Goal: Complete application form

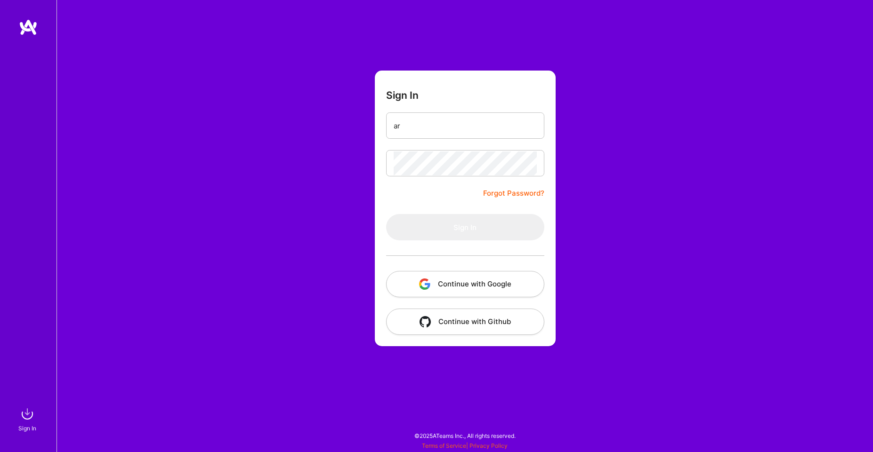
type input "[DOMAIN_NAME][EMAIL_ADDRESS][DOMAIN_NAME]"
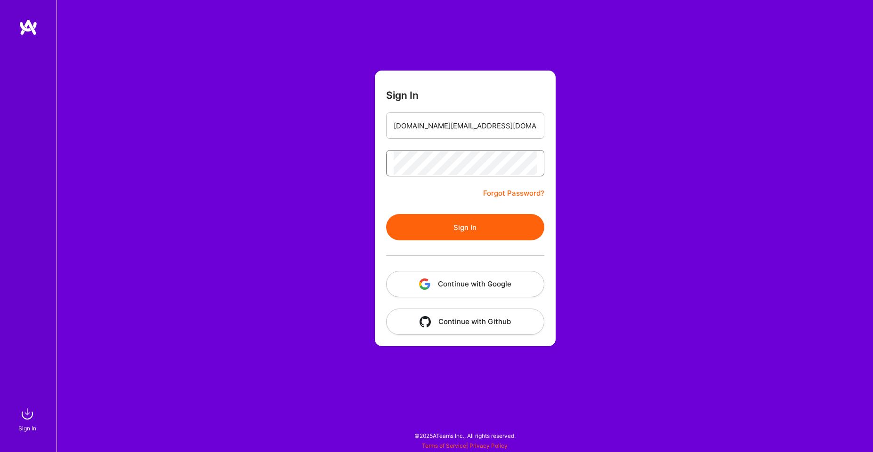
click at [386, 214] on button "Sign In" at bounding box center [465, 227] width 158 height 26
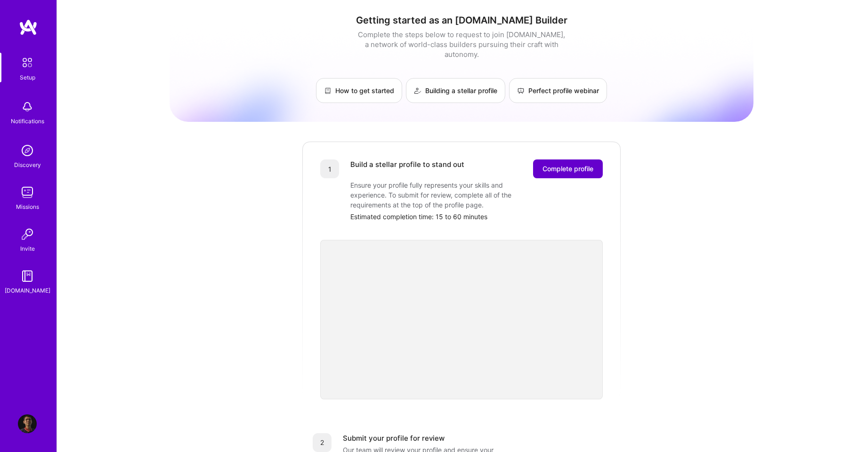
click at [554, 160] on button "Complete profile" at bounding box center [568, 169] width 70 height 19
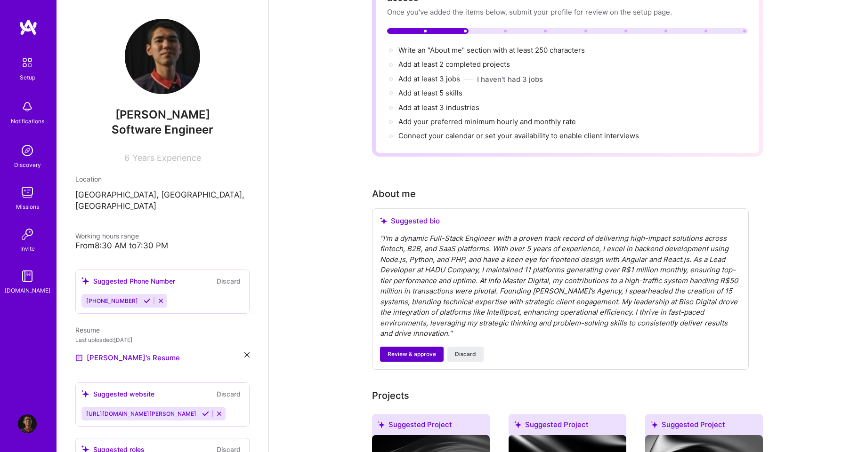
scroll to position [85, 0]
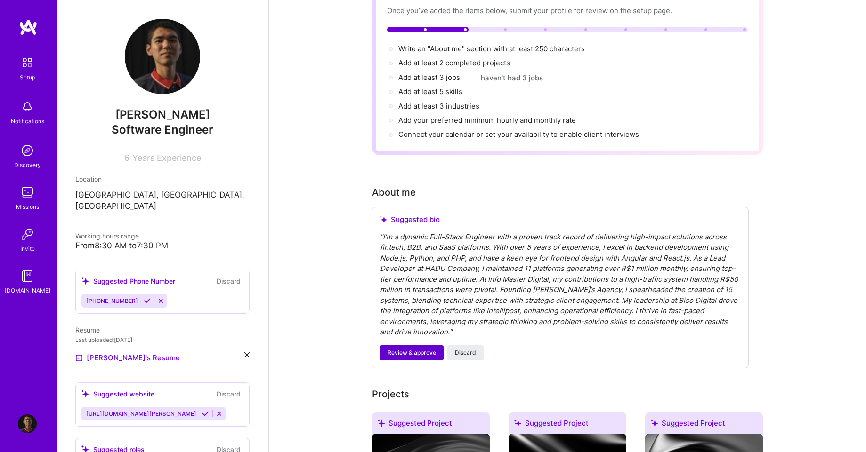
click at [402, 347] on button "Review & approve" at bounding box center [412, 353] width 64 height 15
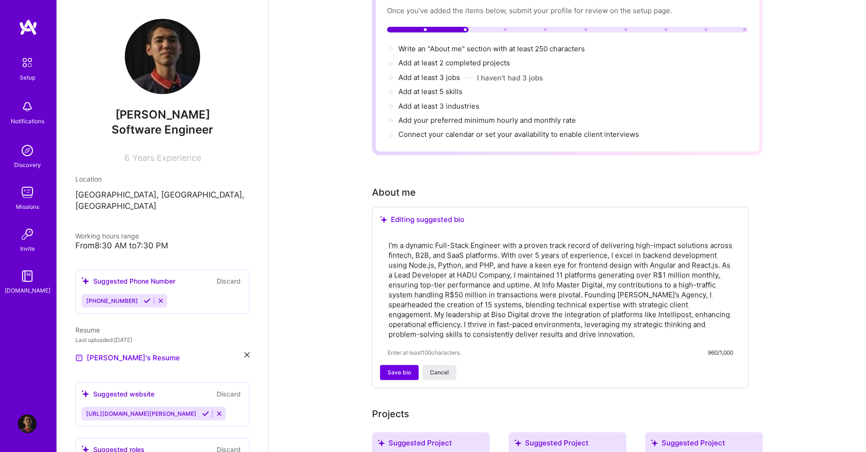
click at [467, 253] on textarea "I'm a dynamic Full-Stack Engineer with a proven track record of delivering high…" at bounding box center [560, 290] width 346 height 101
click at [460, 258] on textarea "I'm a dynamic Full-Stack Engineer with a proven track record of delivering high…" at bounding box center [560, 290] width 346 height 101
type textarea "I'm a dynamic Full-Stack Engineer with a proven track record of delivering high…"
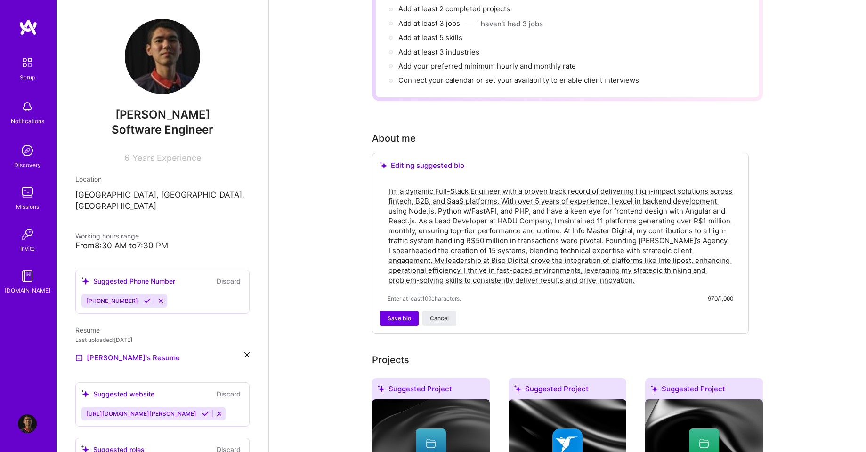
scroll to position [169, 0]
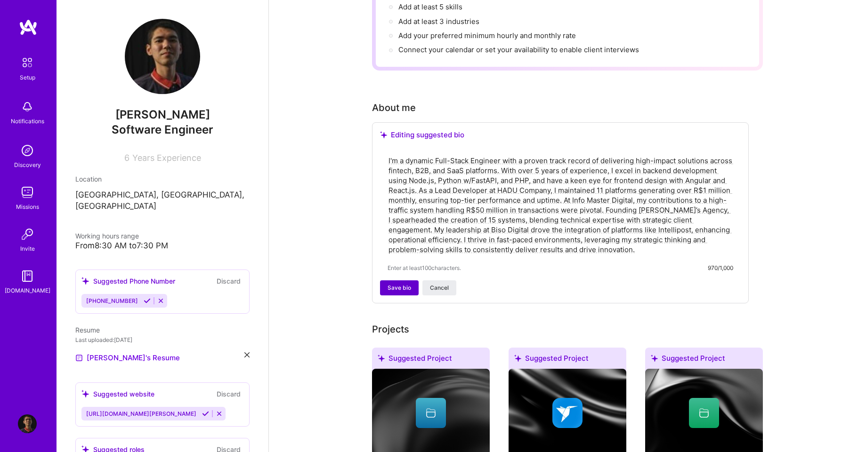
click at [391, 284] on span "Save bio" at bounding box center [399, 288] width 24 height 8
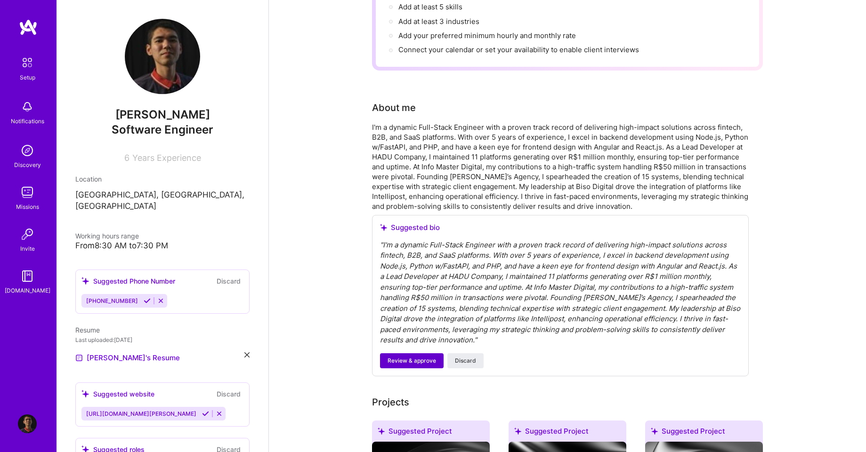
click at [403, 355] on button "Review & approve" at bounding box center [412, 361] width 64 height 15
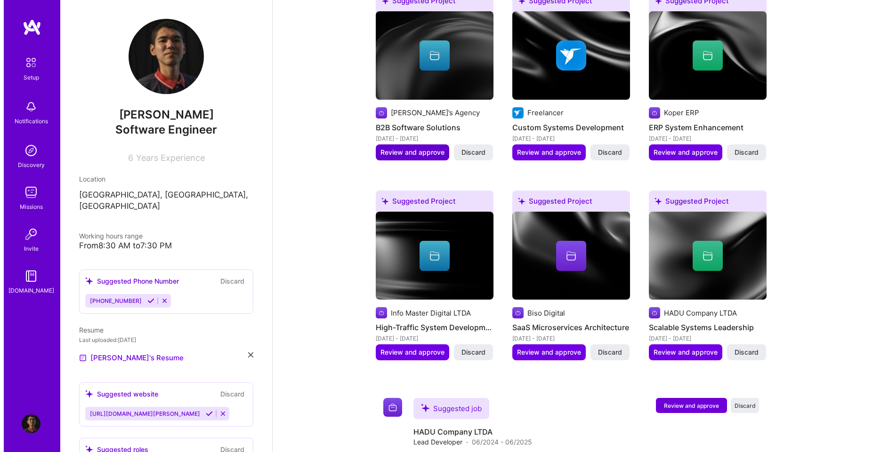
scroll to position [508, 0]
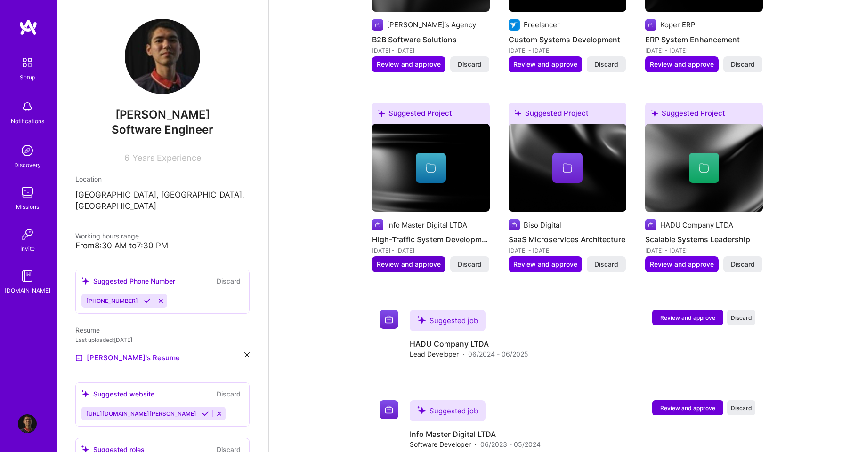
click at [406, 260] on span "Review and approve" at bounding box center [409, 264] width 64 height 9
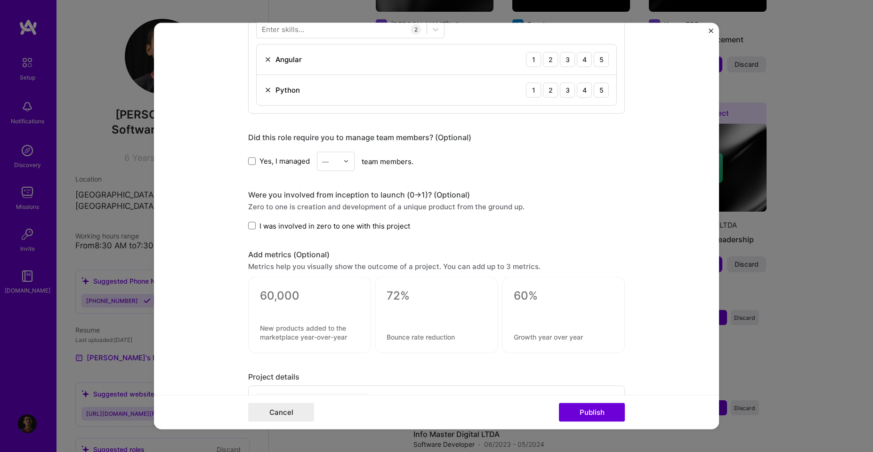
scroll to position [593, 0]
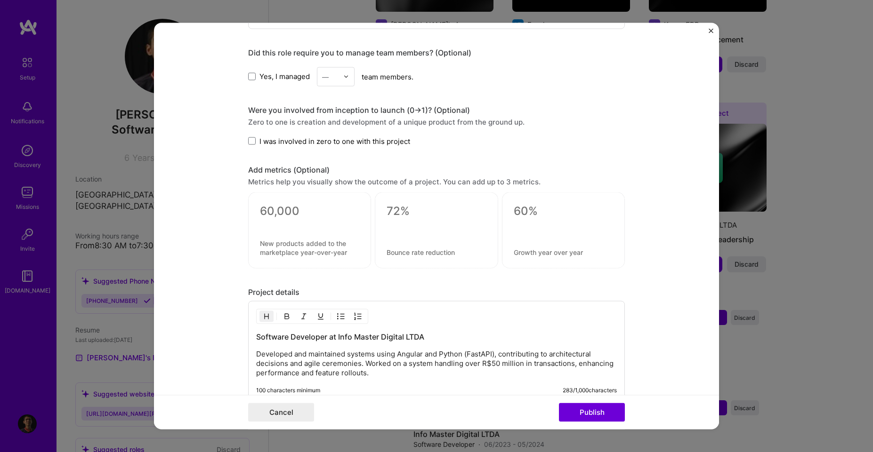
click at [322, 112] on div "Were you involved from inception to launch (0 -> 1)? (Optional)" at bounding box center [436, 110] width 377 height 10
drag, startPoint x: 322, startPoint y: 112, endPoint x: 408, endPoint y: 111, distance: 85.7
click at [408, 111] on div "Were you involved from inception to launch (0 -> 1)? (Optional)" at bounding box center [436, 110] width 377 height 10
click at [305, 117] on div "Zero to one is creation and development of a unique product from the ground up." at bounding box center [436, 122] width 377 height 10
click at [249, 123] on div "Zero to one is creation and development of a unique product from the ground up." at bounding box center [436, 122] width 377 height 10
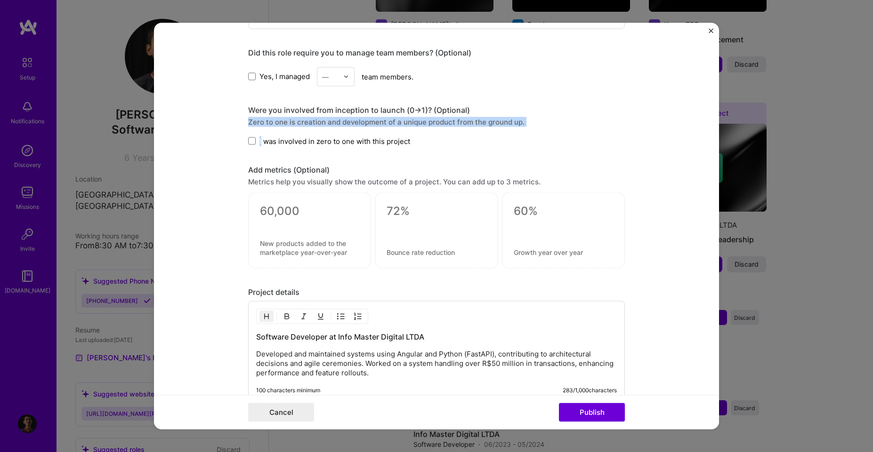
drag, startPoint x: 249, startPoint y: 123, endPoint x: 527, endPoint y: 127, distance: 277.8
click at [523, 127] on div "Were you involved from inception to launch (0 -> 1)? (Optional) Zero to one is …" at bounding box center [436, 125] width 377 height 41
click at [527, 127] on div "Were you involved from inception to launch (0 -> 1)? (Optional) Zero to one is …" at bounding box center [436, 125] width 377 height 41
click at [323, 167] on div "Add metrics (Optional)" at bounding box center [436, 170] width 377 height 10
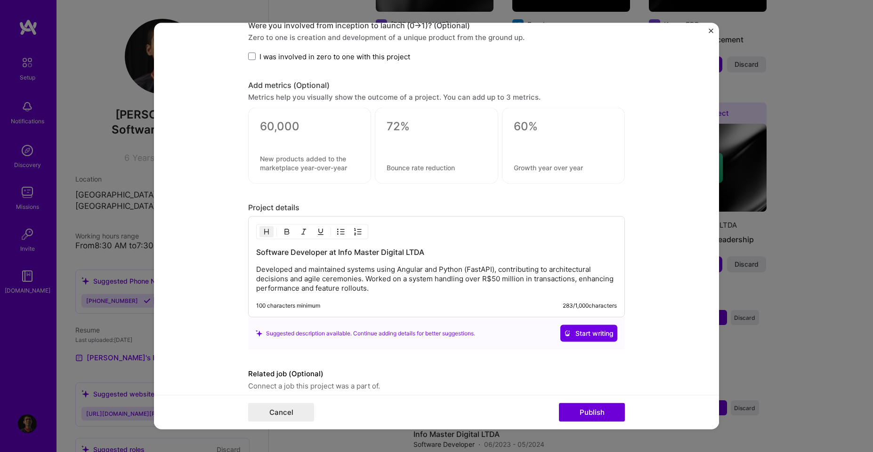
click at [275, 134] on div at bounding box center [309, 139] width 99 height 10
click at [279, 167] on textarea at bounding box center [309, 163] width 99 height 18
click at [287, 124] on textarea at bounding box center [309, 127] width 99 height 14
click at [335, 176] on div at bounding box center [309, 146] width 123 height 76
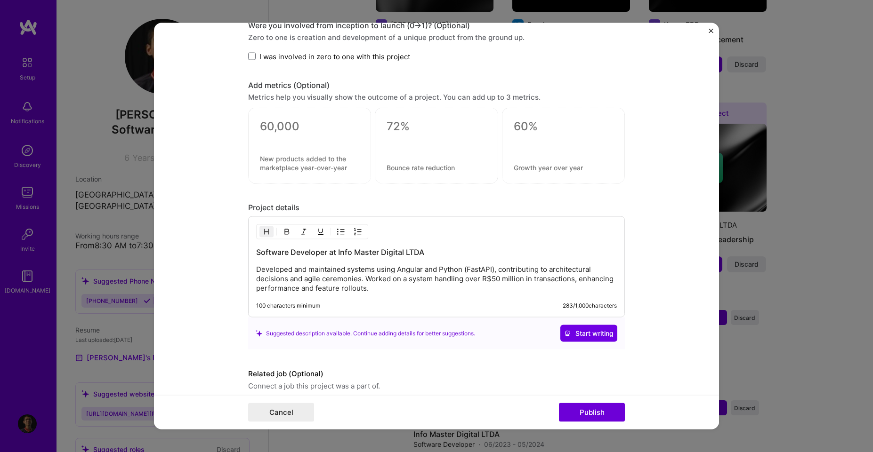
click at [334, 173] on div at bounding box center [309, 146] width 123 height 76
click at [334, 171] on textarea at bounding box center [309, 163] width 99 height 18
click at [450, 142] on div at bounding box center [435, 143] width 99 height 10
click at [396, 131] on textarea at bounding box center [435, 127] width 99 height 14
click at [479, 213] on div "Project details Software Developer at Info Master Digital LTDA Developed and ma…" at bounding box center [436, 276] width 377 height 147
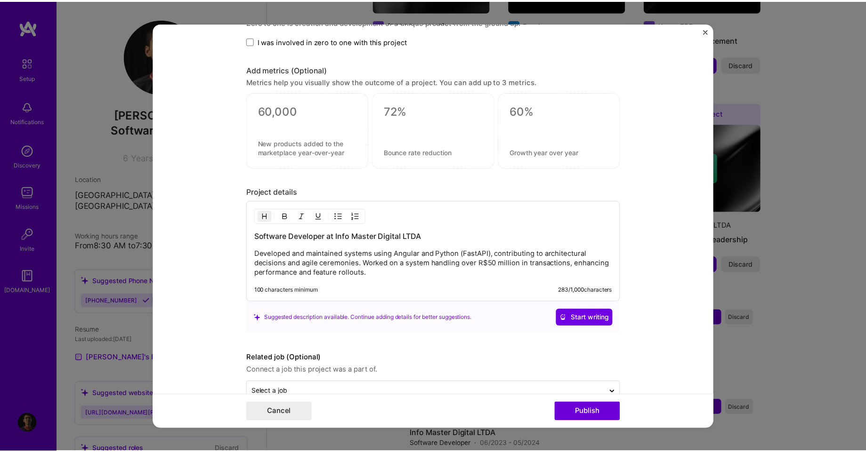
scroll to position [716, 0]
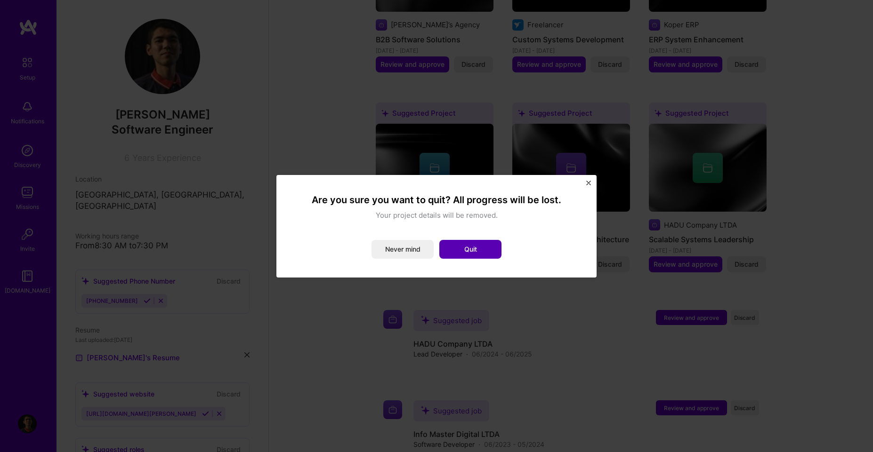
click at [476, 254] on button "Quit" at bounding box center [470, 249] width 62 height 19
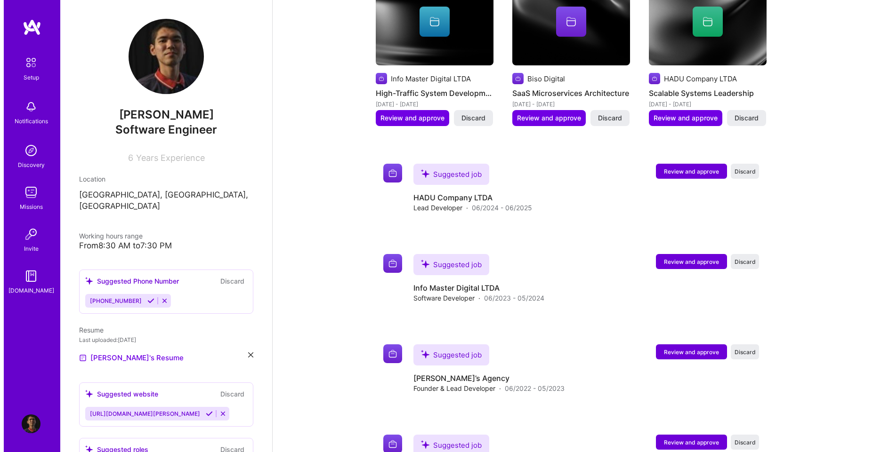
scroll to position [678, 0]
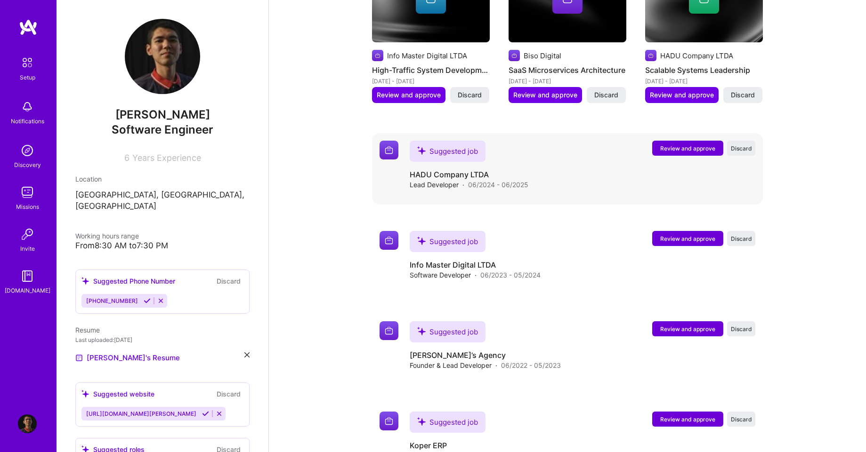
click at [688, 145] on span "Review and approve" at bounding box center [687, 149] width 55 height 8
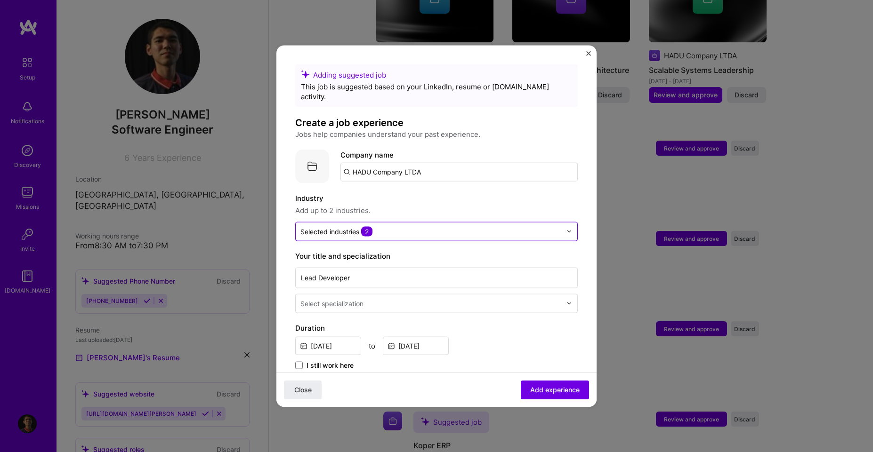
click at [389, 226] on input "text" at bounding box center [430, 231] width 261 height 10
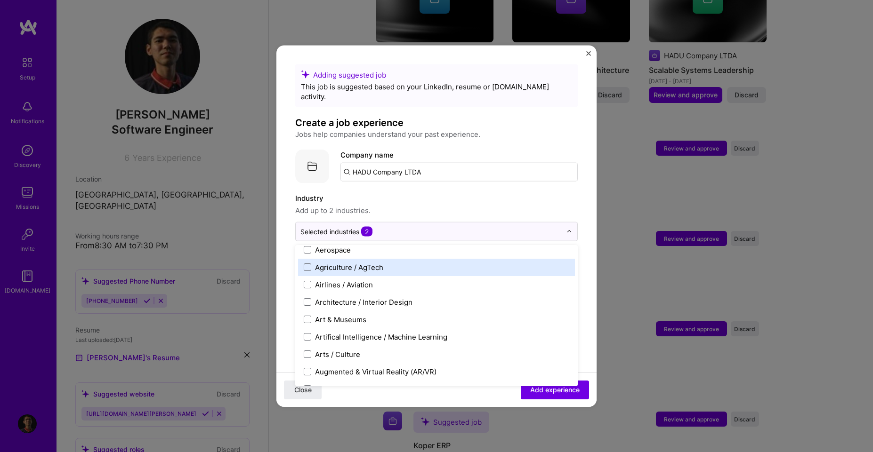
scroll to position [85, 0]
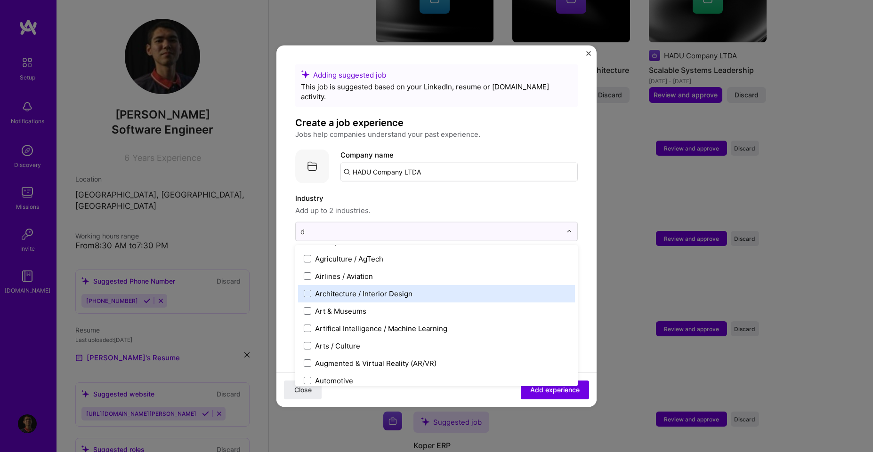
type input "de"
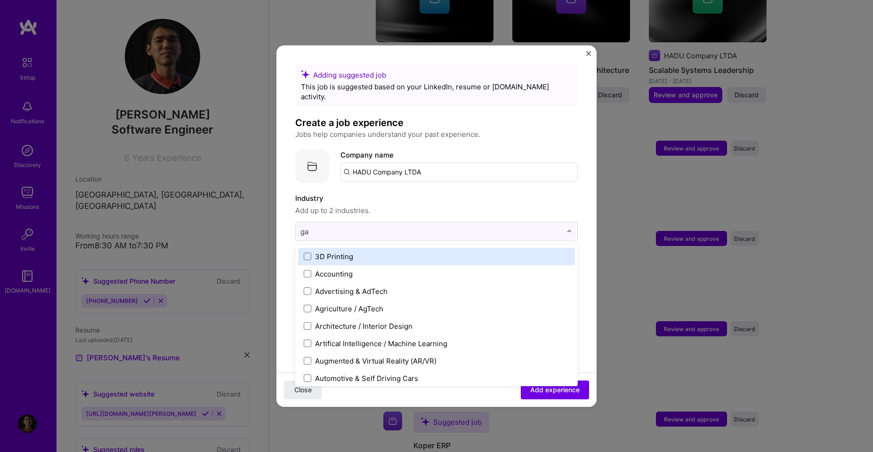
type input "gam"
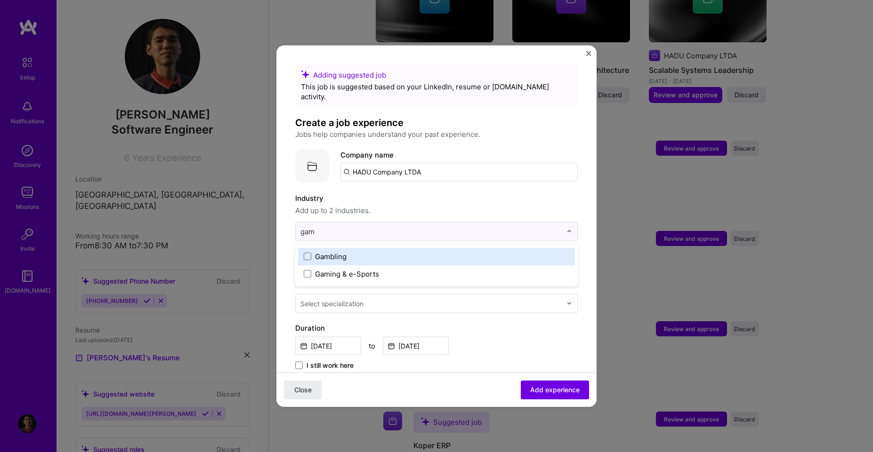
click at [362, 252] on div "Gambling" at bounding box center [436, 256] width 277 height 17
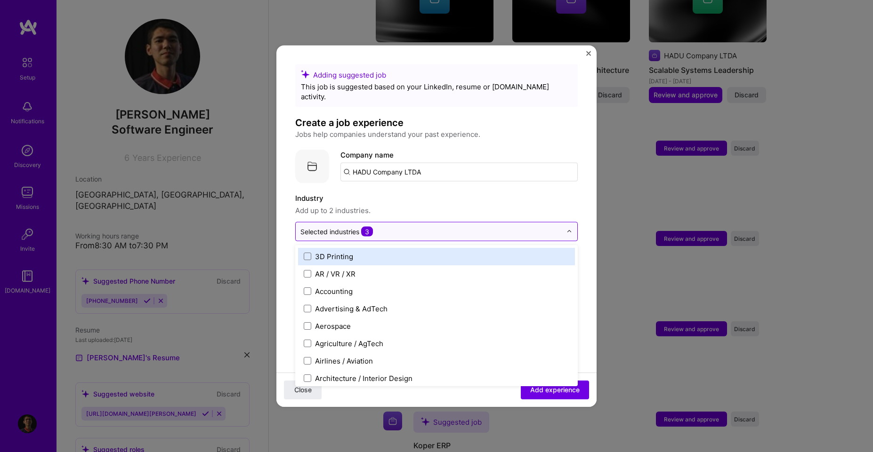
click at [424, 226] on input "text" at bounding box center [430, 231] width 261 height 10
click at [465, 206] on span "Add up to 2 industries." at bounding box center [436, 210] width 282 height 11
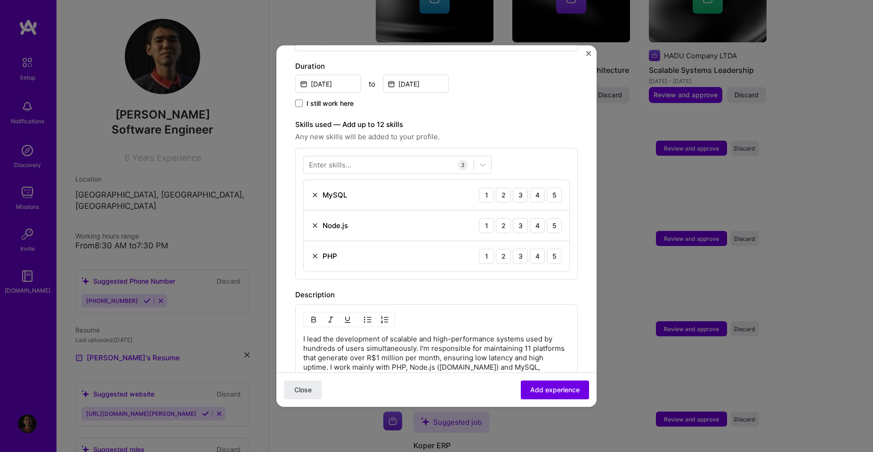
scroll to position [47, 0]
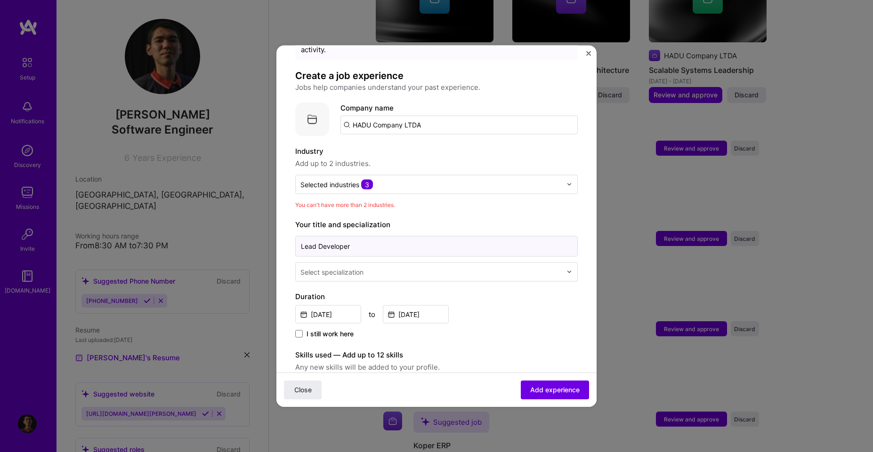
click at [419, 236] on input "Lead Developer" at bounding box center [436, 246] width 282 height 21
click at [442, 179] on input "text" at bounding box center [430, 184] width 261 height 10
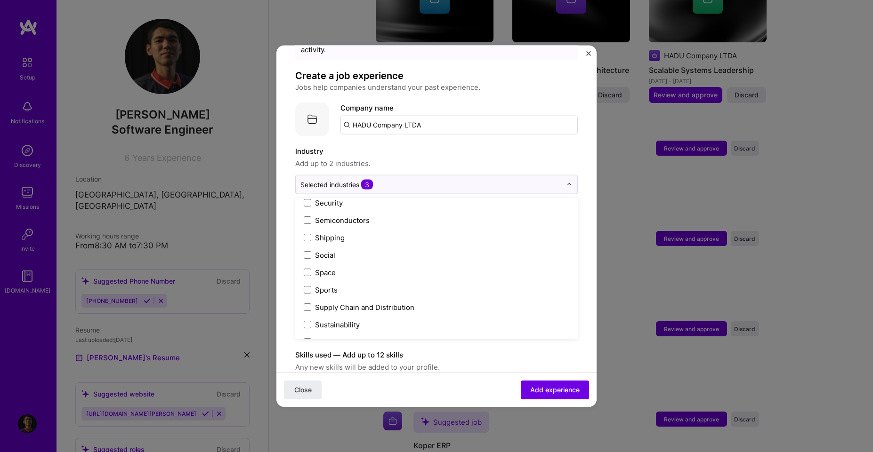
scroll to position [1870, 0]
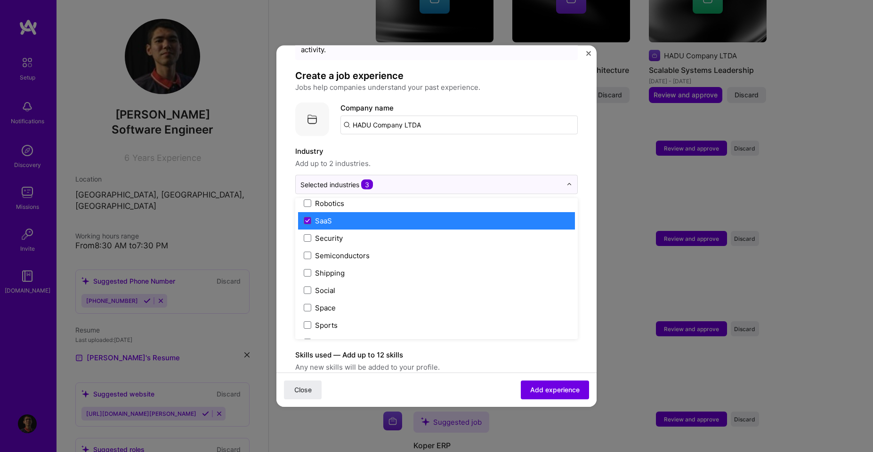
click at [418, 216] on label "SaaS" at bounding box center [436, 221] width 265 height 10
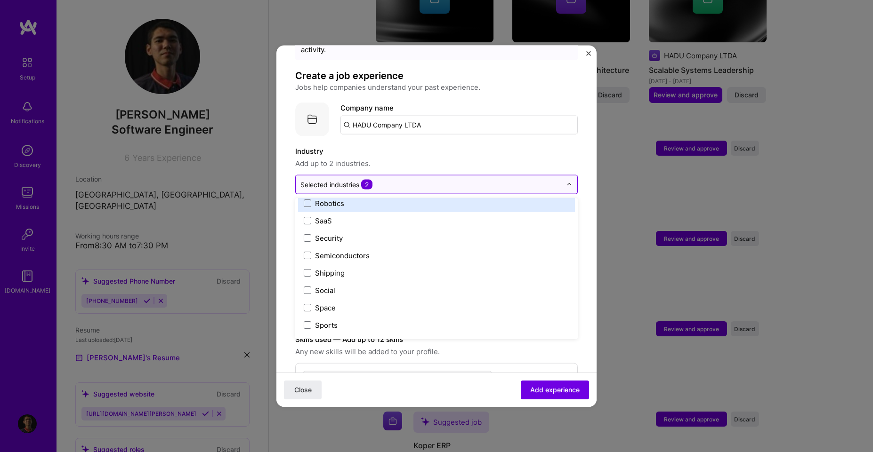
click at [450, 179] on input "text" at bounding box center [430, 184] width 261 height 10
click at [566, 182] on img at bounding box center [569, 185] width 6 height 6
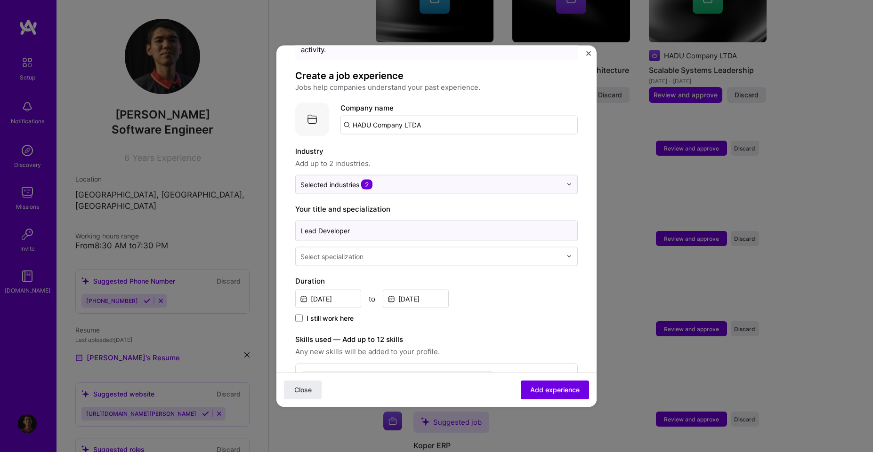
click at [414, 222] on input "Lead Developer" at bounding box center [436, 230] width 282 height 21
click at [415, 224] on input "Lead Developer" at bounding box center [436, 230] width 282 height 21
type input "Lead Developer | Full Stack Software Engineer"
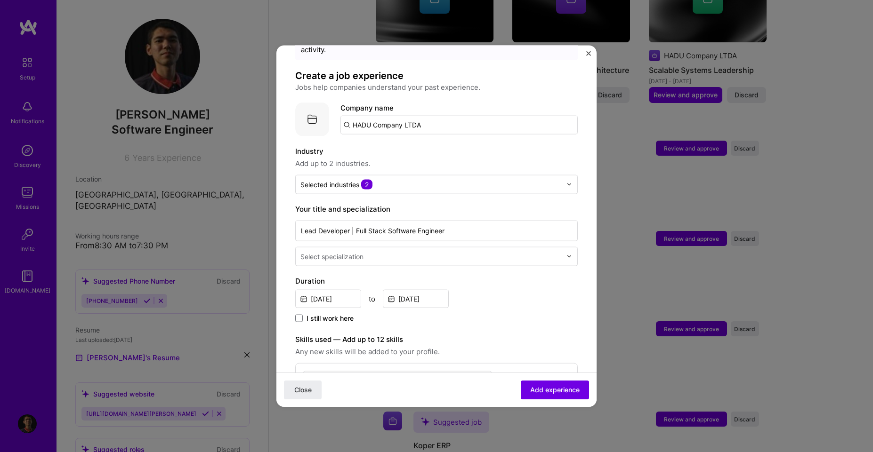
click at [405, 257] on div "Adding suggested job This job is suggested based on your LinkedIn, resume or [D…" at bounding box center [436, 394] width 282 height 755
click at [411, 252] on div "Select specialization" at bounding box center [431, 256] width 271 height 18
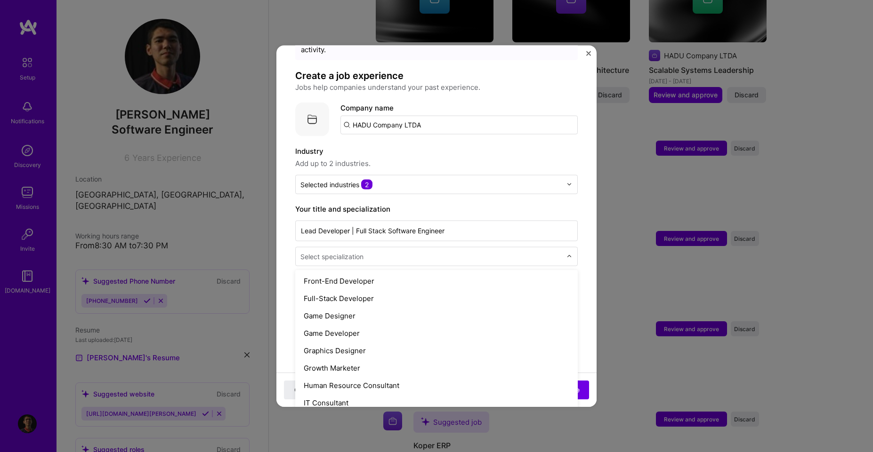
scroll to position [508, 0]
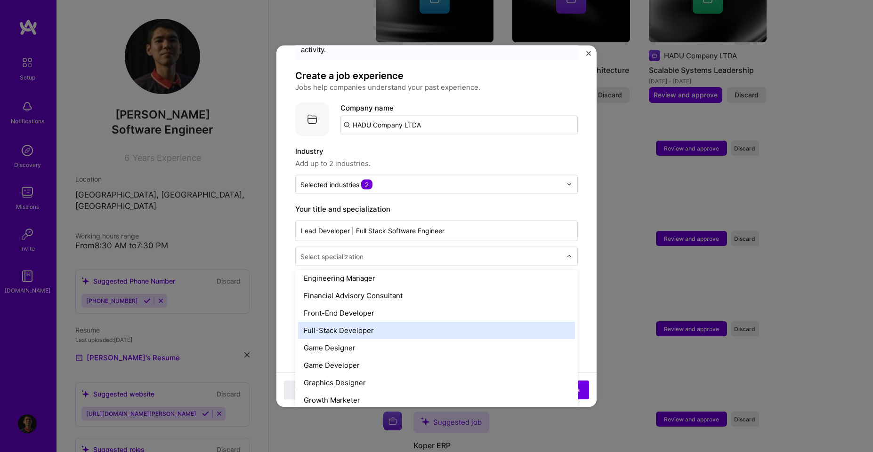
click at [370, 322] on div "Full-Stack Developer" at bounding box center [436, 330] width 277 height 17
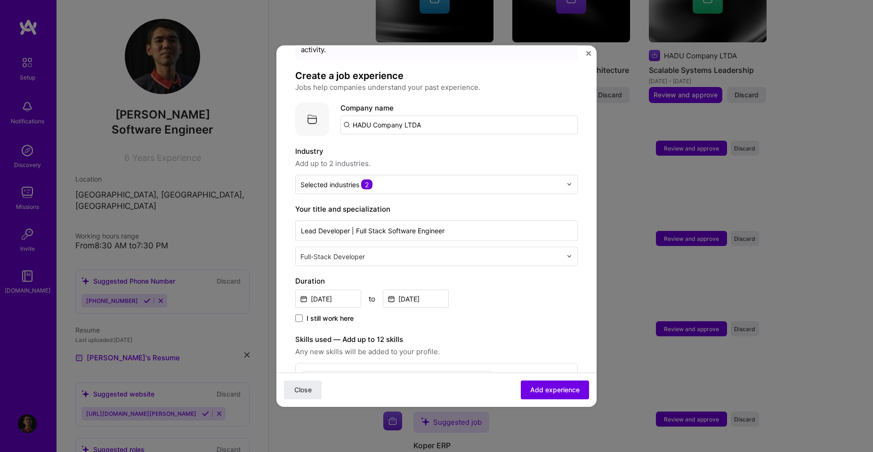
click at [511, 264] on div "Adding suggested job This job is suggested based on your LinkedIn, resume or [D…" at bounding box center [436, 394] width 282 height 755
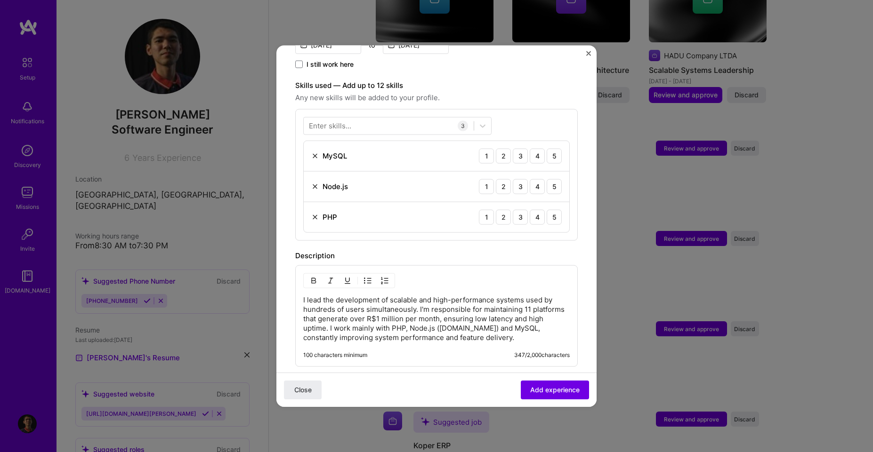
scroll to position [217, 0]
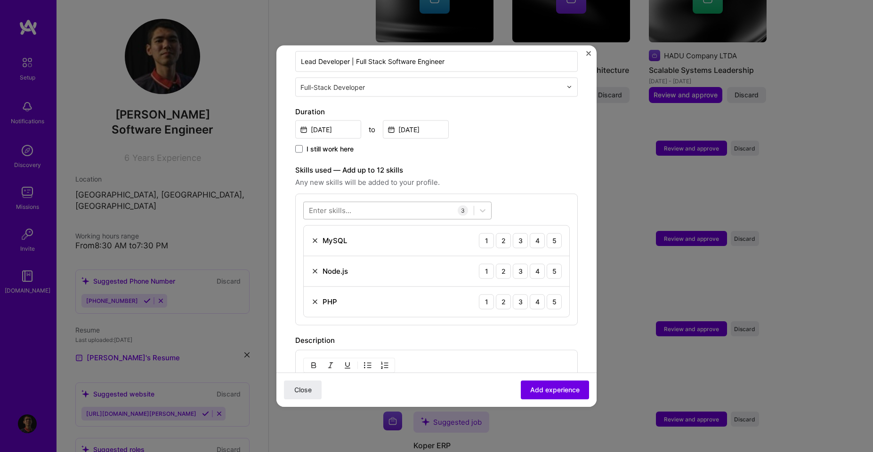
click at [401, 203] on div at bounding box center [389, 211] width 170 height 16
click at [516, 164] on label "Skills used — Add up to 12 skills" at bounding box center [436, 169] width 282 height 11
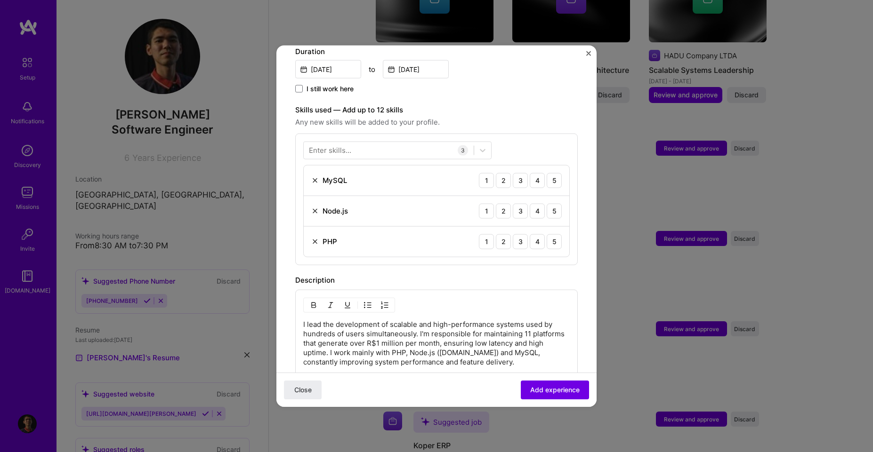
scroll to position [301, 0]
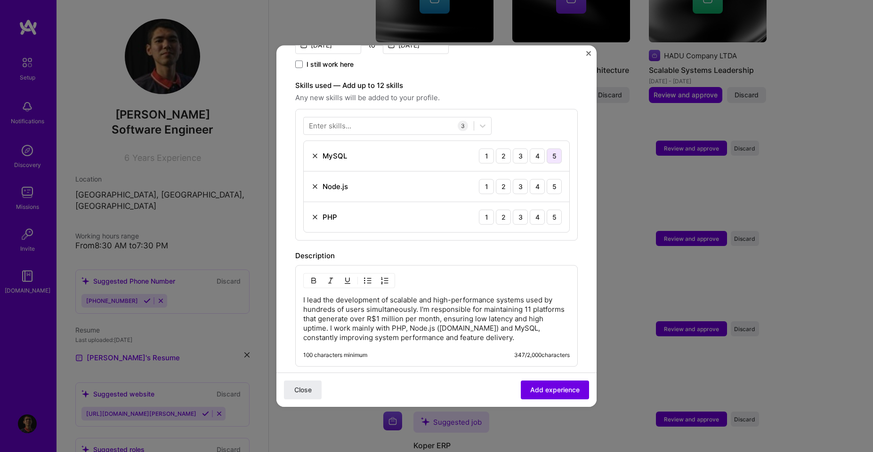
click at [547, 151] on div "5" at bounding box center [554, 155] width 15 height 15
drag, startPoint x: 545, startPoint y: 172, endPoint x: 536, endPoint y: 191, distance: 20.6
click at [547, 179] on div "5" at bounding box center [554, 186] width 15 height 15
click at [555, 211] on div "PHP 1 2 3 4 5" at bounding box center [436, 217] width 265 height 30
click at [547, 213] on div "5" at bounding box center [554, 216] width 15 height 15
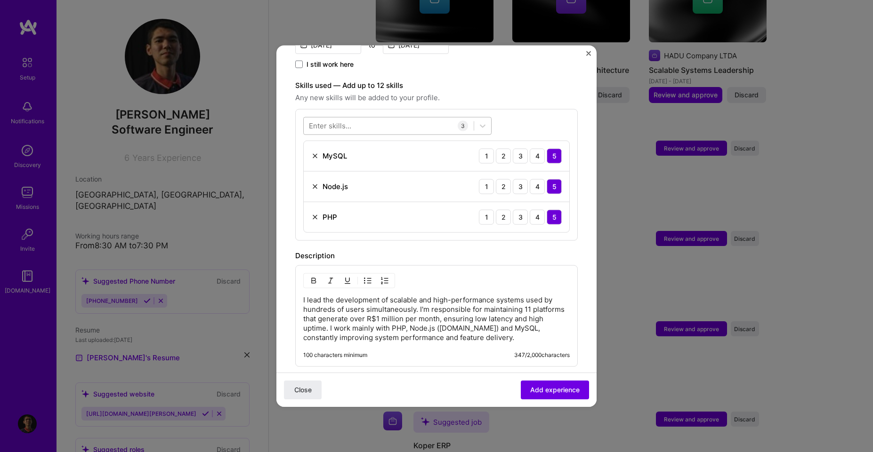
click at [400, 118] on div at bounding box center [389, 126] width 170 height 16
click at [327, 159] on div "HTML" at bounding box center [397, 164] width 177 height 10
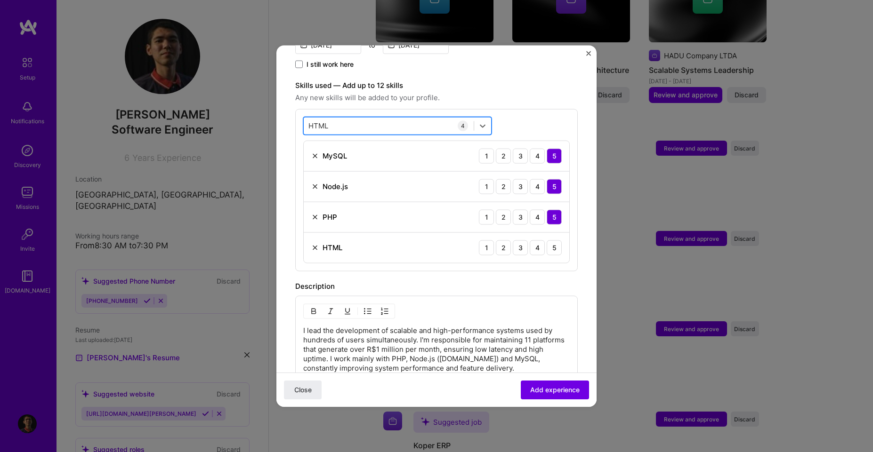
click at [392, 118] on div "HTML HTML" at bounding box center [389, 126] width 170 height 16
click at [352, 159] on div "CSS" at bounding box center [397, 164] width 177 height 10
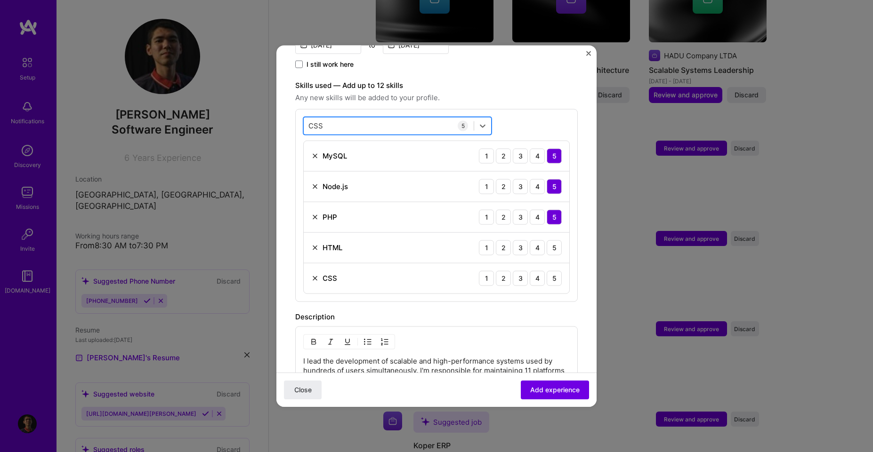
click at [376, 119] on div "CSS CSS" at bounding box center [389, 126] width 170 height 16
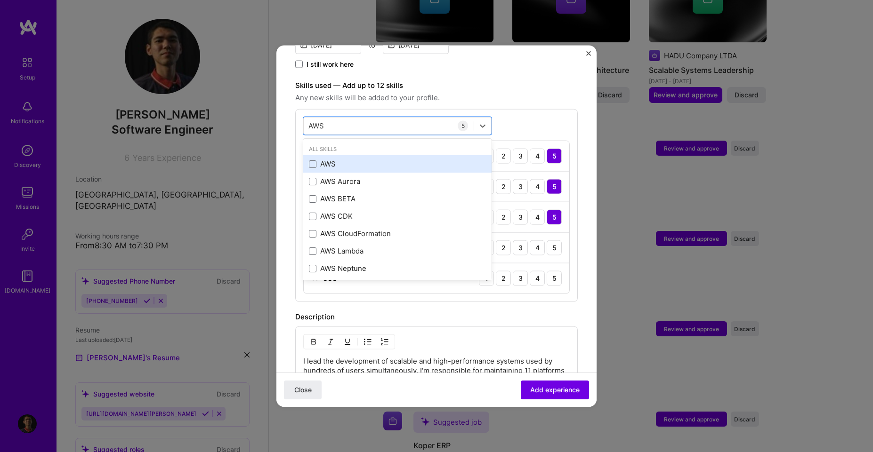
click at [357, 159] on div "AWS" at bounding box center [397, 164] width 177 height 10
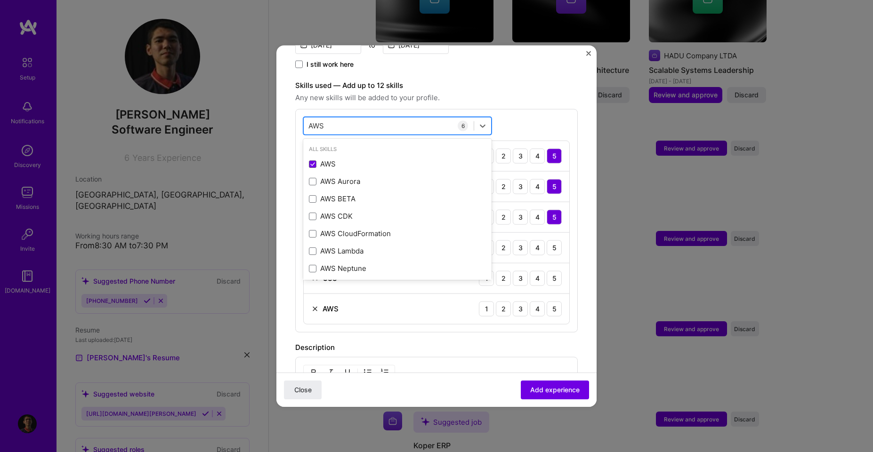
click at [438, 118] on div "AWS AWS" at bounding box center [389, 126] width 170 height 16
click at [440, 118] on div "AWS AWS" at bounding box center [389, 126] width 170 height 16
type input "AWS"
click at [539, 113] on div "option AWS, selected. Select is focused ,type to refine list, press Down to ope…" at bounding box center [436, 221] width 282 height 224
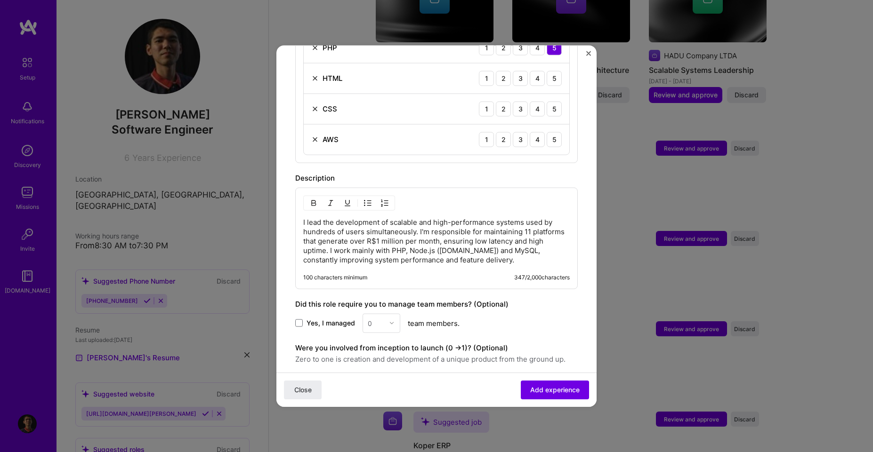
scroll to position [547, 0]
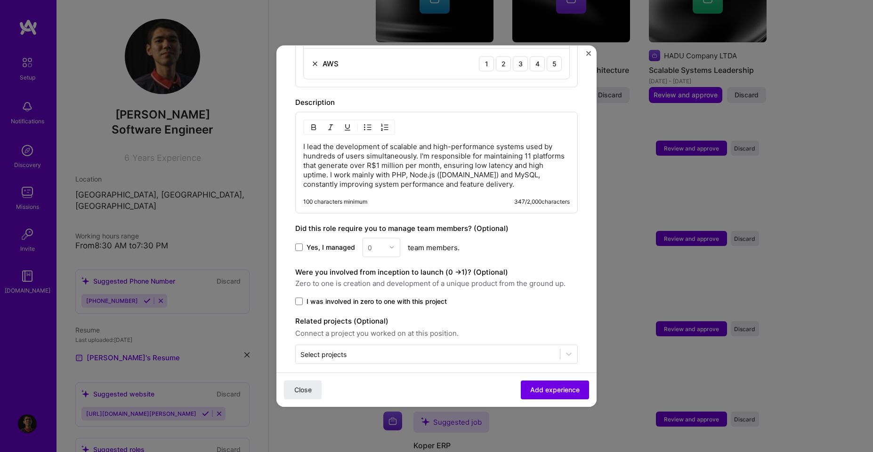
click at [544, 177] on p "I lead the development of scalable and high-performance systems used by hundred…" at bounding box center [436, 165] width 266 height 47
click at [494, 238] on div "Yes, I managed 0 team members." at bounding box center [436, 247] width 282 height 19
click at [337, 243] on span "Yes, I managed" at bounding box center [330, 247] width 48 height 9
click at [348, 243] on span "Yes, I managed" at bounding box center [330, 247] width 48 height 9
click at [0, 0] on input "Yes, I managed" at bounding box center [0, 0] width 0 height 0
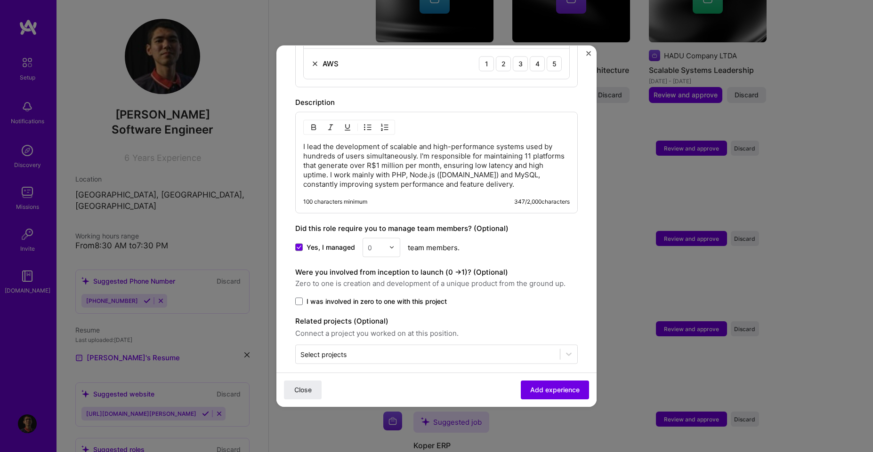
click at [370, 242] on div "0" at bounding box center [370, 247] width 4 height 10
click at [386, 281] on div "2" at bounding box center [381, 289] width 32 height 17
click at [382, 242] on input "text" at bounding box center [376, 247] width 16 height 10
click at [386, 264] on div "1" at bounding box center [381, 272] width 32 height 17
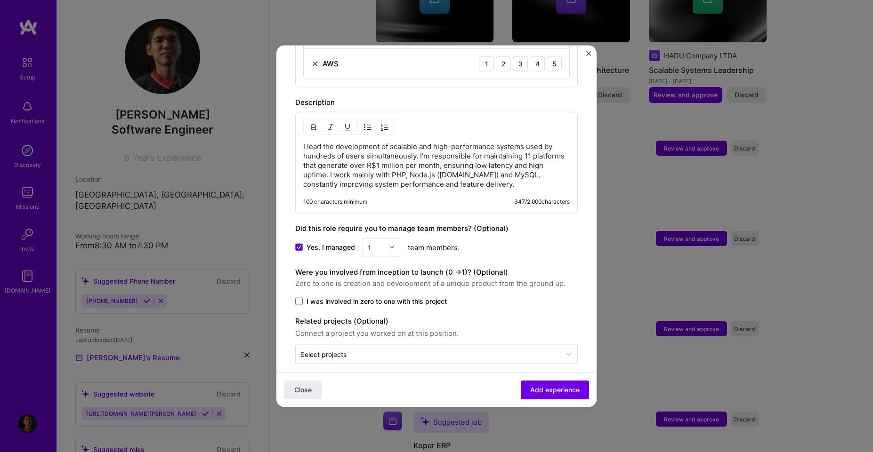
click at [567, 266] on div "Were you involved from inception to launch (0 - > 1)? (Optional) Zero to one is…" at bounding box center [436, 277] width 282 height 23
drag, startPoint x: 327, startPoint y: 290, endPoint x: 338, endPoint y: 289, distance: 10.9
click at [327, 297] on span "I was involved in zero to one with this project" at bounding box center [376, 301] width 140 height 9
click at [0, 0] on input "I was involved in zero to one with this project" at bounding box center [0, 0] width 0 height 0
click at [545, 392] on span "Add experience" at bounding box center [554, 390] width 49 height 9
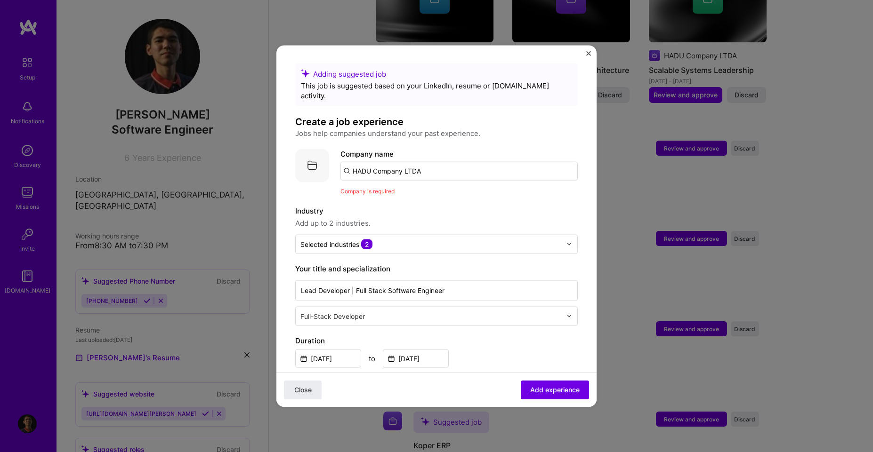
scroll to position [0, 0]
drag, startPoint x: 395, startPoint y: 147, endPoint x: 405, endPoint y: 153, distance: 11.6
click at [396, 149] on div "Company name HADU Company LTDA" at bounding box center [458, 165] width 237 height 32
click at [426, 162] on input "HADU Company LTDA" at bounding box center [458, 171] width 237 height 19
click at [432, 162] on input "HADU Company LTDA" at bounding box center [458, 171] width 237 height 19
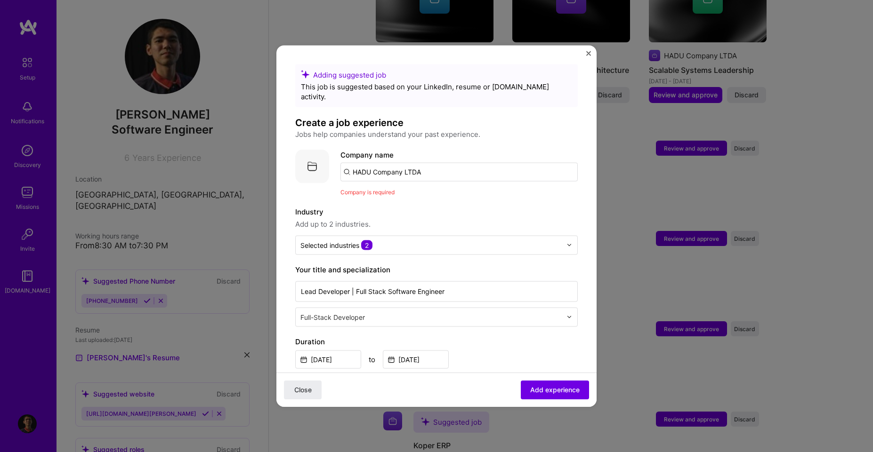
click at [424, 162] on input "HADU Company LTDA" at bounding box center [458, 171] width 237 height 19
click at [555, 406] on div "Close Add experience" at bounding box center [436, 390] width 320 height 34
click at [557, 390] on span "Add experience" at bounding box center [554, 390] width 49 height 9
click at [395, 162] on input "HADU Company LTDA" at bounding box center [458, 171] width 237 height 19
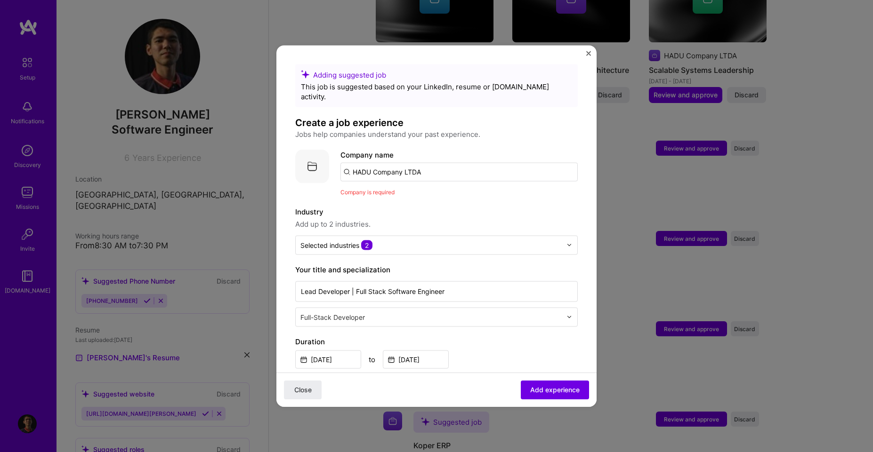
click at [395, 162] on input "HADU Company LTDA" at bounding box center [458, 171] width 237 height 19
type input "HADU Company LTDA"
click at [437, 180] on div "Company name HADU Company LTDA Add company HADU Company LTDA Company is required" at bounding box center [458, 173] width 237 height 48
click at [434, 194] on div "HADU Company LTDA" at bounding box center [433, 198] width 81 height 16
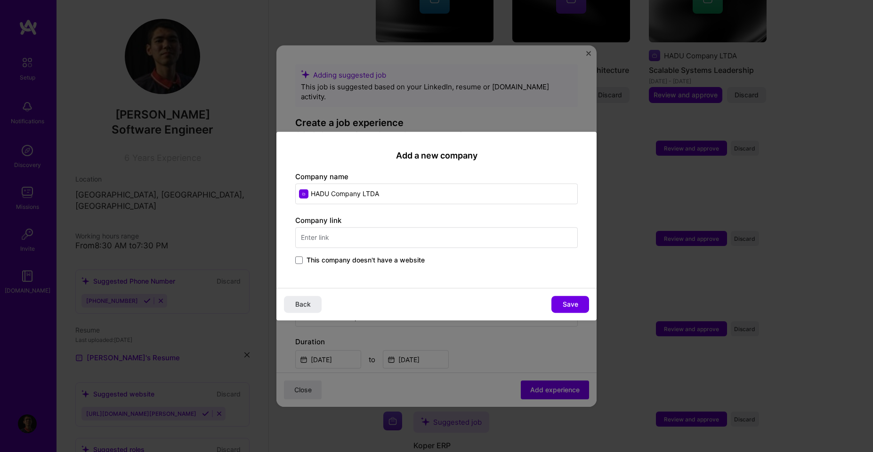
click at [424, 240] on input "text" at bounding box center [436, 237] width 282 height 21
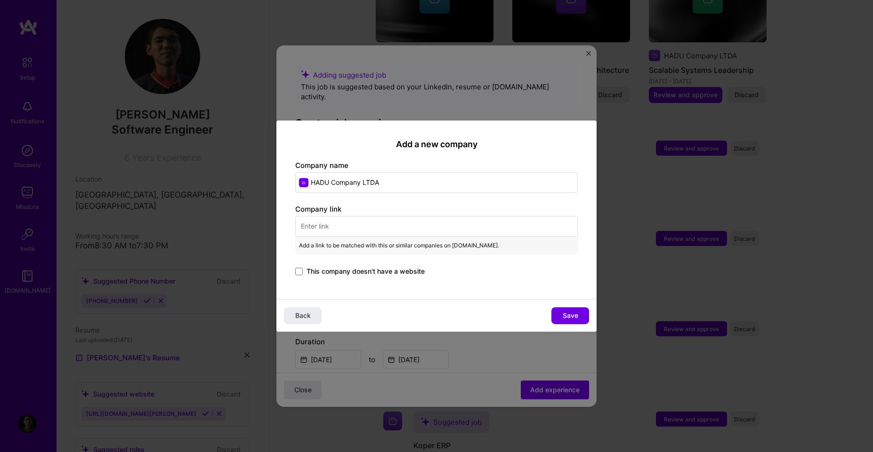
click at [356, 275] on span "This company doesn't have a website" at bounding box center [365, 271] width 118 height 9
click at [0, 0] on input "This company doesn't have a website" at bounding box center [0, 0] width 0 height 0
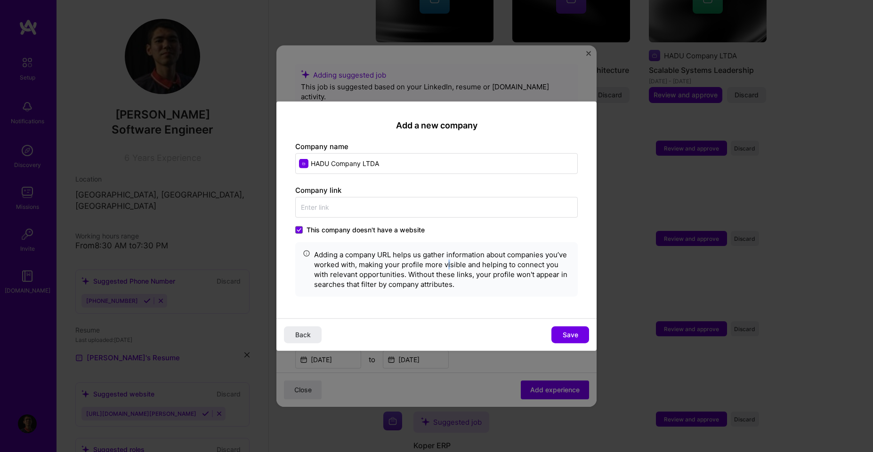
click at [448, 260] on div "Adding a company URL helps us gather information about companies you’ve worked …" at bounding box center [442, 270] width 256 height 40
drag, startPoint x: 448, startPoint y: 260, endPoint x: 466, endPoint y: 277, distance: 24.7
click at [466, 277] on div "Adding a company URL helps us gather information about companies you’ve worked …" at bounding box center [442, 270] width 256 height 40
click at [409, 235] on div "This company doesn't have a website Adding a company URL helps us gather inform…" at bounding box center [436, 261] width 282 height 72
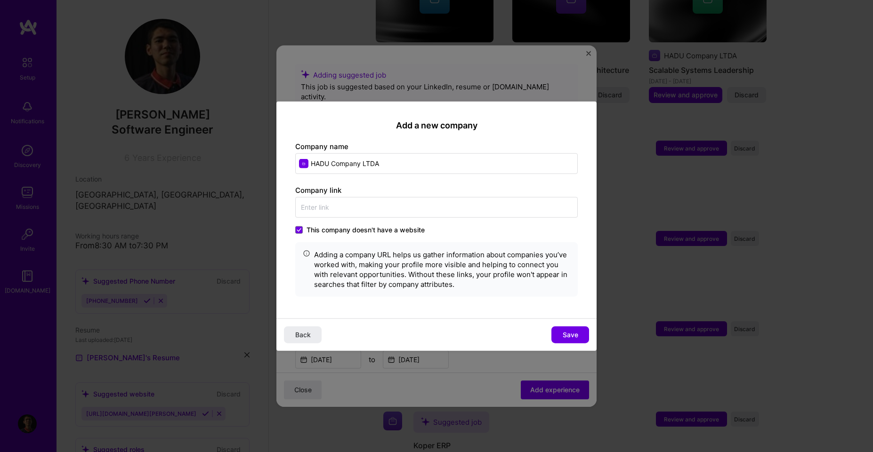
click at [409, 233] on span "This company doesn't have a website" at bounding box center [365, 229] width 118 height 9
click at [0, 0] on input "This company doesn't have a website" at bounding box center [0, 0] width 0 height 0
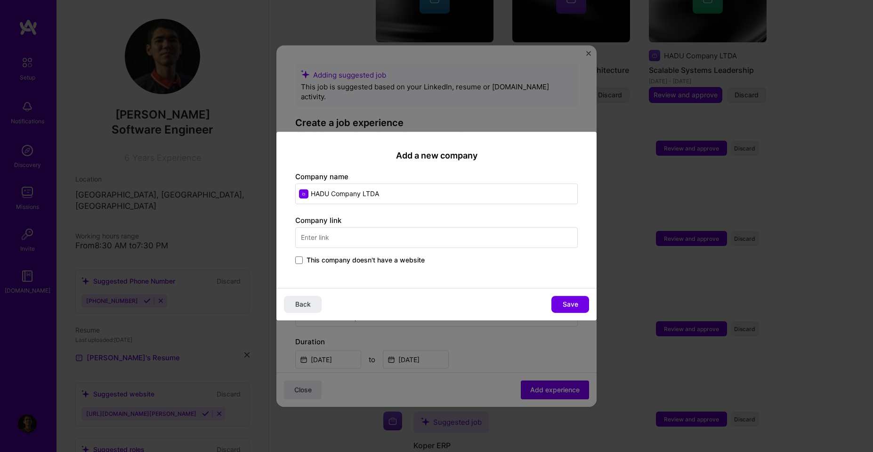
click at [394, 262] on span "This company doesn't have a website" at bounding box center [365, 260] width 118 height 9
click at [0, 0] on input "This company doesn't have a website" at bounding box center [0, 0] width 0 height 0
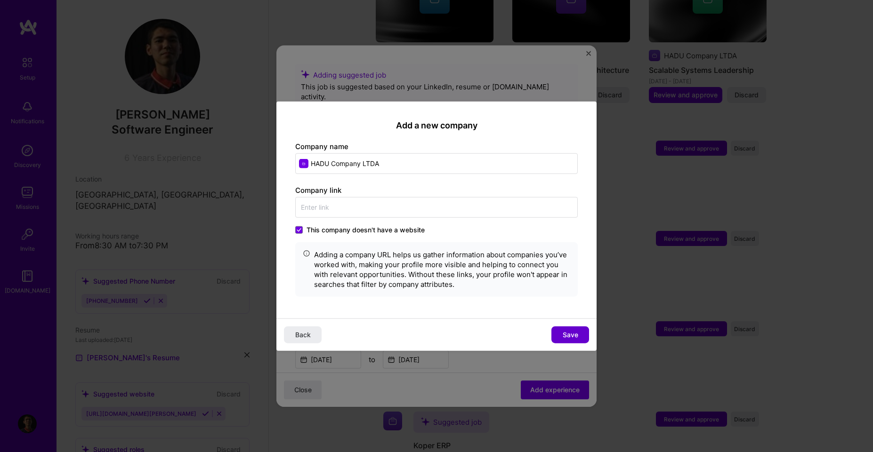
click at [576, 334] on span "Save" at bounding box center [571, 334] width 16 height 9
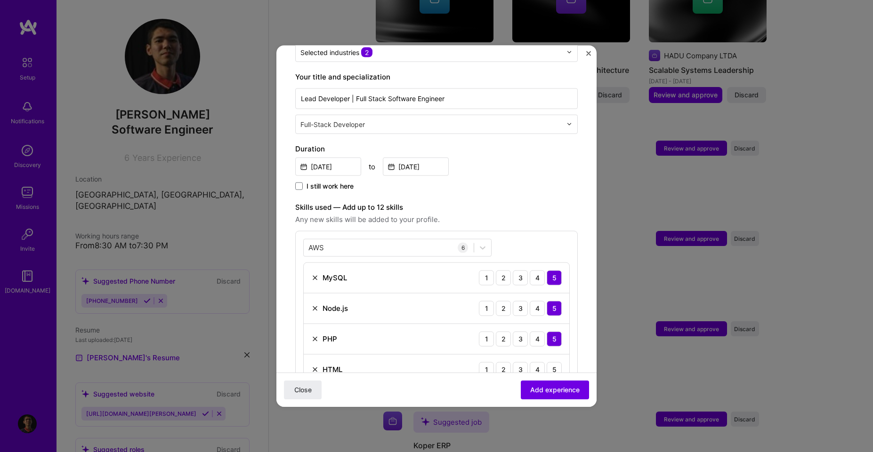
scroll to position [339, 0]
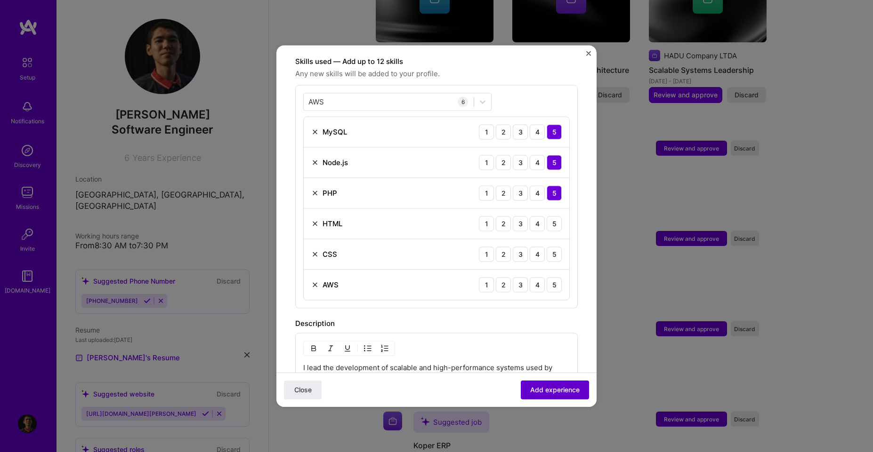
click at [547, 392] on span "Add experience" at bounding box center [554, 390] width 49 height 9
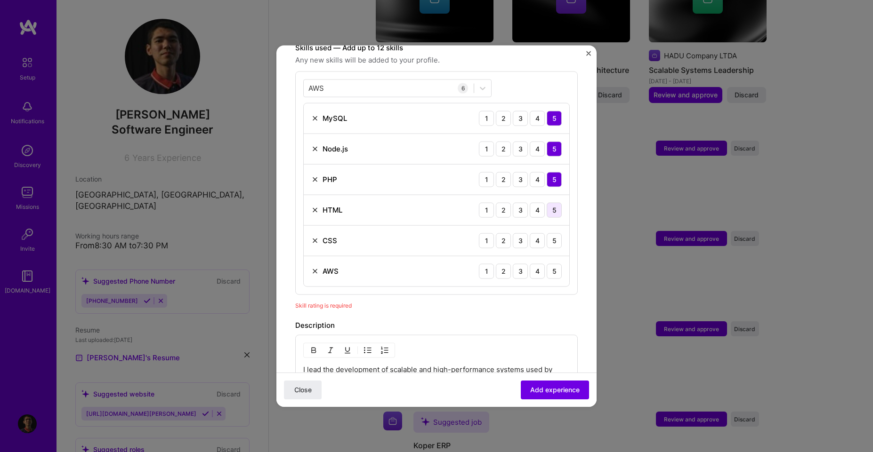
click at [547, 202] on div "5" at bounding box center [554, 209] width 15 height 15
drag, startPoint x: 543, startPoint y: 231, endPoint x: 534, endPoint y: 253, distance: 24.1
click at [547, 233] on div "5" at bounding box center [554, 240] width 15 height 15
drag, startPoint x: 550, startPoint y: 266, endPoint x: 545, endPoint y: 264, distance: 6.1
click at [549, 266] on div "5" at bounding box center [554, 271] width 15 height 15
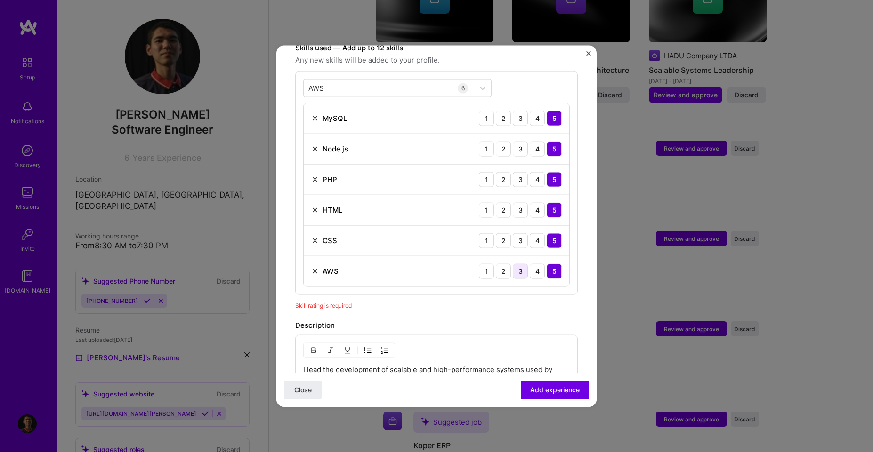
click at [513, 264] on div "3" at bounding box center [520, 271] width 15 height 15
click at [530, 264] on div "4" at bounding box center [537, 271] width 15 height 15
click at [529, 379] on div "Close Add experience" at bounding box center [436, 390] width 320 height 34
click at [531, 384] on button "Add experience" at bounding box center [555, 390] width 68 height 19
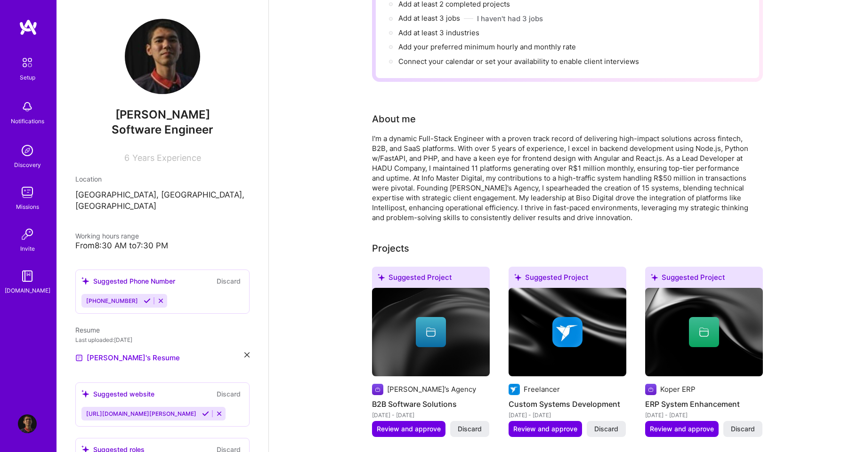
scroll to position [0, 0]
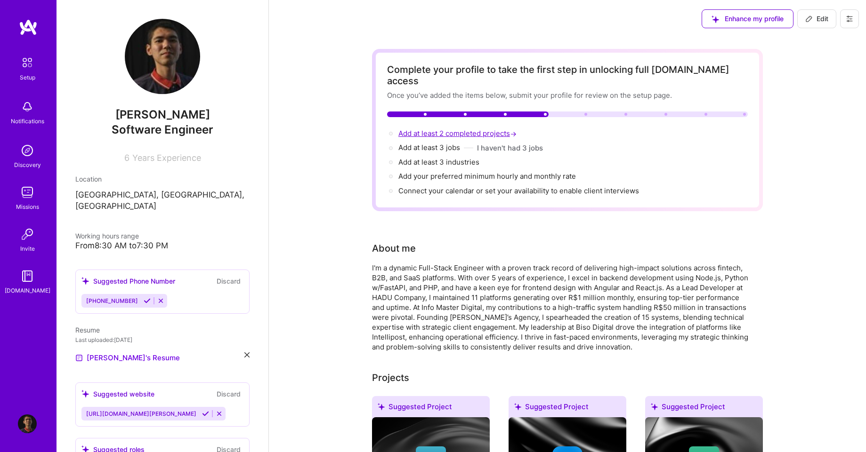
click at [482, 129] on span "Add at least 2 completed projects →" at bounding box center [458, 133] width 120 height 9
select select "US"
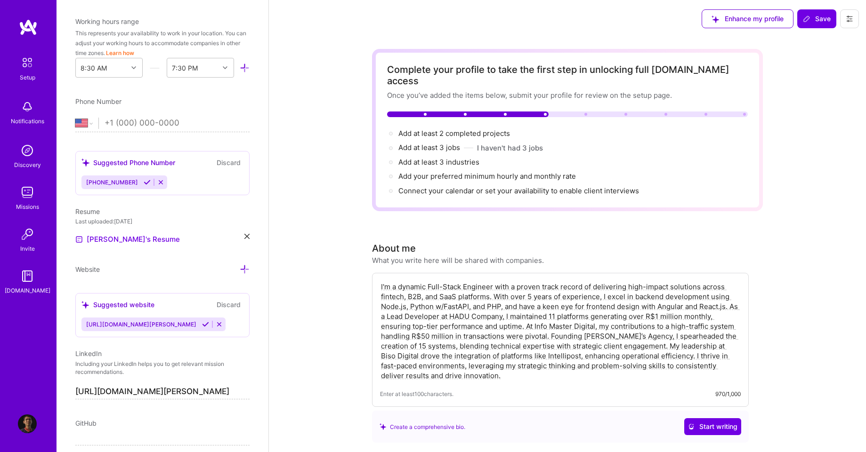
scroll to position [267, 0]
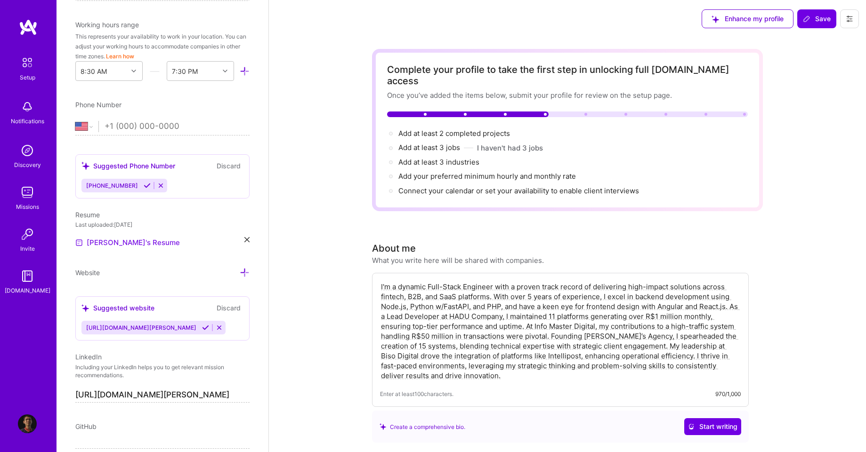
click at [114, 241] on link "[PERSON_NAME]'s Resume" at bounding box center [127, 242] width 105 height 11
click at [120, 118] on input "tel" at bounding box center [177, 126] width 145 height 27
click at [99, 128] on div "[GEOGRAPHIC_DATA] [GEOGRAPHIC_DATA] [GEOGRAPHIC_DATA] [GEOGRAPHIC_DATA] [US_STA…" at bounding box center [162, 126] width 174 height 11
click at [111, 122] on div "[GEOGRAPHIC_DATA] [GEOGRAPHIC_DATA] [GEOGRAPHIC_DATA] [GEOGRAPHIC_DATA] [US_STA…" at bounding box center [162, 126] width 174 height 11
click at [114, 122] on input "tel" at bounding box center [177, 126] width 145 height 27
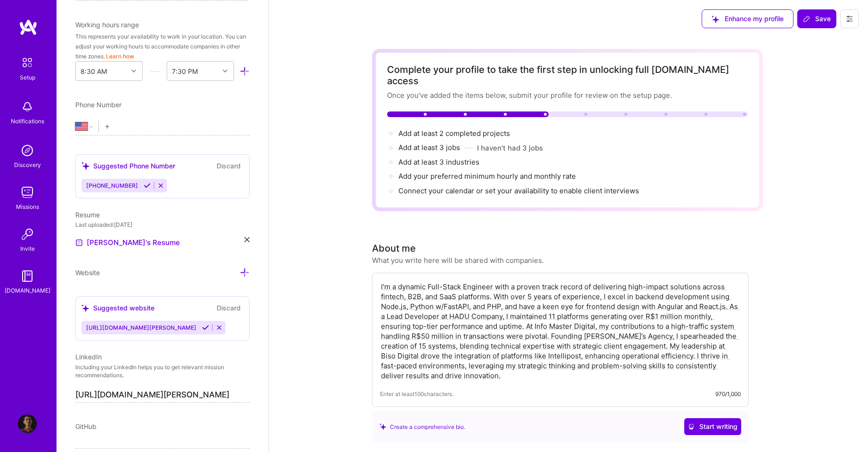
type input "+5"
select select "BR"
type input "+55"
select select "US"
type input "+5"
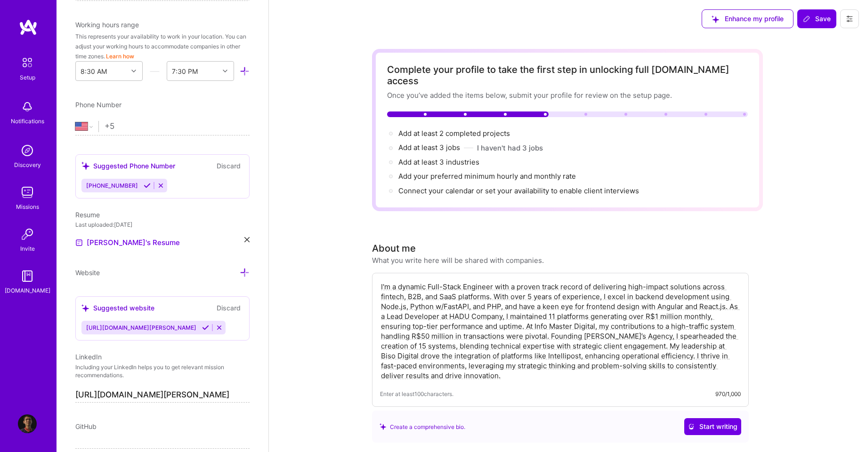
select select "BR"
type input "[PHONE_NUMBER]"
click at [161, 104] on div "Phone Number" at bounding box center [162, 105] width 174 height 10
click at [128, 74] on div at bounding box center [135, 71] width 15 height 12
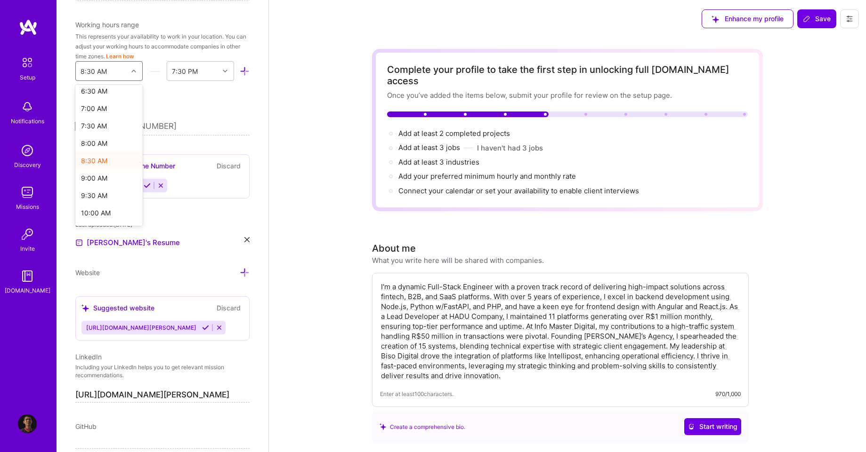
scroll to position [240, 0]
click at [109, 154] on div "8:30 AM" at bounding box center [108, 151] width 67 height 17
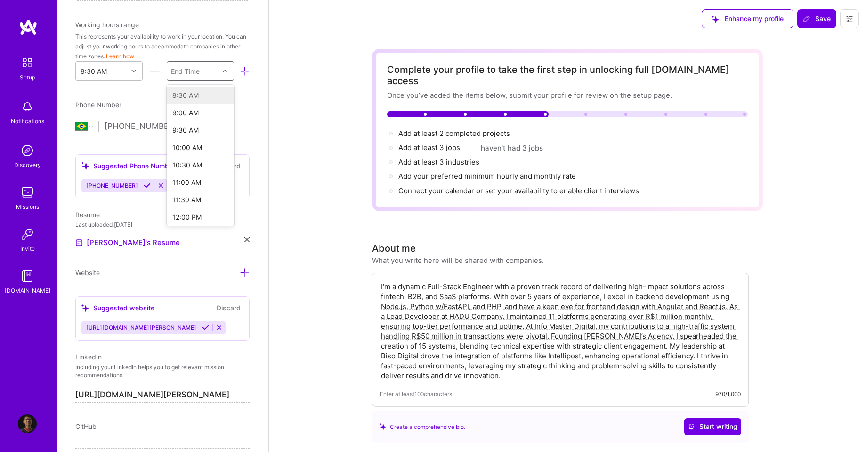
click at [200, 75] on div "End Time" at bounding box center [193, 71] width 52 height 19
click at [195, 92] on div "6:30 PM" at bounding box center [200, 88] width 67 height 17
click at [200, 80] on div "6:30 PM" at bounding box center [193, 71] width 52 height 19
click at [251, 95] on div "Edit photo [PERSON_NAME] Software Engineer 6 Years Experience Location This is …" at bounding box center [162, 226] width 212 height 452
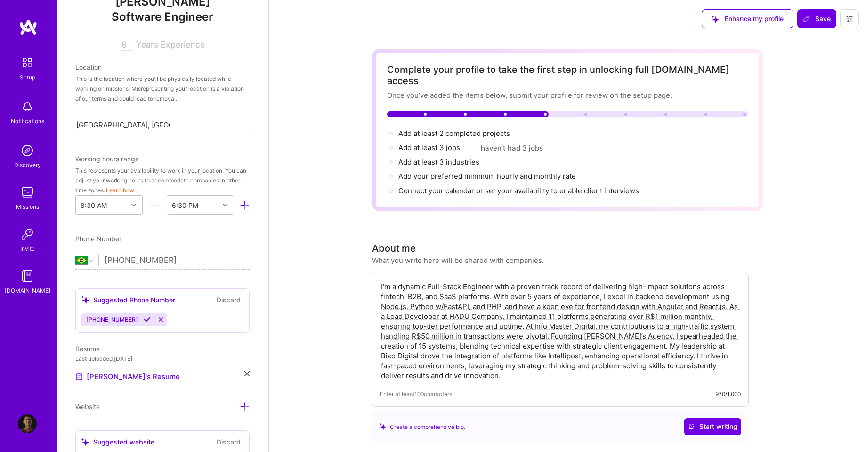
scroll to position [97, 0]
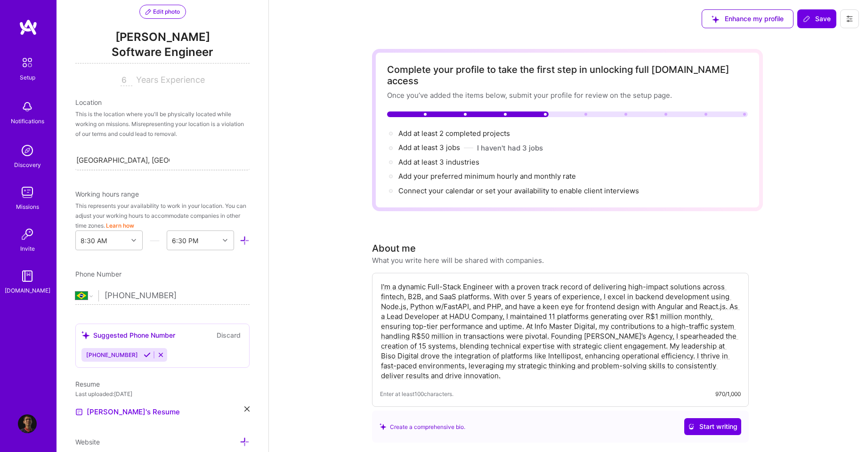
click at [153, 150] on div "[GEOGRAPHIC_DATA], [GEOGRAPHIC_DATA], [GEOGRAPHIC_DATA] [GEOGRAPHIC_DATA], [GEO…" at bounding box center [162, 160] width 174 height 20
click at [157, 165] on div "Search location..." at bounding box center [162, 160] width 174 height 20
click at [176, 142] on div "Location This is the location where you'll be physically located while working …" at bounding box center [162, 133] width 174 height 73
click at [160, 156] on div "Search location..." at bounding box center [162, 160] width 174 height 20
type input "[GEOGRAPHIC_DATA]"
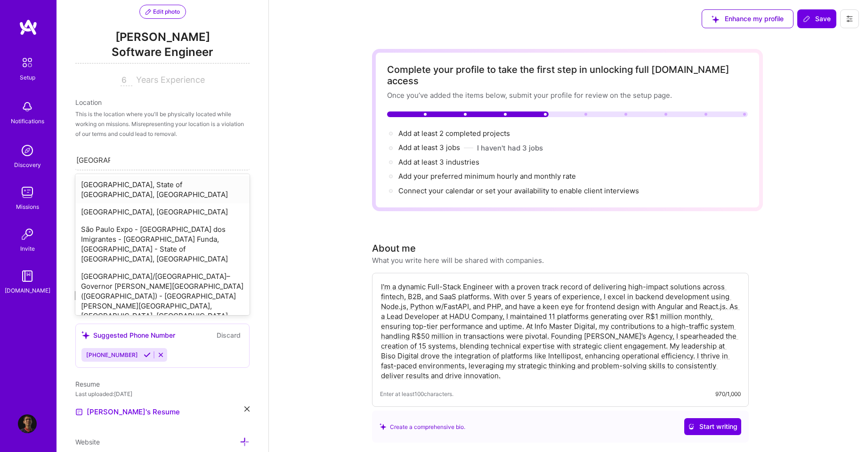
click at [178, 180] on div "[GEOGRAPHIC_DATA], State of [GEOGRAPHIC_DATA], [GEOGRAPHIC_DATA]" at bounding box center [162, 189] width 174 height 27
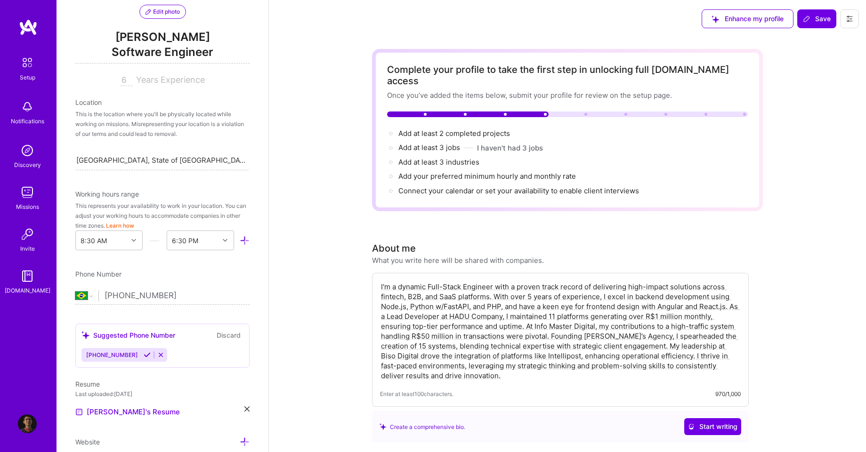
click at [212, 145] on div "Location This is the location where you'll be physically located while working …" at bounding box center [162, 133] width 174 height 73
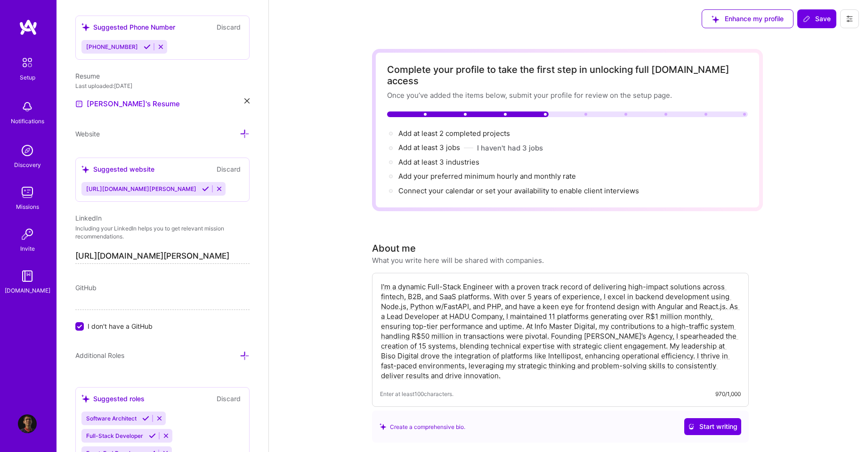
scroll to position [436, 0]
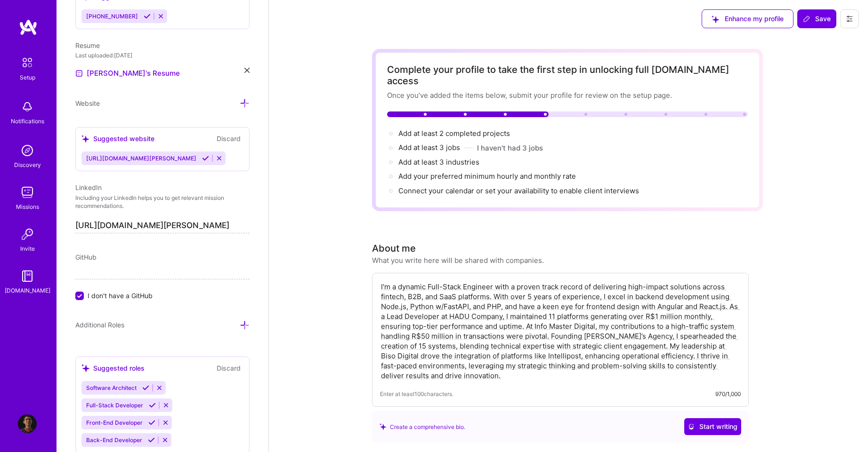
click at [185, 153] on div "[URL][DOMAIN_NAME][PERSON_NAME]" at bounding box center [153, 159] width 144 height 14
click at [202, 158] on icon at bounding box center [205, 158] width 7 height 7
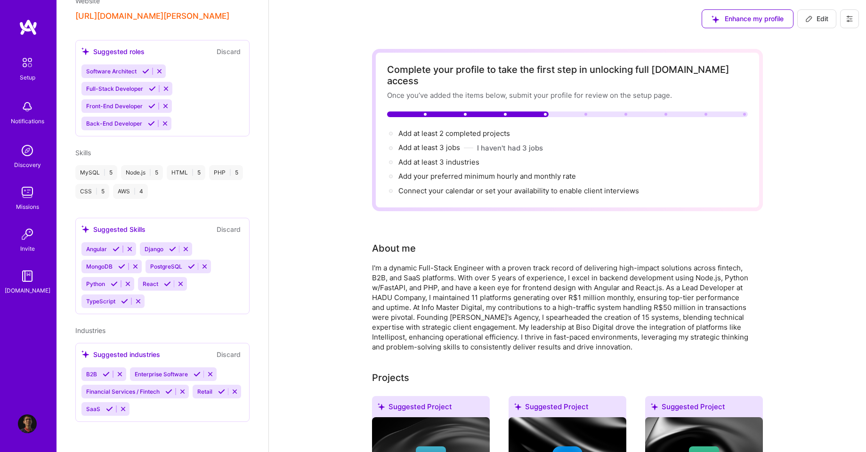
scroll to position [273, 0]
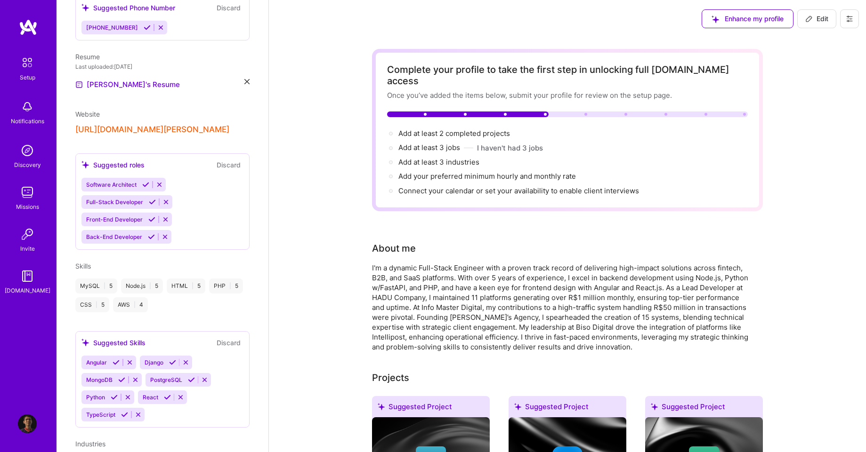
drag, startPoint x: 216, startPoint y: 113, endPoint x: 76, endPoint y: 117, distance: 139.4
click at [63, 121] on div "[PERSON_NAME] Software Engineer 6 Years Experience Location [GEOGRAPHIC_DATA], …" at bounding box center [162, 226] width 212 height 452
copy button "[URL][DOMAIN_NAME][PERSON_NAME]"
click at [86, 109] on div "Website" at bounding box center [87, 114] width 24 height 10
click at [214, 125] on div "[URL][DOMAIN_NAME][PERSON_NAME]" at bounding box center [162, 130] width 174 height 10
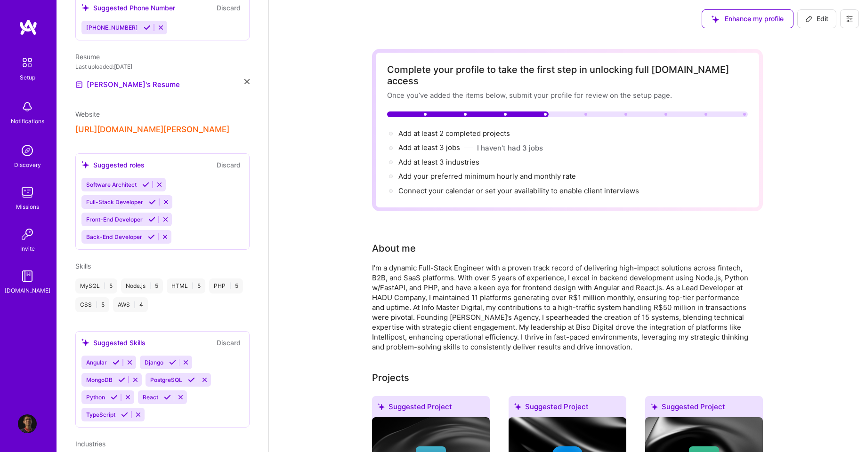
click at [214, 125] on div "[URL][DOMAIN_NAME][PERSON_NAME]" at bounding box center [162, 130] width 174 height 10
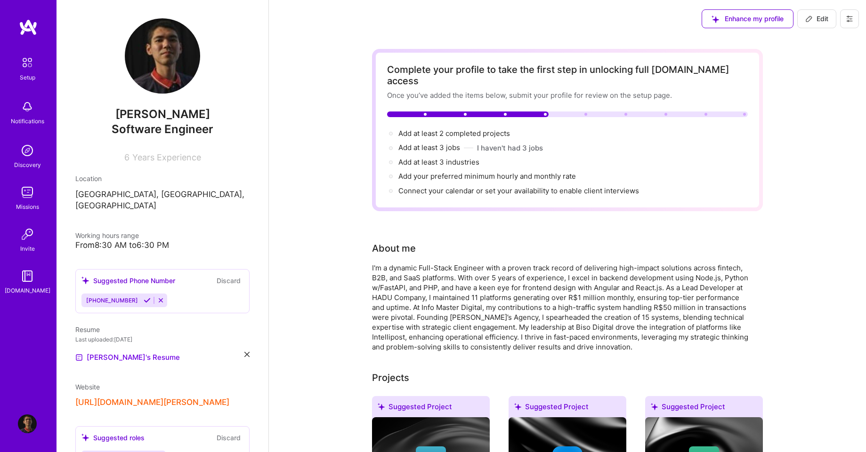
scroll to position [0, 0]
click at [177, 135] on span "Software Engineer" at bounding box center [163, 130] width 102 height 14
click at [823, 12] on button "Edit" at bounding box center [816, 18] width 39 height 19
select select "US"
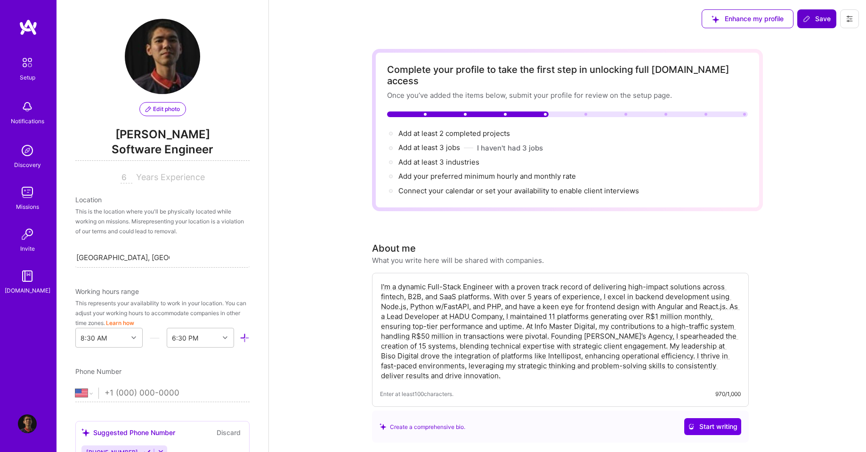
scroll to position [398, 0]
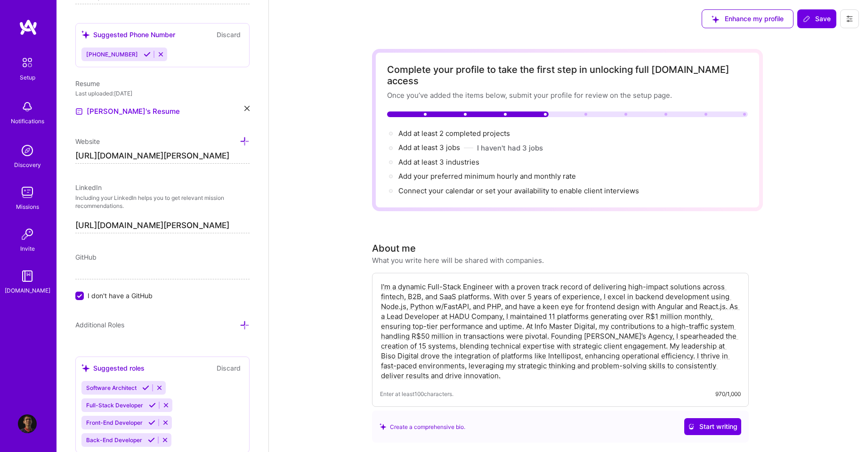
click at [175, 150] on input "[URL][DOMAIN_NAME][PERSON_NAME]" at bounding box center [162, 156] width 174 height 15
type input "https://"
click at [161, 259] on div "GitHub" at bounding box center [162, 257] width 174 height 10
click at [72, 282] on div "Edit photo [PERSON_NAME] Software Engineer 6 Years Experience Location This is …" at bounding box center [162, 226] width 212 height 452
click at [122, 295] on span "I don't have a GitHub" at bounding box center [120, 296] width 65 height 10
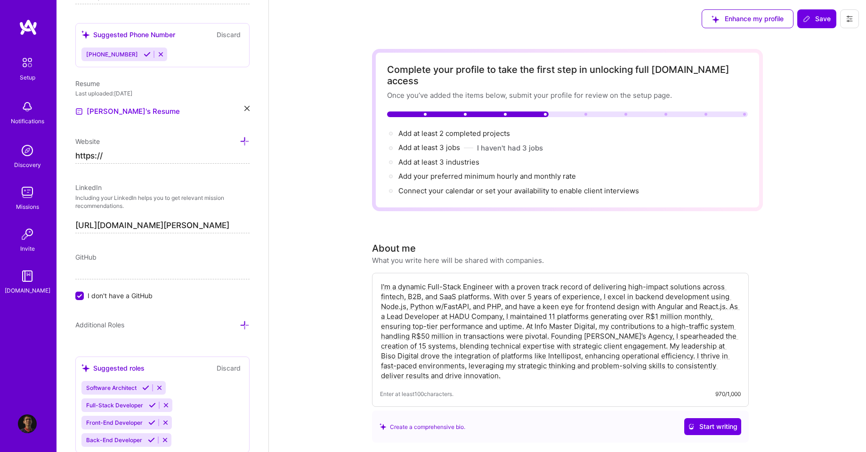
click at [85, 295] on input "I don't have a GitHub" at bounding box center [80, 296] width 8 height 8
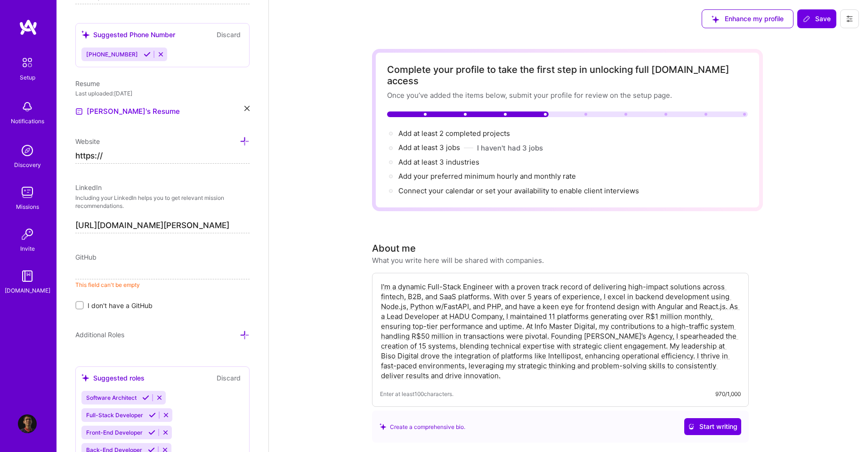
click at [140, 281] on div "GitHub This field can't be empty I don't have a GitHub" at bounding box center [162, 281] width 174 height 58
click at [157, 271] on input at bounding box center [162, 272] width 174 height 15
paste input "[URL][DOMAIN_NAME][PERSON_NAME]"
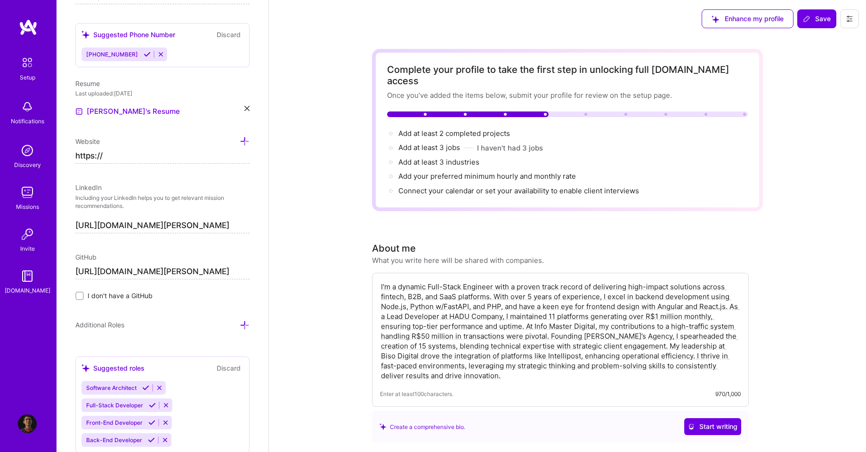
type input "[URL][DOMAIN_NAME][PERSON_NAME]"
click at [169, 331] on div "Additional Roles" at bounding box center [162, 329] width 174 height 18
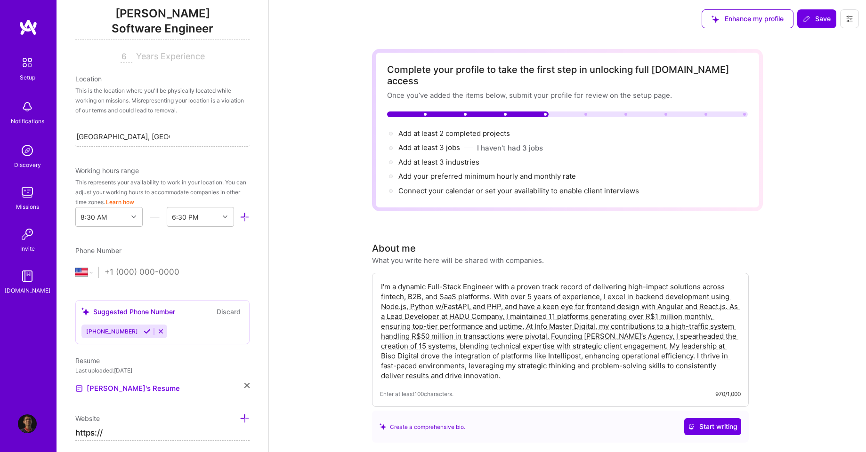
scroll to position [144, 0]
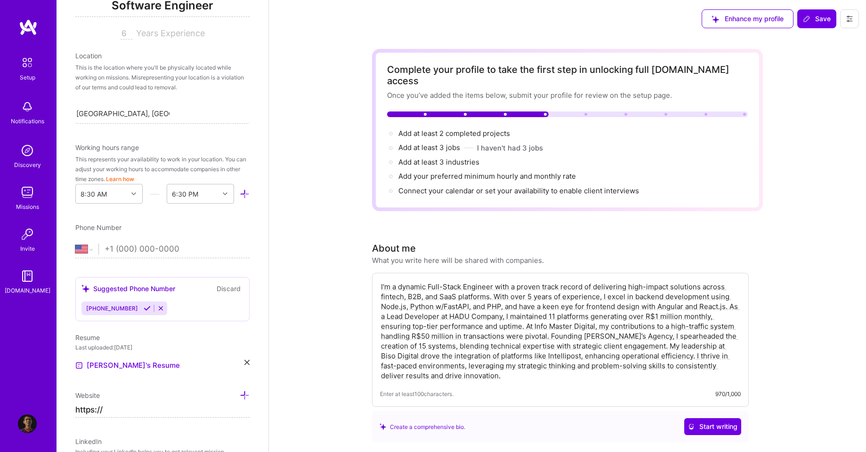
click at [156, 241] on input "tel" at bounding box center [177, 249] width 145 height 27
click at [131, 305] on span "[PHONE_NUMBER]" at bounding box center [112, 308] width 52 height 7
click at [144, 306] on icon at bounding box center [147, 308] width 7 height 7
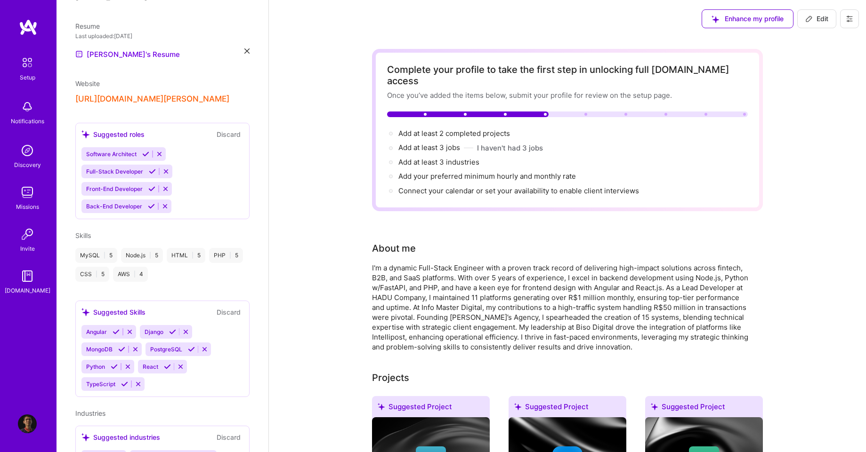
scroll to position [40, 0]
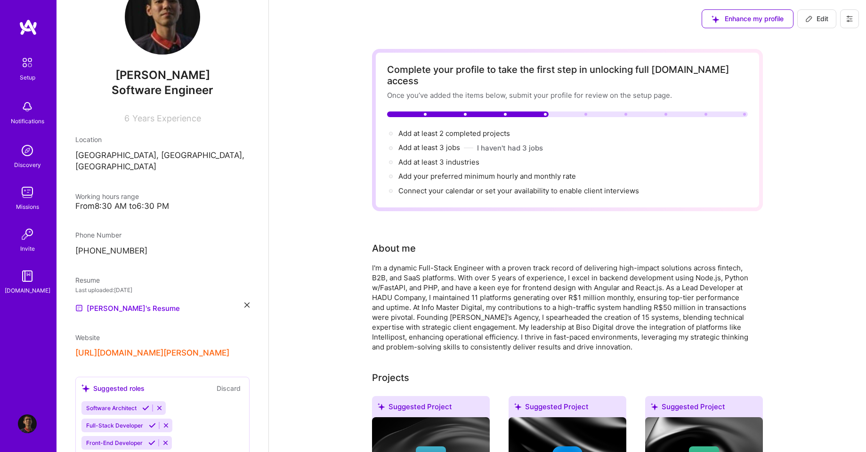
drag, startPoint x: 804, startPoint y: 21, endPoint x: 788, endPoint y: 24, distance: 15.9
click at [804, 20] on button "Edit" at bounding box center [816, 18] width 39 height 19
select select "BR"
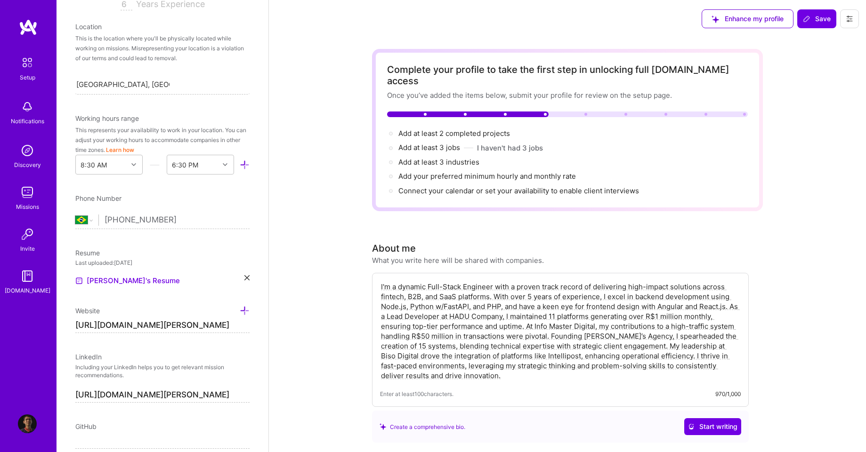
scroll to position [427, 0]
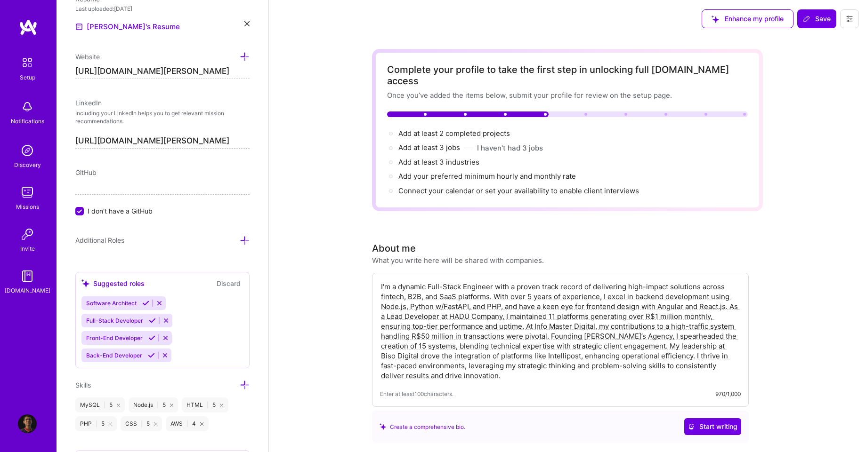
click at [96, 212] on span "I don't have a GitHub" at bounding box center [120, 211] width 65 height 10
click at [85, 212] on input "I don't have a GitHub" at bounding box center [80, 212] width 8 height 8
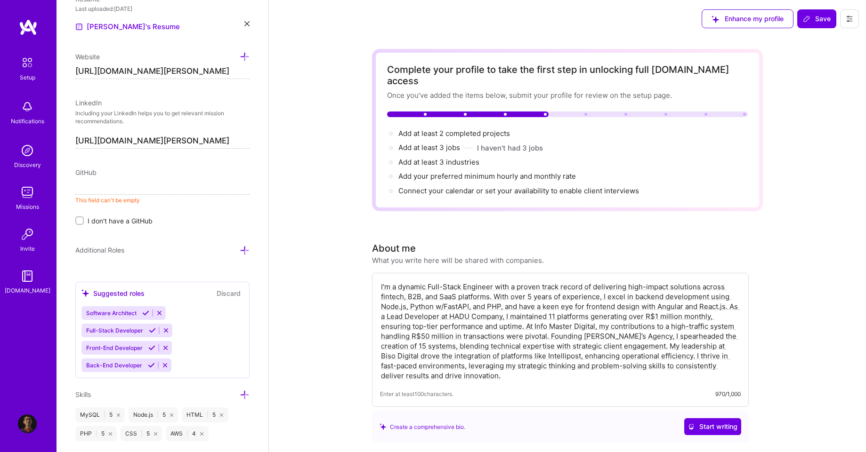
click at [169, 73] on input "[URL][DOMAIN_NAME][PERSON_NAME]" at bounding box center [162, 71] width 174 height 15
type input "https://"
drag, startPoint x: 142, startPoint y: 176, endPoint x: 139, endPoint y: 184, distance: 8.0
click at [142, 177] on div "GitHub This field can't be empty I don't have a GitHub" at bounding box center [162, 197] width 174 height 58
click at [139, 184] on input at bounding box center [162, 187] width 174 height 15
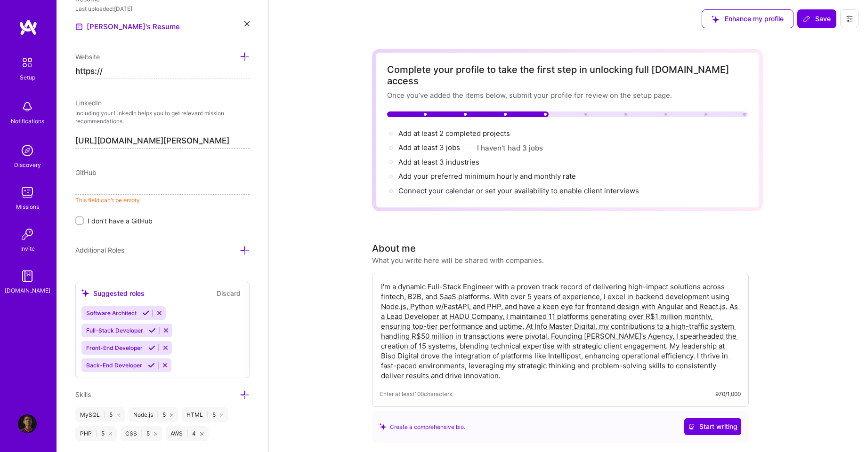
paste input "[URL][DOMAIN_NAME][PERSON_NAME]"
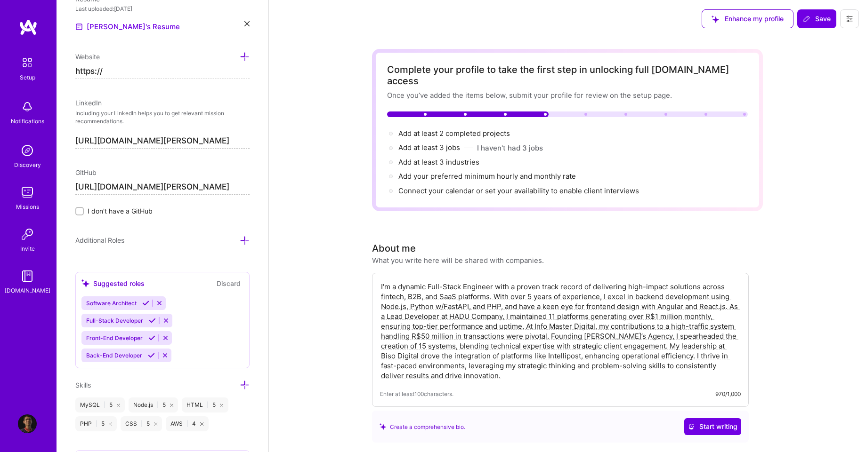
type input "[URL][DOMAIN_NAME][PERSON_NAME]"
click at [172, 259] on div "Edit photo [PERSON_NAME] Software Engineer 6 Years Experience Location This is …" at bounding box center [162, 226] width 212 height 452
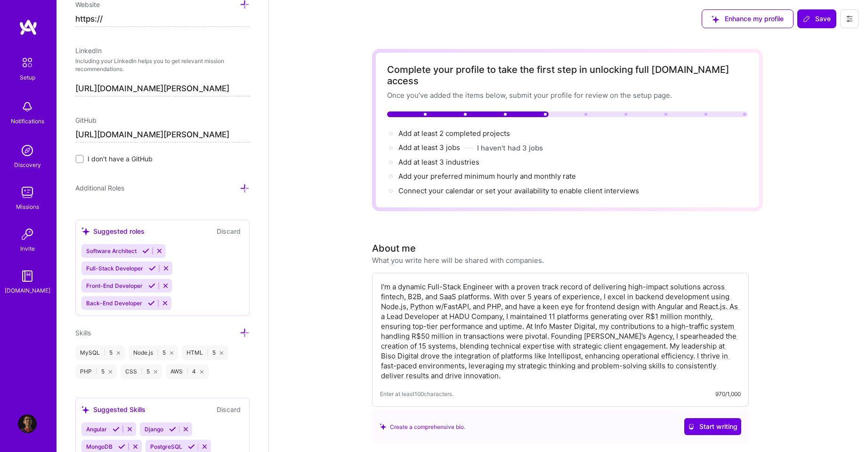
scroll to position [512, 0]
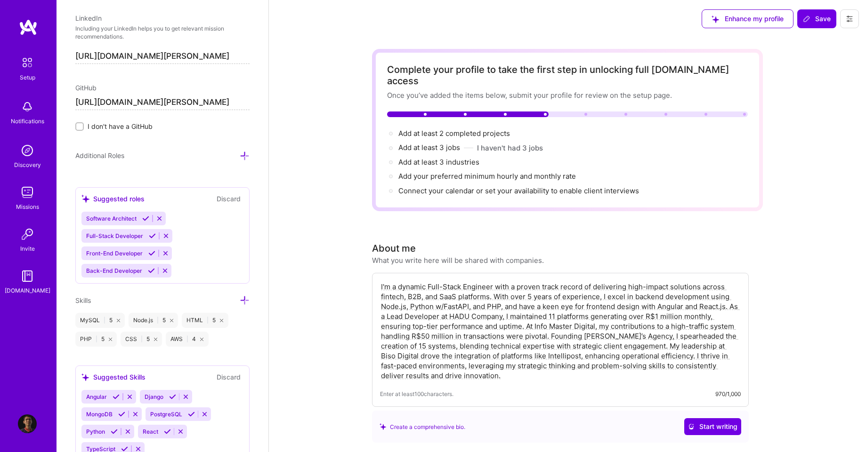
click at [145, 220] on icon at bounding box center [145, 218] width 7 height 7
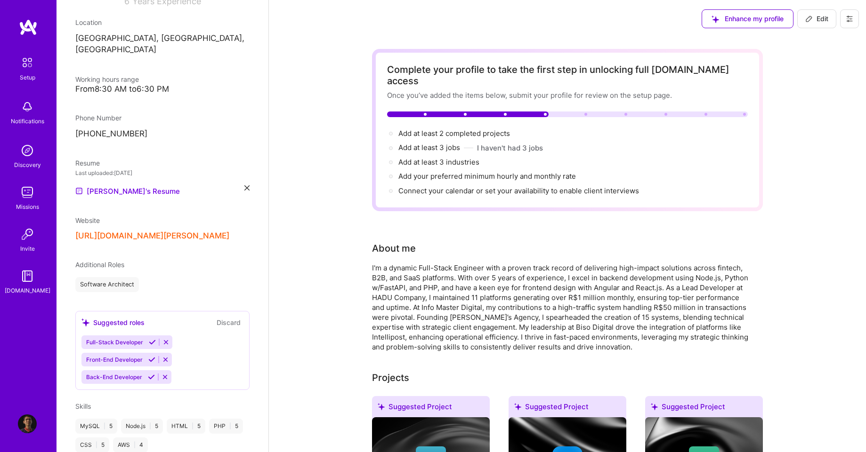
scroll to position [0, 0]
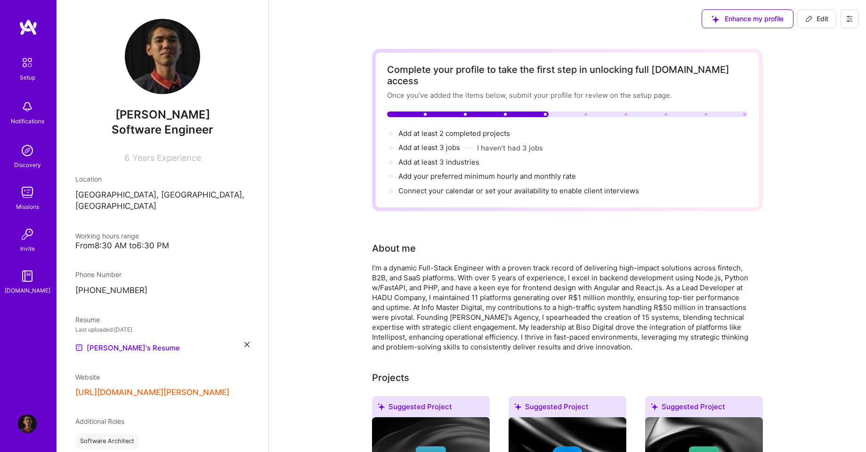
click at [809, 11] on button "Edit" at bounding box center [816, 18] width 39 height 19
select select "BR"
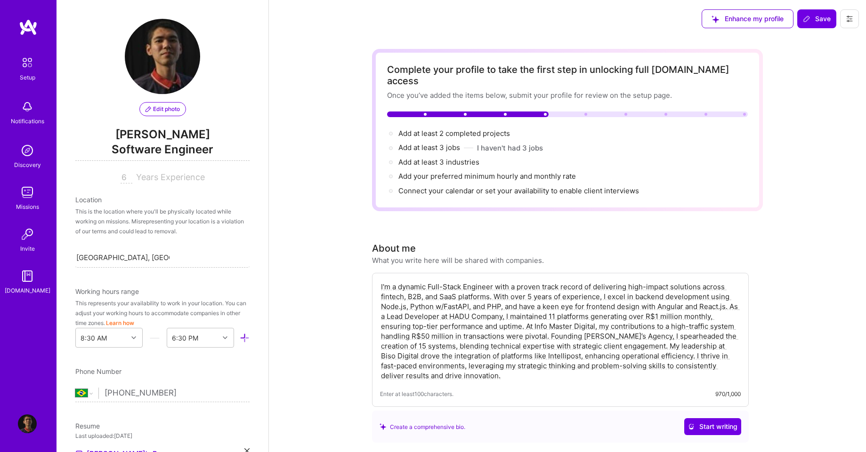
scroll to position [343, 0]
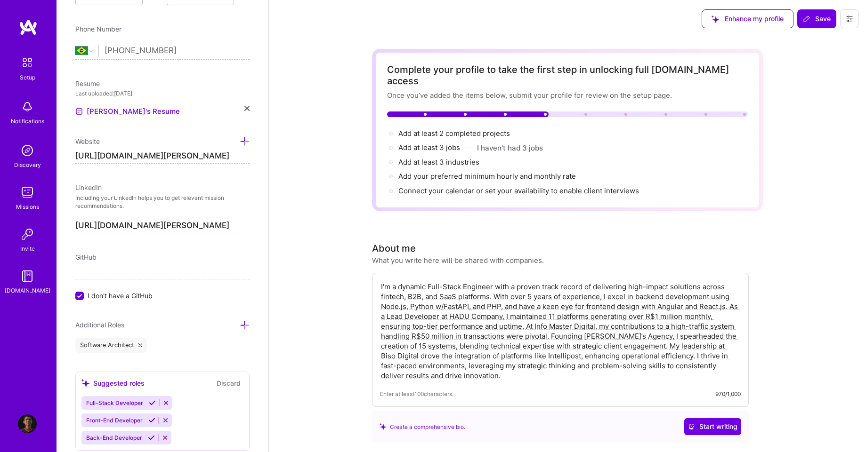
click at [161, 149] on input "[URL][DOMAIN_NAME][PERSON_NAME]" at bounding box center [162, 156] width 174 height 15
type input "https://"
drag, startPoint x: 112, startPoint y: 294, endPoint x: 114, endPoint y: 289, distance: 4.8
click at [113, 294] on span "I don't have a GitHub" at bounding box center [120, 296] width 65 height 10
click at [85, 294] on input "I don't have a GitHub" at bounding box center [80, 296] width 8 height 8
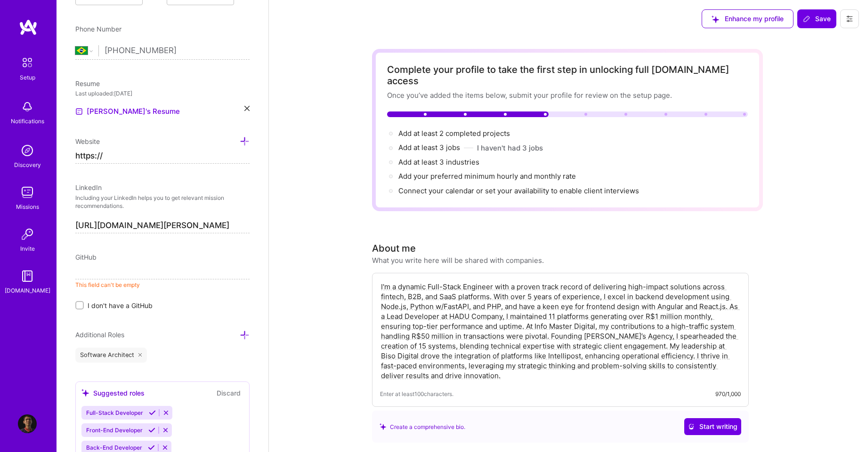
click at [119, 275] on input at bounding box center [162, 272] width 174 height 15
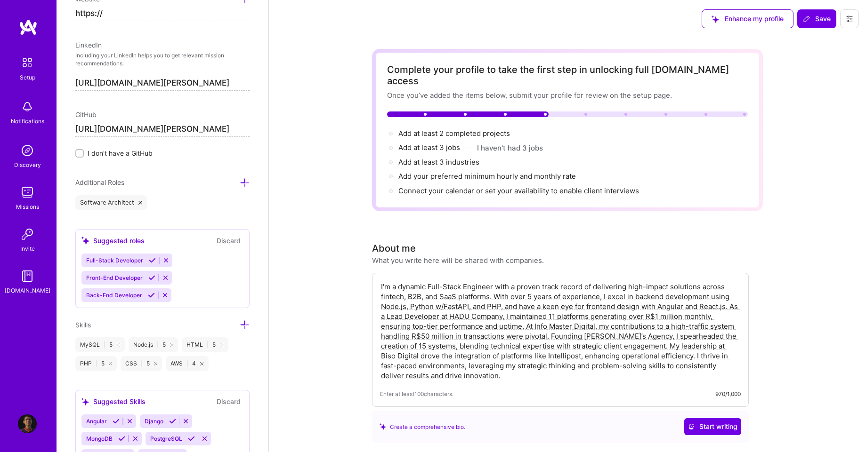
scroll to position [508, 0]
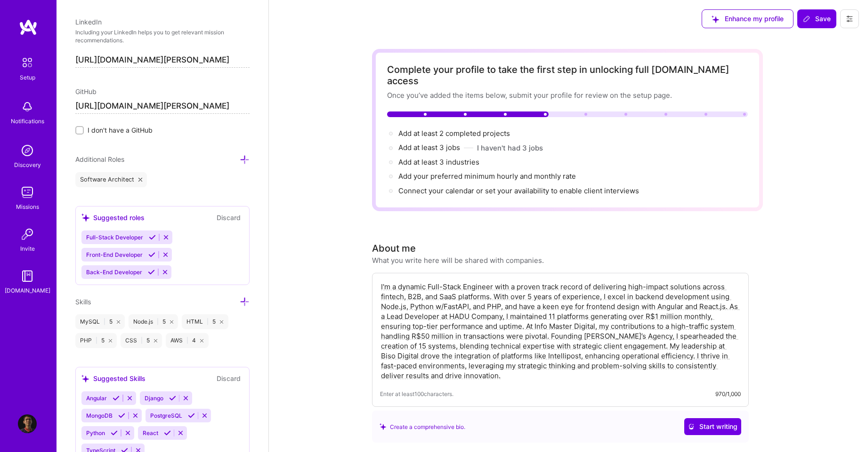
type input "[URL][DOMAIN_NAME][PERSON_NAME]"
click at [240, 157] on icon at bounding box center [245, 160] width 10 height 10
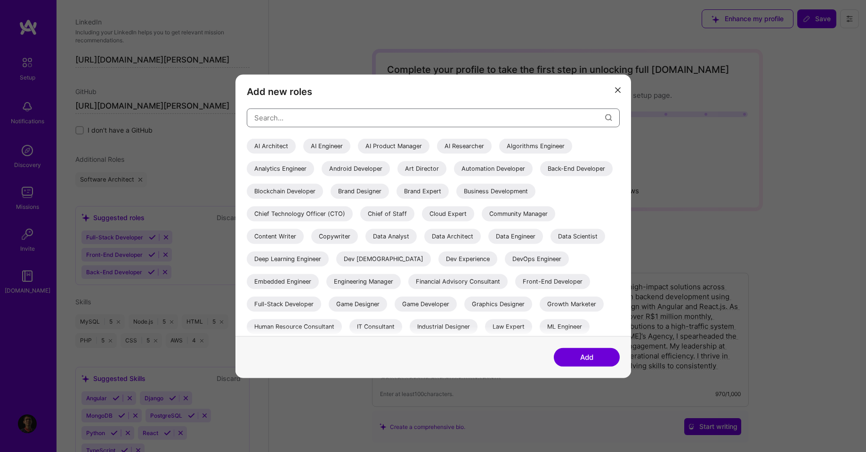
click at [310, 129] on input "modal" at bounding box center [429, 118] width 351 height 24
click at [316, 113] on input "modal" at bounding box center [429, 118] width 351 height 24
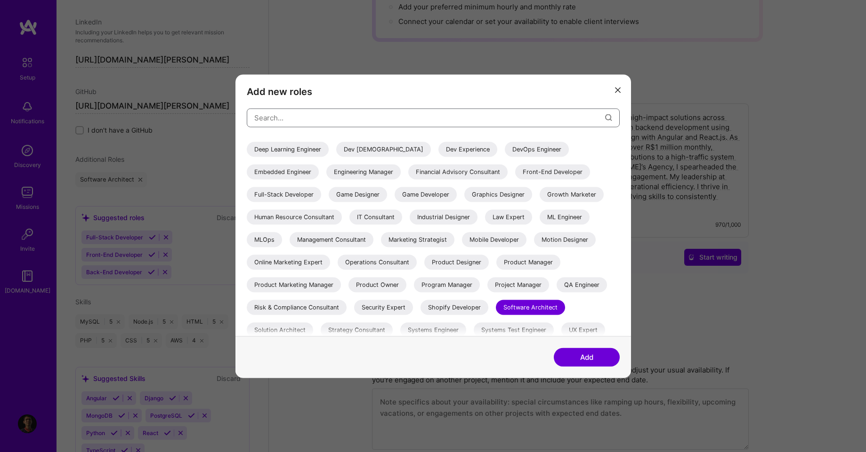
scroll to position [75, 0]
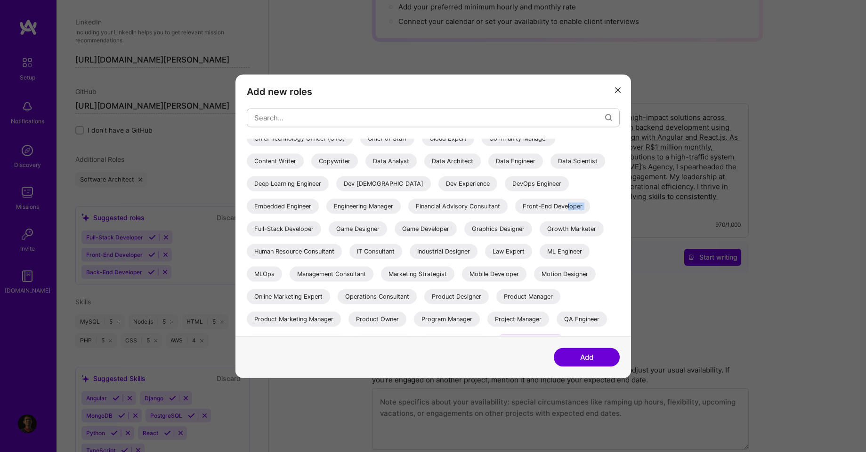
drag, startPoint x: 297, startPoint y: 231, endPoint x: 361, endPoint y: 224, distance: 63.9
click at [359, 223] on div "AI Architect AI Engineer AI Product Manager AI Researcher Algorithms Engineer A…" at bounding box center [433, 230] width 373 height 335
click at [321, 225] on div "Full-Stack Developer" at bounding box center [284, 228] width 74 height 15
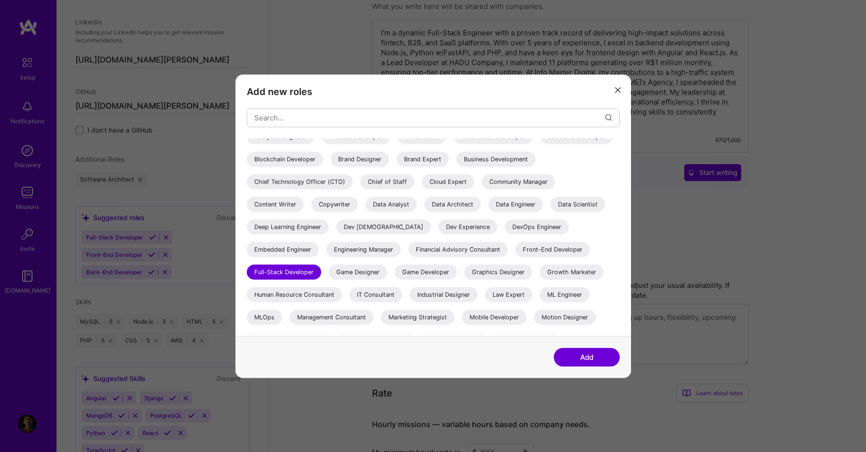
scroll to position [0, 0]
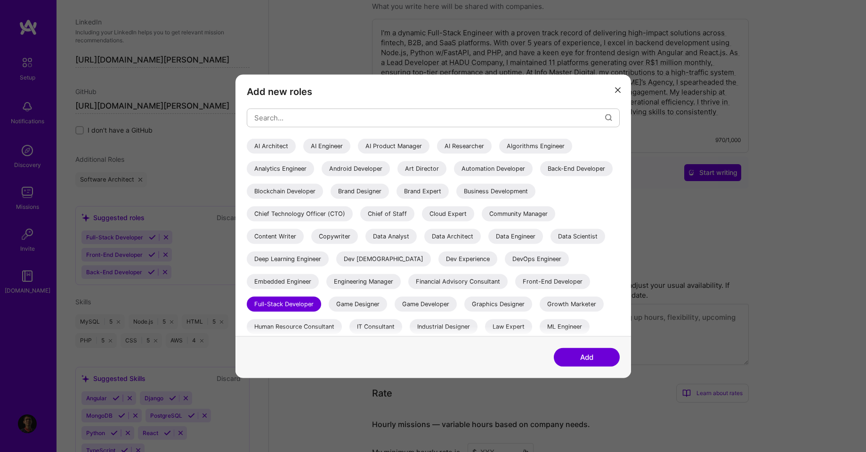
click at [540, 176] on div "Back-End Developer" at bounding box center [576, 168] width 72 height 15
click at [515, 289] on div "Front-End Developer" at bounding box center [552, 281] width 75 height 15
click at [597, 362] on button "Add" at bounding box center [587, 357] width 66 height 19
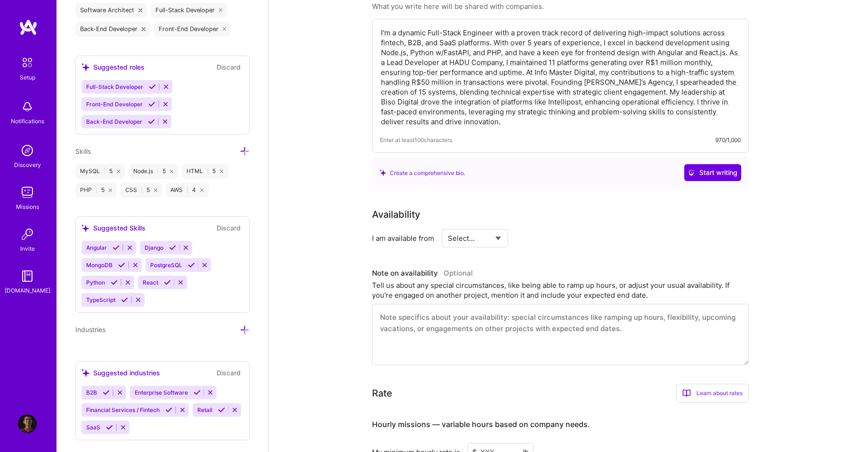
scroll to position [696, 0]
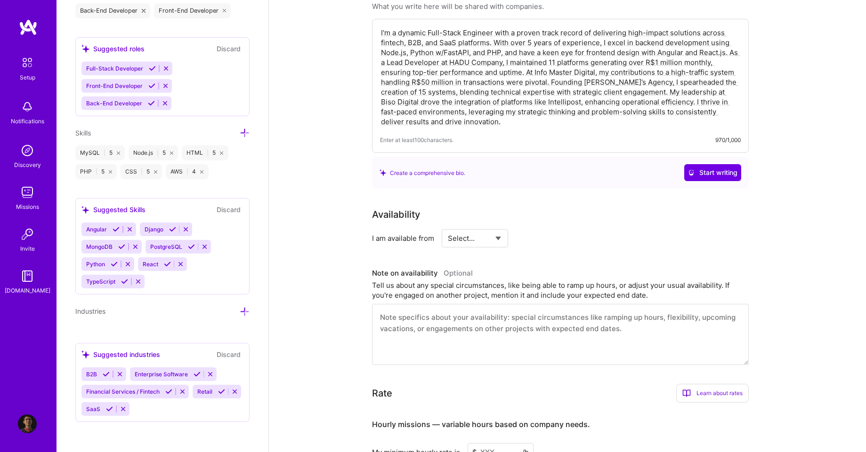
click at [241, 134] on icon at bounding box center [245, 133] width 10 height 10
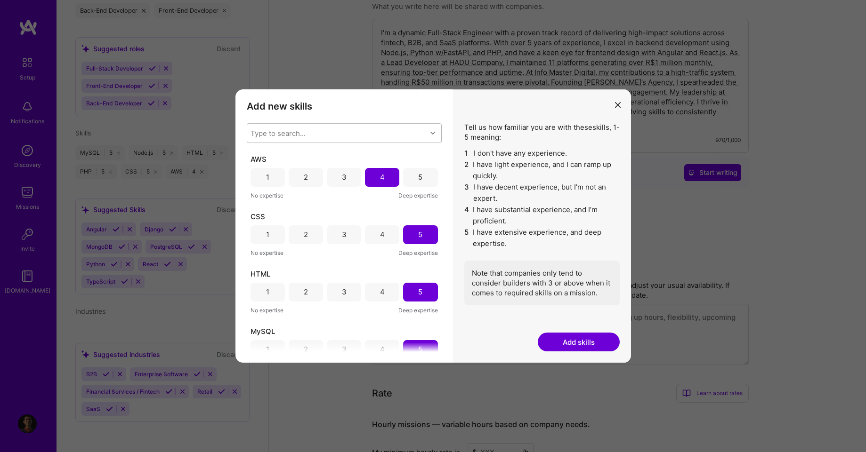
click at [388, 136] on div "Type to search..." at bounding box center [336, 133] width 179 height 19
type input "angular"
click at [297, 161] on div "Angular" at bounding box center [344, 158] width 184 height 10
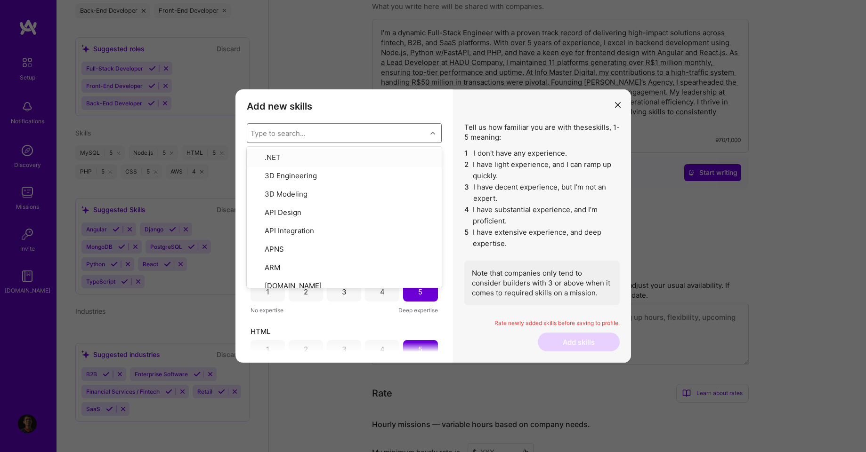
click at [442, 134] on div "Add new skills Tell us how familiar you are with given skills, using between 1 …" at bounding box center [343, 226] width 217 height 274
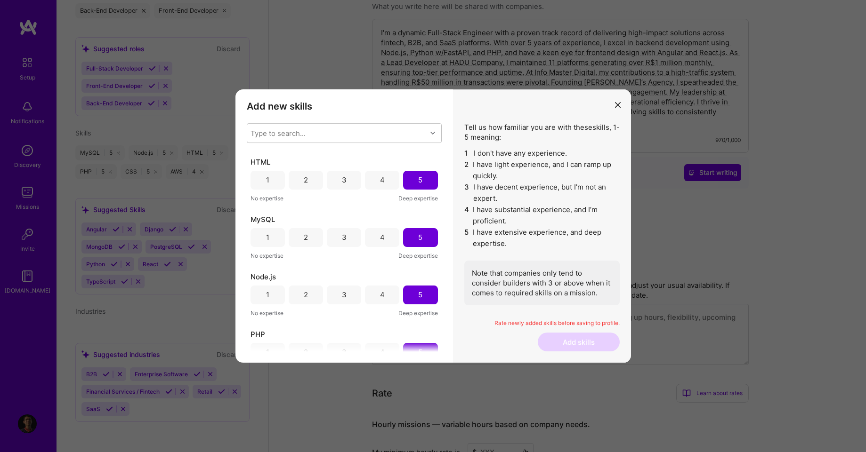
scroll to position [0, 0]
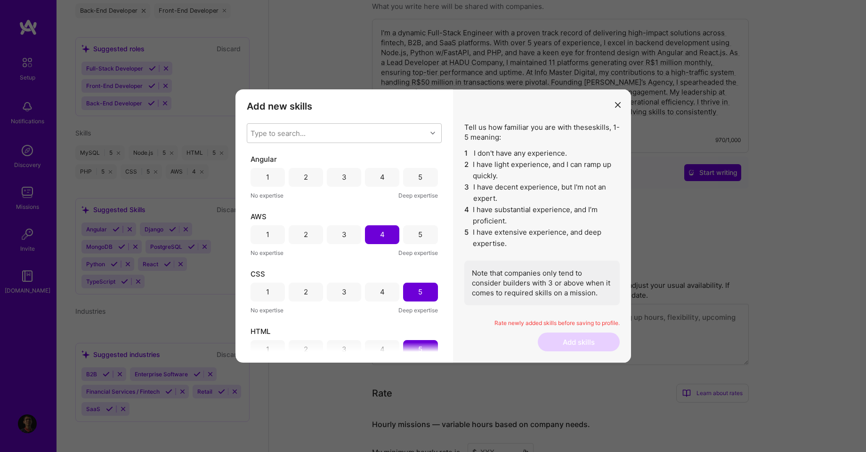
drag, startPoint x: 386, startPoint y: 180, endPoint x: 388, endPoint y: 173, distance: 7.2
click at [386, 180] on div "4" at bounding box center [382, 177] width 34 height 19
click at [403, 133] on div "Type to search..." at bounding box center [336, 133] width 179 height 19
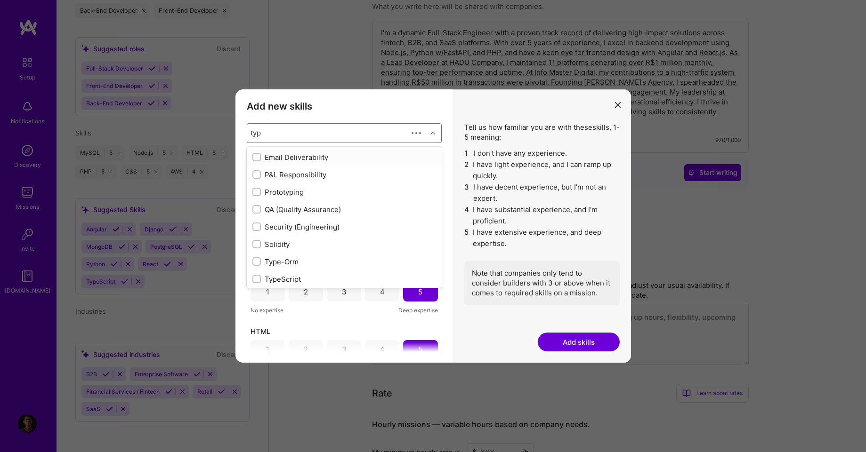
type input "type"
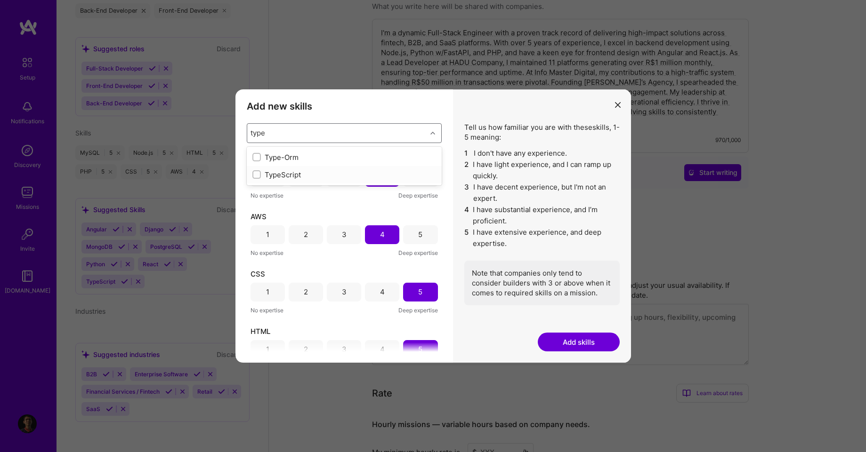
click at [339, 175] on div "TypeScript" at bounding box center [344, 175] width 184 height 10
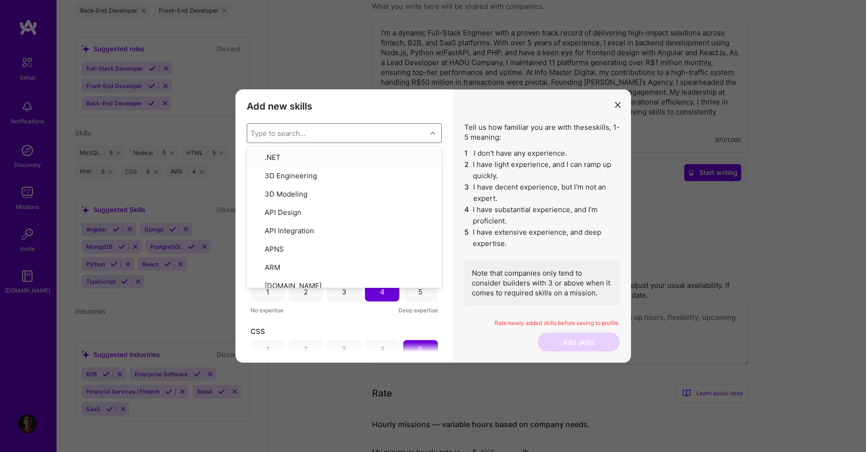
click at [421, 137] on div "Type to search..." at bounding box center [336, 133] width 179 height 19
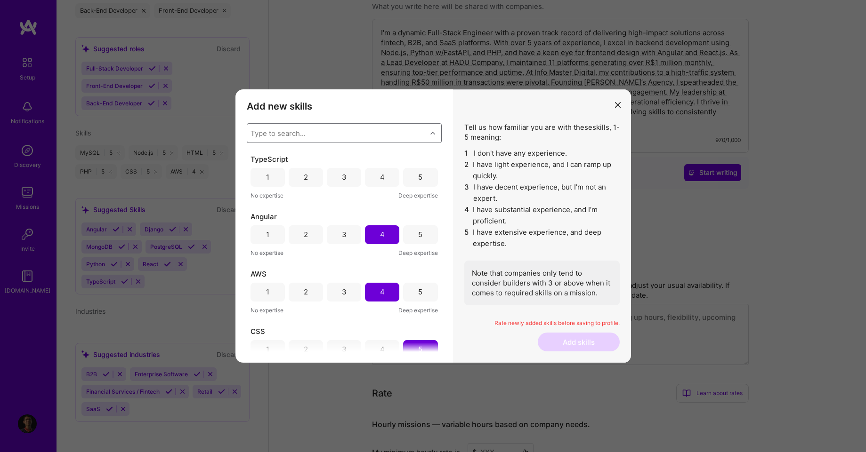
click at [386, 172] on div "4" at bounding box center [382, 177] width 34 height 19
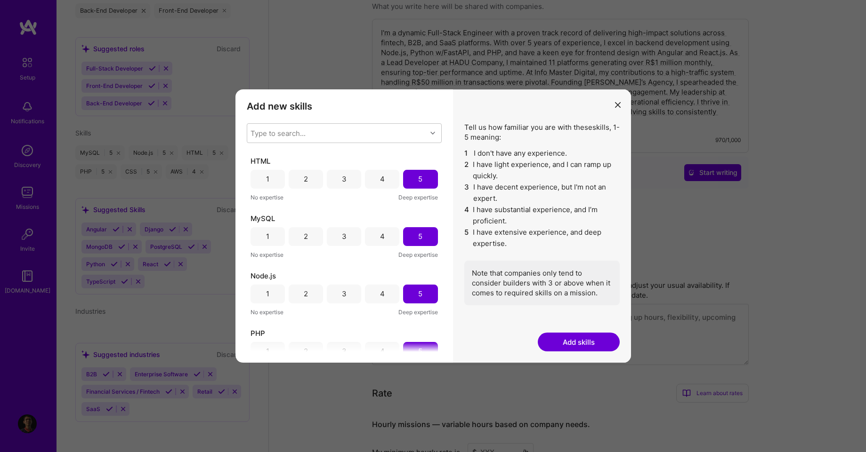
scroll to position [250, 0]
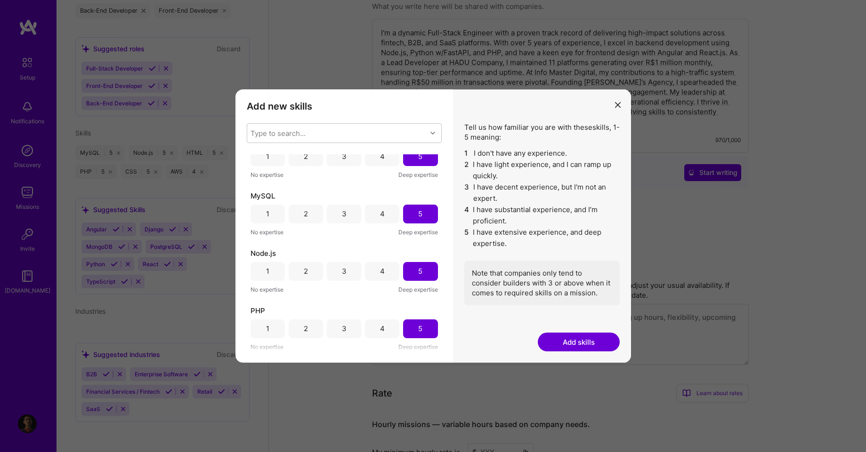
click at [342, 269] on div "3" at bounding box center [344, 271] width 5 height 10
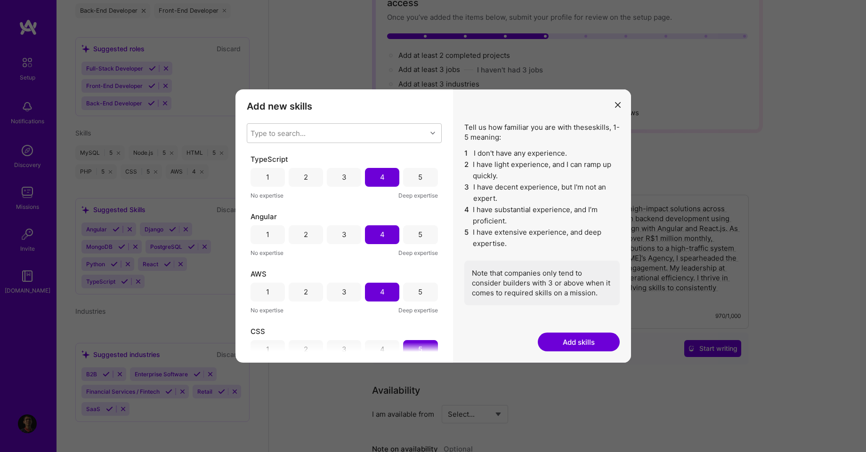
scroll to position [0, 0]
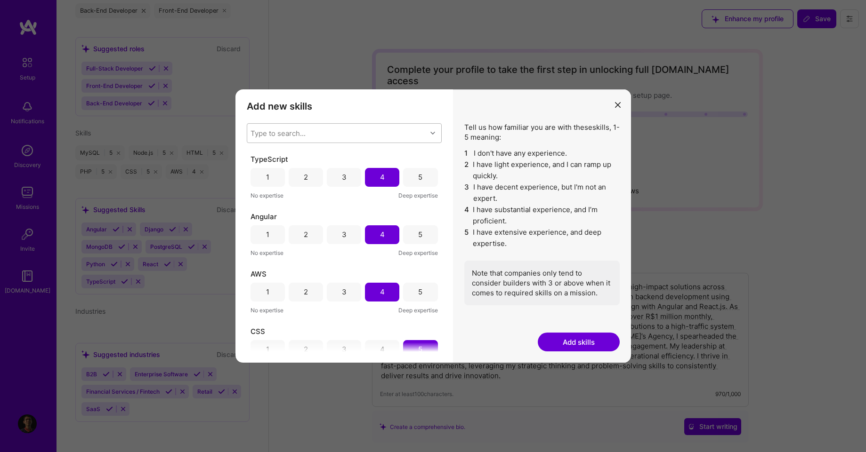
click at [366, 129] on div "Type to search..." at bounding box center [336, 133] width 179 height 19
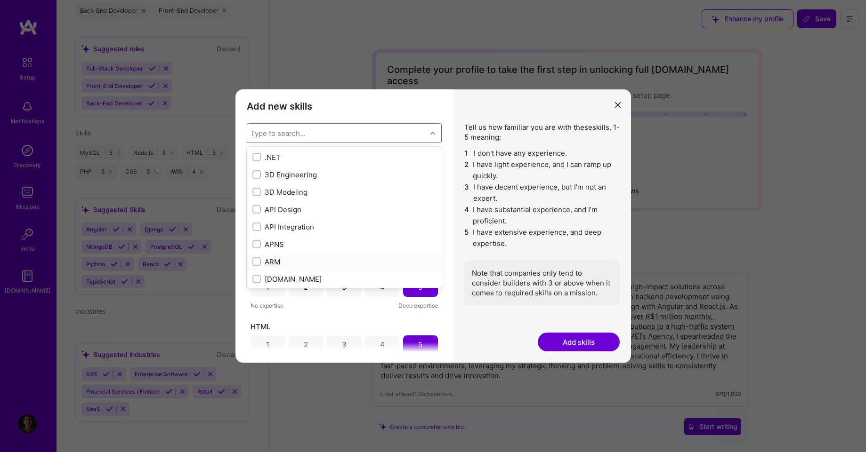
scroll to position [169, 0]
click at [326, 212] on div "API Design" at bounding box center [344, 210] width 184 height 10
checkbox input "true"
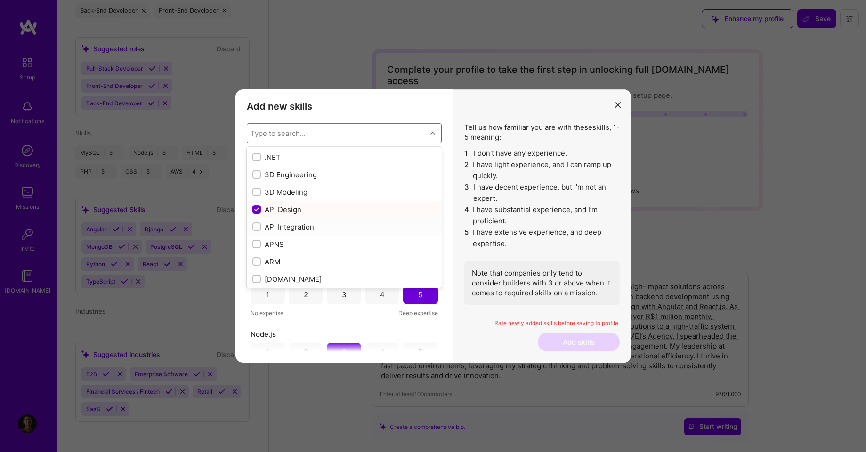
click at [309, 229] on div "API Integration" at bounding box center [344, 227] width 184 height 10
checkbox input "true"
click at [297, 210] on div "Django" at bounding box center [344, 207] width 184 height 10
checkbox input "true"
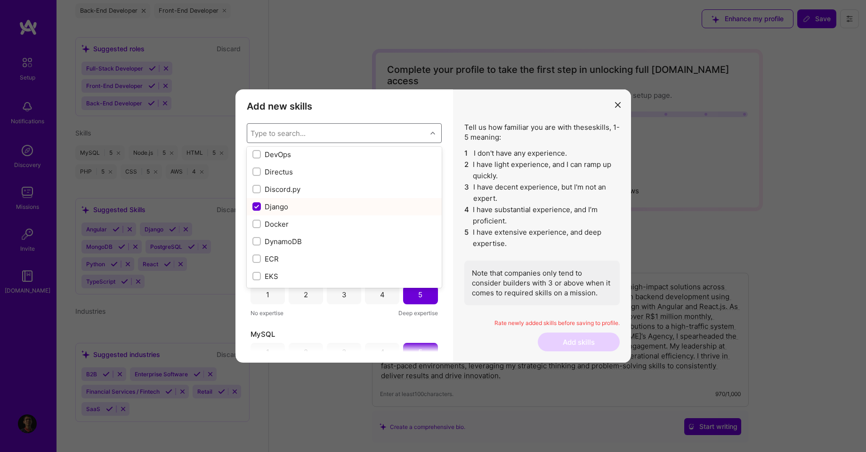
scroll to position [342, 0]
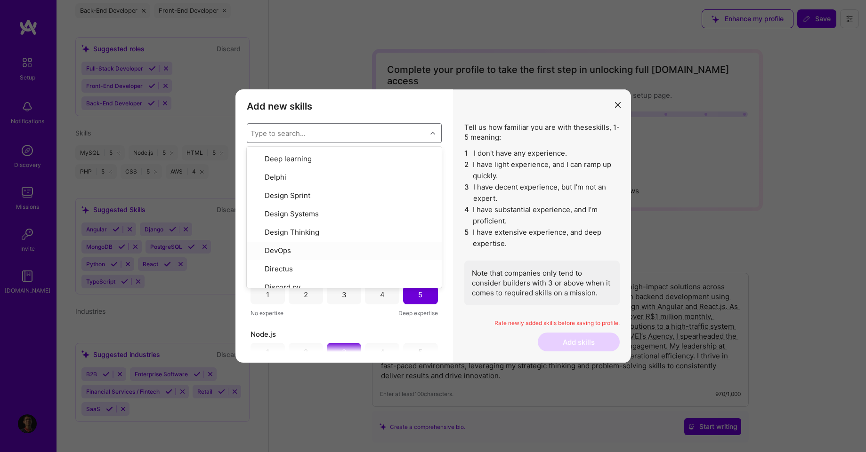
click at [418, 133] on div "Type to search..." at bounding box center [336, 133] width 179 height 19
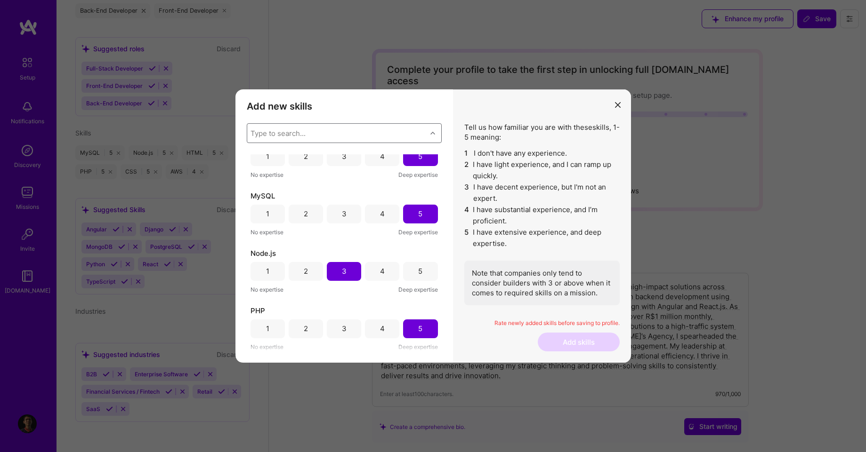
scroll to position [0, 0]
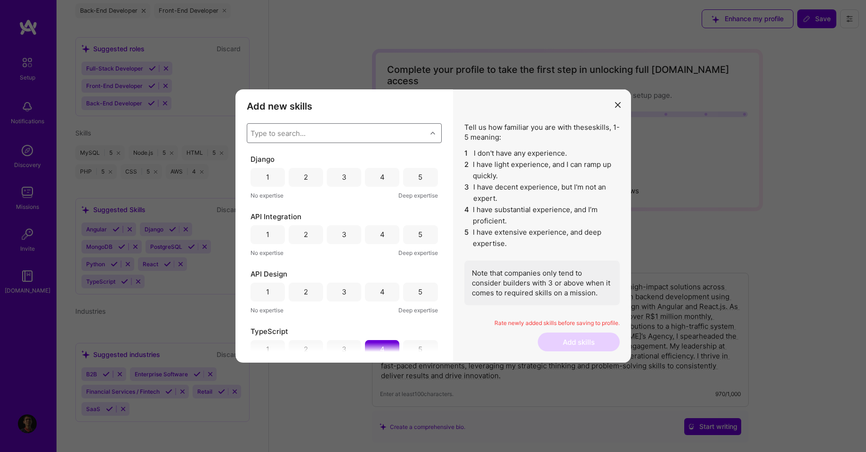
click at [298, 171] on div "2" at bounding box center [306, 177] width 34 height 19
click at [368, 230] on div "4" at bounding box center [382, 234] width 34 height 19
click at [380, 287] on div "4" at bounding box center [382, 292] width 5 height 10
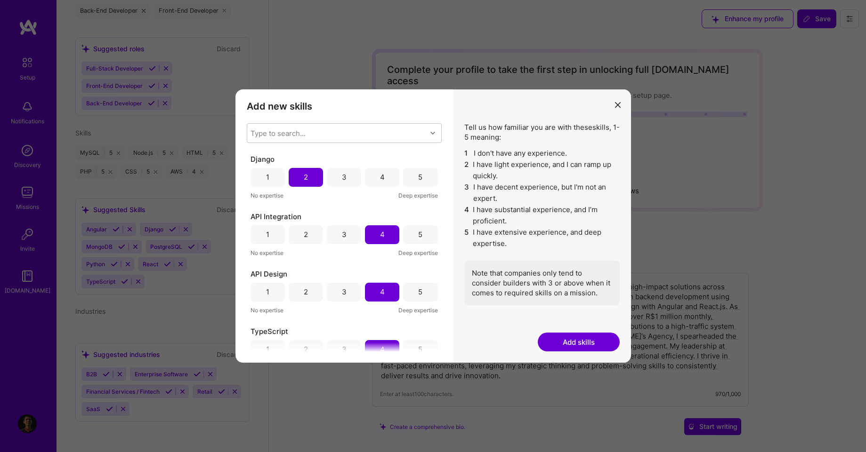
click at [412, 222] on div "API Integration 1 2 3 4 5 No expertise Deep expertise" at bounding box center [343, 235] width 187 height 46
click at [412, 225] on div "5" at bounding box center [420, 234] width 34 height 19
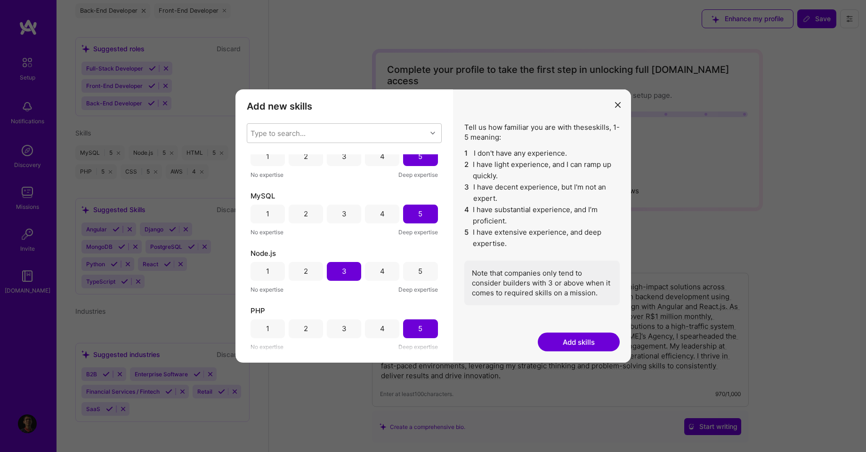
click at [571, 343] on button "Add skills" at bounding box center [579, 342] width 82 height 19
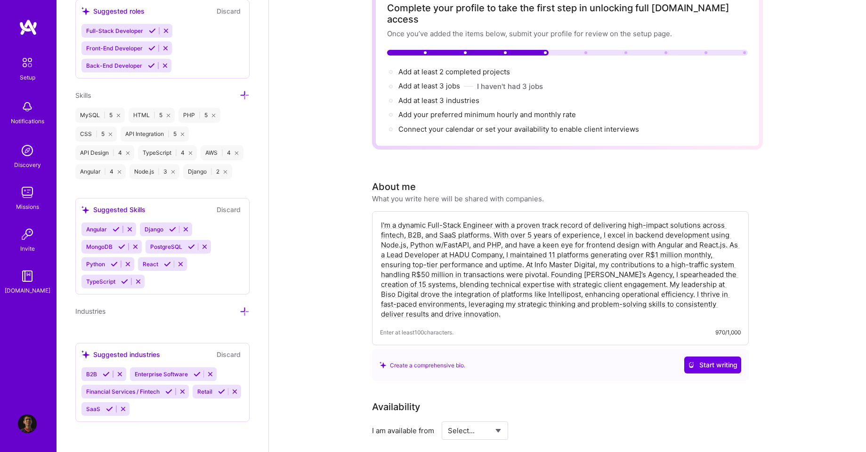
scroll to position [85, 0]
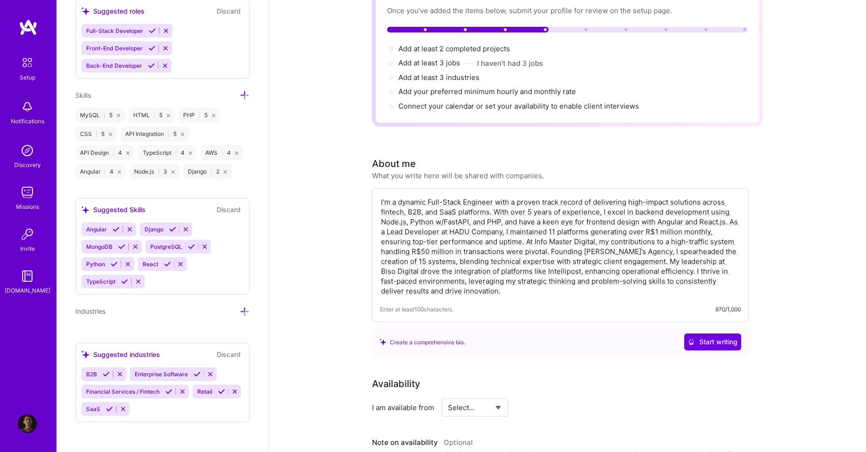
click at [240, 313] on icon at bounding box center [245, 312] width 10 height 10
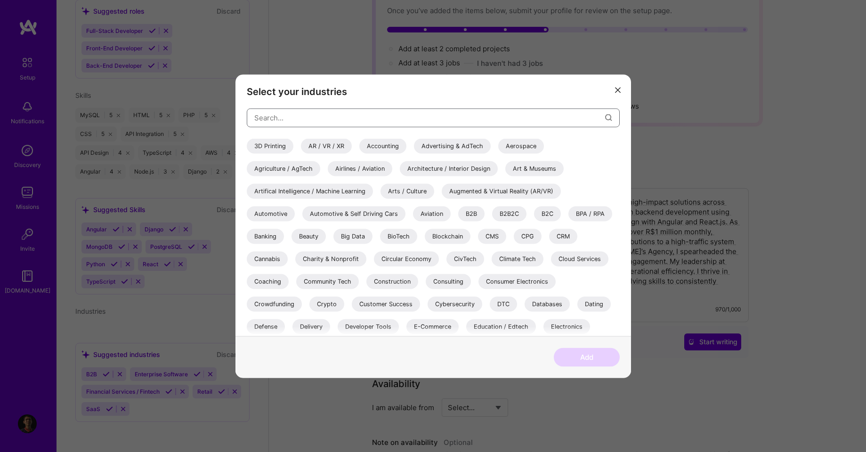
click at [339, 110] on input "modal" at bounding box center [429, 118] width 351 height 24
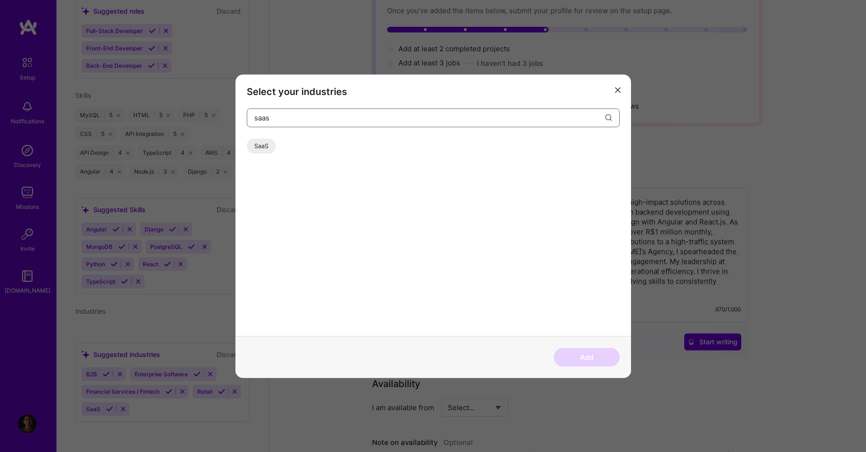
type input "saas"
click at [270, 143] on div "SaaS" at bounding box center [261, 145] width 29 height 15
click at [326, 121] on input "saas" at bounding box center [429, 118] width 351 height 24
type input "gam"
click at [279, 132] on div "gam Gambling Gaming & e-Sports" at bounding box center [433, 222] width 373 height 228
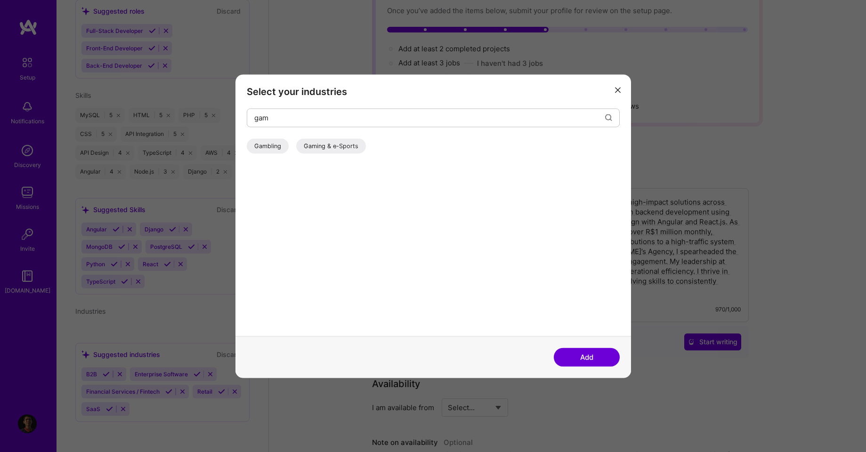
click at [277, 139] on div "Gambling" at bounding box center [268, 145] width 42 height 15
click at [305, 123] on input "gam" at bounding box center [429, 118] width 351 height 24
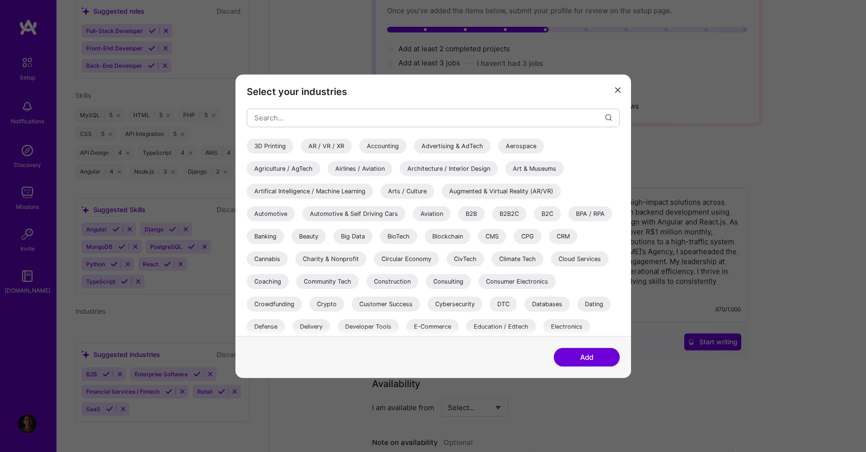
click at [623, 168] on div "Select your industries 3D Printing AR / VR / XR Accounting Advertising & AdTech…" at bounding box center [432, 205] width 395 height 262
click at [464, 211] on div "B2B" at bounding box center [471, 213] width 26 height 15
click at [516, 211] on div "B2B2C" at bounding box center [509, 213] width 34 height 15
click at [543, 211] on div "B2C" at bounding box center [547, 213] width 27 height 15
drag, startPoint x: 614, startPoint y: 174, endPoint x: 614, endPoint y: 180, distance: 5.7
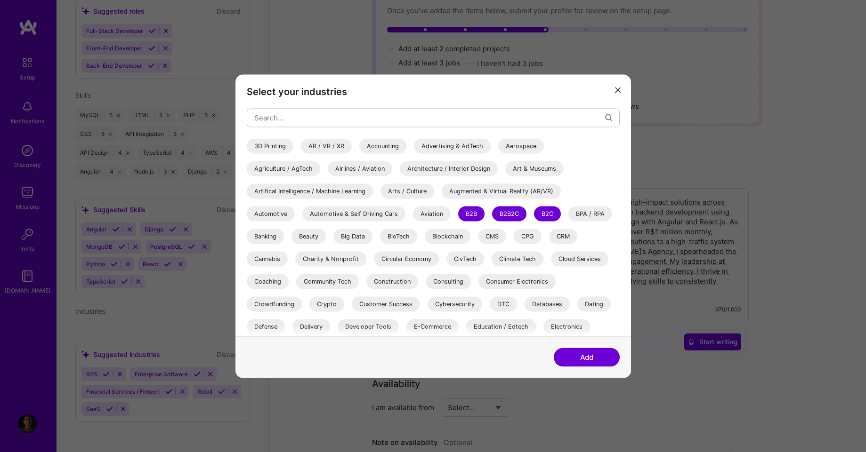
click at [614, 180] on div "3D Printing AR / VR / XR Accounting Advertising & AdTech Aerospace Agriculture …" at bounding box center [433, 373] width 373 height 471
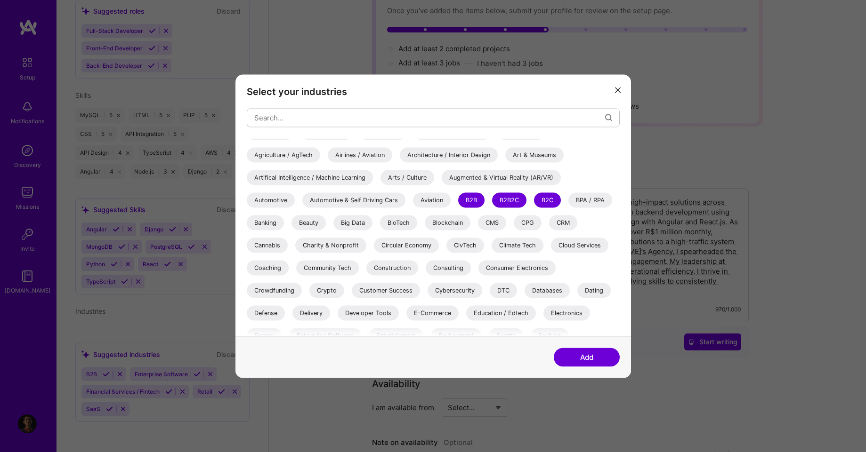
click at [270, 224] on div "Banking" at bounding box center [265, 222] width 37 height 15
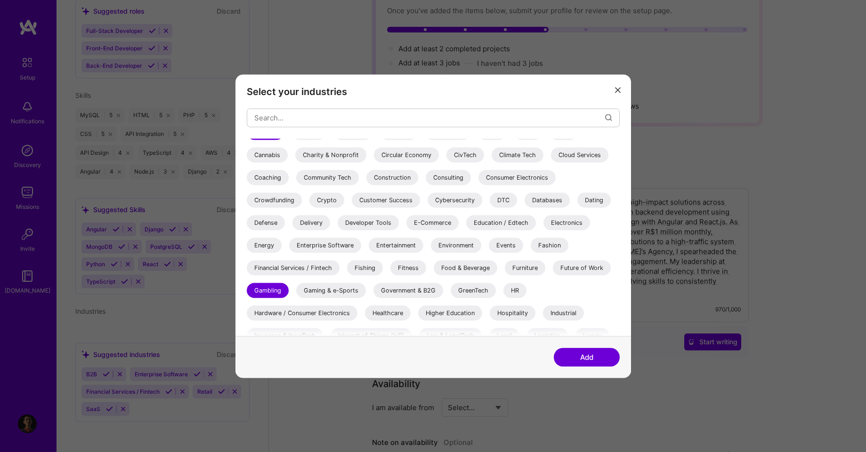
scroll to position [111, 0]
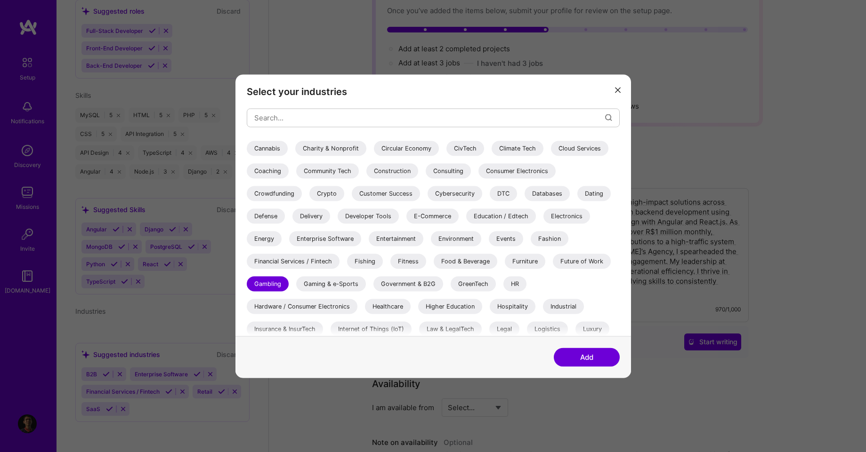
drag, startPoint x: 616, startPoint y: 156, endPoint x: 608, endPoint y: 217, distance: 62.1
click at [608, 217] on div "3D Printing AR / VR / XR Accounting Advertising & AdTech Aerospace Agriculture …" at bounding box center [433, 263] width 373 height 471
click at [622, 207] on div "Select your industries 3D Printing AR / VR / XR Accounting Advertising & AdTech…" at bounding box center [432, 205] width 395 height 262
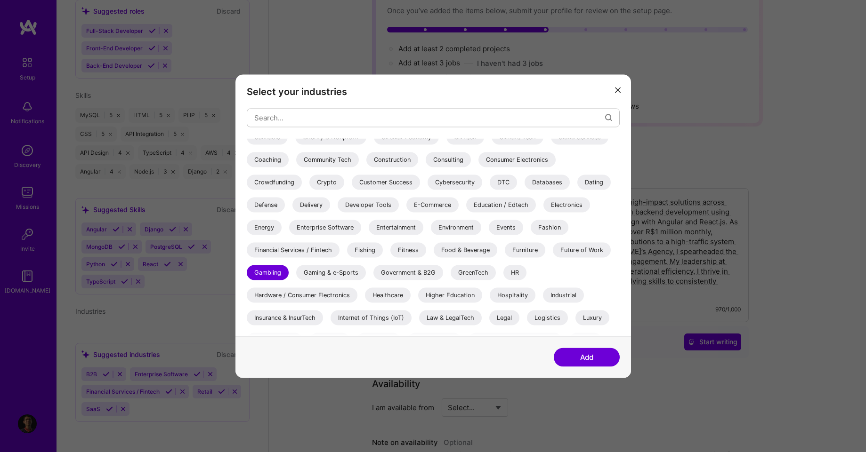
scroll to position [123, 0]
click at [434, 202] on div "E-Commerce" at bounding box center [432, 203] width 52 height 15
click at [326, 224] on div "Enterprise Software" at bounding box center [325, 225] width 72 height 15
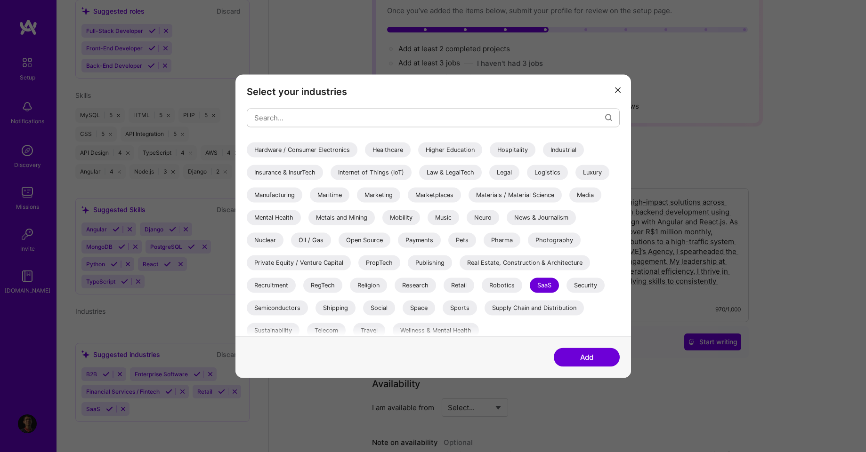
scroll to position [273, 0]
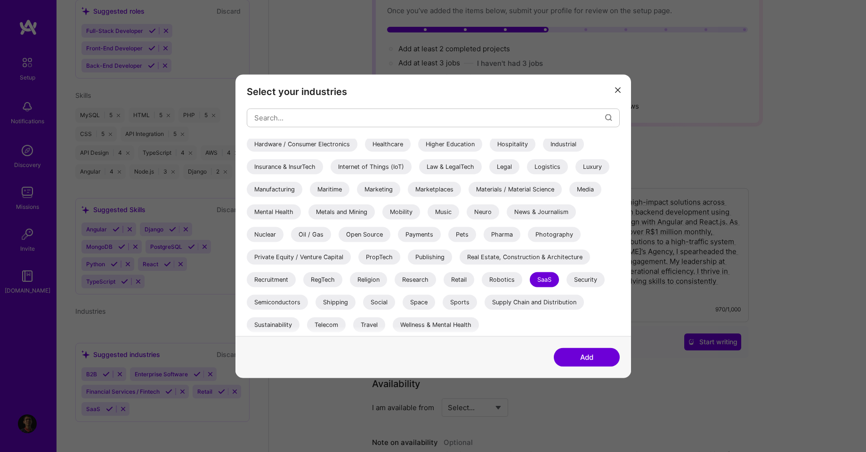
click at [572, 360] on button "Add" at bounding box center [587, 357] width 66 height 19
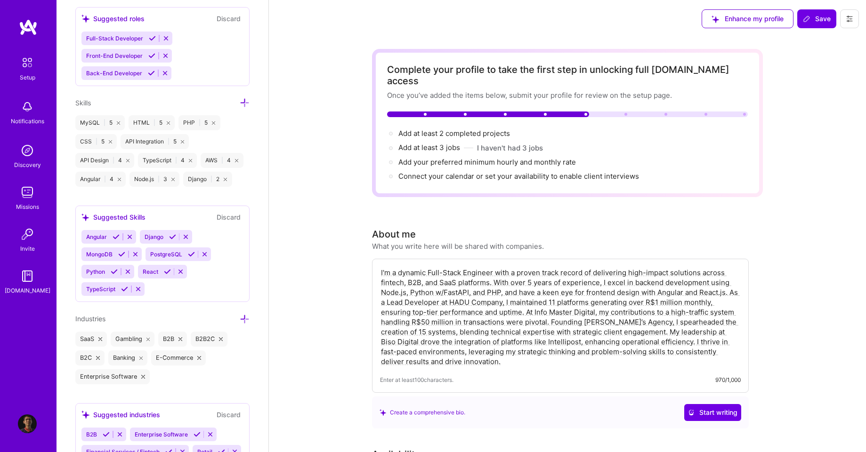
scroll to position [805, 0]
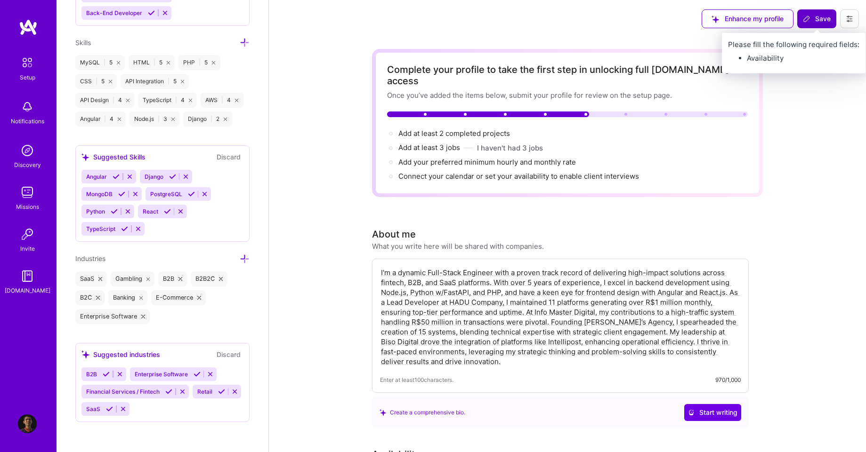
click at [809, 20] on icon at bounding box center [807, 19] width 8 height 8
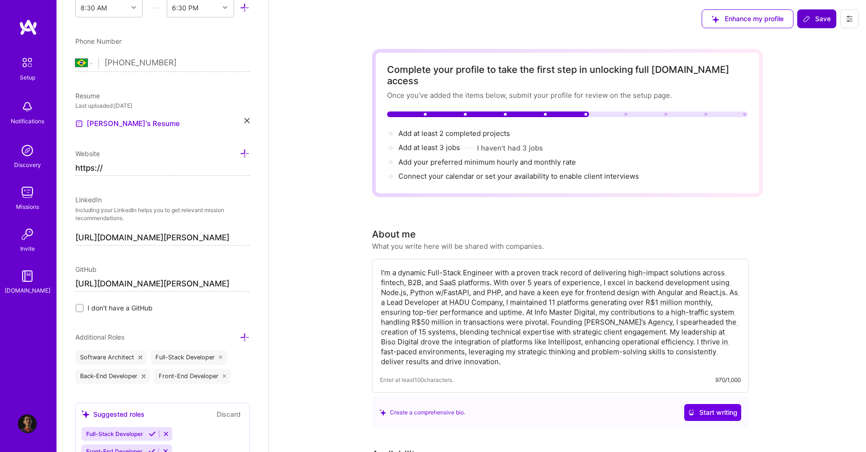
scroll to position [297, 0]
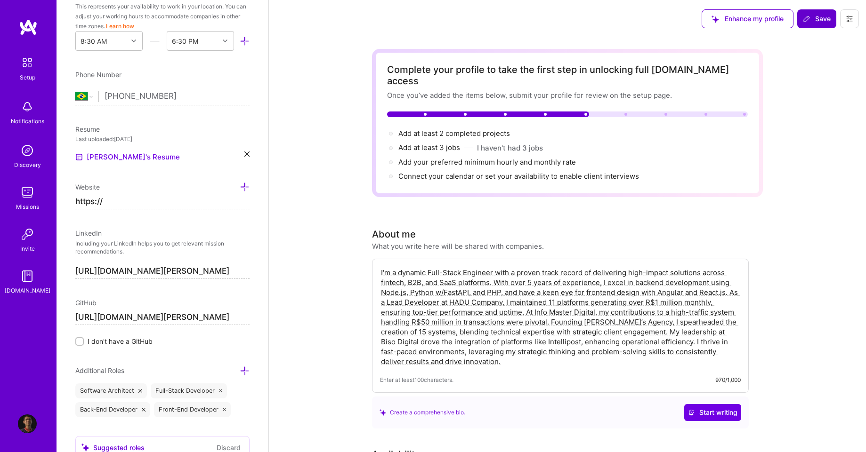
click at [244, 153] on icon at bounding box center [246, 154] width 5 height 5
click at [148, 202] on input "https://" at bounding box center [162, 200] width 174 height 15
type input "https://"
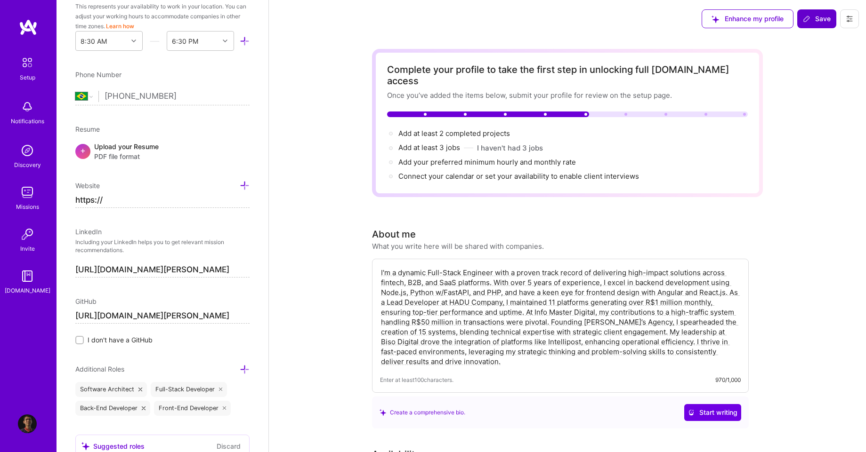
click at [184, 223] on div "Edit photo [PERSON_NAME] Software Engineer 6 Years Experience Location This is …" at bounding box center [162, 226] width 212 height 452
click at [240, 183] on icon at bounding box center [245, 186] width 10 height 10
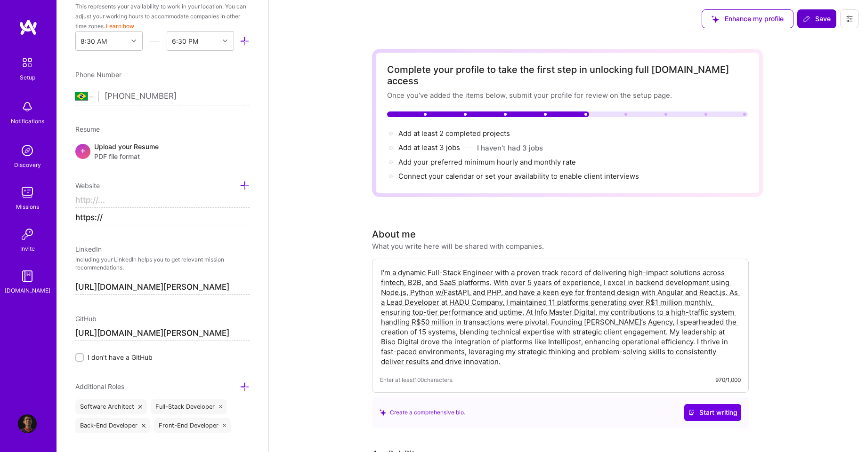
click at [200, 201] on input at bounding box center [162, 200] width 174 height 15
type input "https://"
click at [181, 218] on input "https://" at bounding box center [162, 217] width 174 height 15
type input "ht"
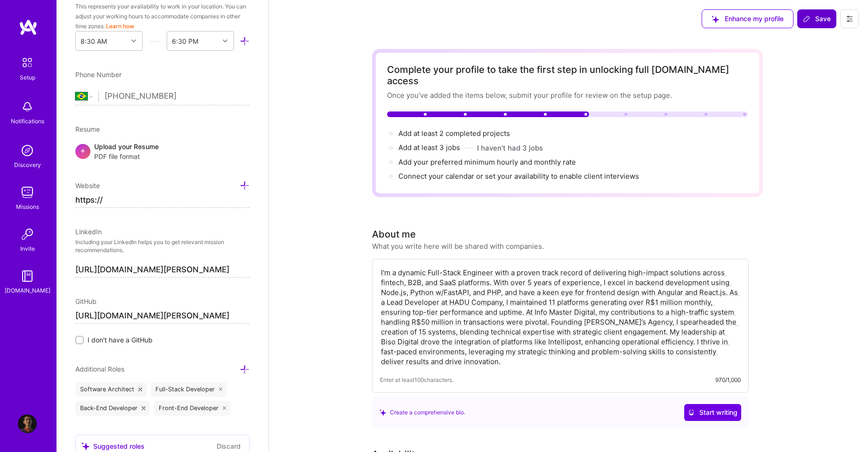
click at [160, 203] on input "https://" at bounding box center [162, 200] width 174 height 15
type input "h"
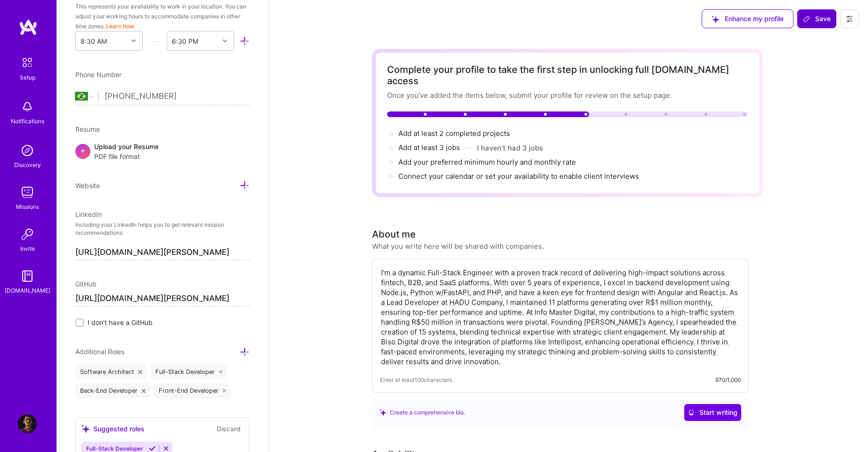
click at [175, 193] on div "Edit photo [PERSON_NAME] Software Engineer 6 Years Experience Location This is …" at bounding box center [162, 226] width 212 height 452
click at [134, 155] on span "PDF file format" at bounding box center [126, 157] width 64 height 10
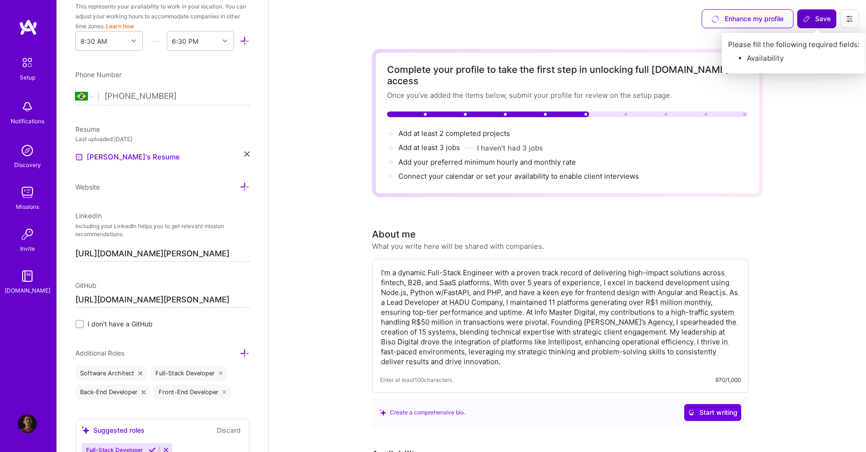
click at [816, 24] on button "Save" at bounding box center [816, 18] width 39 height 19
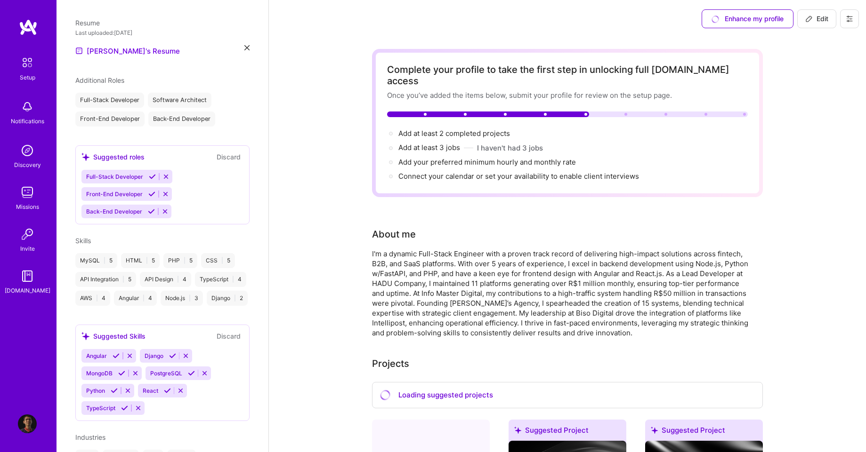
scroll to position [199, 0]
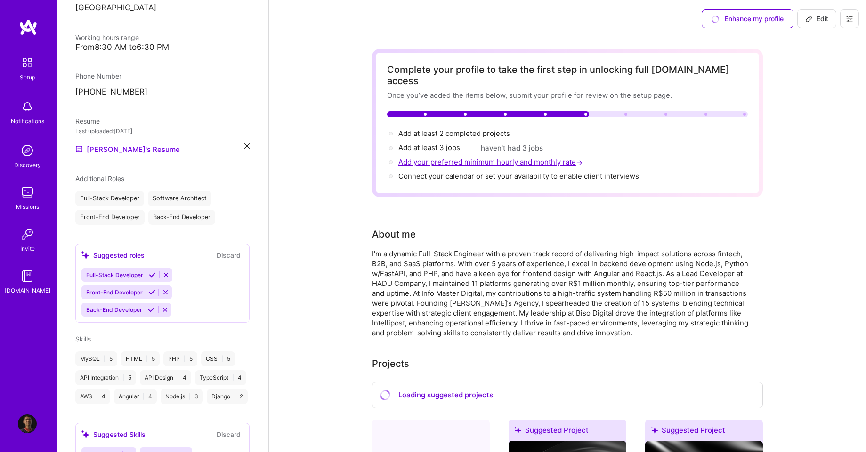
click at [436, 158] on span "Add your preferred minimum hourly and monthly rate →" at bounding box center [491, 162] width 186 height 9
select select "BR"
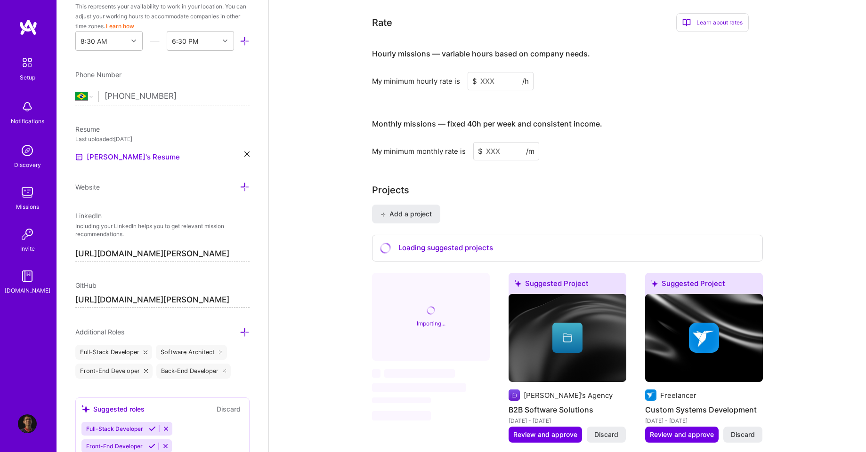
scroll to position [613, 0]
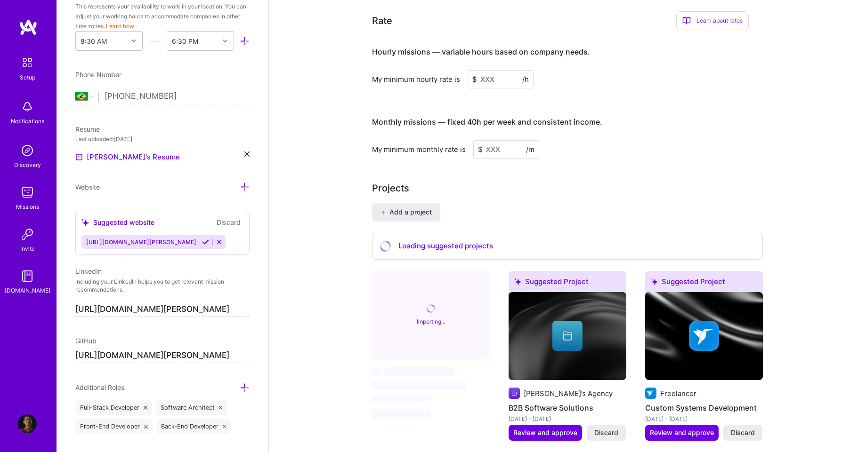
click at [493, 71] on input at bounding box center [500, 79] width 66 height 18
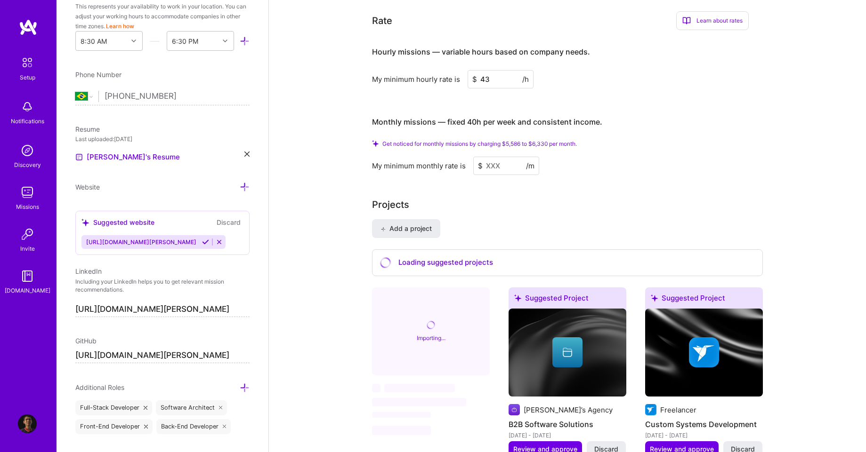
type input "4"
type input "3"
type input "40"
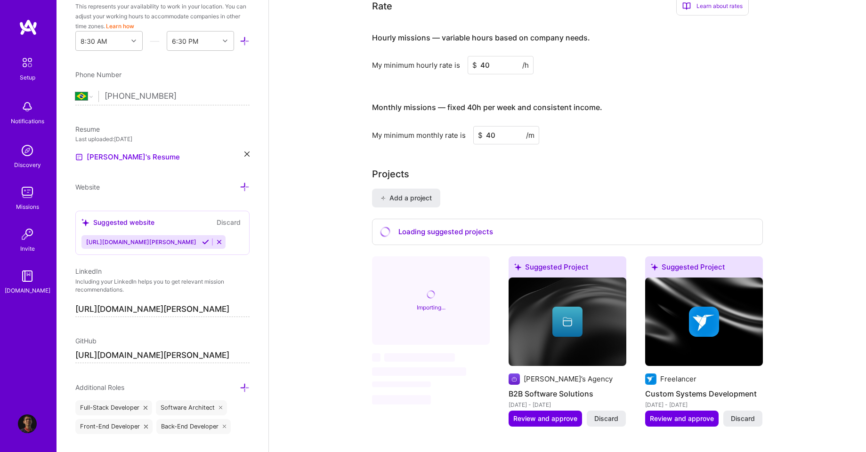
type input "4"
type input "5200"
click at [631, 68] on div "Hourly missions — variable hours based on company needs. My minimum hourly rate…" at bounding box center [560, 83] width 377 height 121
drag, startPoint x: 590, startPoint y: 62, endPoint x: 535, endPoint y: 183, distance: 133.1
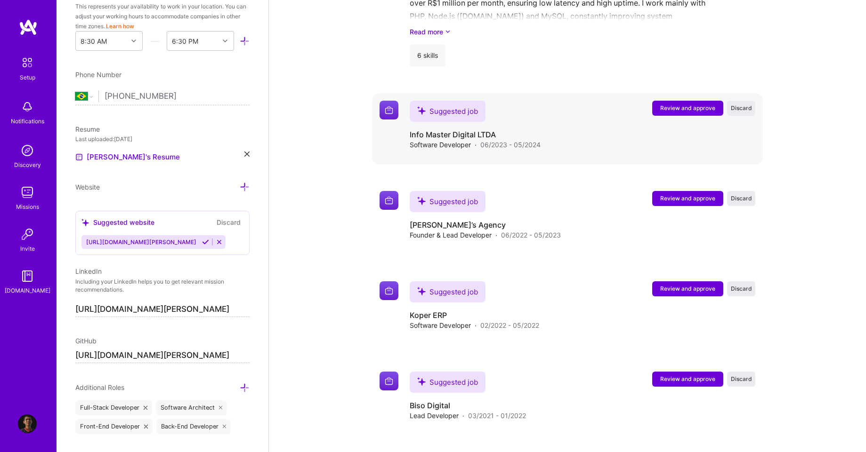
scroll to position [1510, 0]
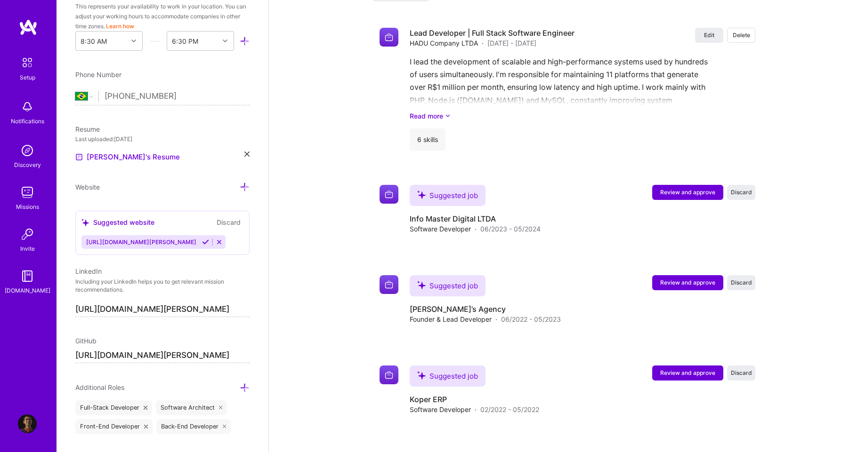
drag, startPoint x: 680, startPoint y: 182, endPoint x: 846, endPoint y: 32, distance: 223.9
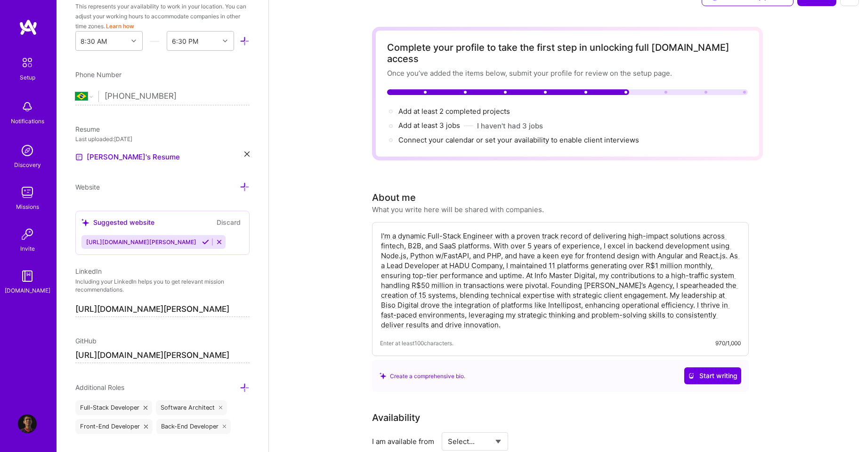
scroll to position [0, 0]
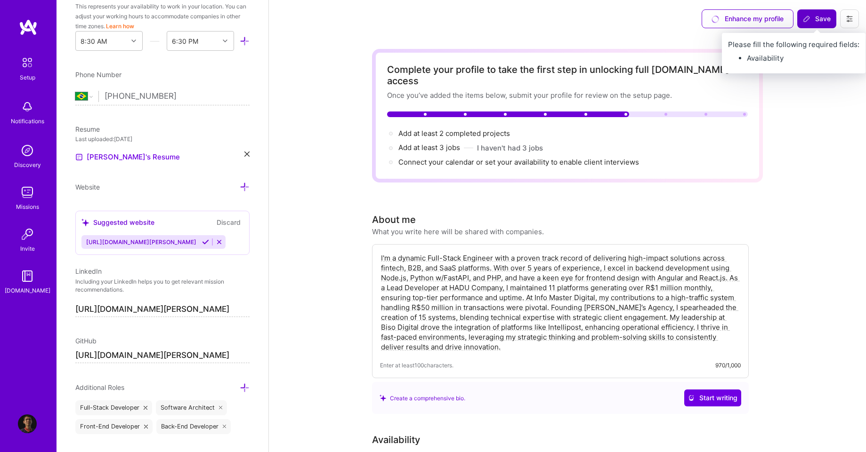
click at [807, 24] on button "Save" at bounding box center [816, 18] width 39 height 19
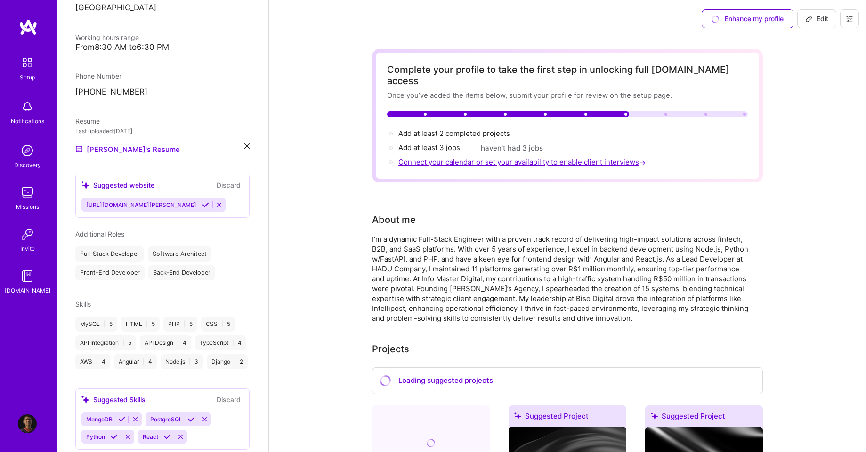
click at [470, 158] on span "Connect your calendar or set your availability to enable client interviews →" at bounding box center [522, 162] width 249 height 9
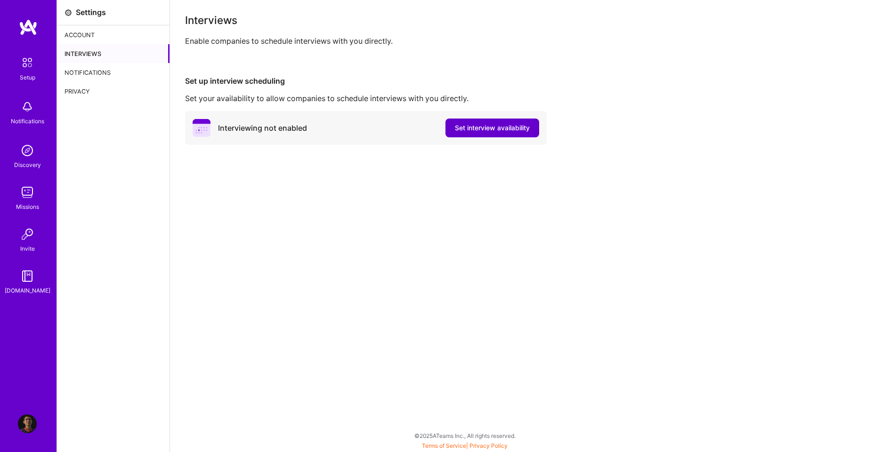
click at [460, 124] on span "Set interview availability" at bounding box center [492, 127] width 75 height 9
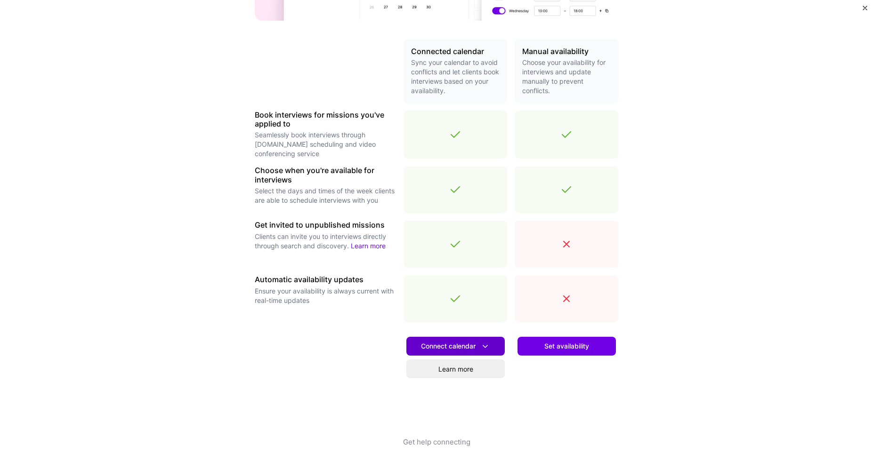
scroll to position [207, 0]
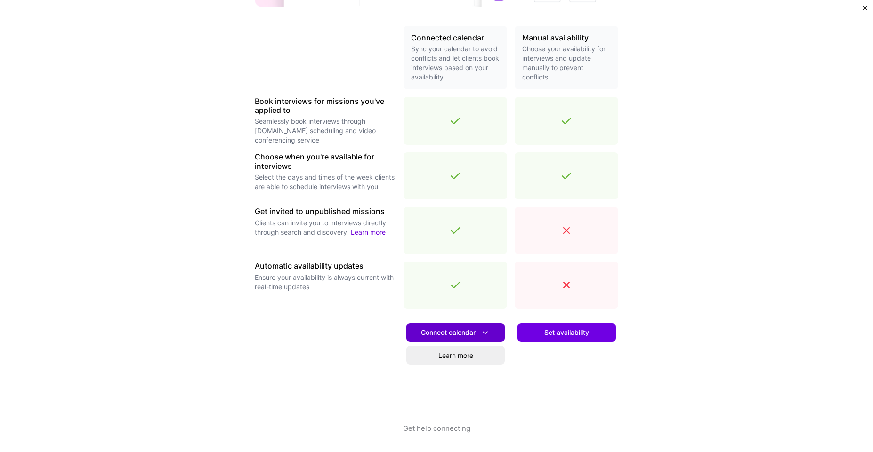
click at [446, 329] on span "Connect calendar" at bounding box center [455, 333] width 69 height 10
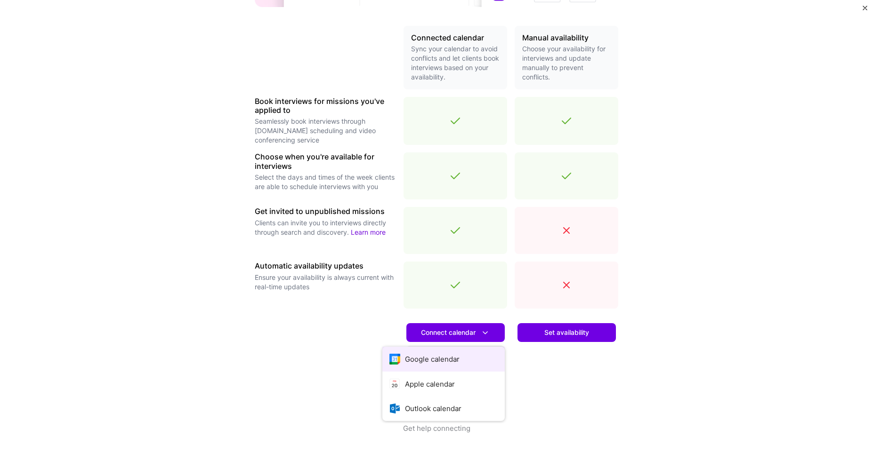
click at [442, 362] on button "Google calendar" at bounding box center [443, 359] width 122 height 25
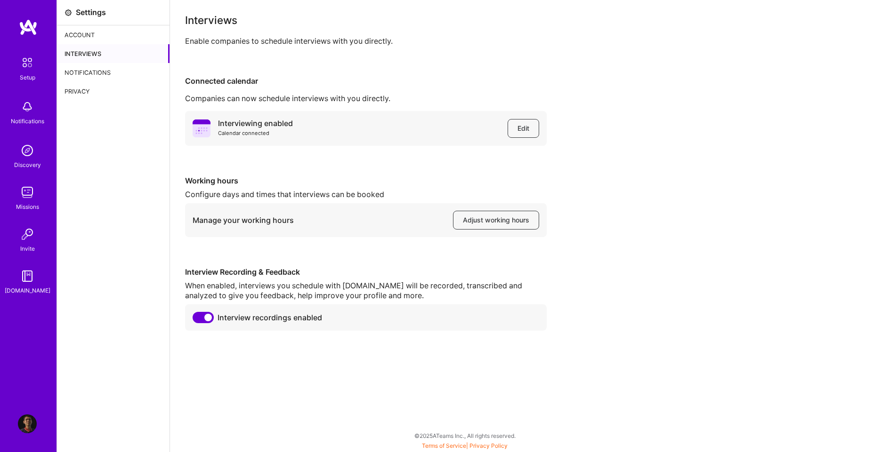
click at [234, 120] on div "Interviewing enabled" at bounding box center [255, 124] width 75 height 10
click at [279, 141] on div "Interviewing enabled Calendar connected Edit" at bounding box center [366, 128] width 362 height 35
click at [467, 217] on span "Adjust working hours" at bounding box center [496, 220] width 66 height 9
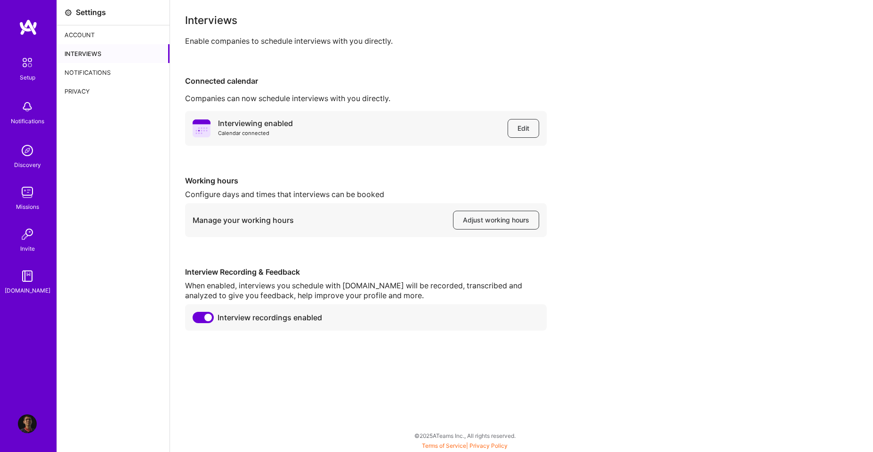
click at [217, 284] on div "When enabled, interviews you schedule with [DOMAIN_NAME] will be recorded, tran…" at bounding box center [366, 291] width 362 height 20
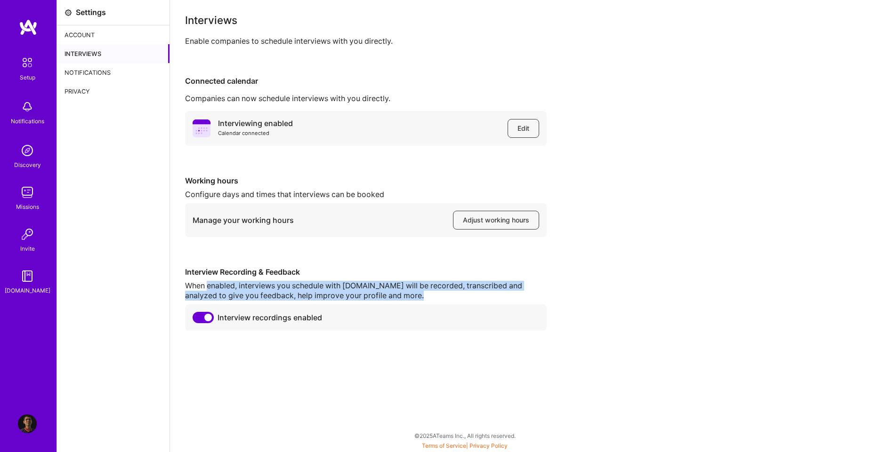
drag, startPoint x: 217, startPoint y: 284, endPoint x: 417, endPoint y: 292, distance: 200.2
click at [417, 292] on div "When enabled, interviews you schedule with [DOMAIN_NAME] will be recorded, tran…" at bounding box center [366, 291] width 362 height 20
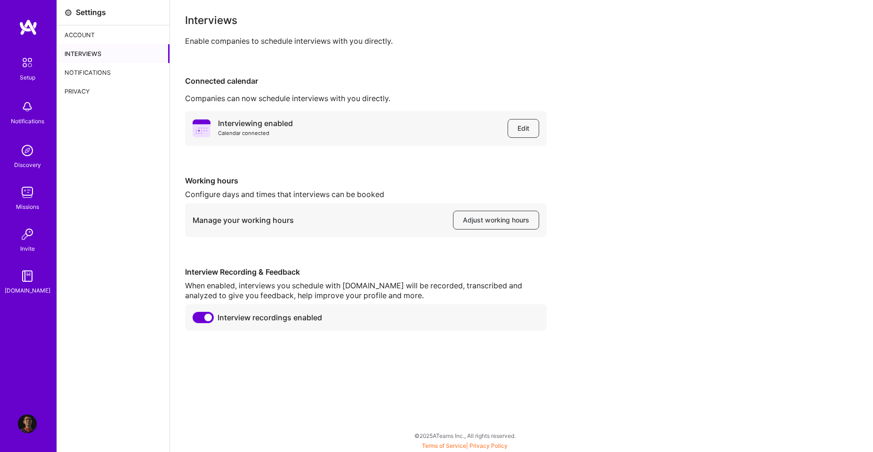
click at [481, 267] on div "Interview Recording & Feedback" at bounding box center [366, 272] width 362 height 10
click at [495, 224] on span "Adjust working hours" at bounding box center [496, 220] width 66 height 9
click at [41, 56] on link "Setup" at bounding box center [27, 68] width 58 height 30
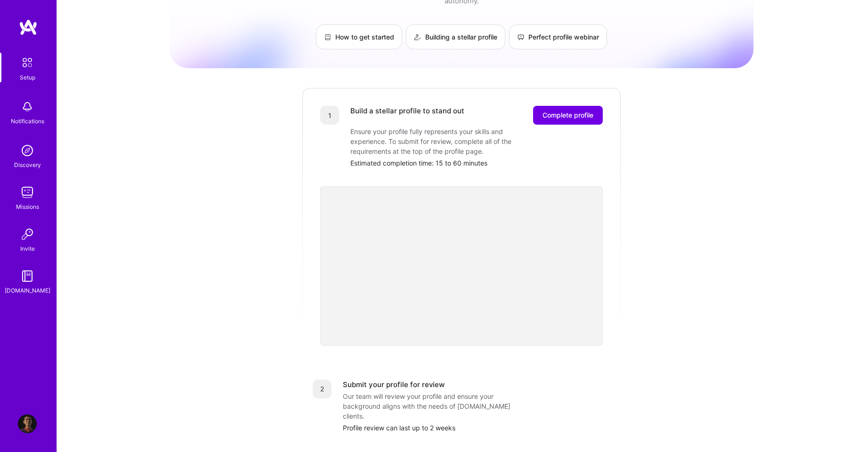
scroll to position [85, 0]
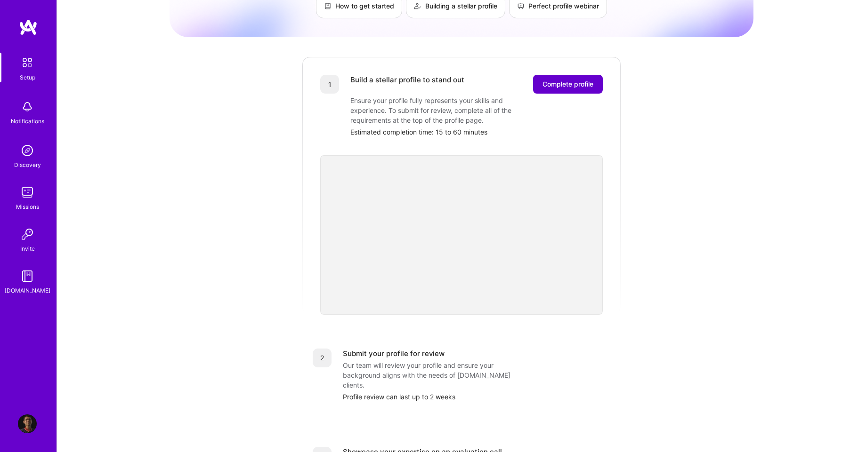
click at [566, 80] on span "Complete profile" at bounding box center [567, 84] width 51 height 9
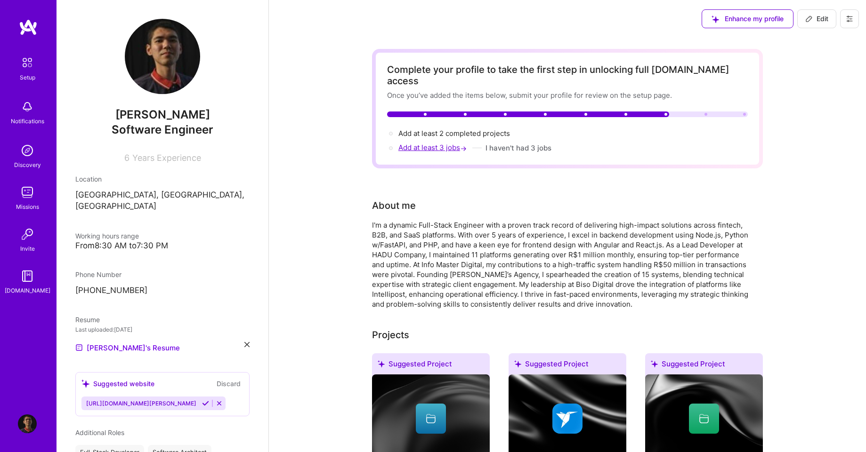
click at [438, 143] on span "Add at least 3 jobs →" at bounding box center [433, 147] width 70 height 9
select select "BR"
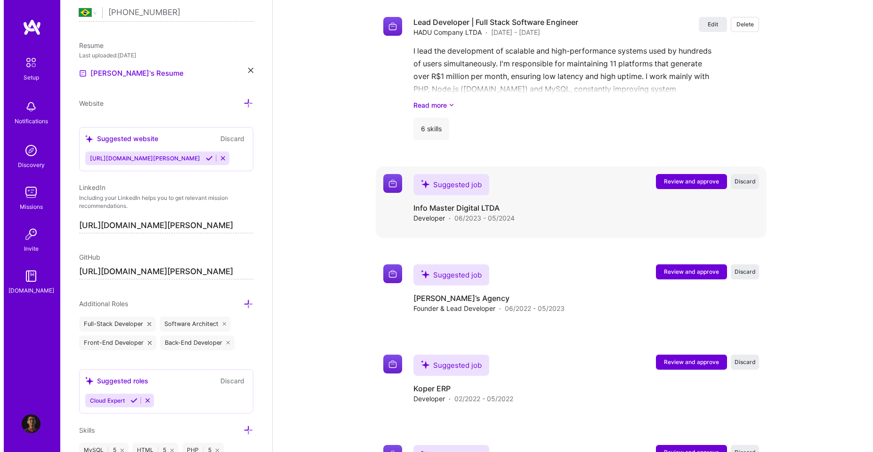
scroll to position [1291, 0]
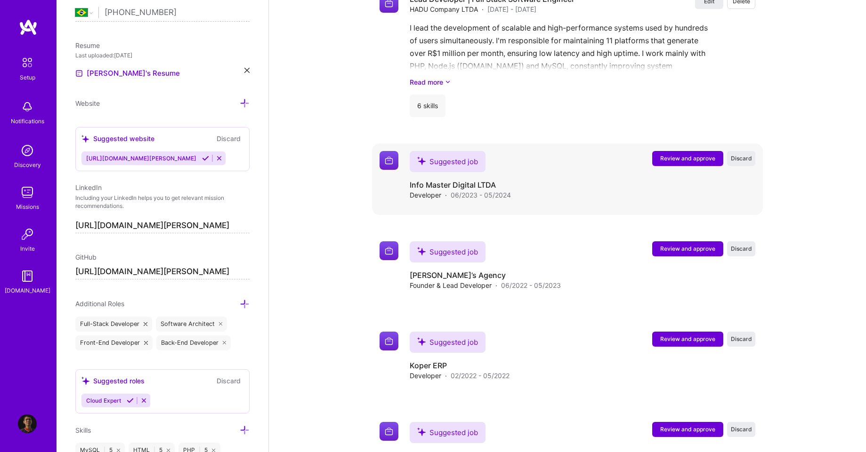
click at [683, 154] on span "Review and approve" at bounding box center [687, 158] width 55 height 8
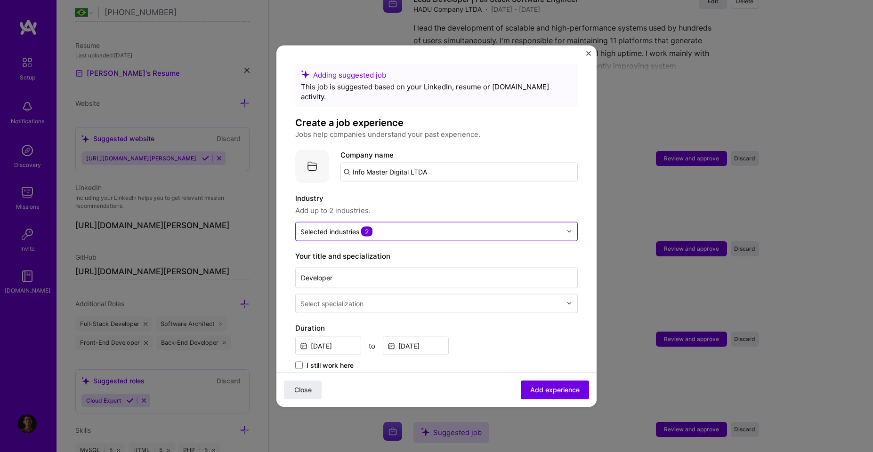
click at [387, 225] on div at bounding box center [430, 231] width 261 height 12
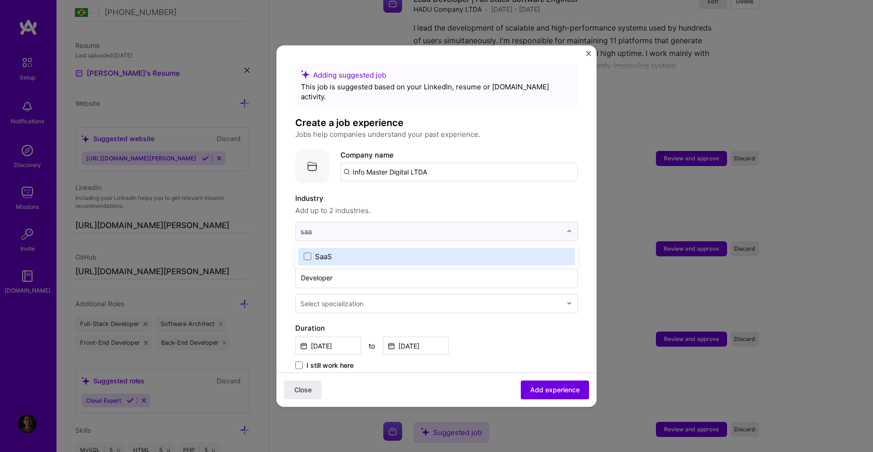
type input "saas"
click at [338, 251] on label "SaaS" at bounding box center [436, 256] width 265 height 10
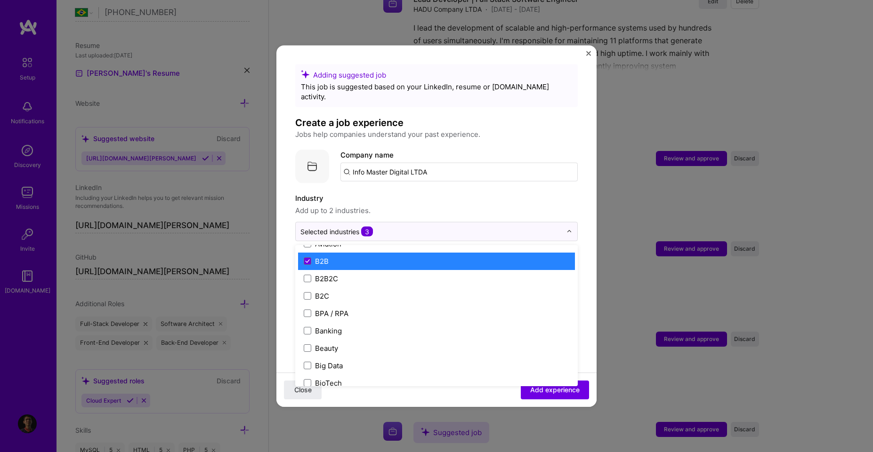
scroll to position [254, 0]
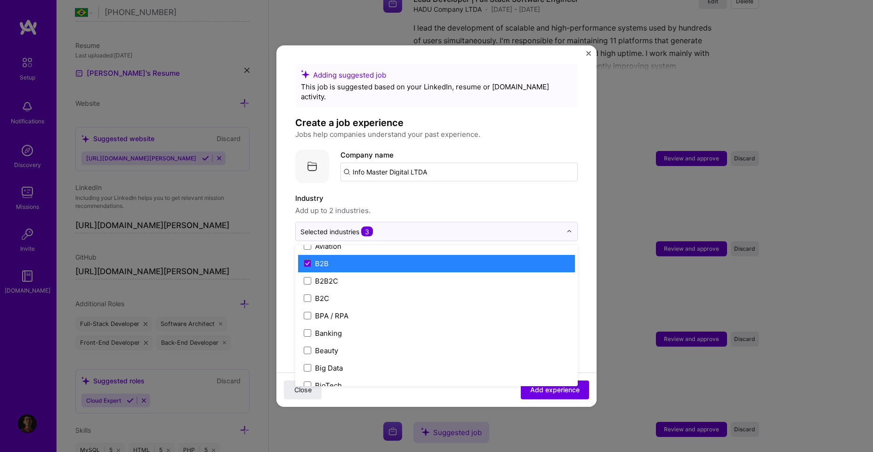
click at [329, 259] on div "B2B" at bounding box center [436, 263] width 277 height 17
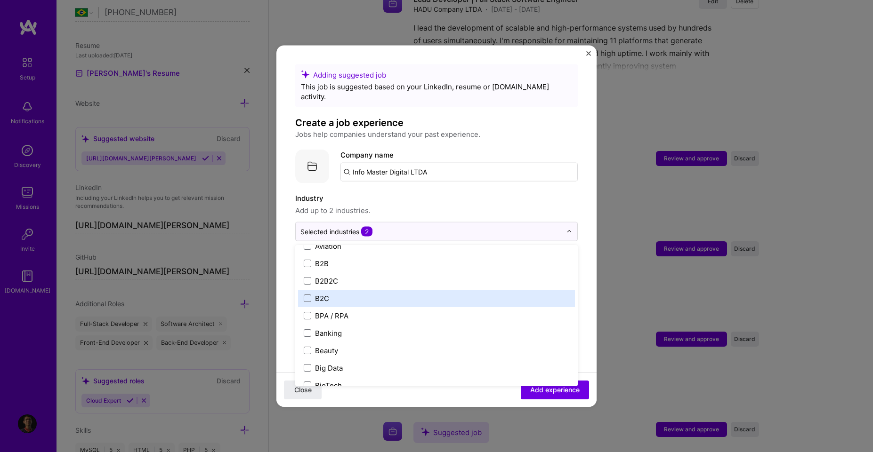
click at [331, 293] on label "B2C" at bounding box center [436, 298] width 265 height 10
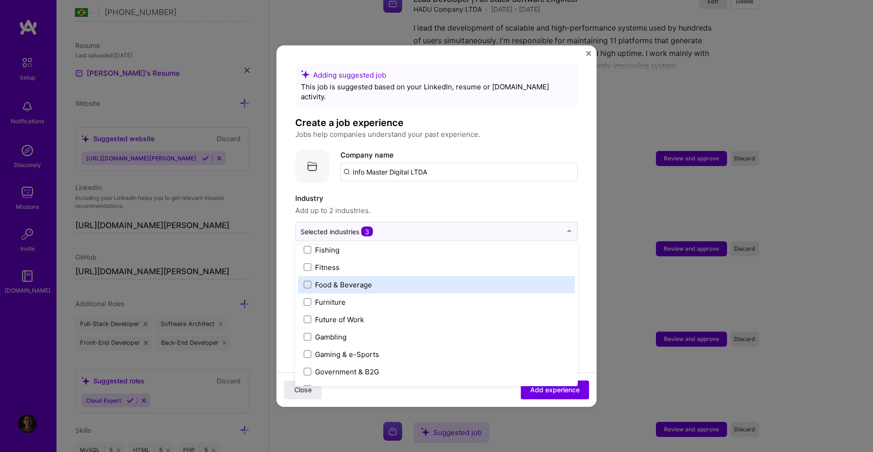
scroll to position [932, 0]
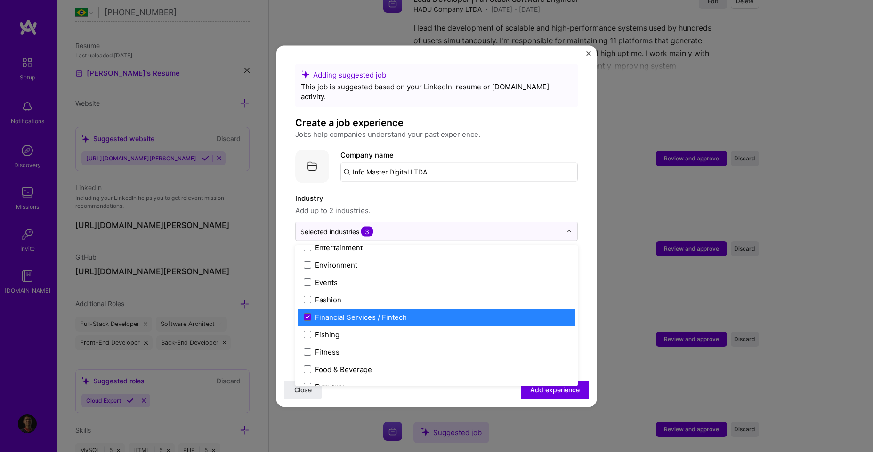
click at [390, 312] on div "Financial Services / Fintech" at bounding box center [361, 317] width 92 height 10
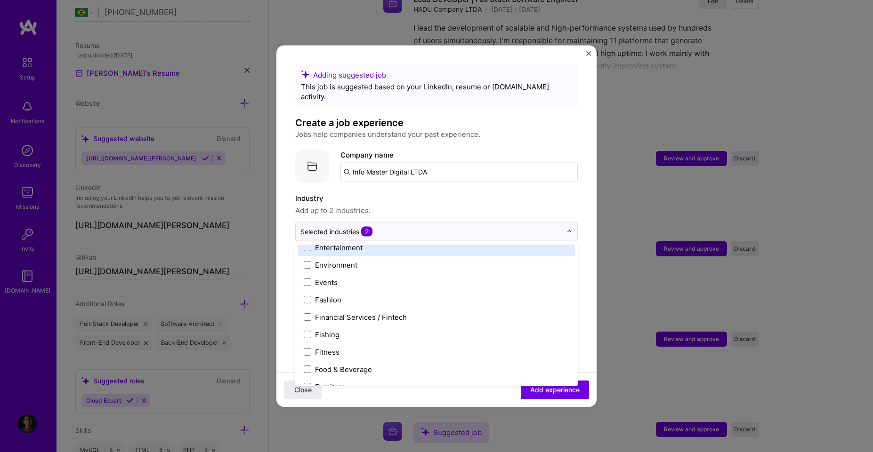
click at [404, 242] on label "Entertainment" at bounding box center [436, 247] width 265 height 10
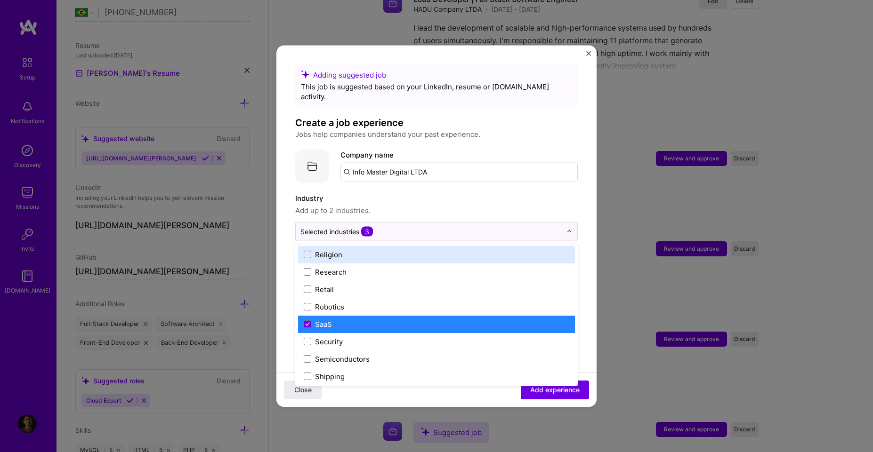
scroll to position [1779, 0]
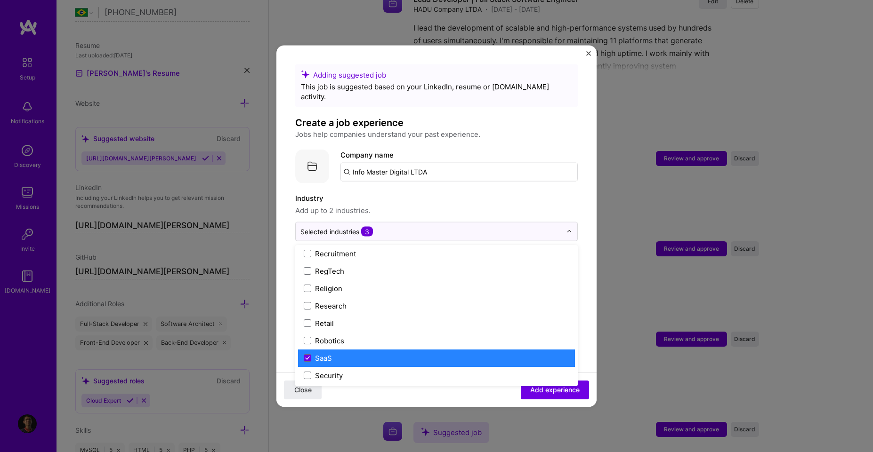
click at [376, 353] on label "SaaS" at bounding box center [436, 358] width 265 height 10
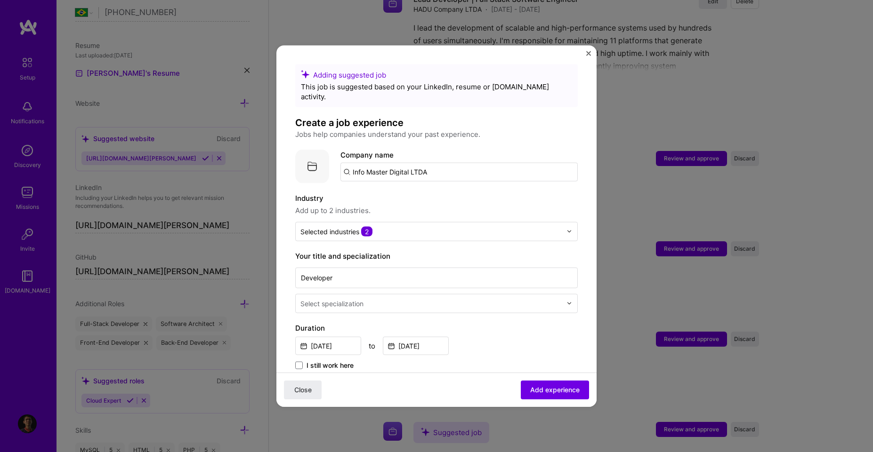
drag, startPoint x: 550, startPoint y: 391, endPoint x: 514, endPoint y: 262, distance: 133.7
click at [523, 263] on form "Adding suggested job This job is suggested based on your LinkedIn, resume or A.…" at bounding box center [436, 457] width 320 height 787
click at [450, 267] on input "Developer" at bounding box center [436, 277] width 282 height 21
type input "Full Stack Software Engineer"
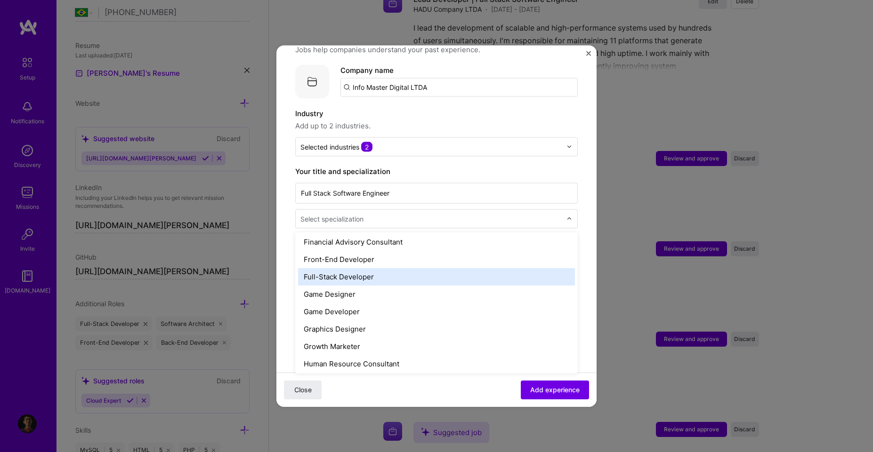
scroll to position [508, 0]
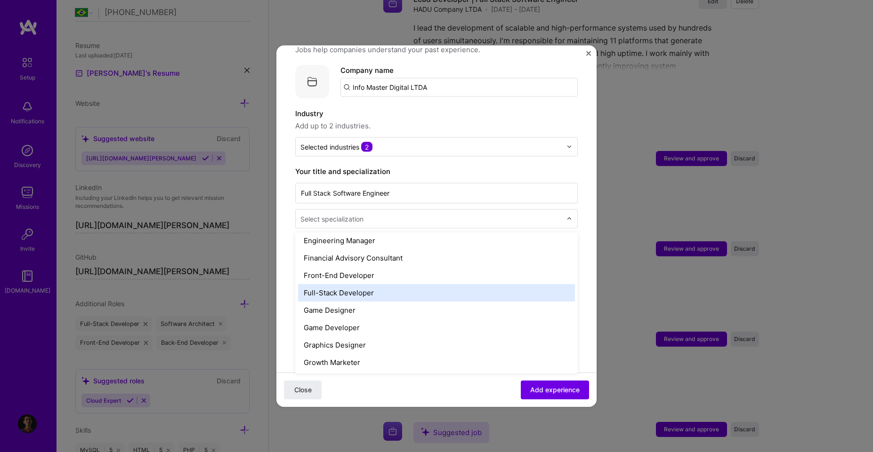
click at [341, 284] on div "Full-Stack Developer" at bounding box center [436, 292] width 277 height 17
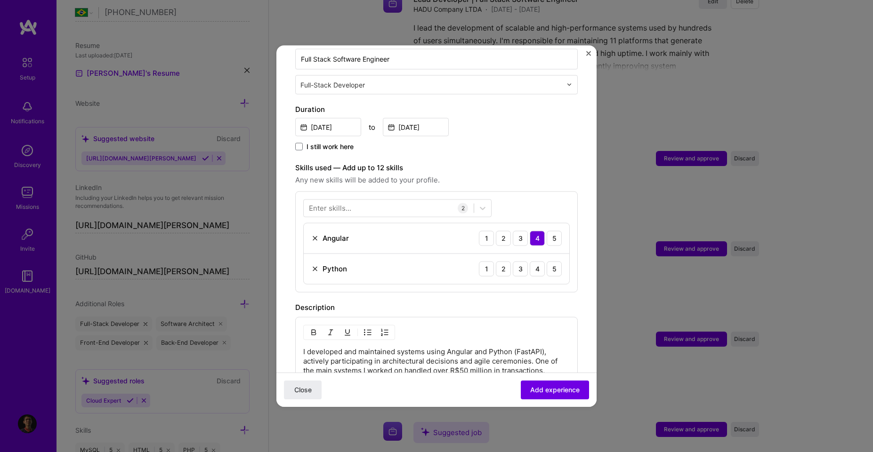
scroll to position [254, 0]
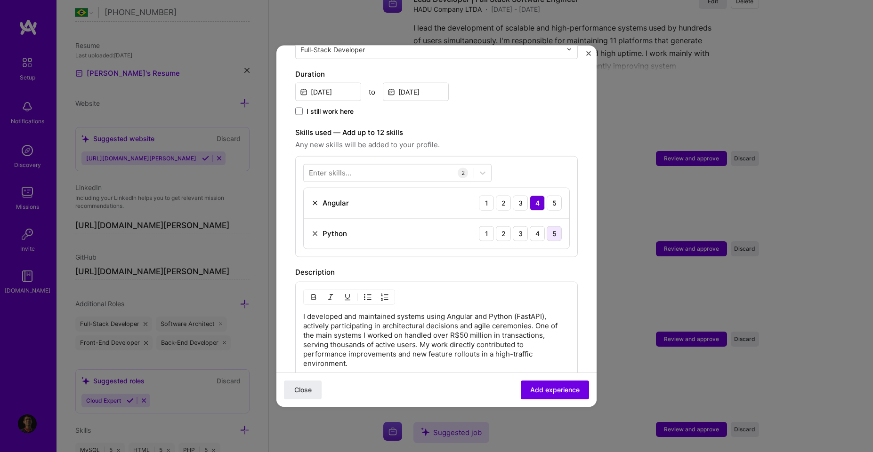
click at [547, 226] on div "5" at bounding box center [554, 233] width 15 height 15
click at [406, 165] on div at bounding box center [389, 173] width 170 height 16
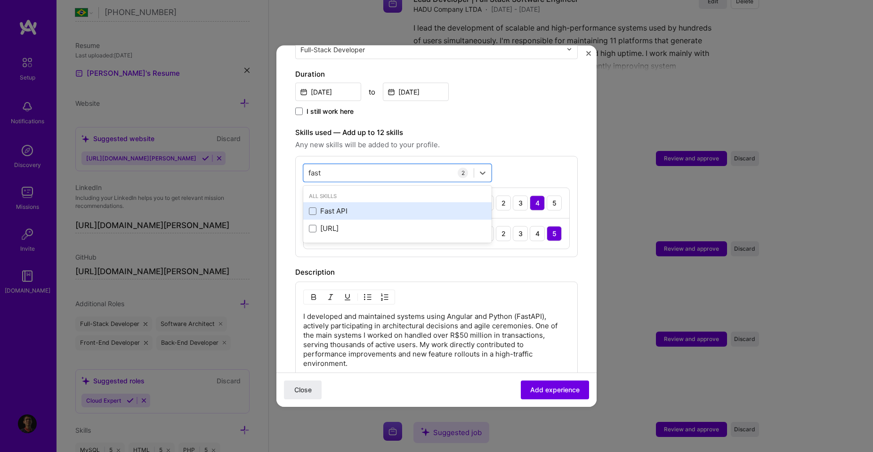
click at [397, 206] on div "Fast API" at bounding box center [397, 211] width 177 height 10
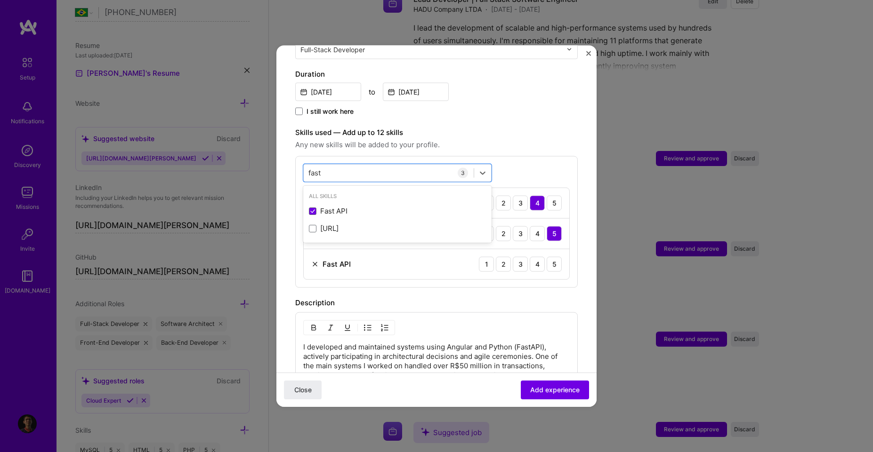
type input "fast"
click at [482, 267] on div "Fast API 1 2 3 4 5" at bounding box center [436, 264] width 265 height 30
click at [547, 257] on div "5" at bounding box center [554, 264] width 15 height 15
click at [378, 169] on div "fast fast" at bounding box center [389, 173] width 170 height 16
type input "my"
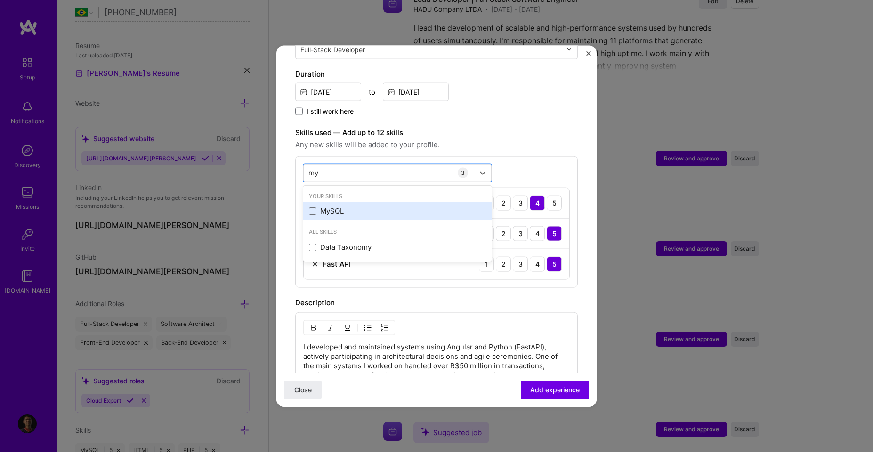
click at [347, 206] on div "MySQL" at bounding box center [397, 211] width 177 height 10
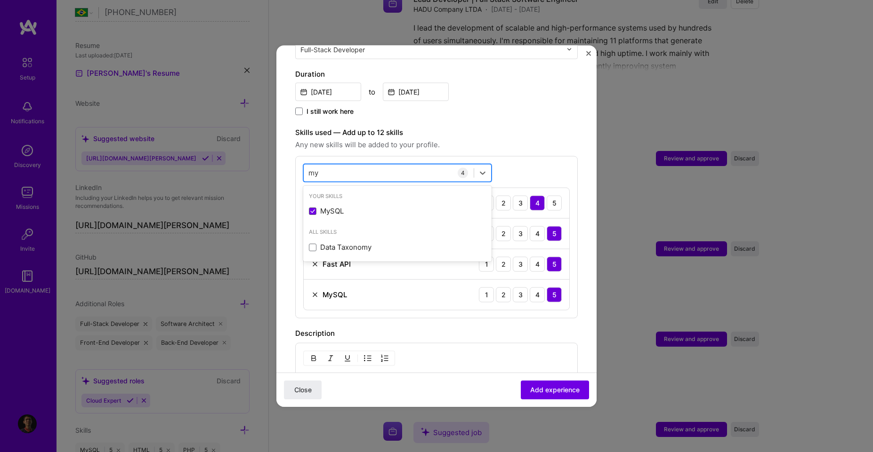
click at [361, 170] on div "my my" at bounding box center [389, 173] width 170 height 16
type input "type"
click at [372, 202] on div "TypeScript" at bounding box center [397, 210] width 188 height 17
click at [405, 165] on div "type type" at bounding box center [389, 173] width 170 height 16
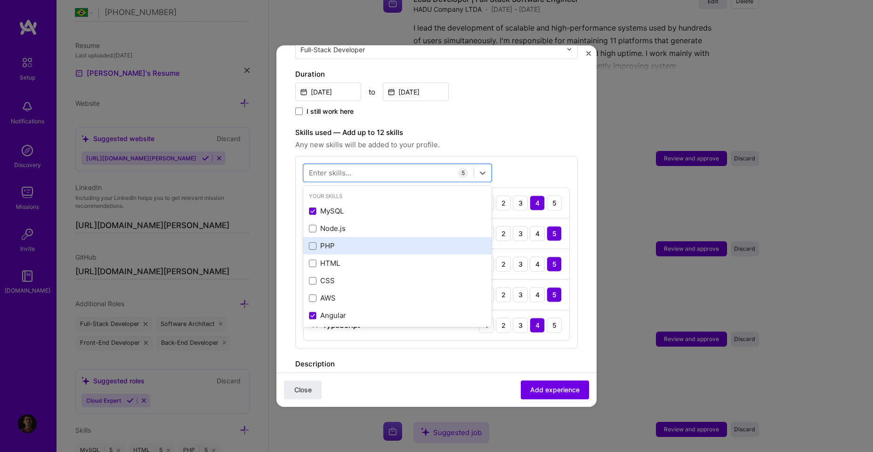
click at [338, 241] on div "PHP" at bounding box center [397, 246] width 177 height 10
click at [407, 355] on div "PHP 1 2 3 4 5" at bounding box center [436, 356] width 265 height 30
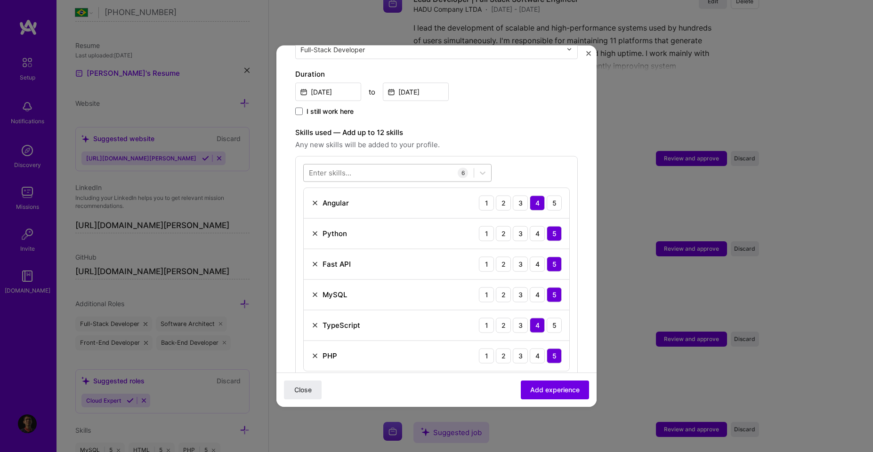
click at [405, 165] on div at bounding box center [389, 173] width 170 height 16
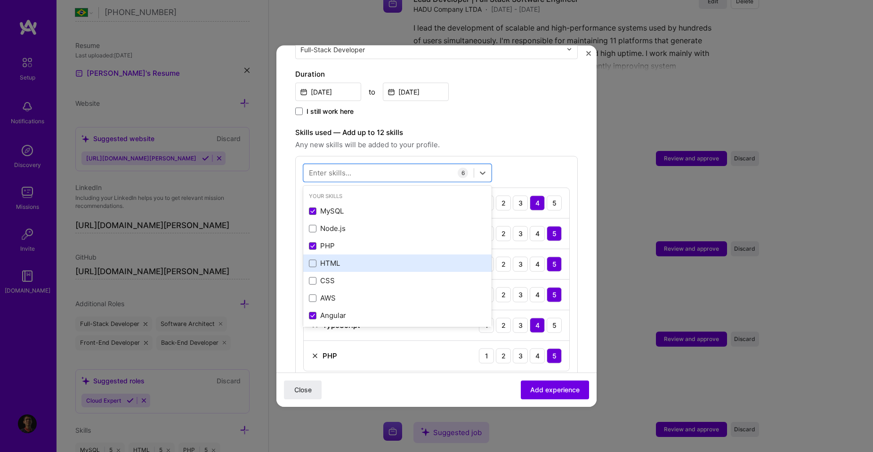
click at [369, 255] on div "HTML" at bounding box center [397, 263] width 188 height 17
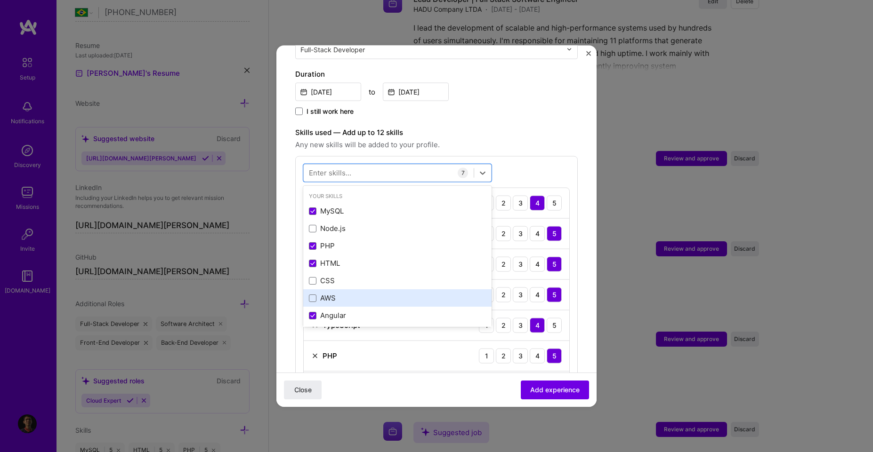
click at [358, 293] on div "AWS" at bounding box center [397, 298] width 177 height 10
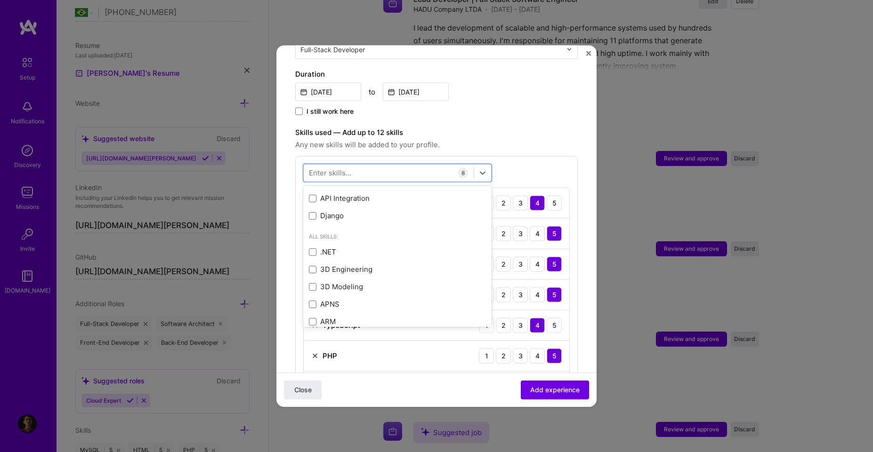
scroll to position [85, 0]
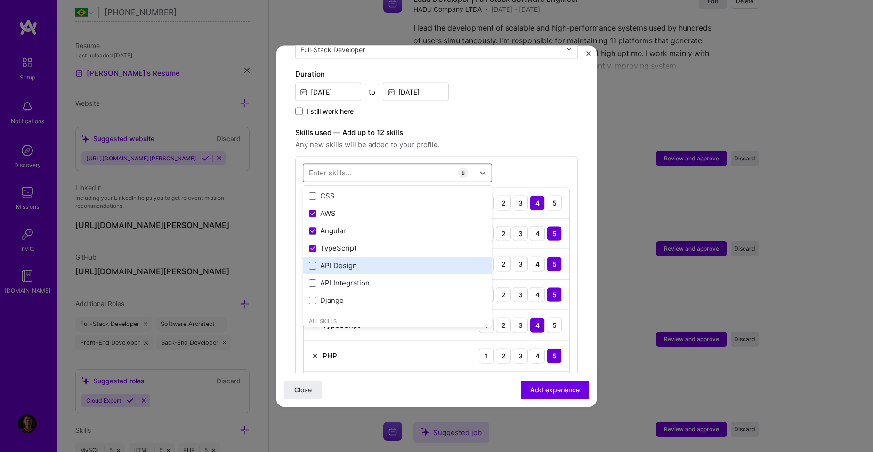
click at [342, 261] on div "API Design" at bounding box center [397, 266] width 177 height 10
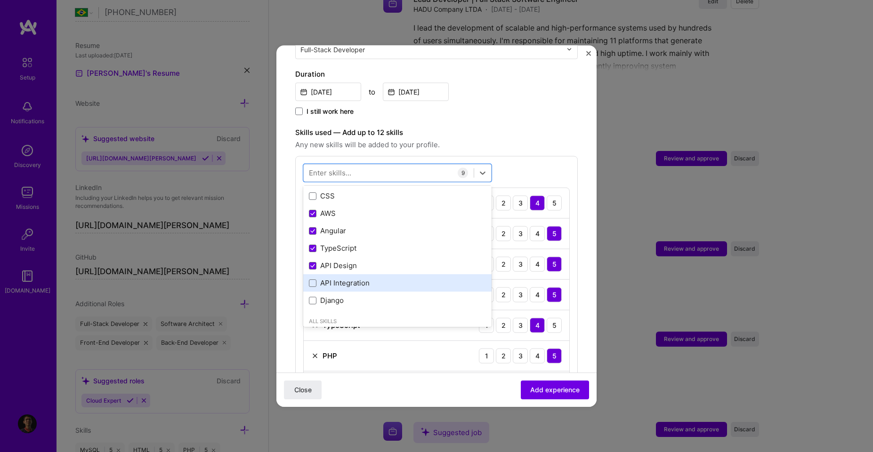
click at [348, 278] on div "API Integration" at bounding box center [397, 283] width 177 height 10
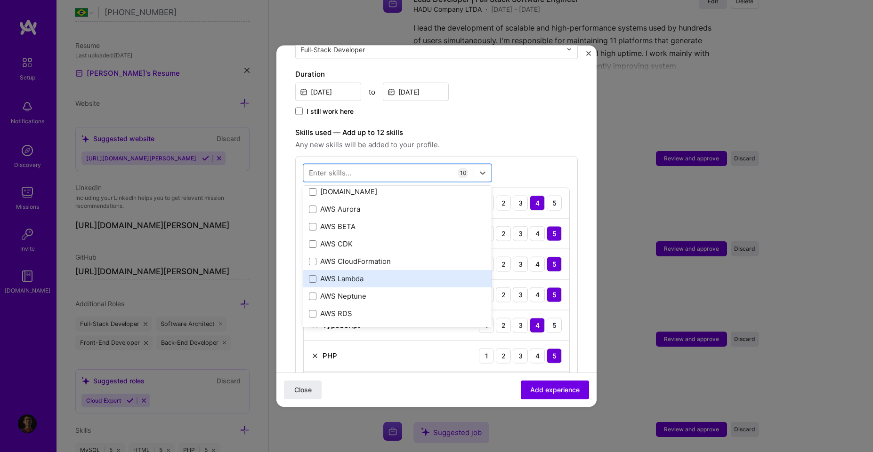
scroll to position [339, 0]
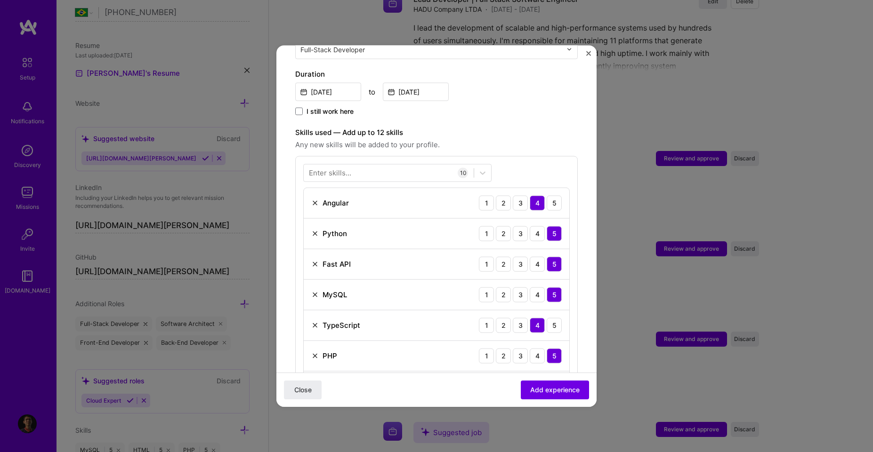
click at [548, 158] on div "Enter skills... 10 Angular 1 2 3 4 5 Python 1 2 3 4 5 Fast API 1 2 3 4 5 MySQL …" at bounding box center [436, 329] width 282 height 346
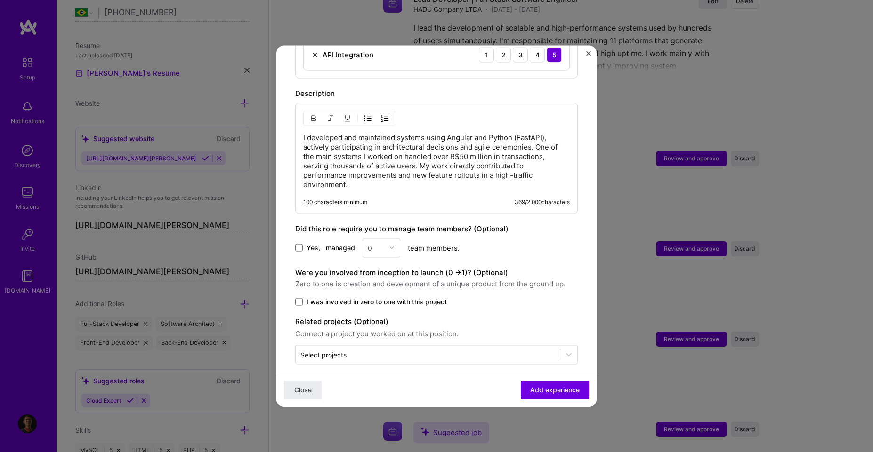
scroll to position [678, 0]
click at [359, 297] on span "I was involved in zero to one with this project" at bounding box center [376, 301] width 140 height 9
click at [0, 0] on input "I was involved in zero to one with this project" at bounding box center [0, 0] width 0 height 0
click at [530, 390] on span "Add experience" at bounding box center [554, 390] width 49 height 9
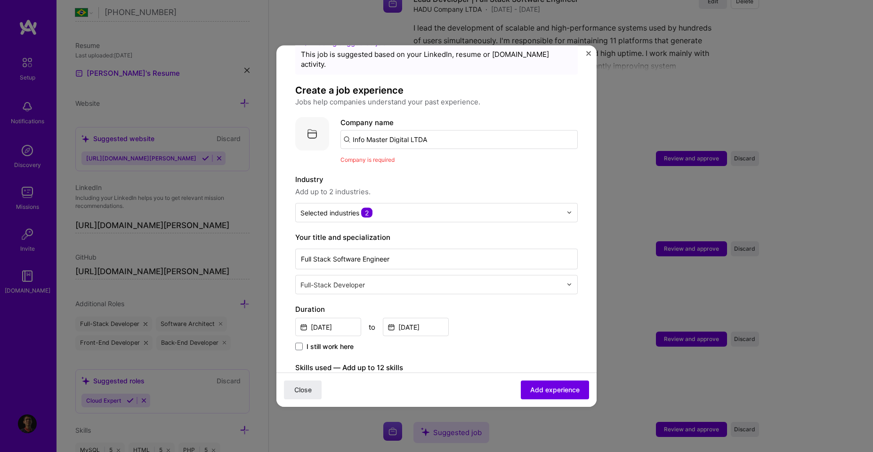
scroll to position [9, 0]
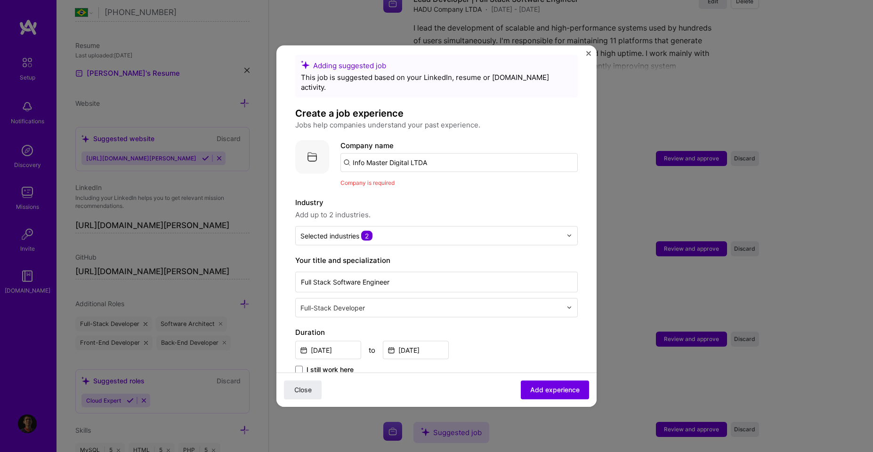
click at [408, 156] on input "Info Master Digital LTDA" at bounding box center [458, 162] width 237 height 19
type input "Info Master Digital LTDA"
click at [431, 180] on div "Info Master Digital LTDA" at bounding box center [438, 188] width 90 height 16
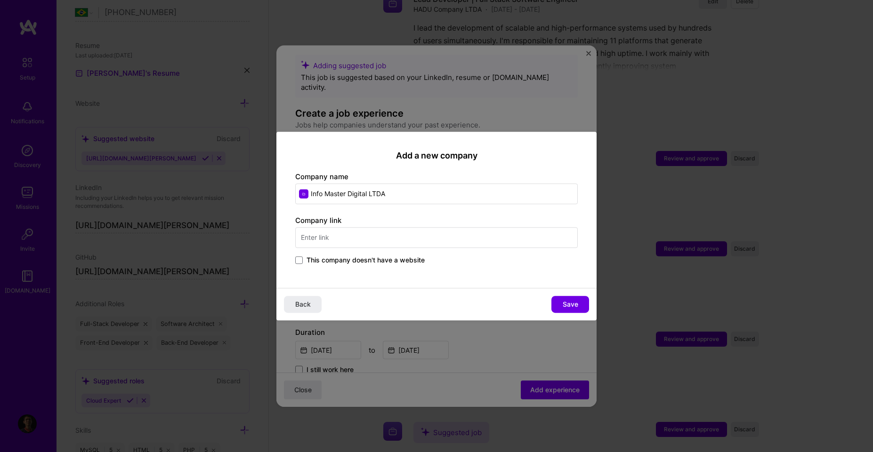
click at [402, 263] on span "This company doesn't have a website" at bounding box center [365, 260] width 118 height 9
click at [0, 0] on input "This company doesn't have a website" at bounding box center [0, 0] width 0 height 0
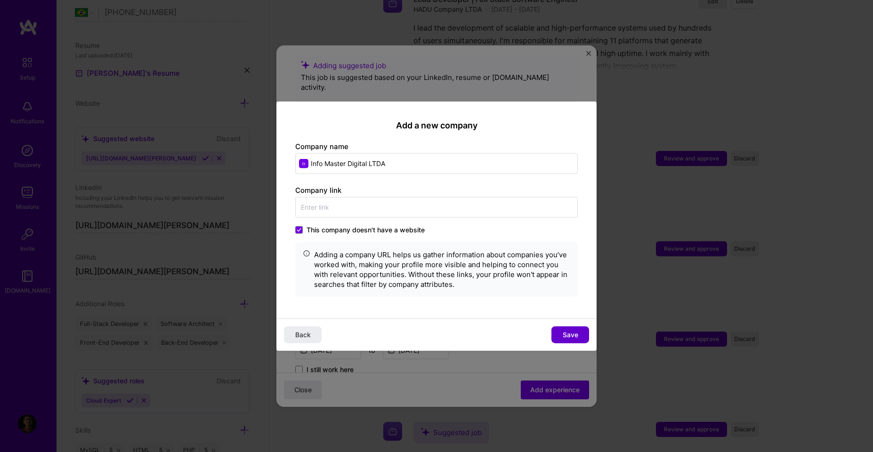
click at [568, 339] on span "Save" at bounding box center [571, 334] width 16 height 9
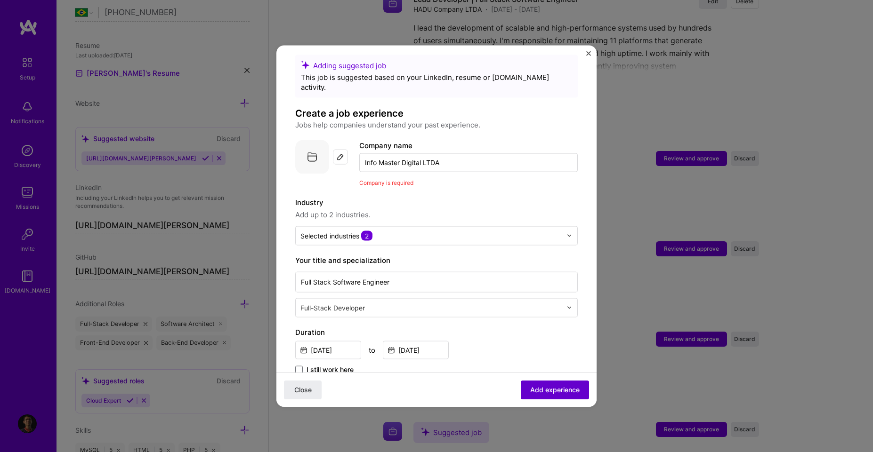
click at [543, 382] on button "Add experience" at bounding box center [555, 390] width 68 height 19
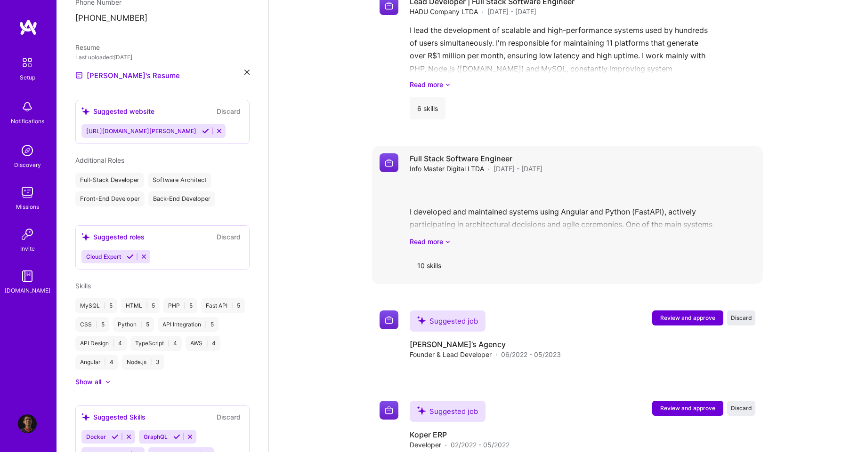
scroll to position [831, 0]
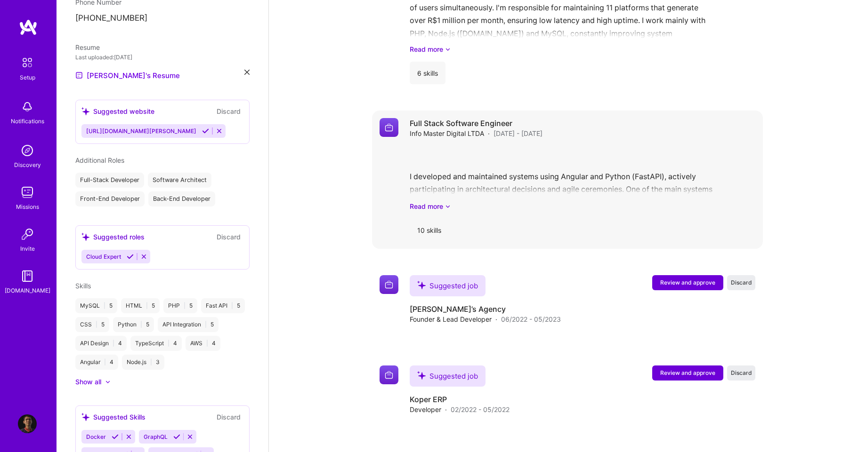
click at [543, 177] on div "I developed and maintained systems using Angular and Python (FastAPI), actively…" at bounding box center [583, 178] width 346 height 65
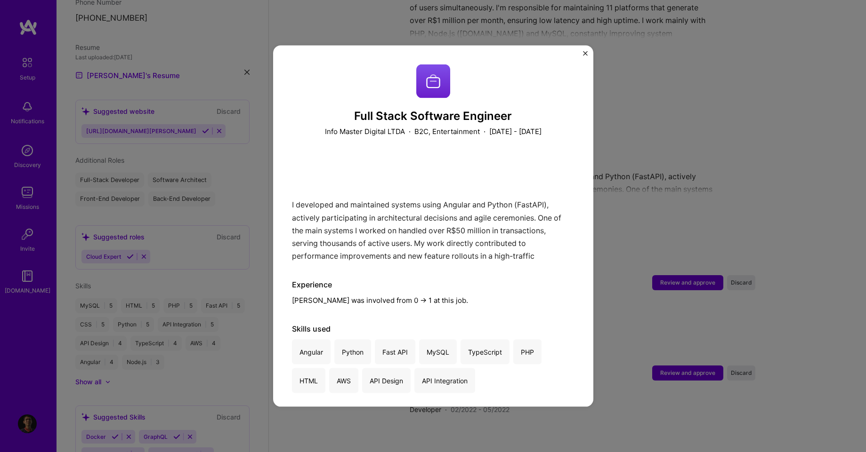
click at [334, 198] on div "I developed and maintained systems using Angular and Python (FastAPI), actively…" at bounding box center [433, 208] width 282 height 106
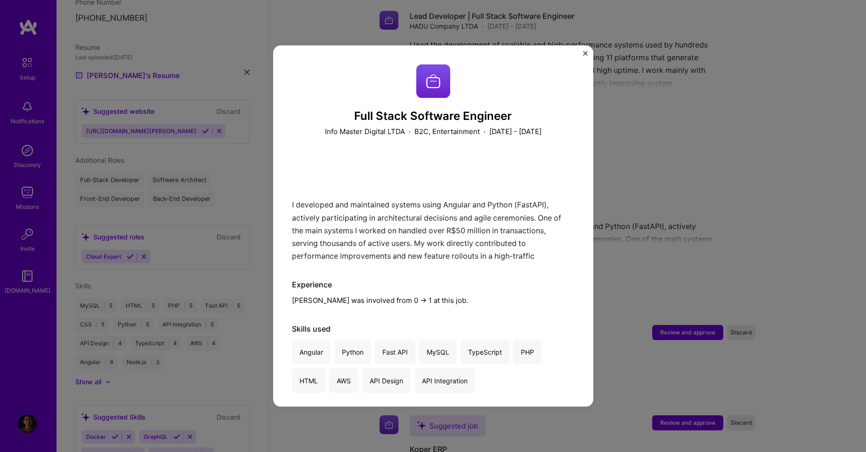
scroll to position [747, 0]
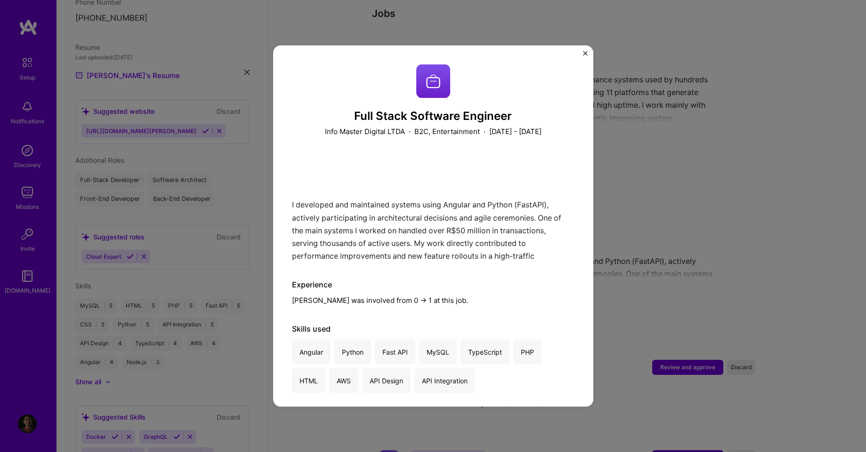
click at [696, 159] on div "Full Stack Software Engineer Info Master Digital LTDA · B2C, Entertainment · Ju…" at bounding box center [433, 226] width 866 height 452
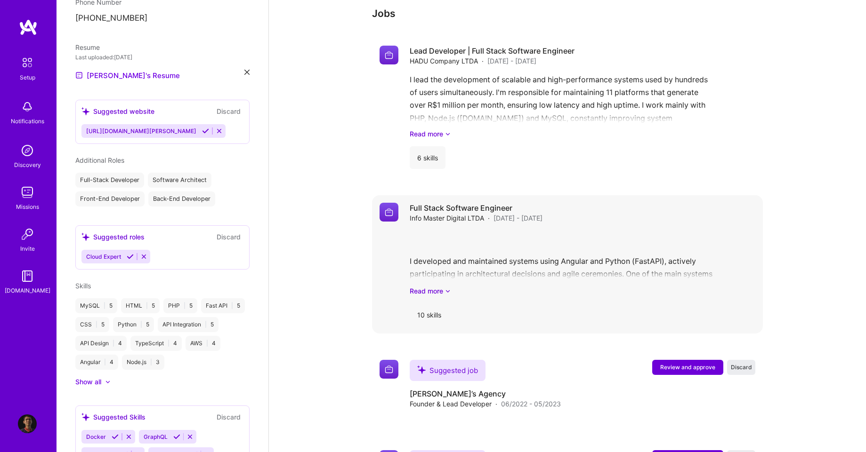
click at [402, 204] on div "Full Stack Software Engineer Info Master Digital LTDA · Jun 2023 - May 2024 I d…" at bounding box center [567, 264] width 391 height 138
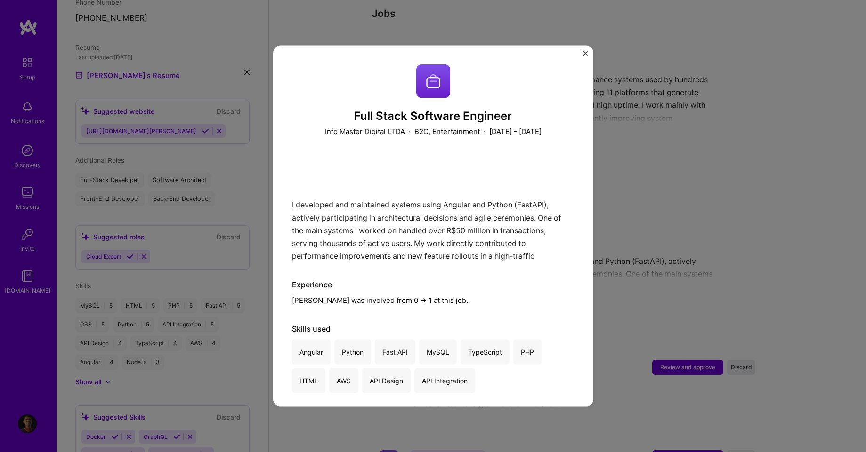
click at [365, 181] on div "I developed and maintained systems using Angular and Python (FastAPI), actively…" at bounding box center [433, 208] width 282 height 106
click at [343, 225] on div "I developed and maintained systems using Angular and Python (FastAPI), actively…" at bounding box center [433, 208] width 282 height 106
click at [306, 217] on div "I developed and maintained systems using Angular and Python (FastAPI), actively…" at bounding box center [433, 208] width 282 height 106
click at [686, 204] on div "Full Stack Software Engineer Info Master Digital LTDA · B2C, Entertainment · Ju…" at bounding box center [433, 226] width 866 height 452
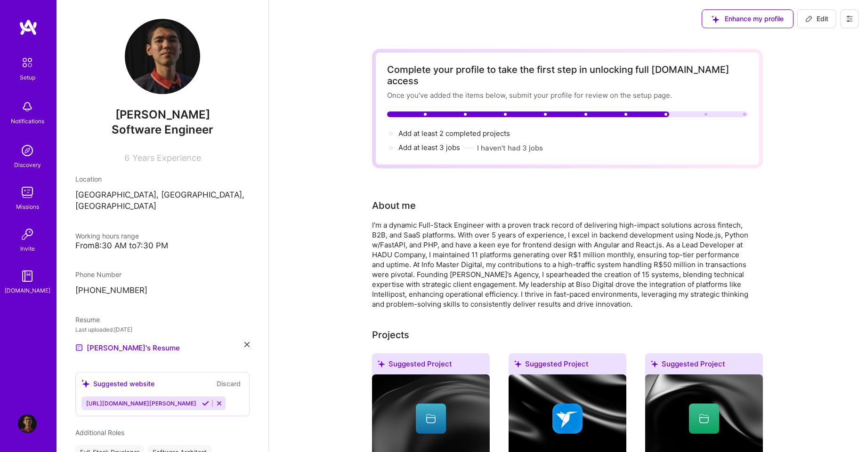
click at [826, 20] on span "Edit" at bounding box center [816, 18] width 23 height 9
select select "BR"
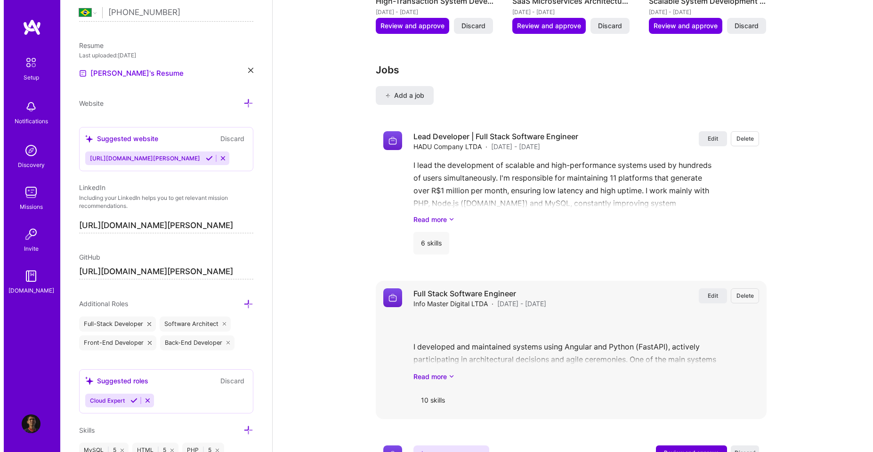
scroll to position [1186, 0]
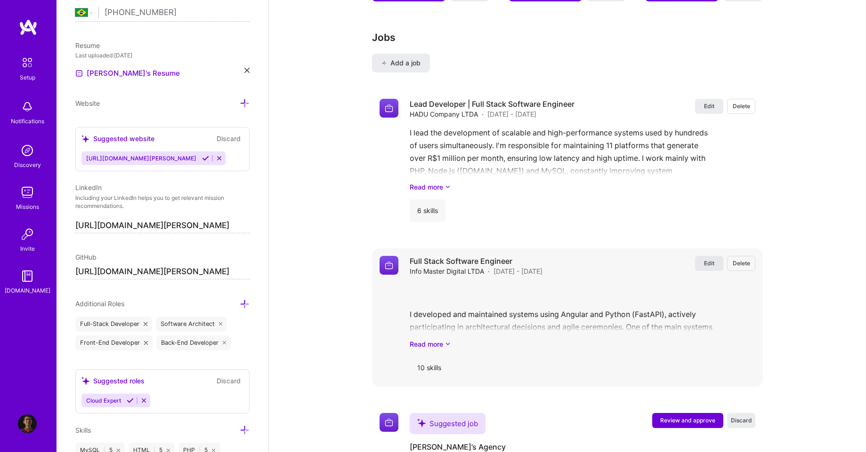
click at [698, 256] on button "Edit" at bounding box center [709, 263] width 28 height 15
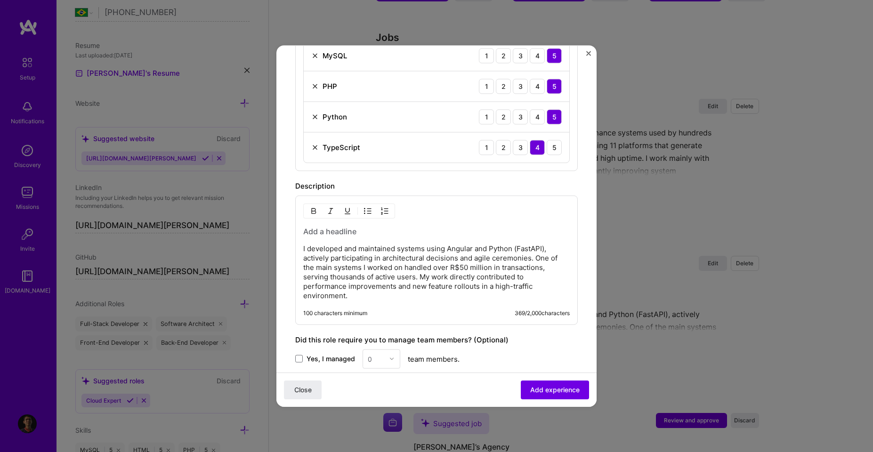
scroll to position [593, 0]
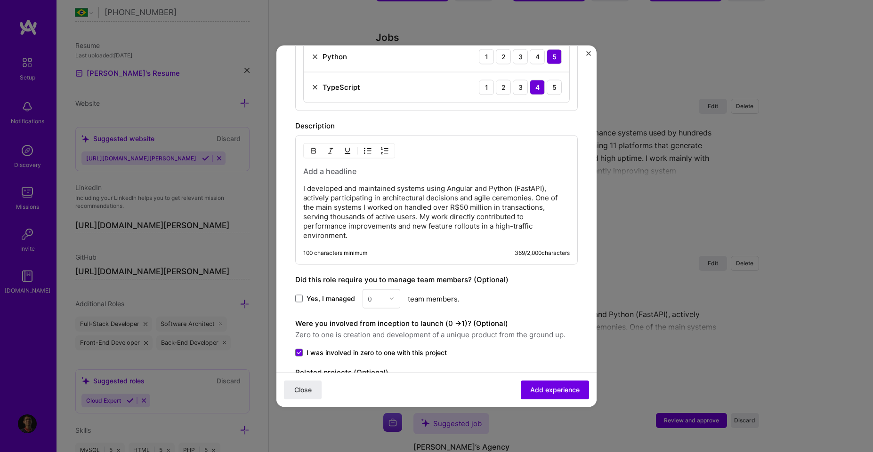
click at [306, 184] on p "I developed and maintained systems using Angular and Python (FastAPI), actively…" at bounding box center [436, 212] width 266 height 56
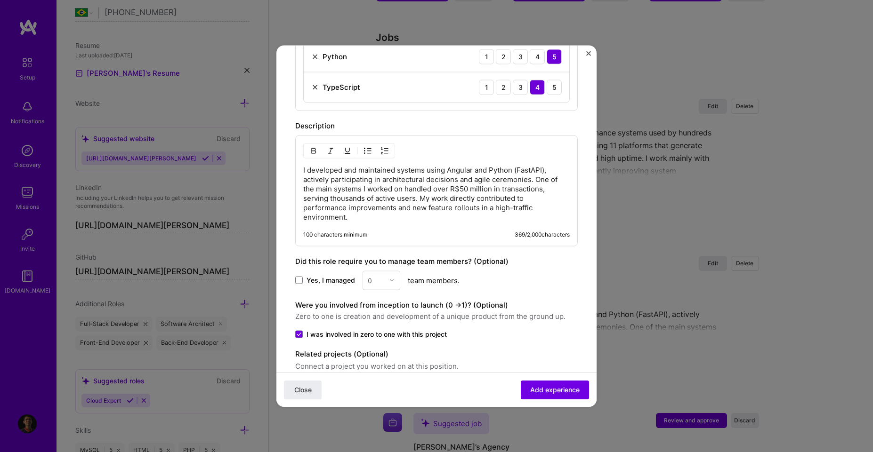
scroll to position [593, 0]
click at [548, 386] on span "Add experience" at bounding box center [554, 390] width 49 height 9
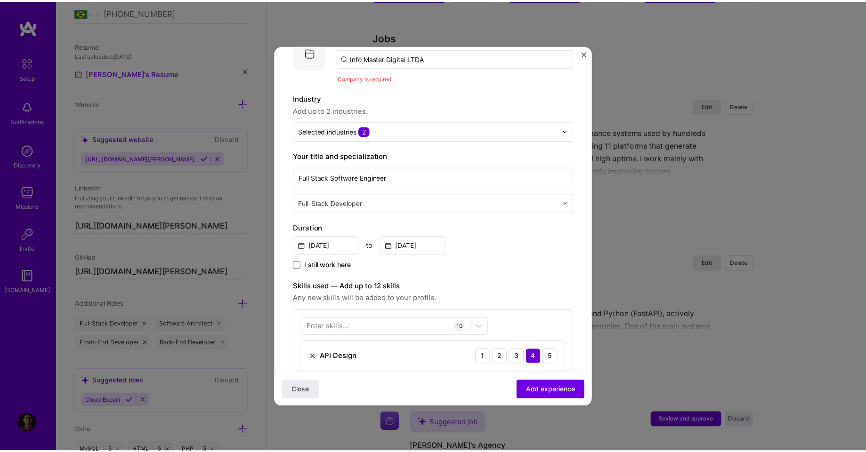
scroll to position [52, 0]
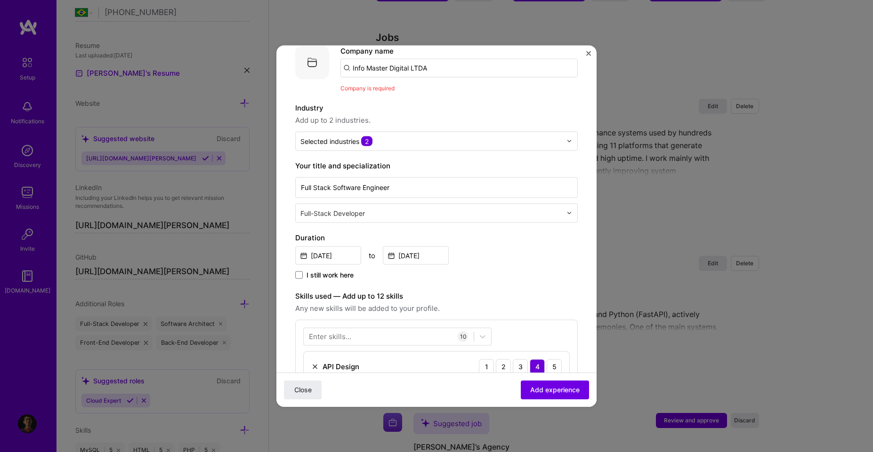
click at [399, 67] on input "Info Master Digital LTDA" at bounding box center [458, 67] width 237 height 19
click at [453, 70] on input "Info Master Digital LTDA" at bounding box center [458, 67] width 237 height 19
type input "Info Master Digital LTDA"
click at [471, 100] on div "Info Master Digital LTDA" at bounding box center [438, 94] width 90 height 16
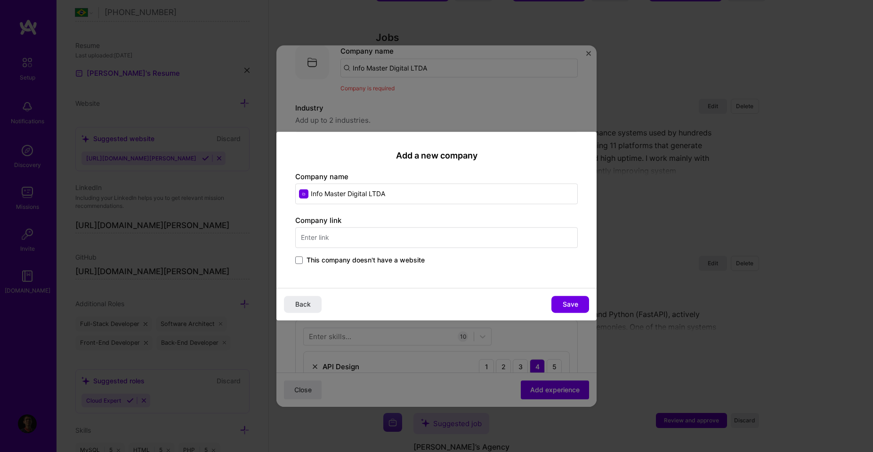
click at [410, 263] on span "This company doesn't have a website" at bounding box center [365, 260] width 118 height 9
click at [0, 0] on input "This company doesn't have a website" at bounding box center [0, 0] width 0 height 0
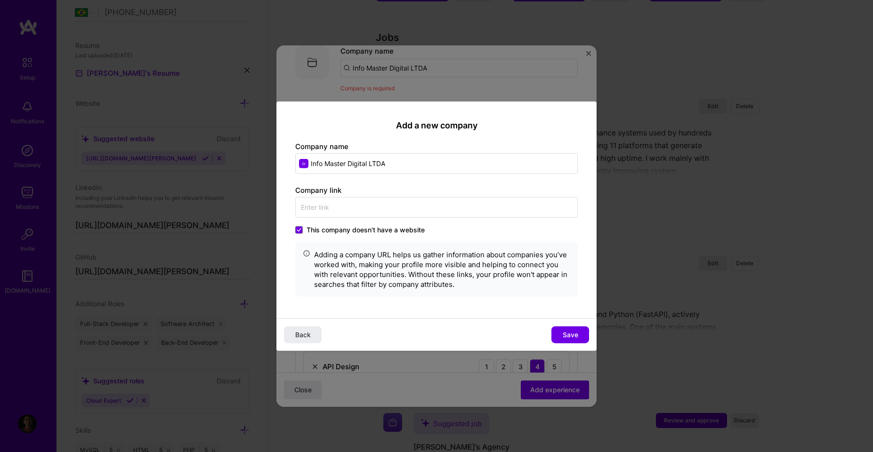
click at [571, 327] on button "Save" at bounding box center [570, 335] width 38 height 17
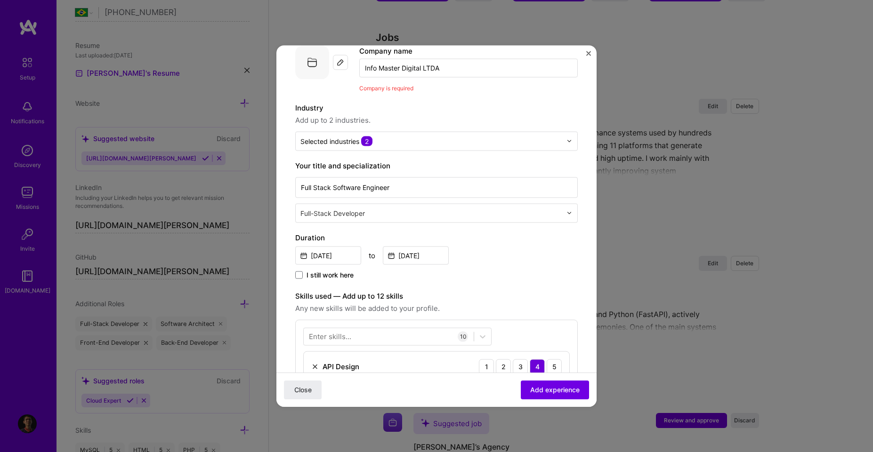
click at [559, 403] on div "Close Add experience" at bounding box center [436, 390] width 320 height 34
click at [558, 386] on span "Add experience" at bounding box center [554, 390] width 49 height 9
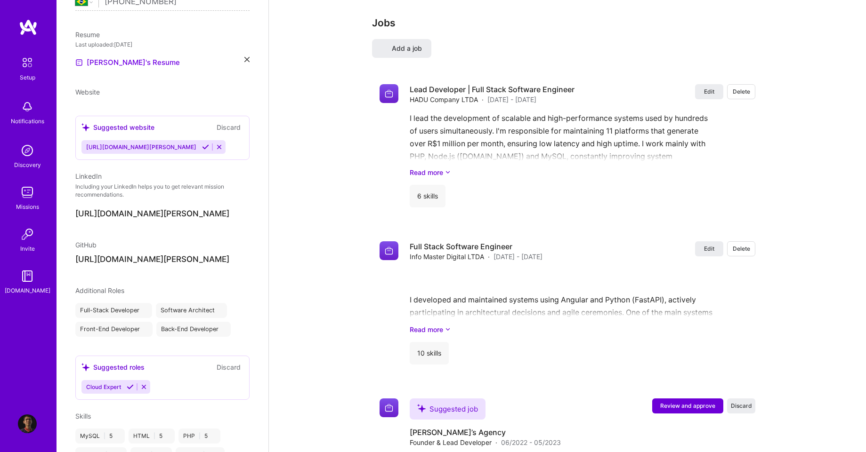
select select "BR"
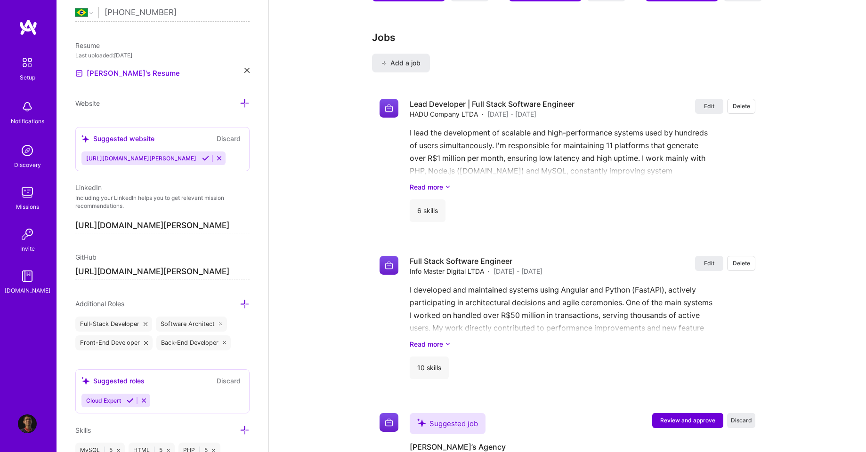
scroll to position [7, 0]
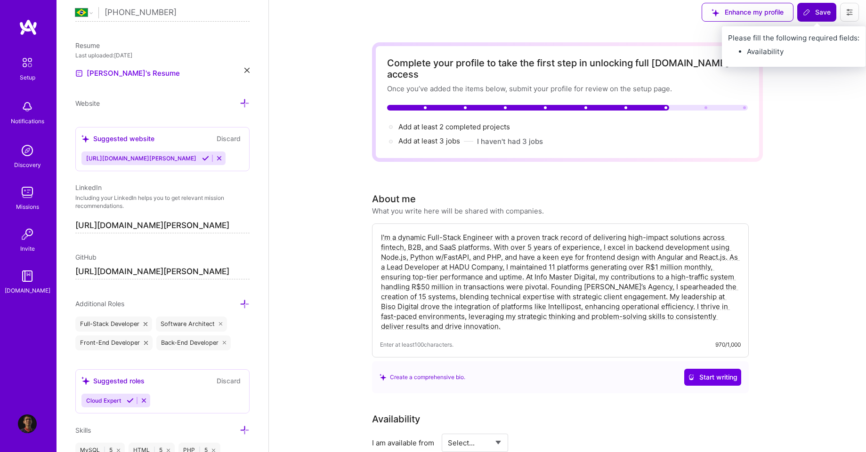
click at [806, 14] on icon at bounding box center [807, 12] width 6 height 6
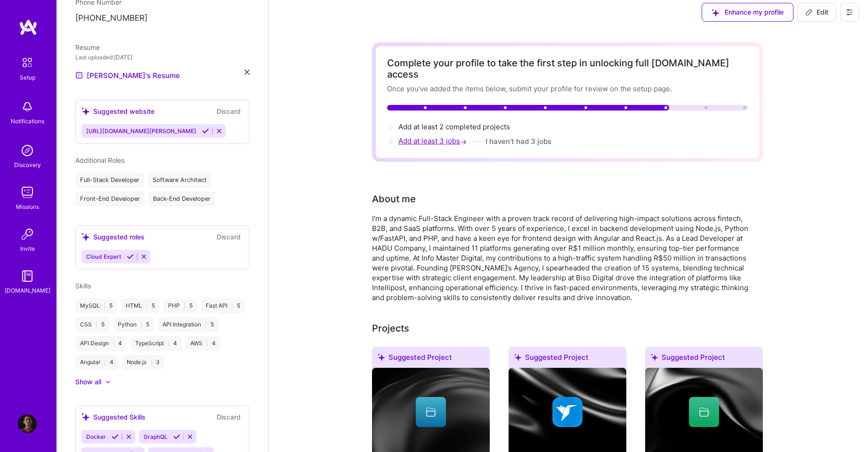
click at [425, 137] on span "Add at least 3 jobs →" at bounding box center [433, 141] width 70 height 9
select select "BR"
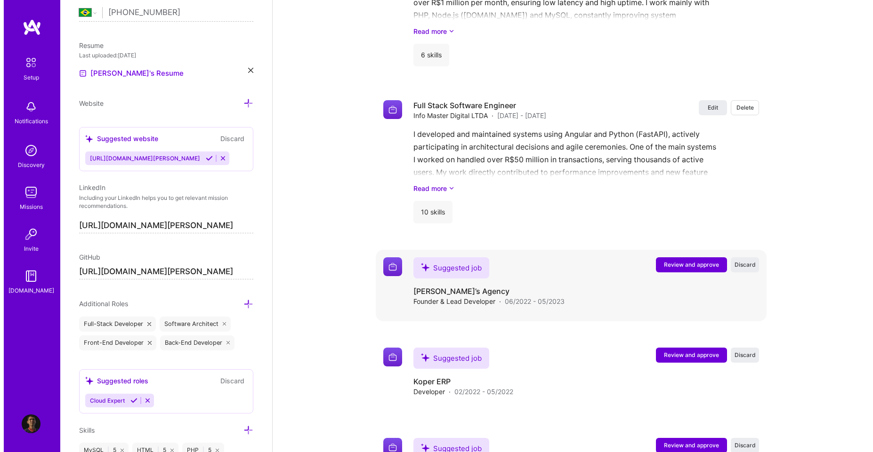
scroll to position [1376, 0]
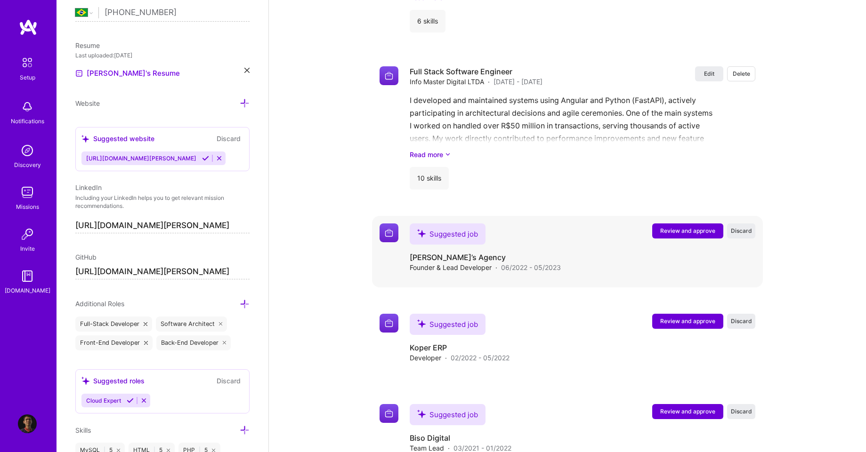
click at [682, 227] on span "Review and approve" at bounding box center [687, 231] width 55 height 8
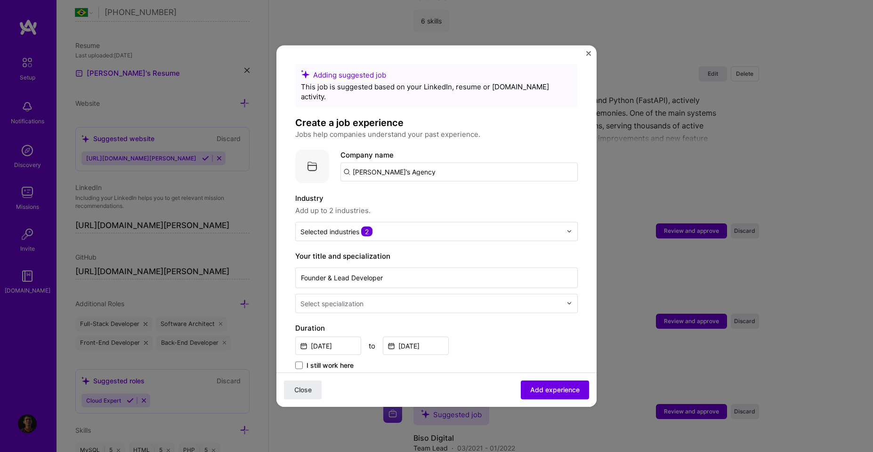
click at [431, 205] on span "Add up to 2 industries." at bounding box center [436, 210] width 282 height 11
click at [414, 226] on input "text" at bounding box center [430, 231] width 261 height 10
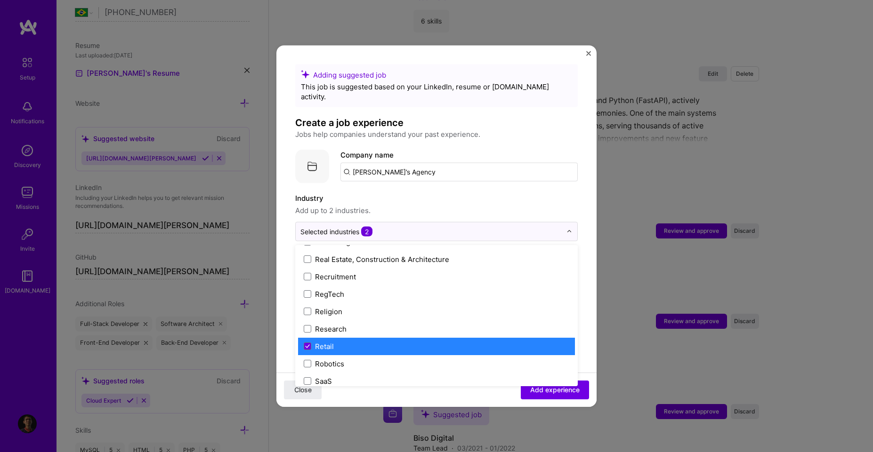
scroll to position [1779, 0]
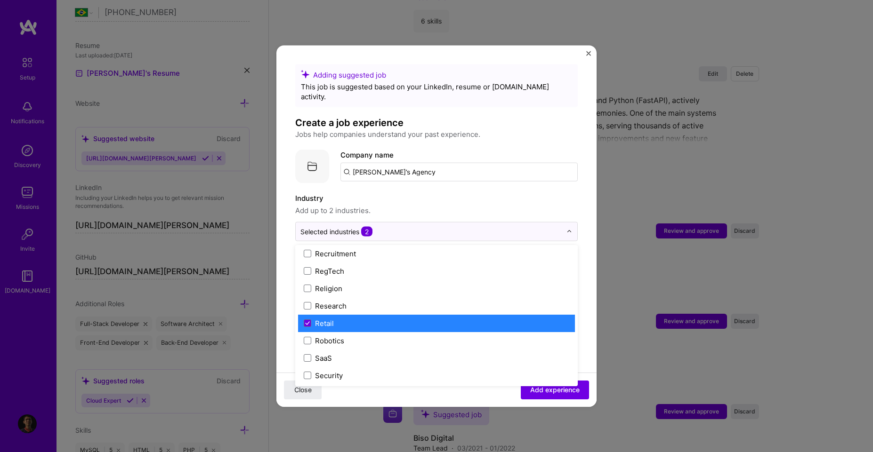
click at [373, 318] on label "Retail" at bounding box center [436, 323] width 265 height 10
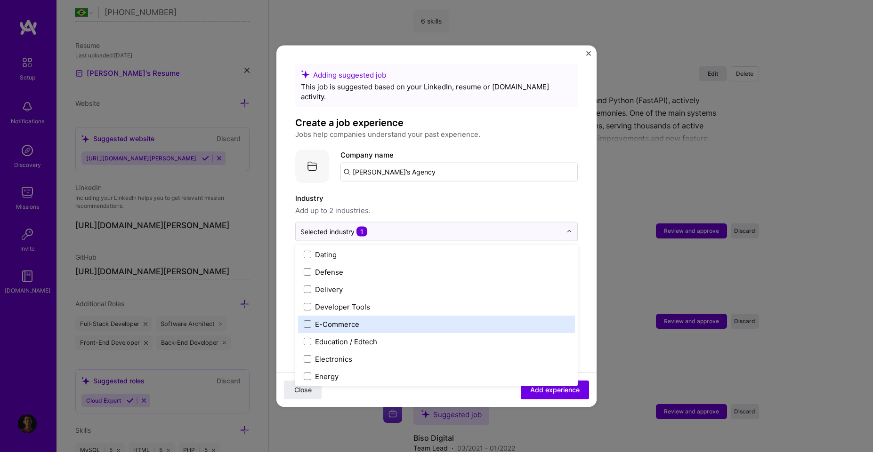
scroll to position [853, 0]
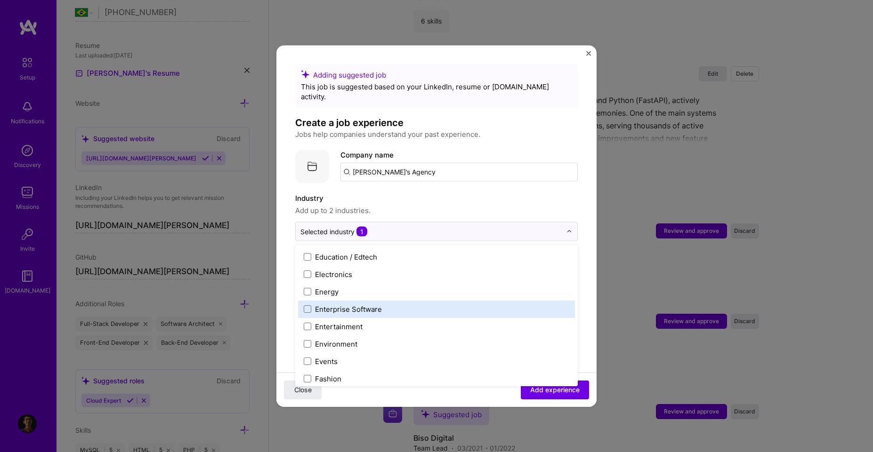
click at [369, 304] on div "Enterprise Software" at bounding box center [348, 309] width 67 height 10
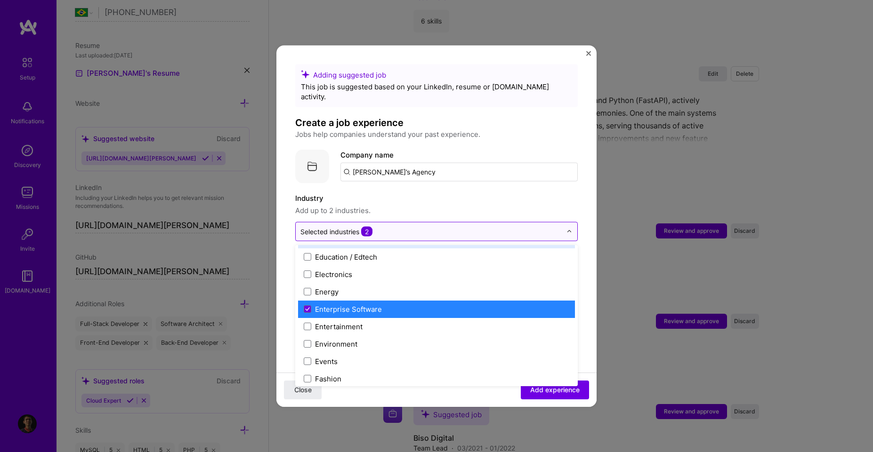
click at [548, 226] on input "text" at bounding box center [430, 231] width 261 height 10
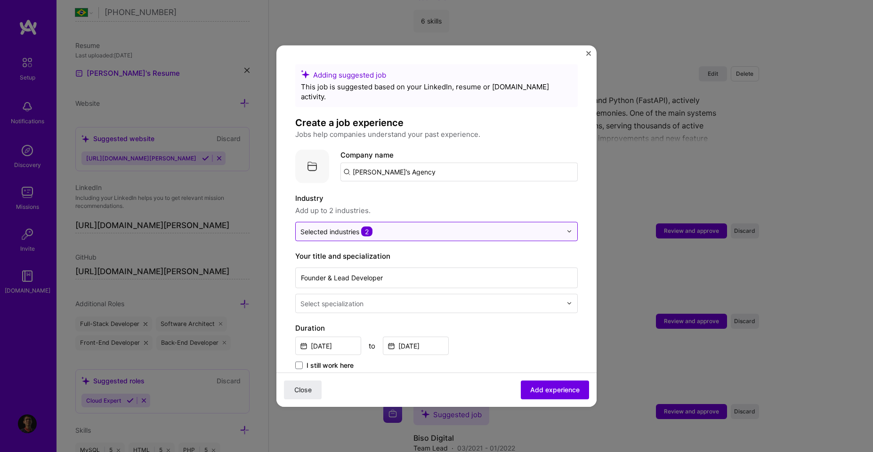
click at [566, 222] on div at bounding box center [571, 231] width 11 height 18
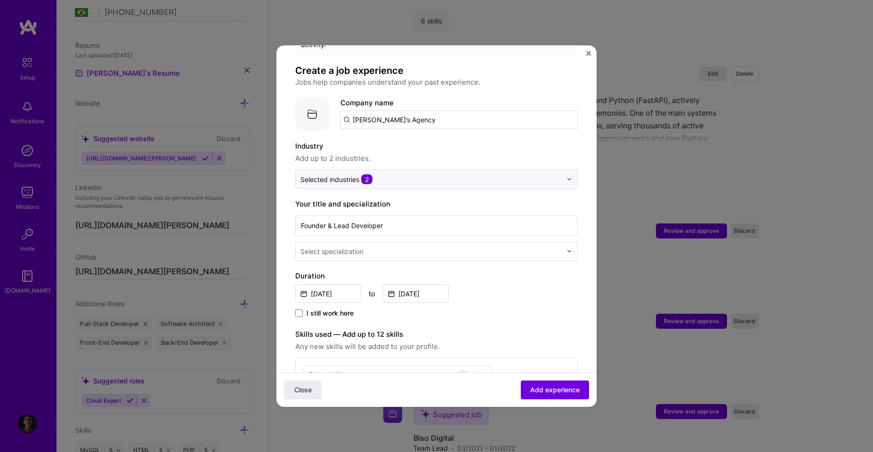
scroll to position [85, 0]
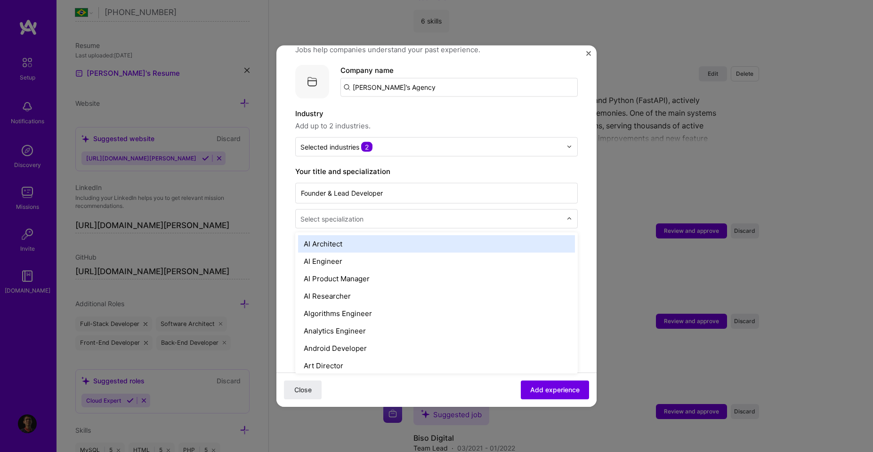
click at [508, 214] on input "text" at bounding box center [431, 219] width 263 height 10
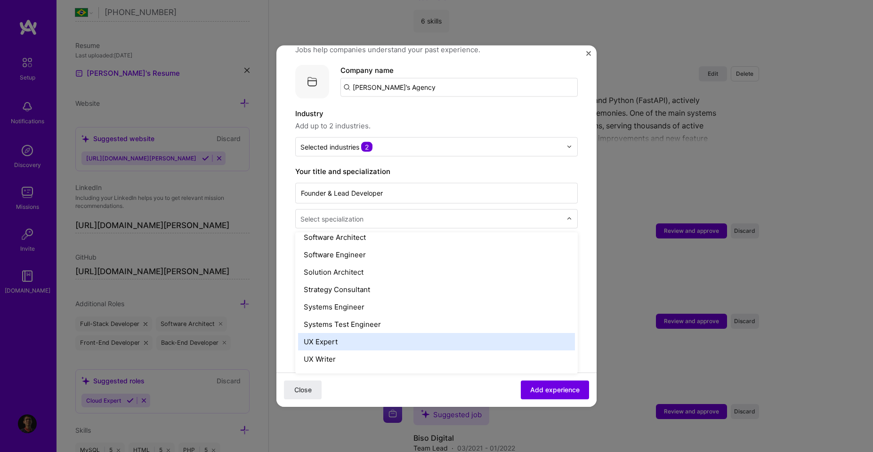
scroll to position [999, 0]
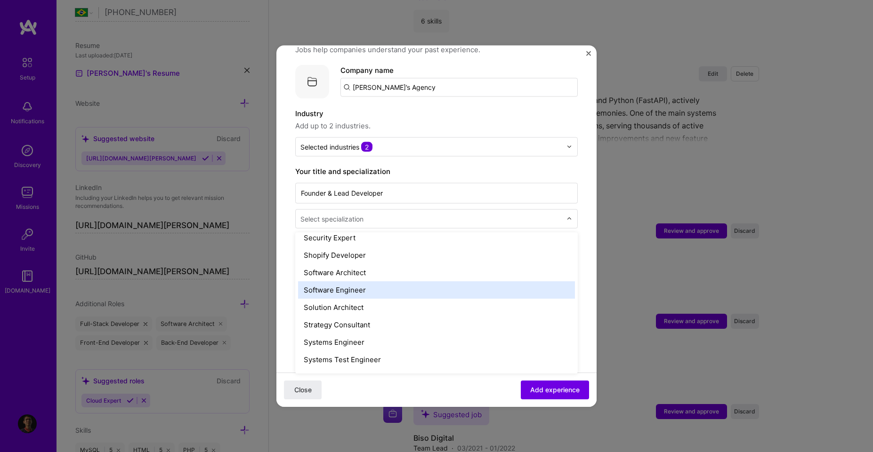
click at [370, 281] on div "Software Engineer" at bounding box center [436, 289] width 277 height 17
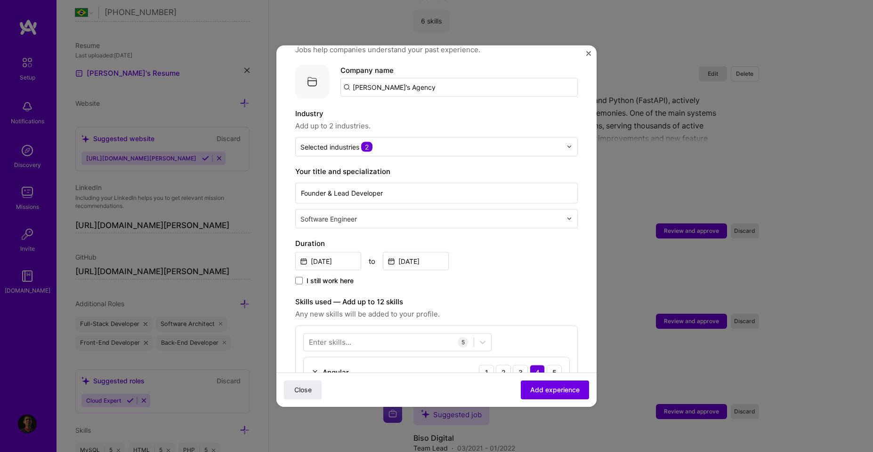
click at [494, 250] on div "Jun, 2022 to May, 2023" at bounding box center [436, 260] width 282 height 20
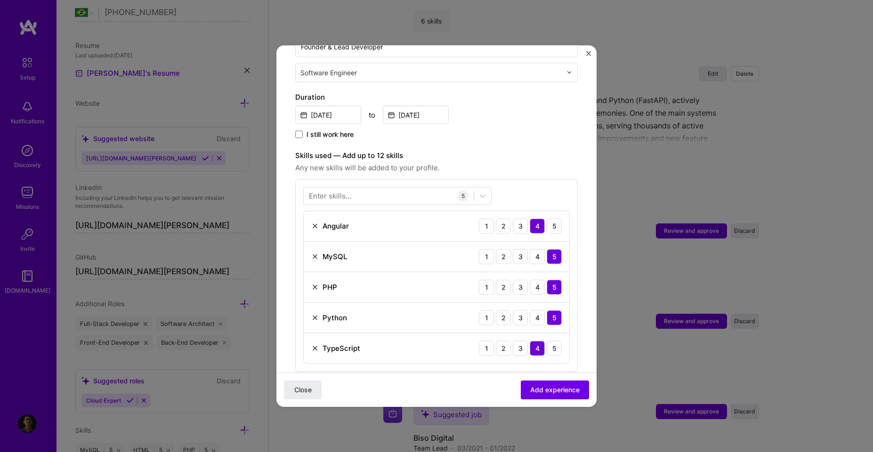
scroll to position [254, 0]
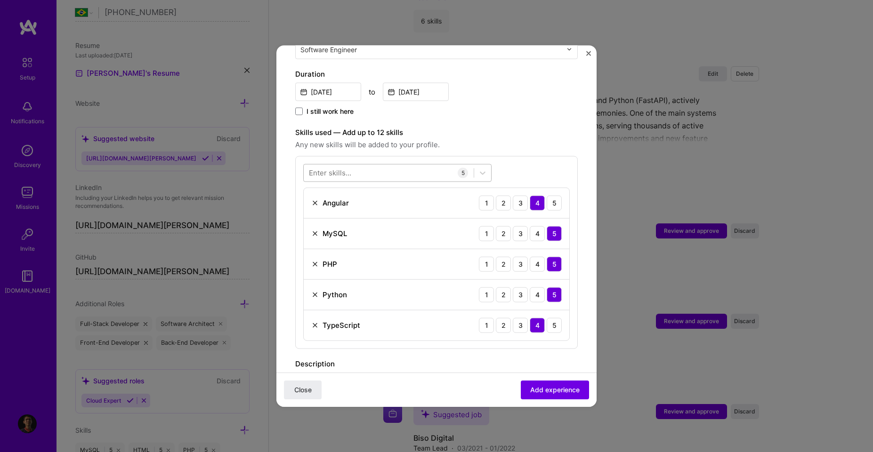
click at [407, 165] on div at bounding box center [389, 173] width 170 height 16
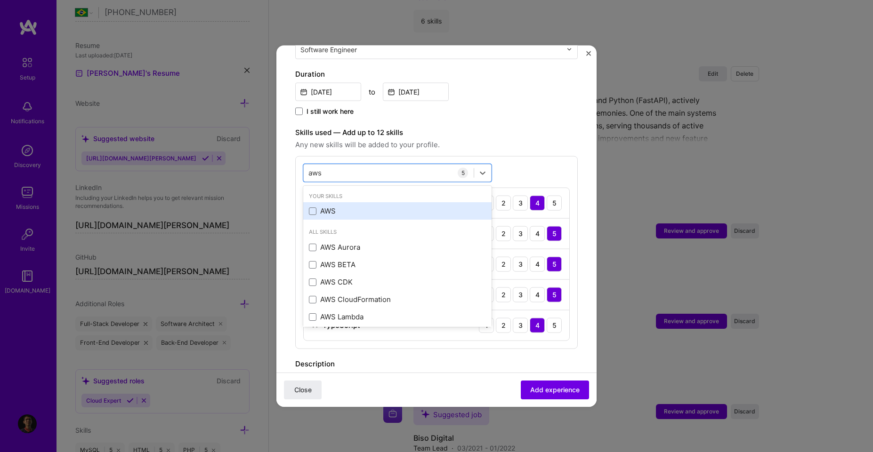
click at [385, 206] on div "AWS" at bounding box center [397, 211] width 177 height 10
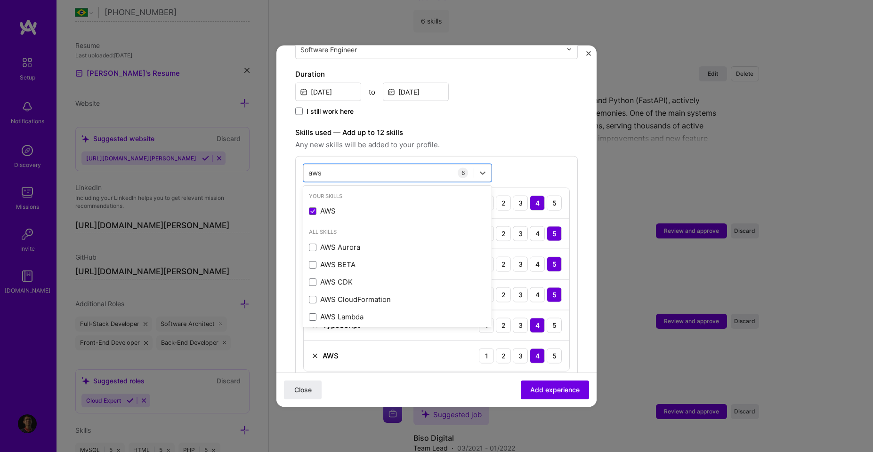
type input "aws"
click at [509, 156] on div "option AWS, selected. option AWS selected, 0 of 2. 8 results available for sear…" at bounding box center [436, 268] width 282 height 224
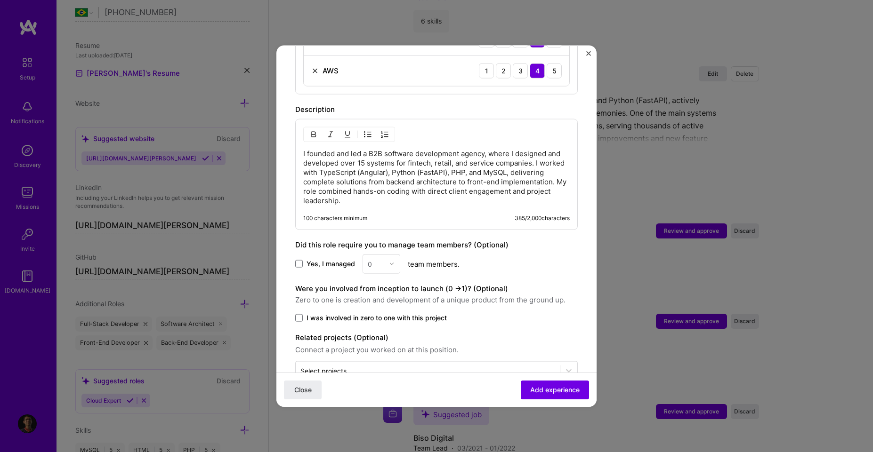
scroll to position [556, 0]
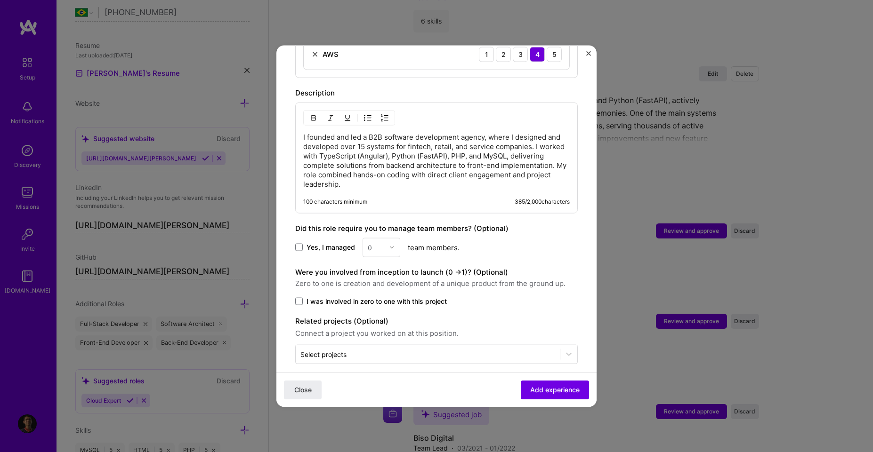
click at [370, 238] on div "0" at bounding box center [381, 247] width 38 height 19
click at [302, 244] on span at bounding box center [299, 248] width 8 height 8
click at [0, 0] on input "Yes, I managed" at bounding box center [0, 0] width 0 height 0
click at [385, 243] on div "0" at bounding box center [376, 247] width 26 height 18
click at [379, 281] on div "2" at bounding box center [381, 289] width 32 height 17
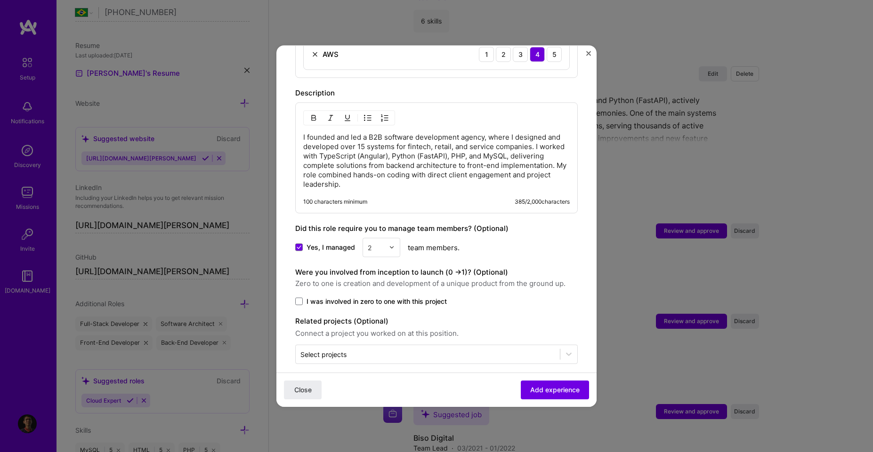
click at [510, 245] on div "Yes, I managed 2 team members." at bounding box center [436, 247] width 282 height 19
click at [388, 297] on span "I was involved in zero to one with this project" at bounding box center [376, 301] width 140 height 9
click at [0, 0] on input "I was involved in zero to one with this project" at bounding box center [0, 0] width 0 height 0
click at [553, 392] on span "Add experience" at bounding box center [554, 390] width 49 height 9
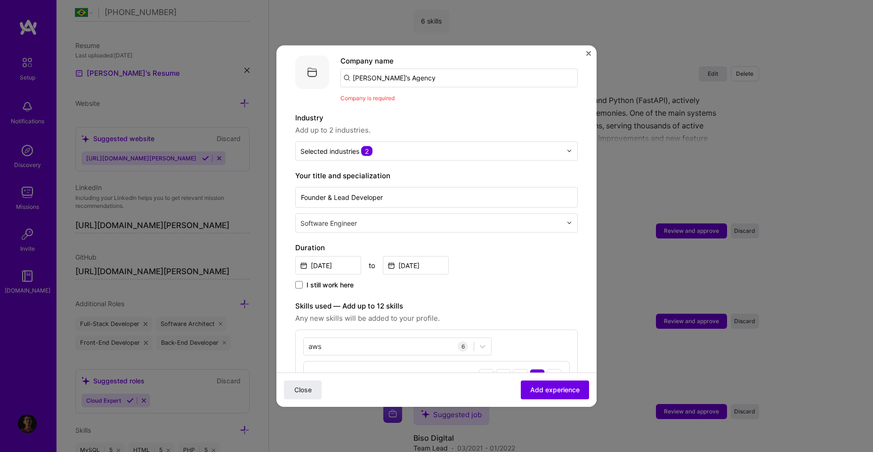
scroll to position [9, 0]
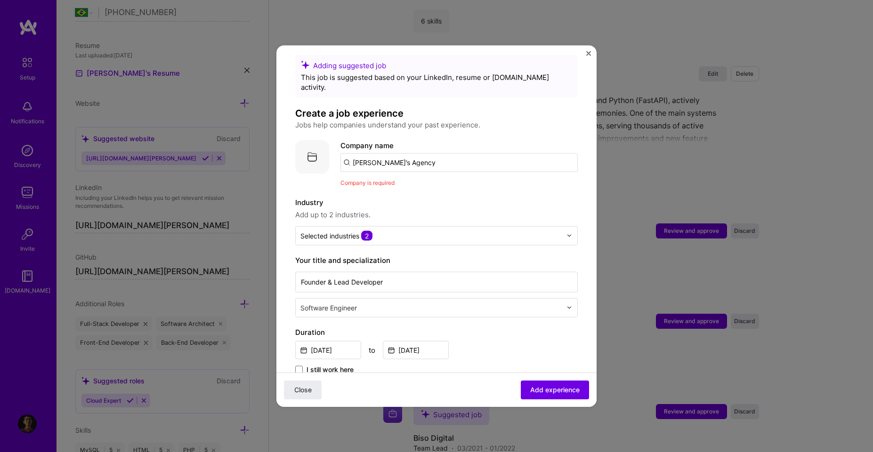
click at [425, 153] on input "[PERSON_NAME]’s Agency" at bounding box center [458, 162] width 237 height 19
click at [425, 160] on input "[PERSON_NAME]’s Agency" at bounding box center [458, 162] width 237 height 19
drag, startPoint x: 428, startPoint y: 183, endPoint x: 423, endPoint y: 170, distance: 14.2
click at [425, 154] on input "[PERSON_NAME]’s Agency" at bounding box center [458, 162] width 237 height 19
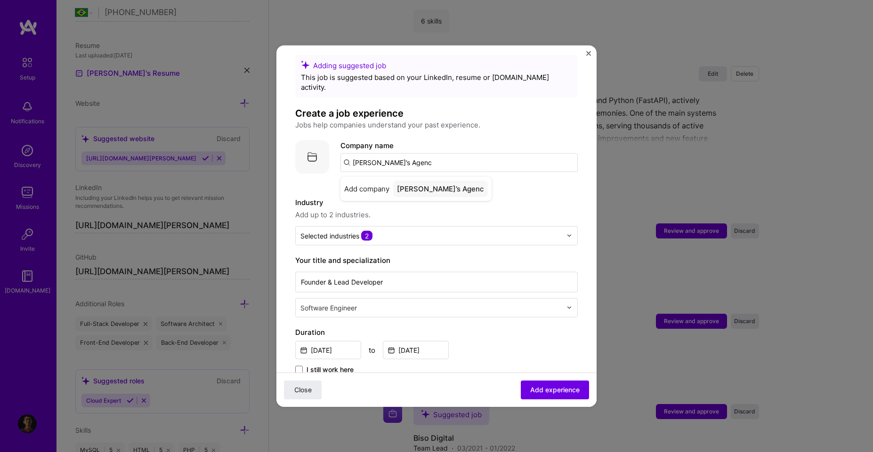
type input "[PERSON_NAME]’s Agency"
click at [415, 180] on div "[PERSON_NAME]’s Agency" at bounding box center [442, 188] width 99 height 16
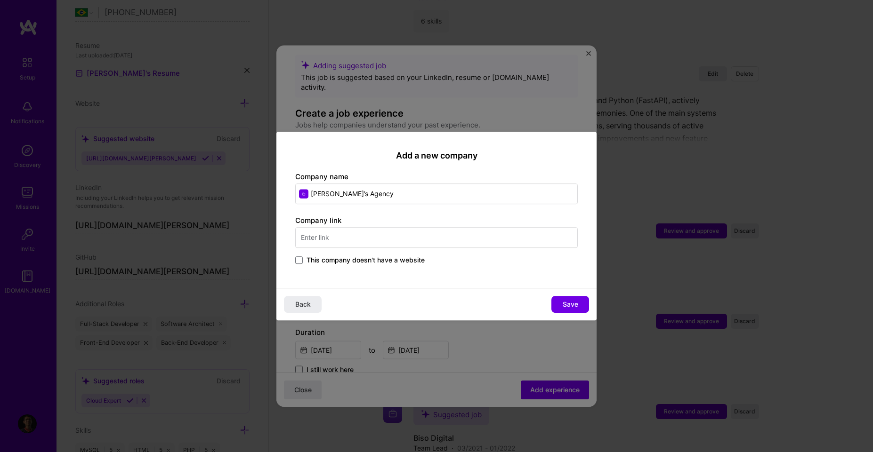
click at [393, 244] on input "text" at bounding box center [436, 237] width 282 height 21
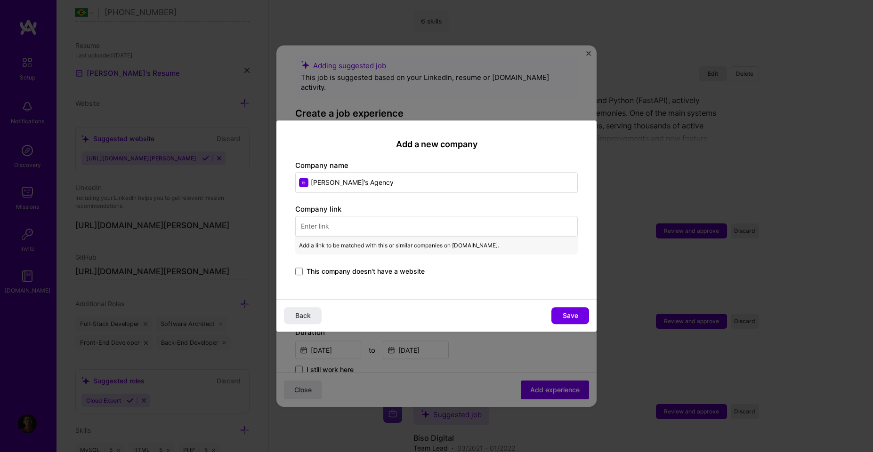
click at [386, 272] on span "This company doesn't have a website" at bounding box center [365, 271] width 118 height 9
click at [0, 0] on input "This company doesn't have a website" at bounding box center [0, 0] width 0 height 0
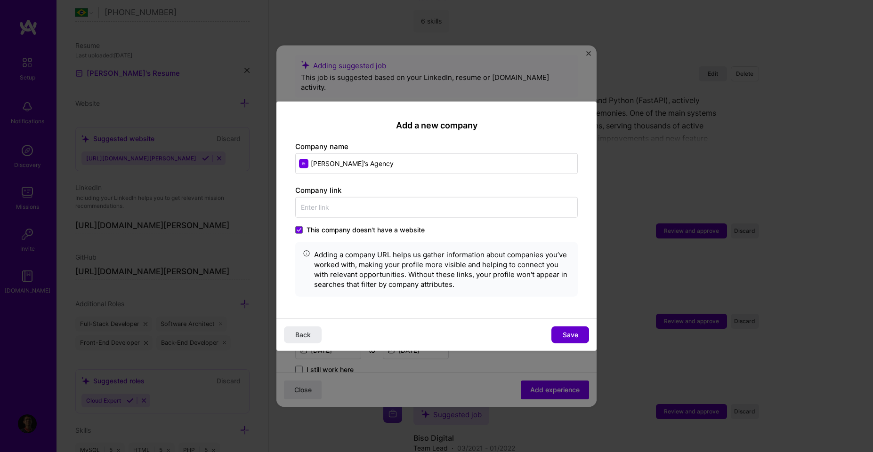
click at [568, 330] on span "Save" at bounding box center [571, 334] width 16 height 9
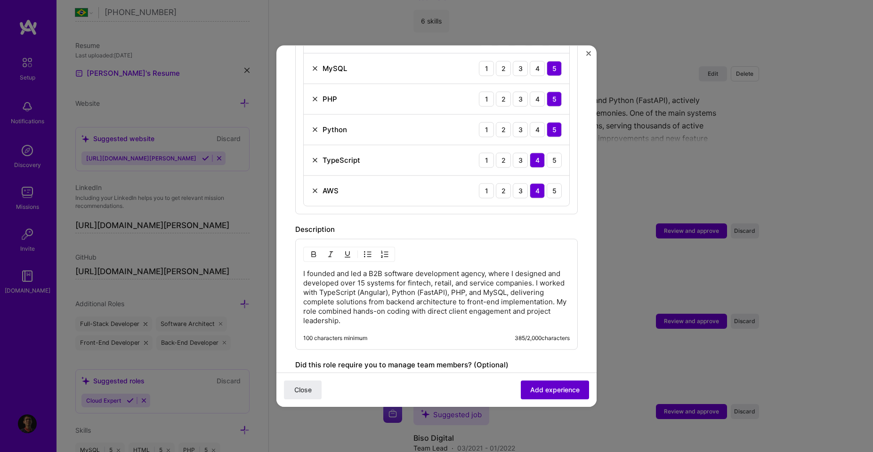
click at [547, 386] on span "Add experience" at bounding box center [554, 390] width 49 height 9
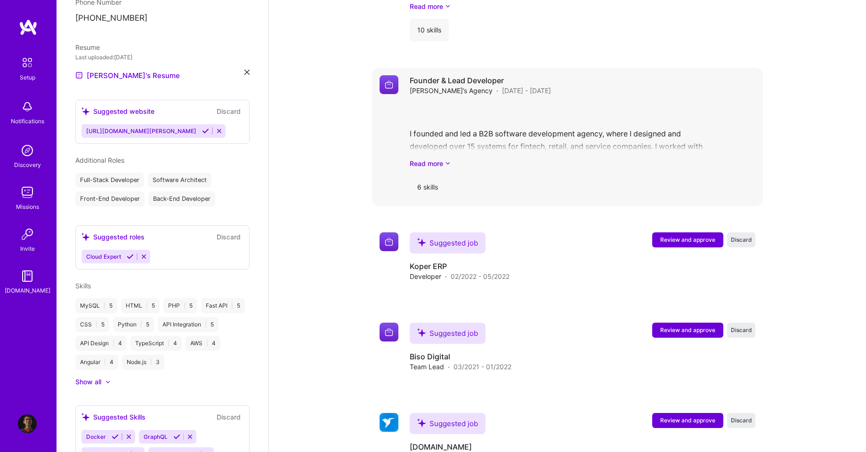
scroll to position [969, 0]
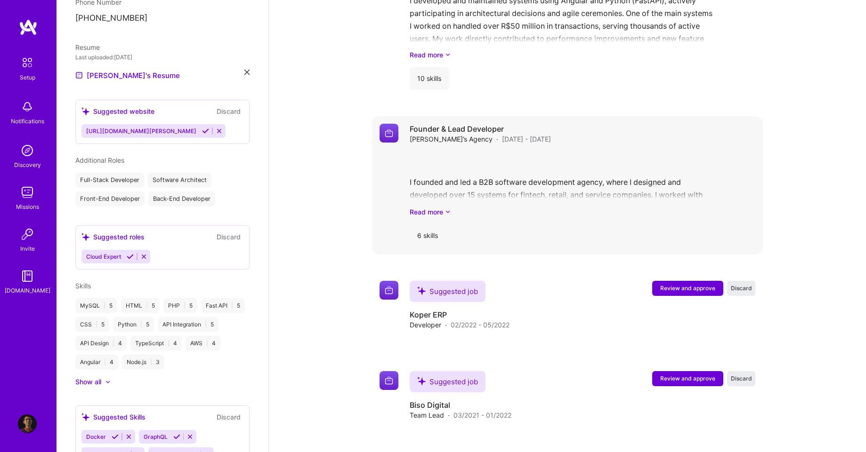
click at [454, 159] on div "I founded and led a B2B software development agency, where I designed and devel…" at bounding box center [583, 184] width 346 height 65
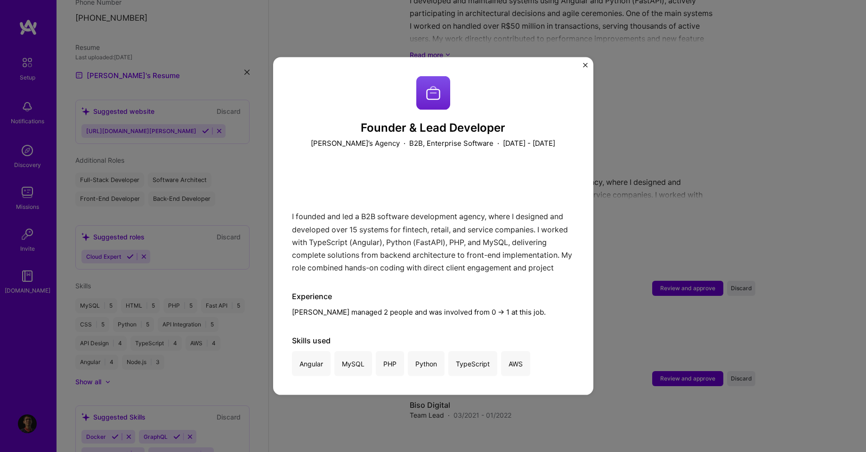
click at [626, 170] on div "Founder & Lead Developer Arimura’s Agency · B2B, Enterprise Software · June 202…" at bounding box center [433, 226] width 866 height 452
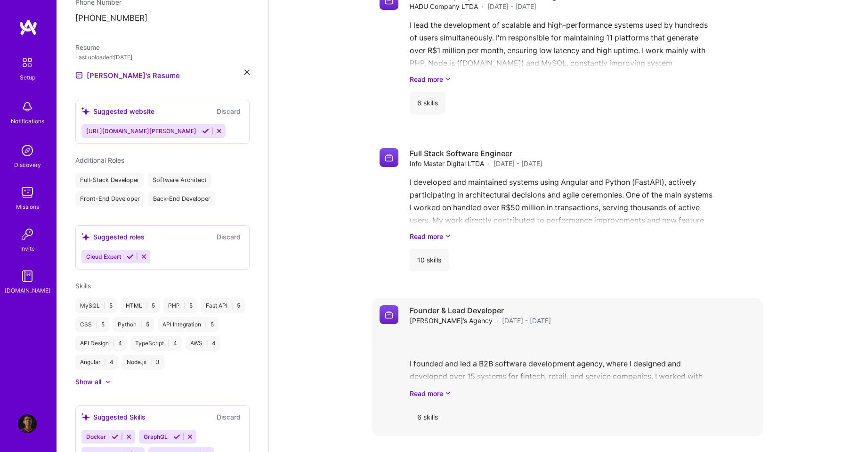
scroll to position [969, 0]
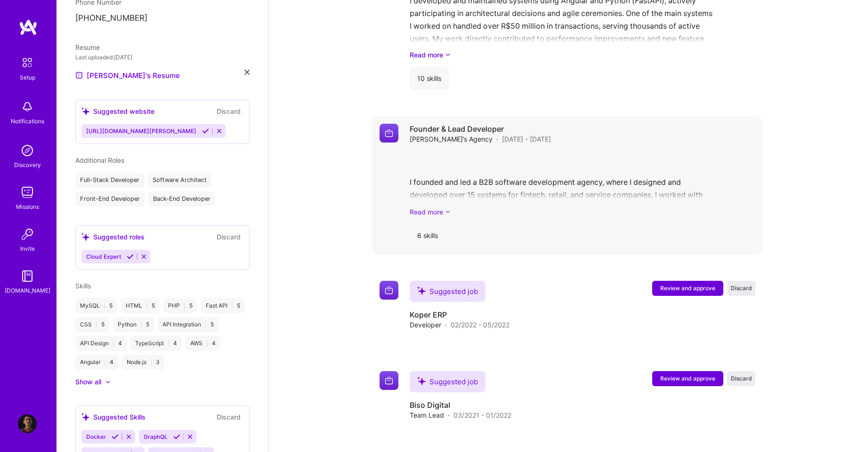
click at [439, 207] on link "Read more" at bounding box center [583, 212] width 346 height 10
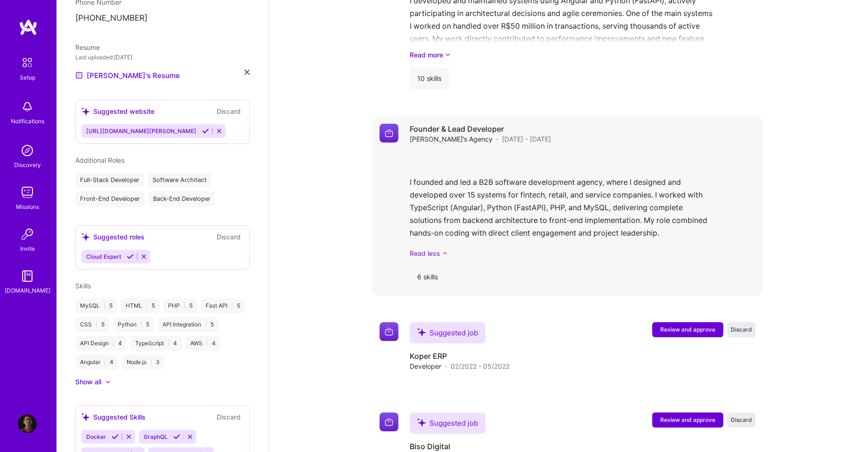
click at [433, 249] on link "Read less" at bounding box center [583, 254] width 346 height 10
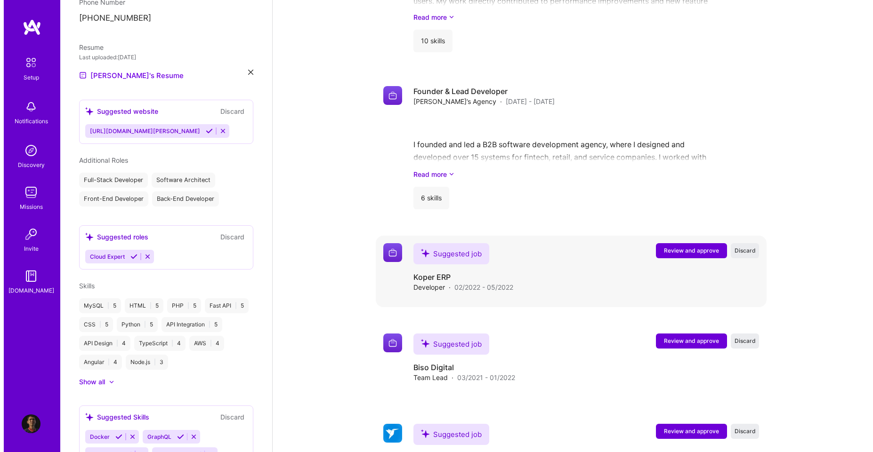
scroll to position [1053, 0]
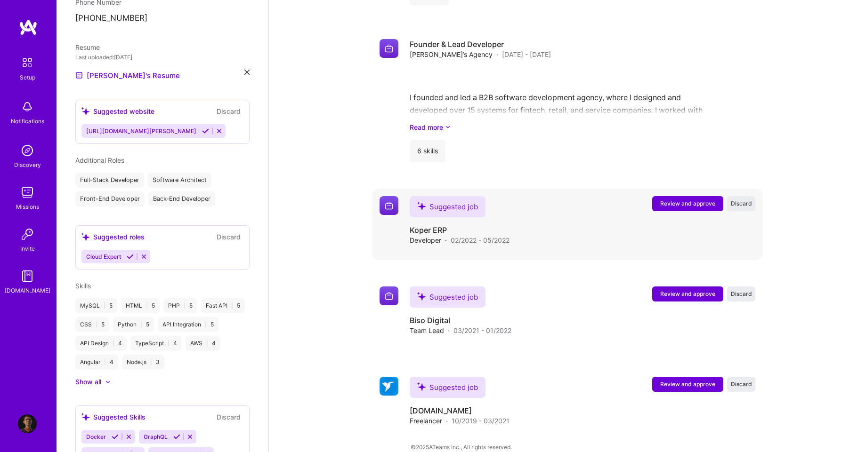
click at [680, 200] on span "Review and approve" at bounding box center [687, 204] width 55 height 8
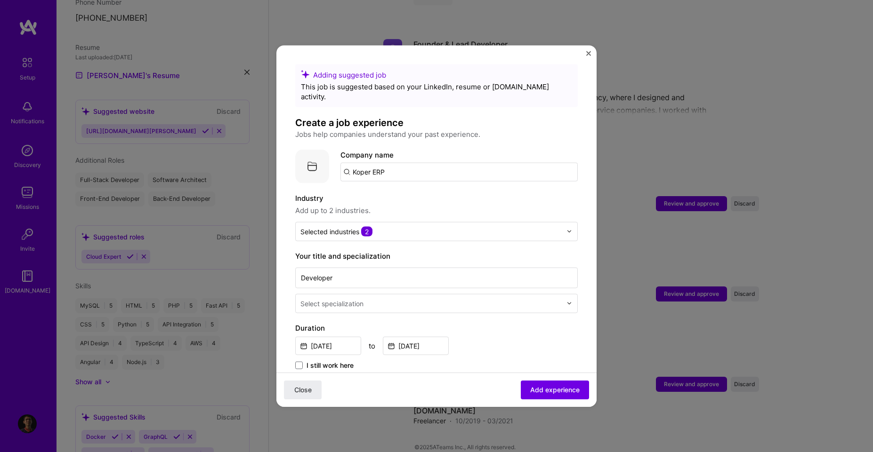
click at [426, 162] on input "Koper ERP" at bounding box center [458, 171] width 237 height 19
type input "Koper ERP"
click at [412, 168] on input "Koper ERP" at bounding box center [458, 171] width 237 height 19
click at [385, 226] on input "text" at bounding box center [430, 231] width 261 height 10
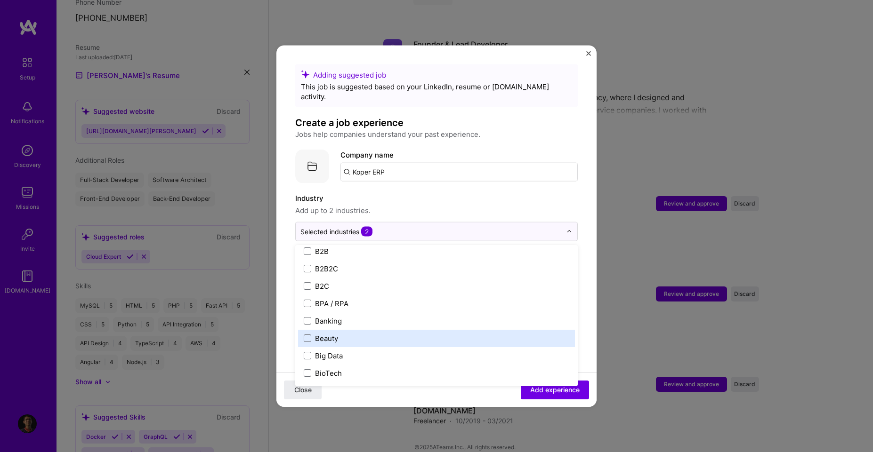
scroll to position [254, 0]
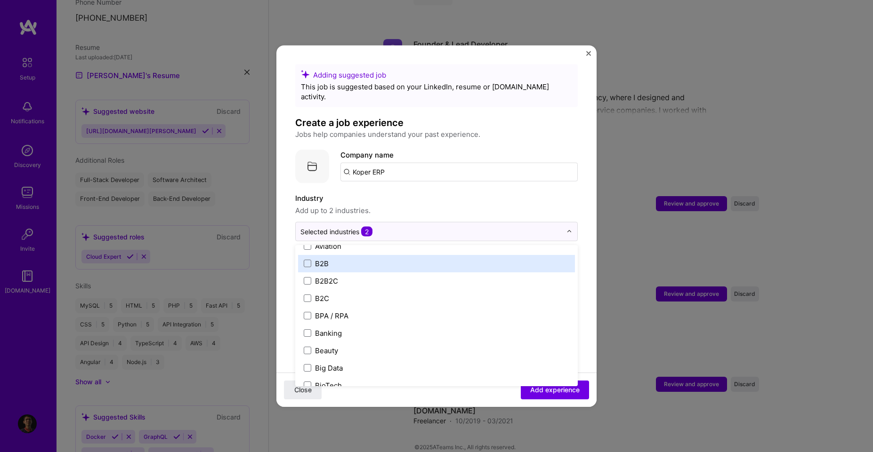
drag, startPoint x: 332, startPoint y: 289, endPoint x: 356, endPoint y: 254, distance: 42.7
click at [356, 254] on div "3D Printing AR / VR / XR Accounting Advertising & AdTech Aerospace Agriculture …" at bounding box center [436, 315] width 282 height 141
click at [356, 258] on label "B2B" at bounding box center [436, 263] width 265 height 10
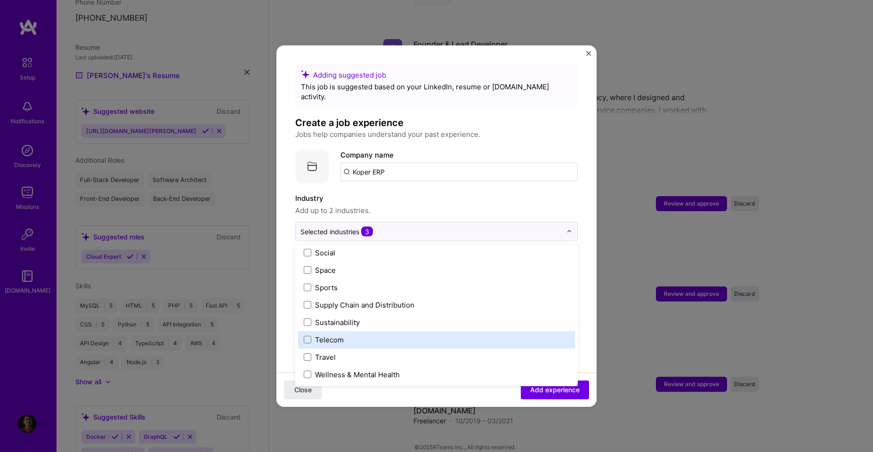
scroll to position [1870, 0]
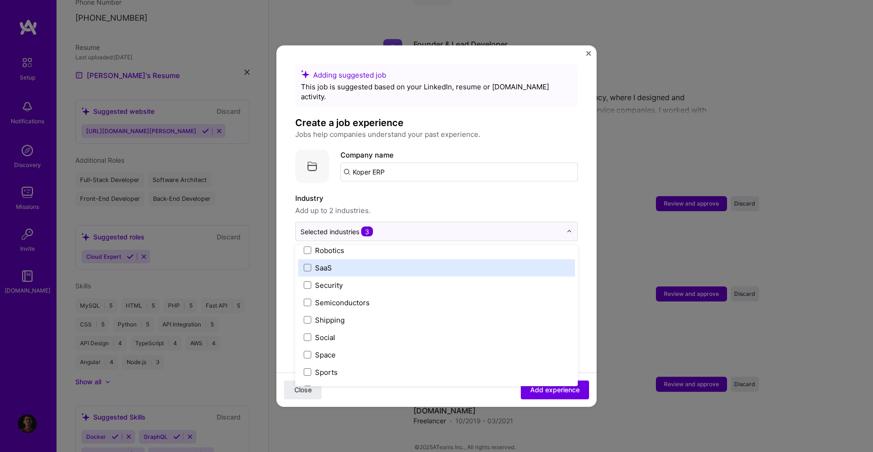
click at [386, 263] on label "SaaS" at bounding box center [436, 268] width 265 height 10
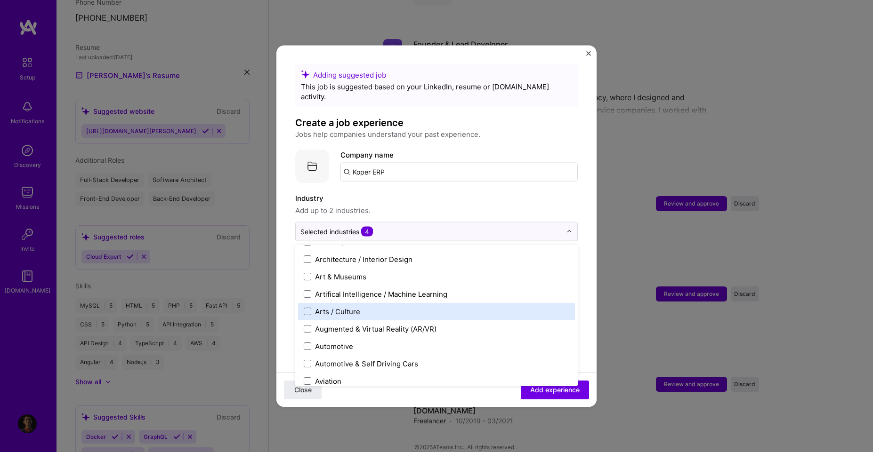
scroll to position [175, 0]
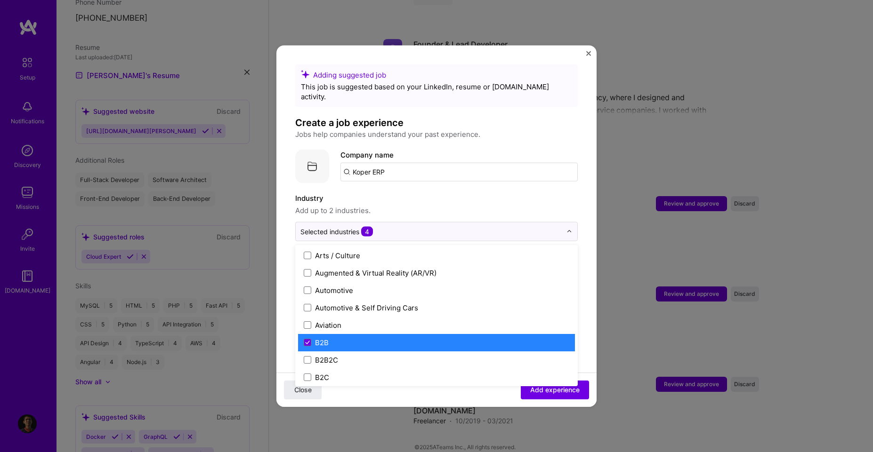
click at [353, 334] on div "B2B" at bounding box center [436, 342] width 277 height 17
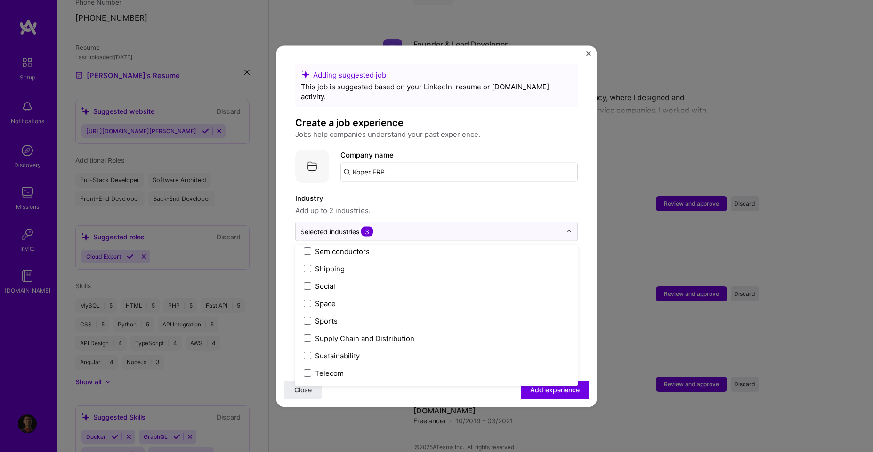
scroll to position [1954, 0]
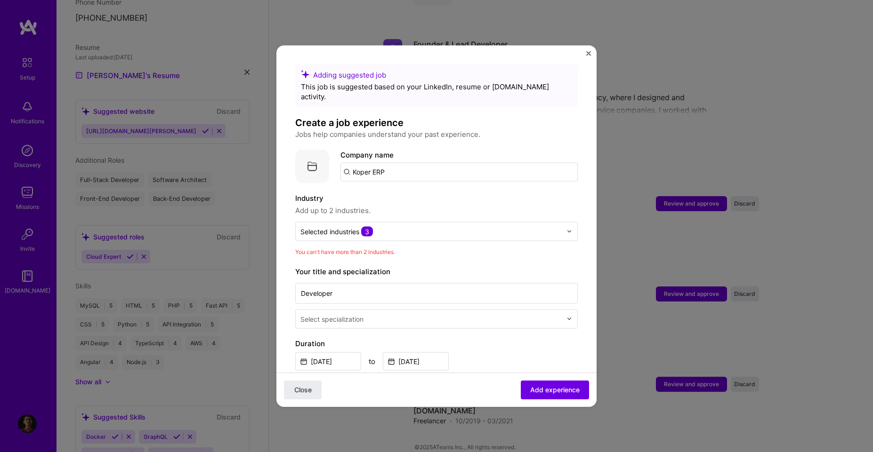
click at [548, 180] on div "Adding suggested job This job is suggested based on your LinkedIn, resume or A.…" at bounding box center [436, 429] width 282 height 730
click at [542, 228] on div "Selected industries 3" at bounding box center [431, 231] width 271 height 18
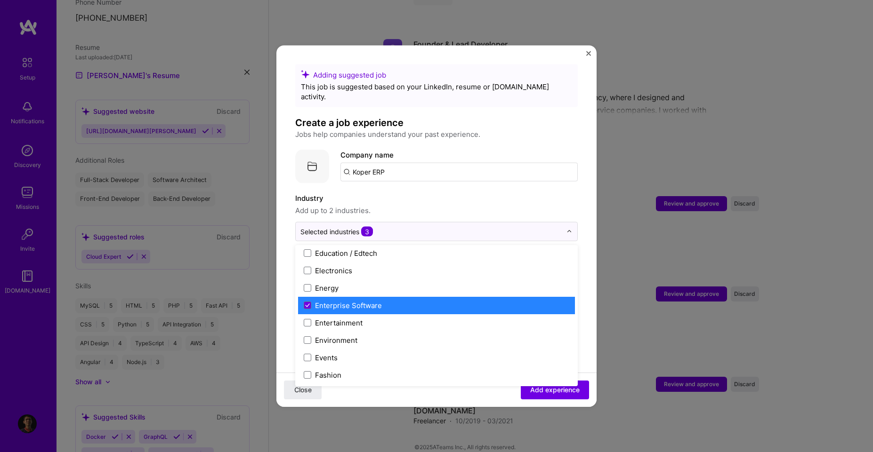
scroll to position [847, 0]
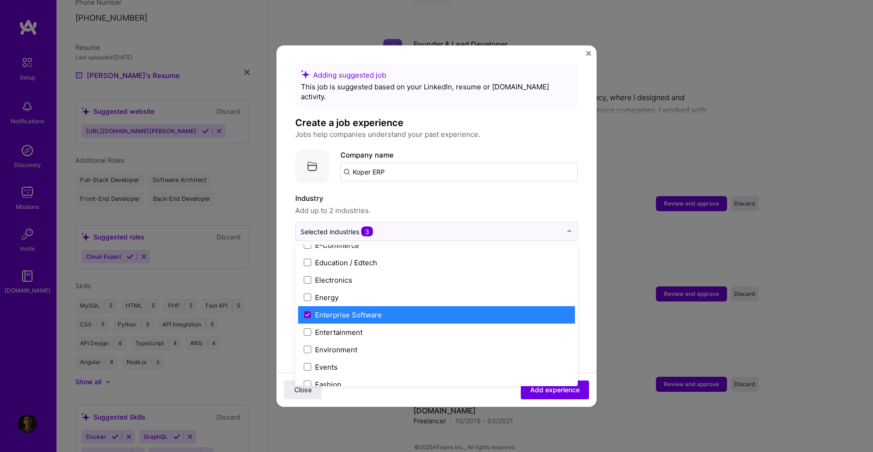
click at [354, 310] on div "Enterprise Software" at bounding box center [348, 315] width 67 height 10
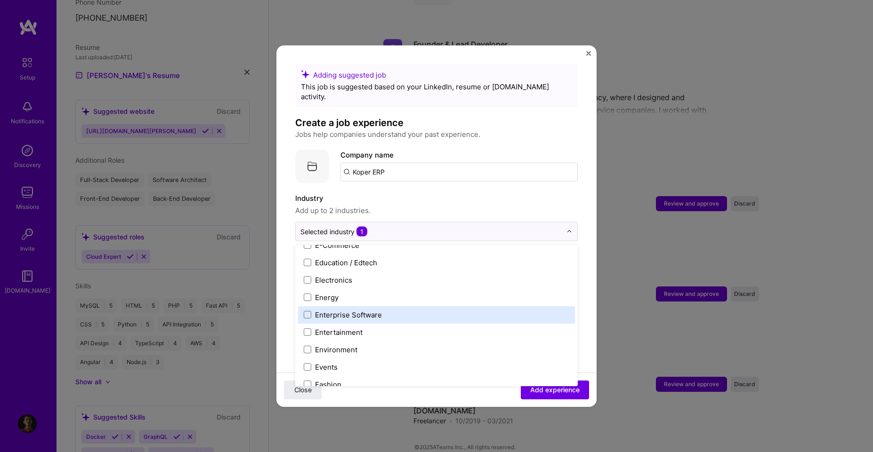
click at [417, 310] on label "Enterprise Software" at bounding box center [436, 315] width 265 height 10
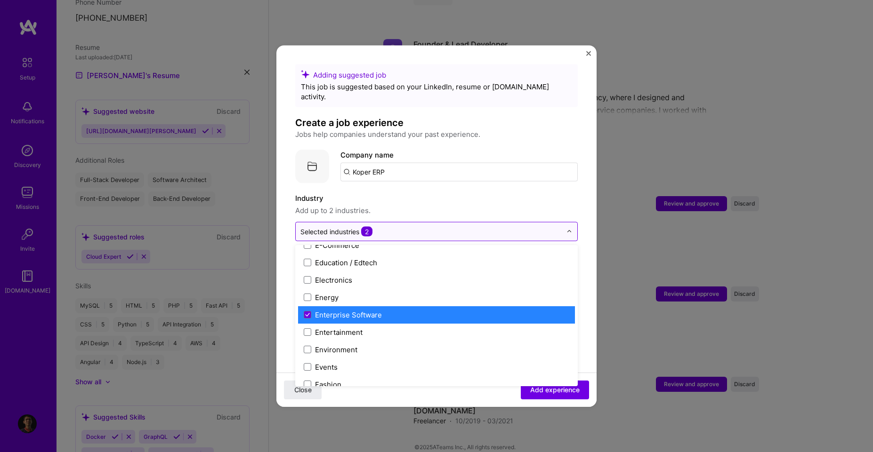
click at [559, 222] on div "Selected industries 2" at bounding box center [436, 231] width 282 height 19
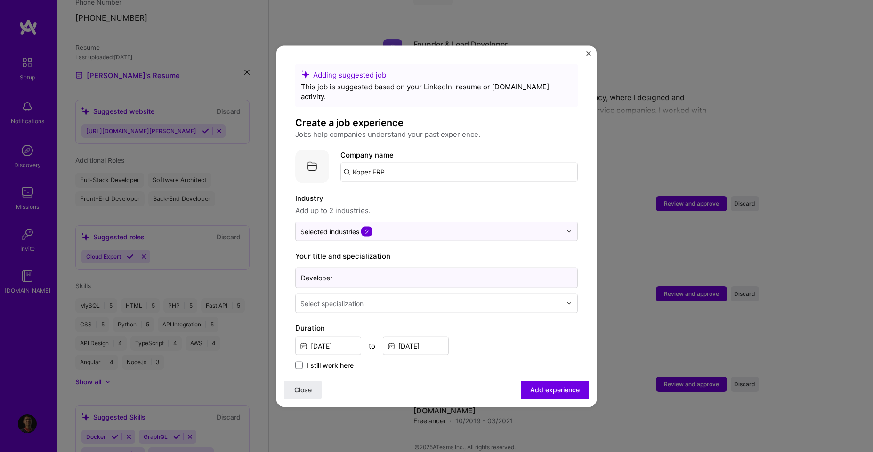
click at [370, 271] on input "Developer" at bounding box center [436, 277] width 282 height 21
type input "Back-end Developer"
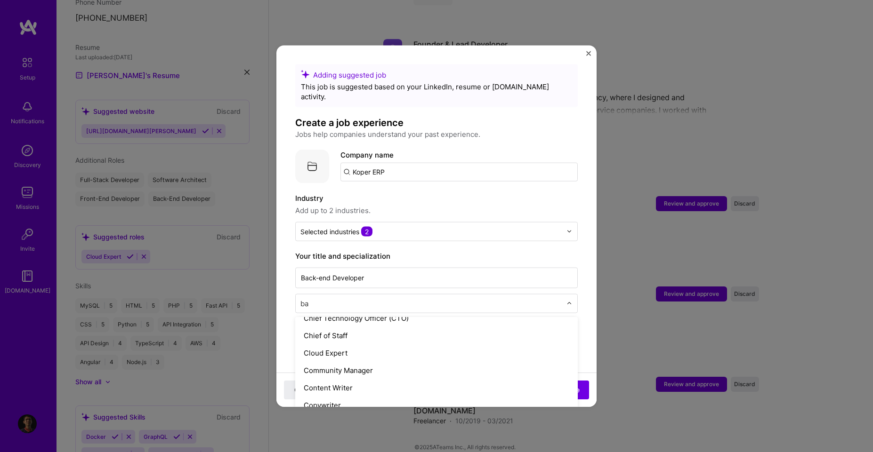
scroll to position [28, 0]
type input "bac"
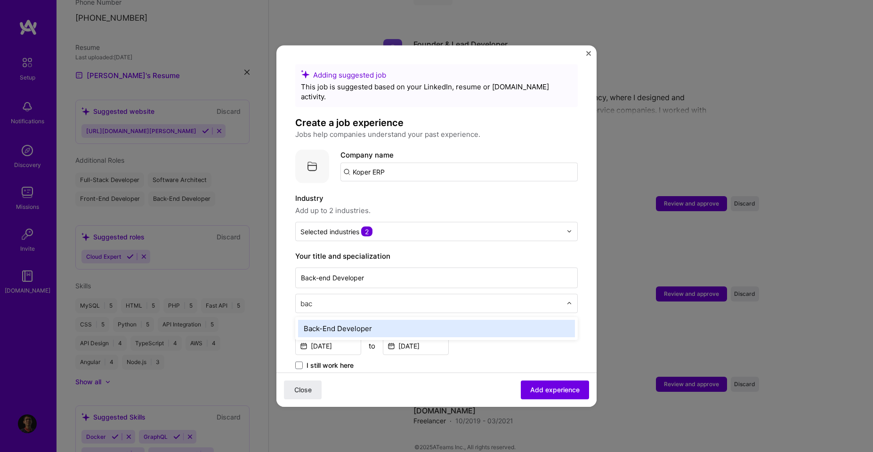
click at [368, 320] on div "Back-End Developer" at bounding box center [436, 328] width 277 height 17
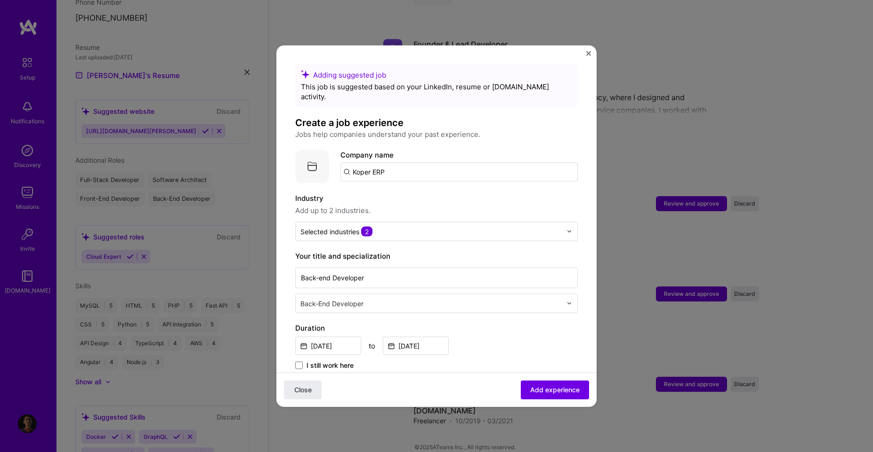
click at [416, 322] on label "Duration" at bounding box center [436, 327] width 282 height 11
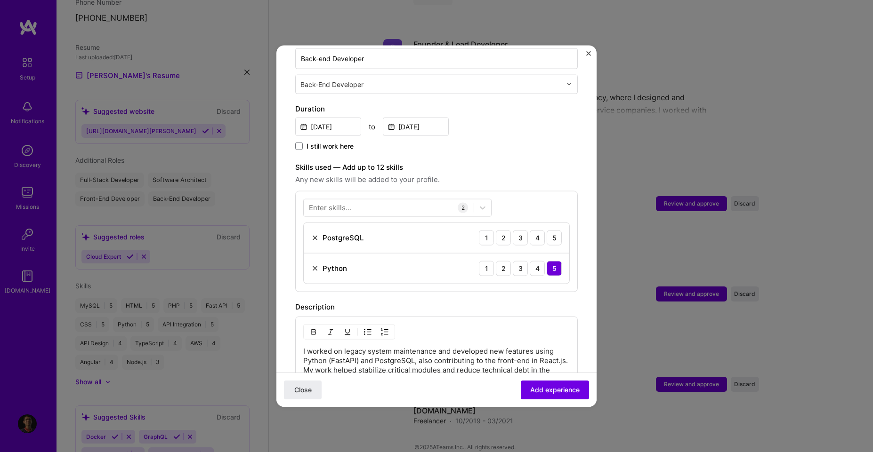
scroll to position [254, 0]
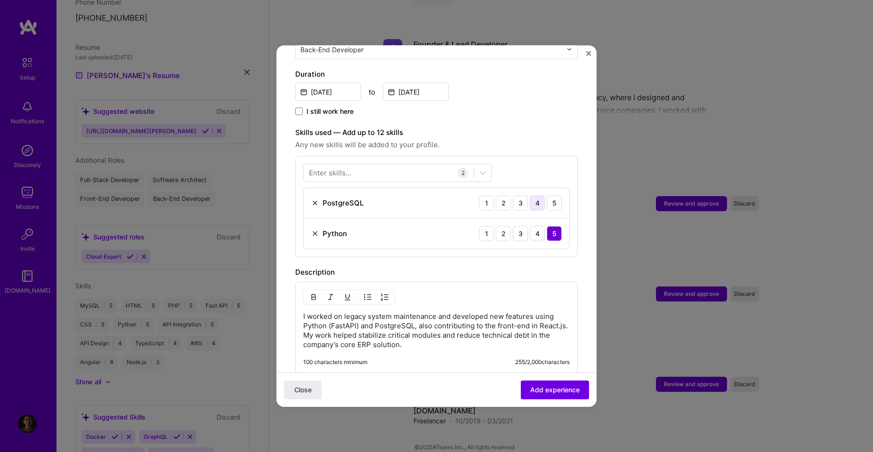
click at [533, 195] on div "4" at bounding box center [537, 202] width 15 height 15
click at [423, 165] on div at bounding box center [389, 173] width 170 height 16
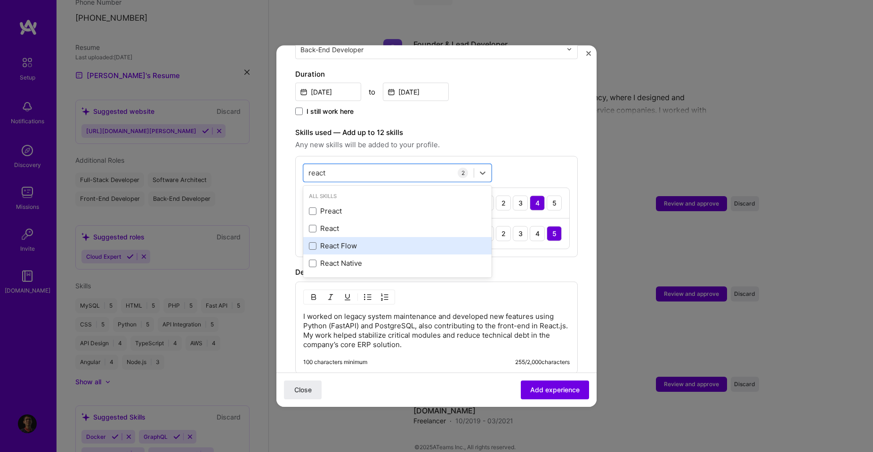
click at [347, 241] on div "React Flow" at bounding box center [397, 246] width 177 height 10
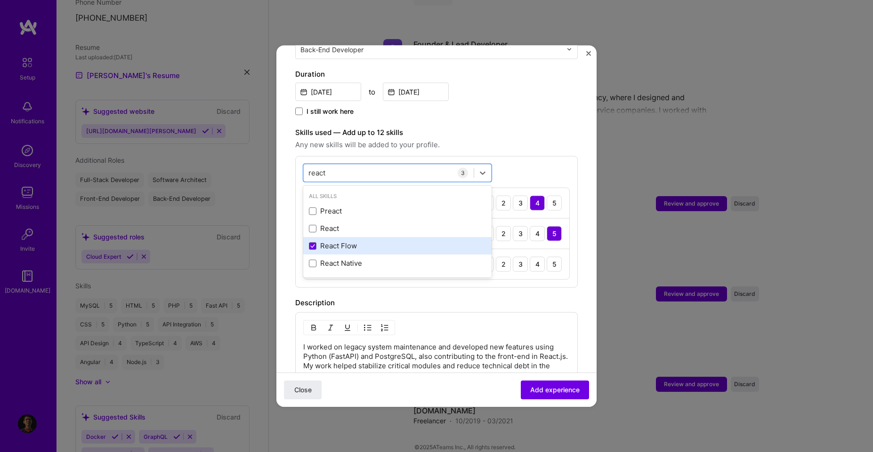
click at [347, 241] on div "React Flow" at bounding box center [397, 246] width 177 height 10
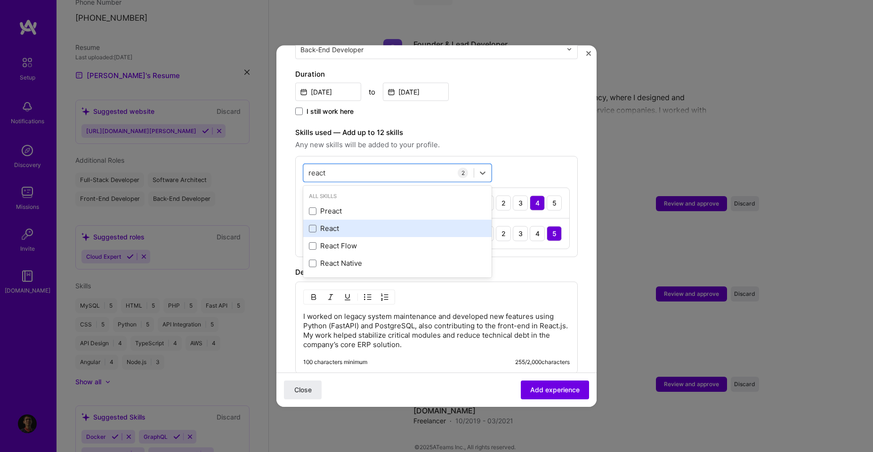
click at [359, 224] on div "React" at bounding box center [397, 229] width 177 height 10
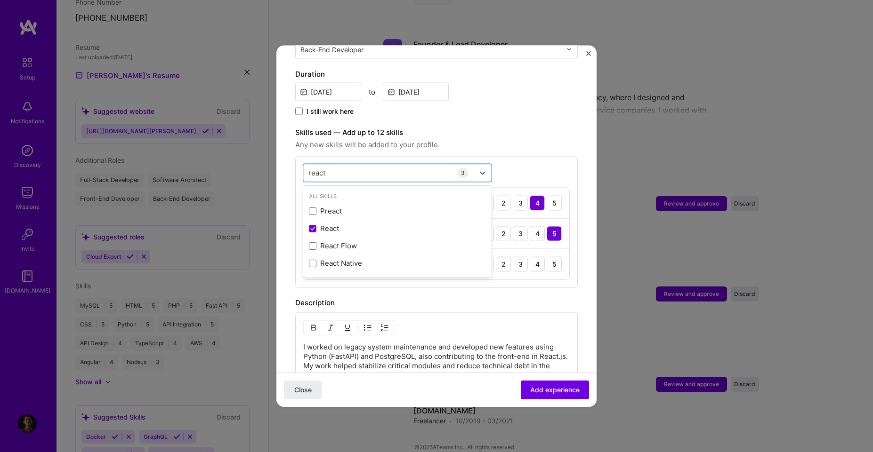
type input "react"
click at [507, 156] on div "option React, selected. option Preact focused, 0 of 2. 4 results available for …" at bounding box center [436, 222] width 282 height 132
click at [514, 257] on div "3" at bounding box center [520, 264] width 15 height 15
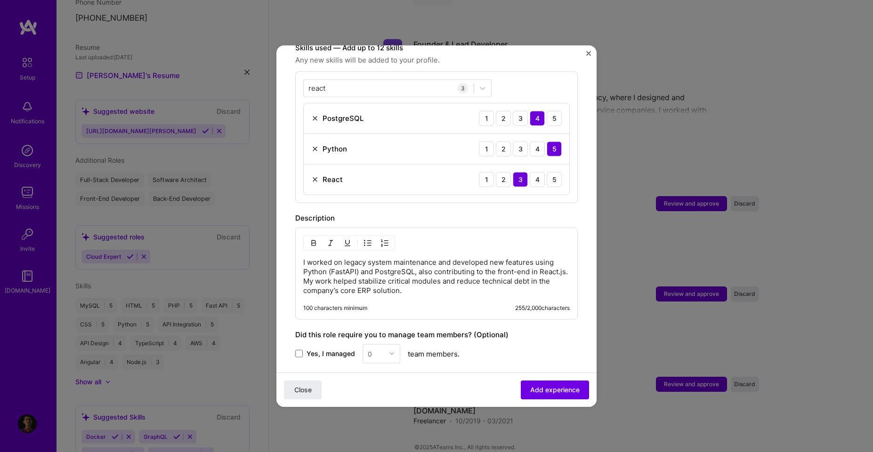
click at [429, 257] on p "I worked on legacy system maintenance and developed new features using Python (…" at bounding box center [436, 276] width 266 height 38
click at [546, 344] on div "Yes, I managed 0 team members." at bounding box center [436, 353] width 282 height 19
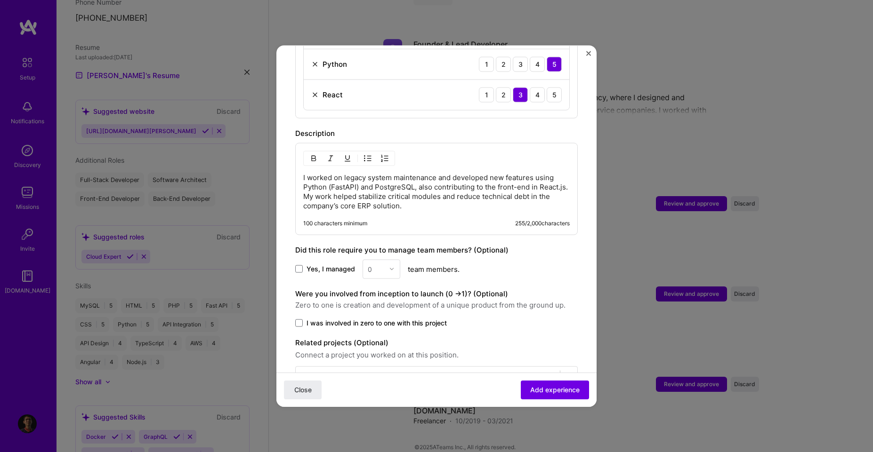
scroll to position [445, 0]
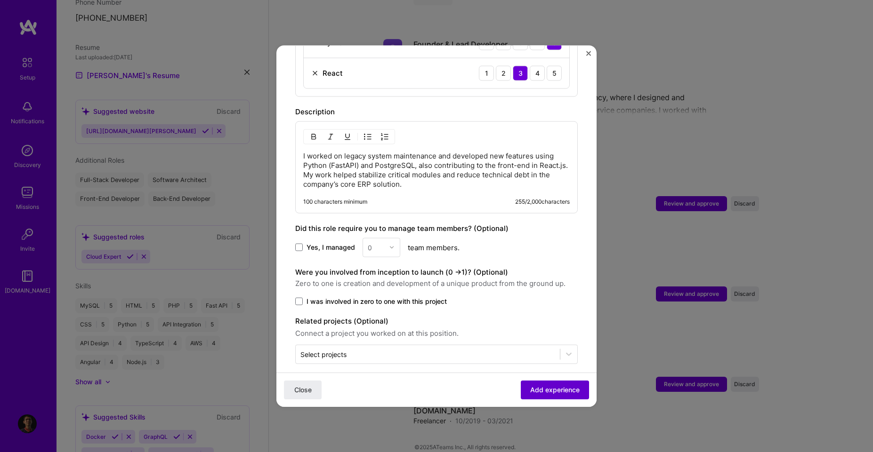
click at [547, 387] on span "Add experience" at bounding box center [554, 390] width 49 height 9
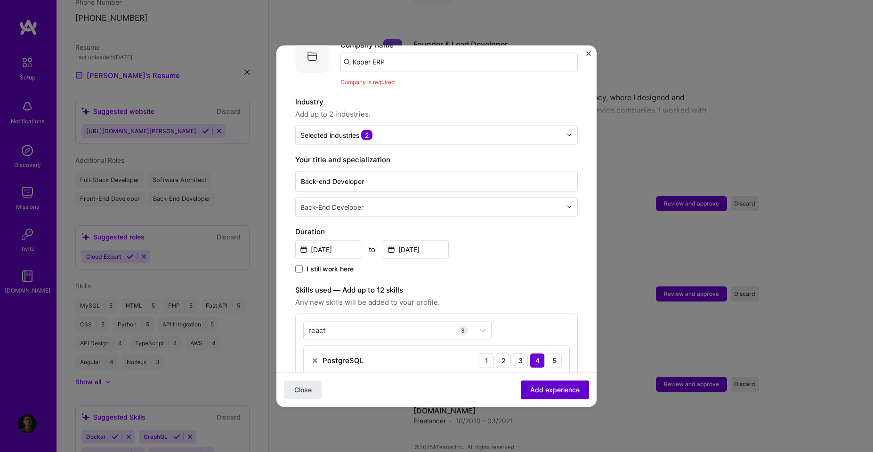
scroll to position [94, 0]
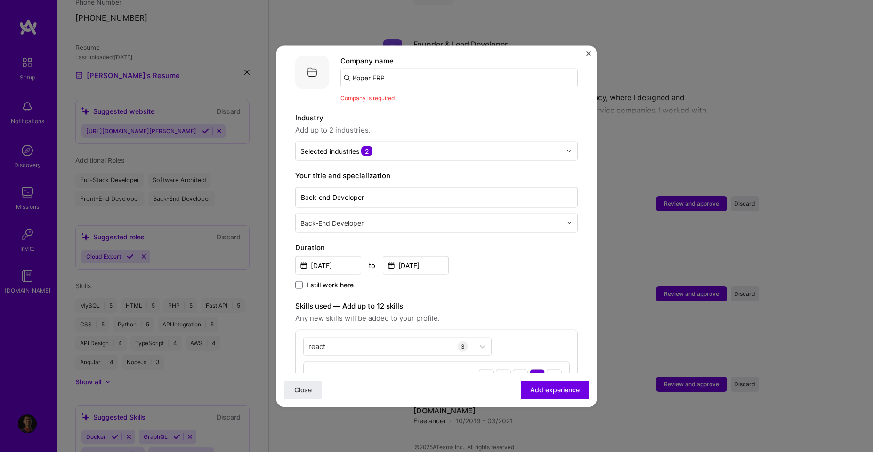
click at [421, 68] on input "Koper ERP" at bounding box center [458, 77] width 237 height 19
type input "Koper ERP"
click at [414, 96] on div "Koper ERP" at bounding box center [414, 104] width 43 height 16
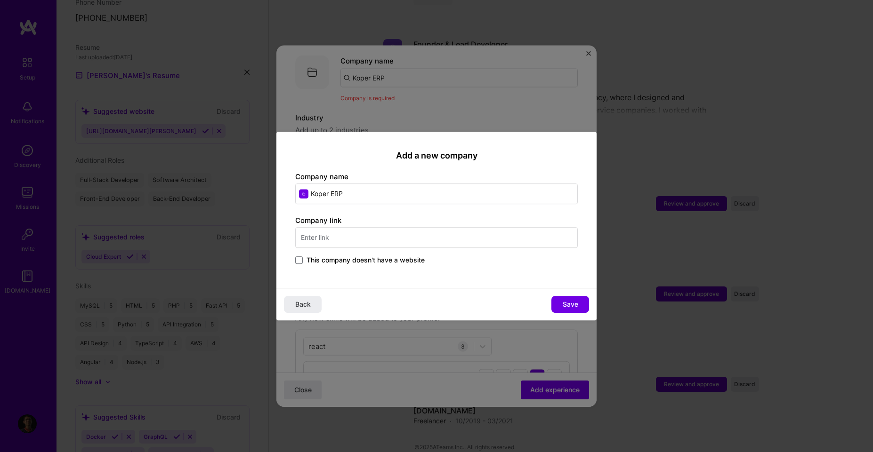
click at [381, 238] on input "text" at bounding box center [436, 237] width 282 height 21
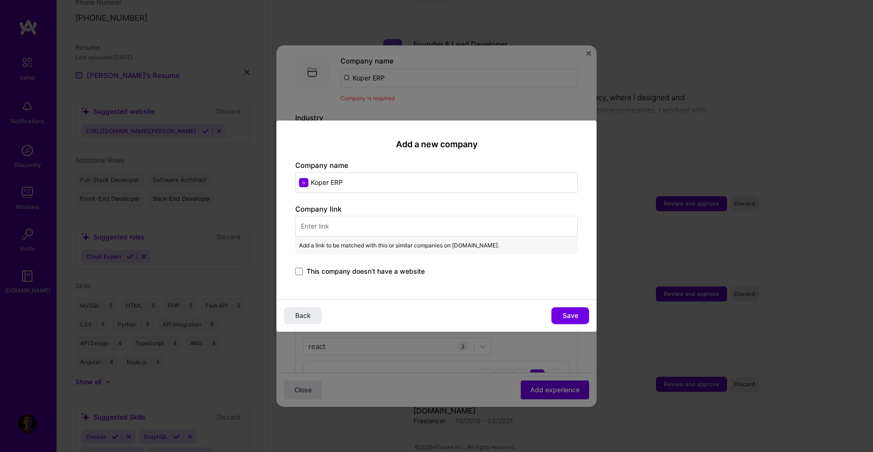
paste input "https://www.erpkoper.com.br/"
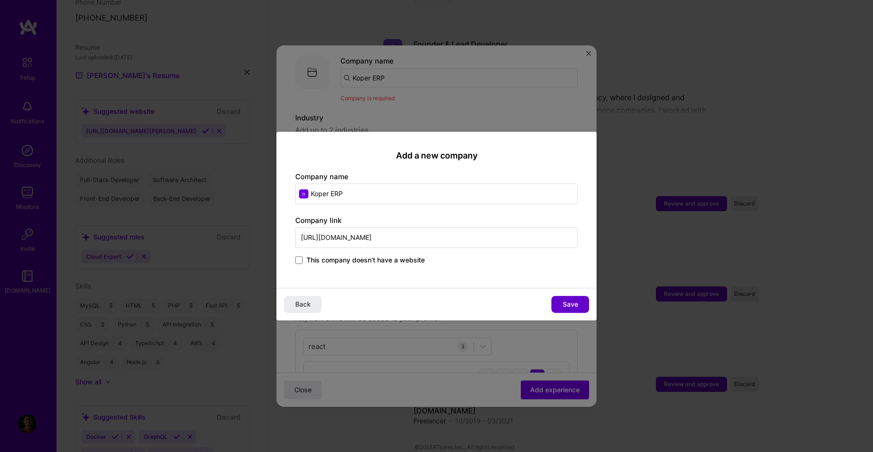
type input "https://www.erpkoper.com.br/"
click at [559, 304] on button "Save" at bounding box center [570, 304] width 38 height 17
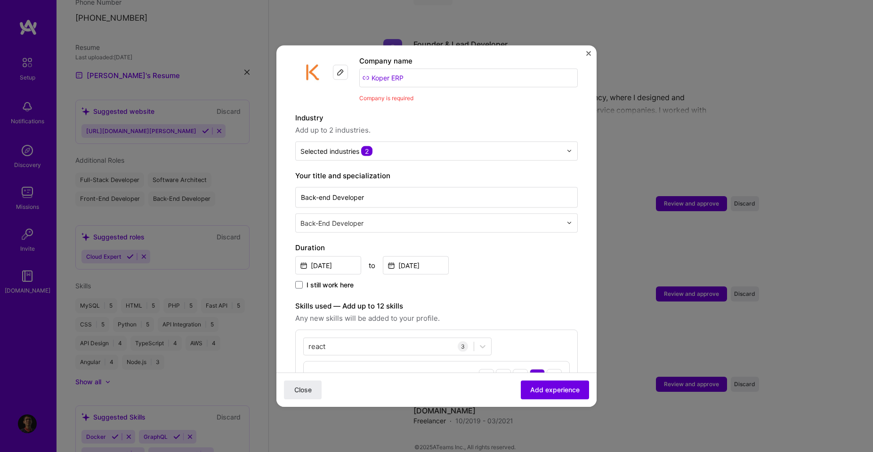
scroll to position [9, 0]
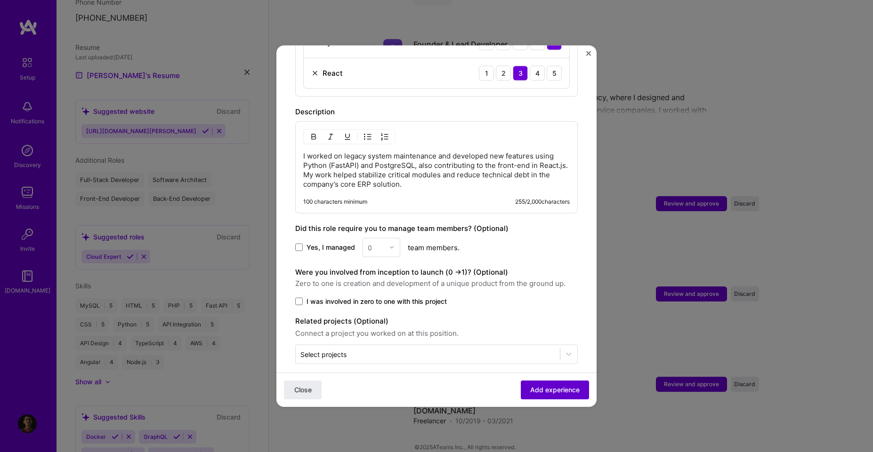
click at [539, 389] on span "Add experience" at bounding box center [554, 390] width 49 height 9
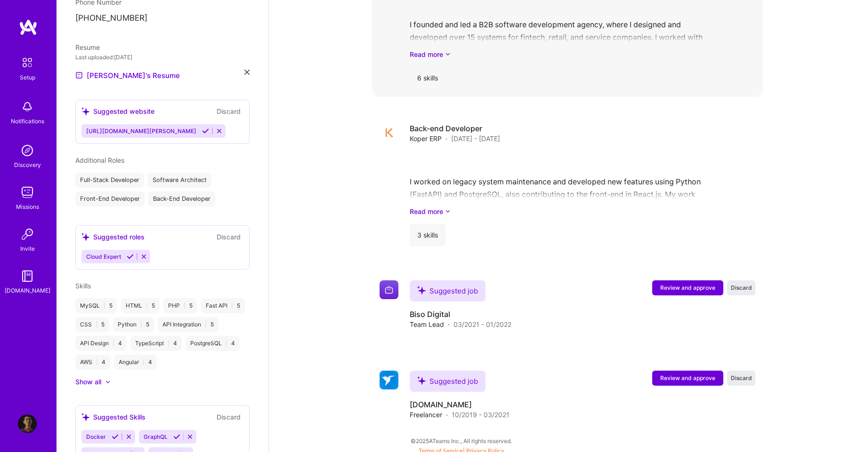
scroll to position [1120, 0]
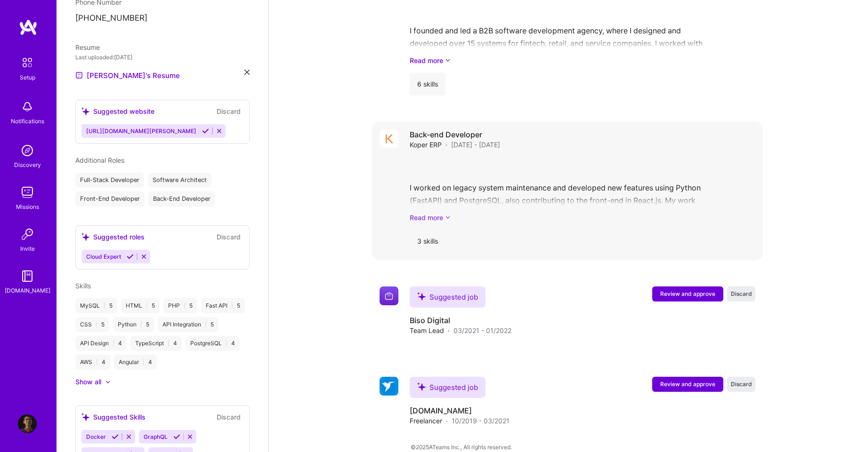
click at [434, 213] on link "Read more" at bounding box center [583, 218] width 346 height 10
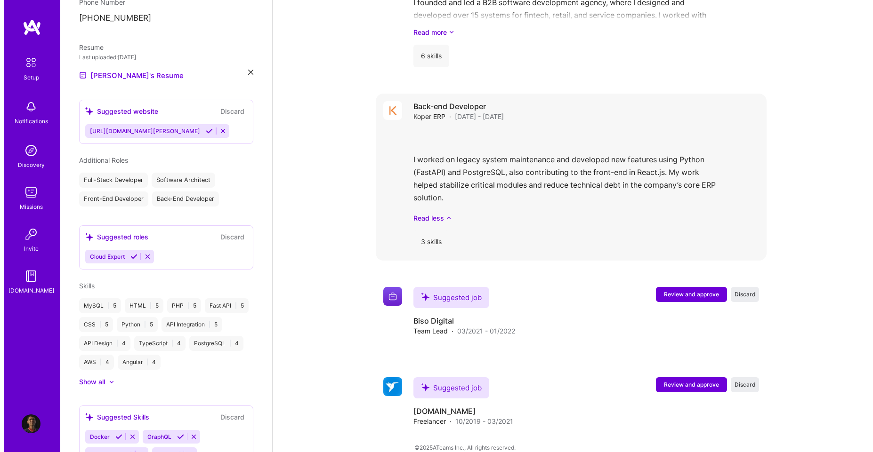
scroll to position [1149, 0]
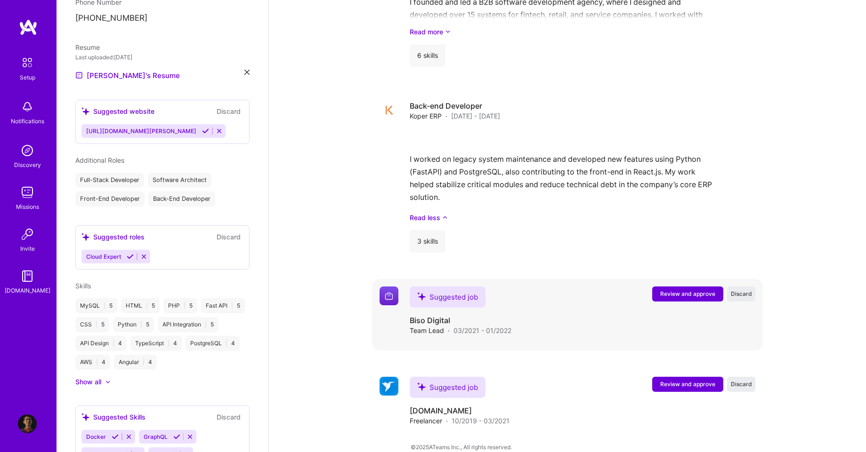
click at [671, 290] on span "Review and approve" at bounding box center [687, 294] width 55 height 8
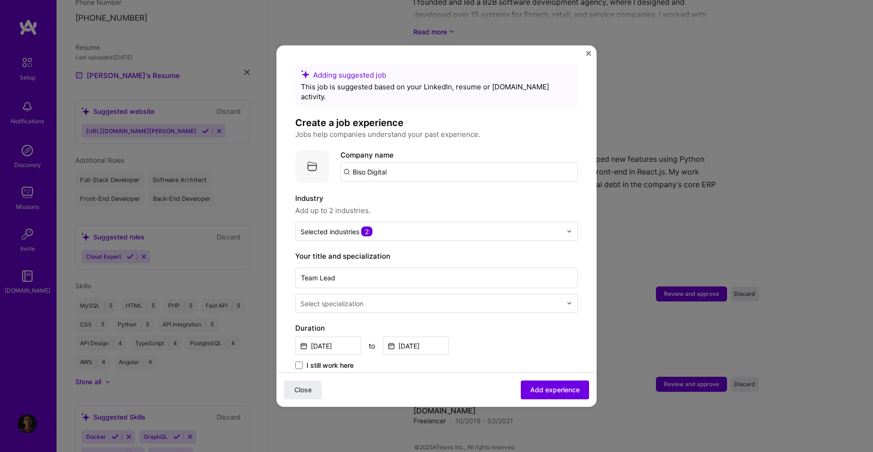
click at [414, 162] on input "Biso Digital" at bounding box center [458, 171] width 237 height 19
type input "Biso Digital"
click at [404, 190] on div "Biso Digital" at bounding box center [416, 198] width 46 height 16
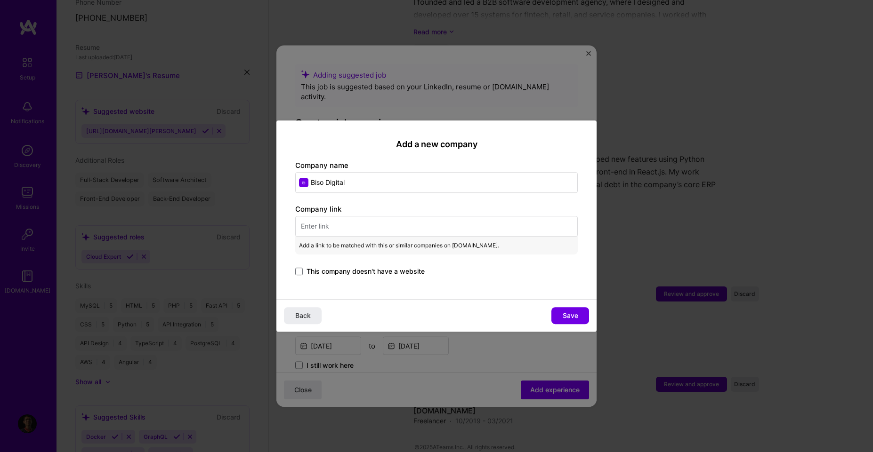
click at [406, 225] on input "text" at bounding box center [436, 226] width 282 height 21
paste input "https://biso.digital/"
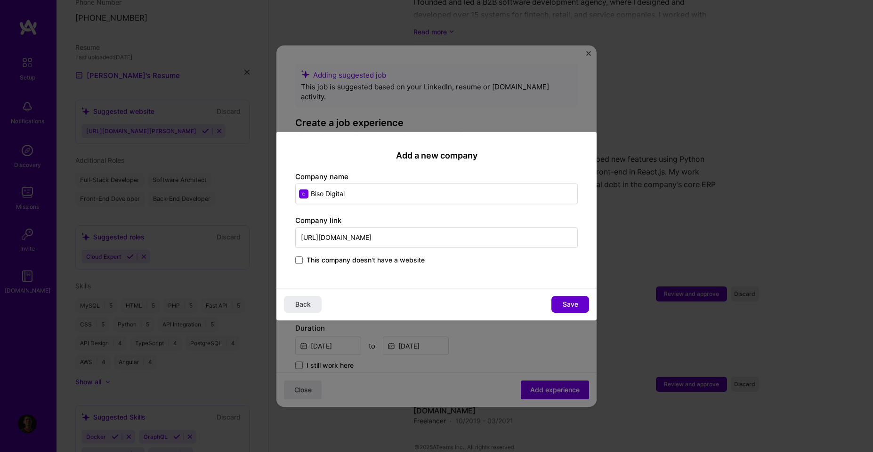
type input "https://biso.digital/"
click at [563, 298] on button "Save" at bounding box center [570, 304] width 38 height 17
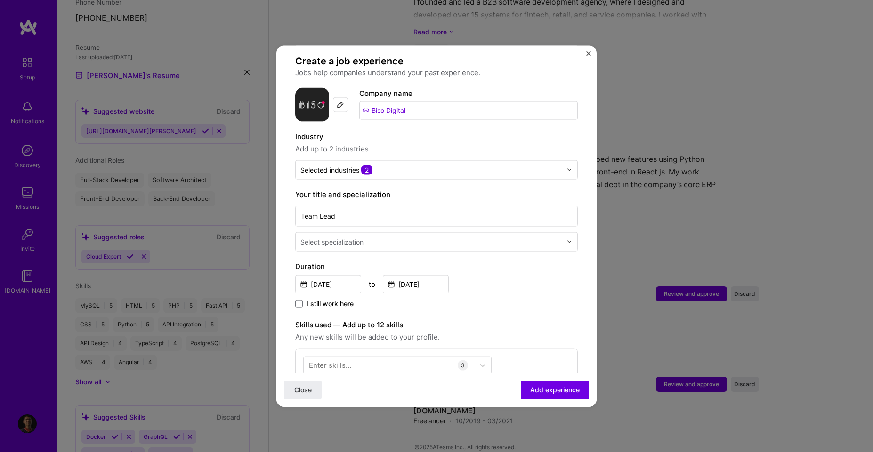
scroll to position [85, 0]
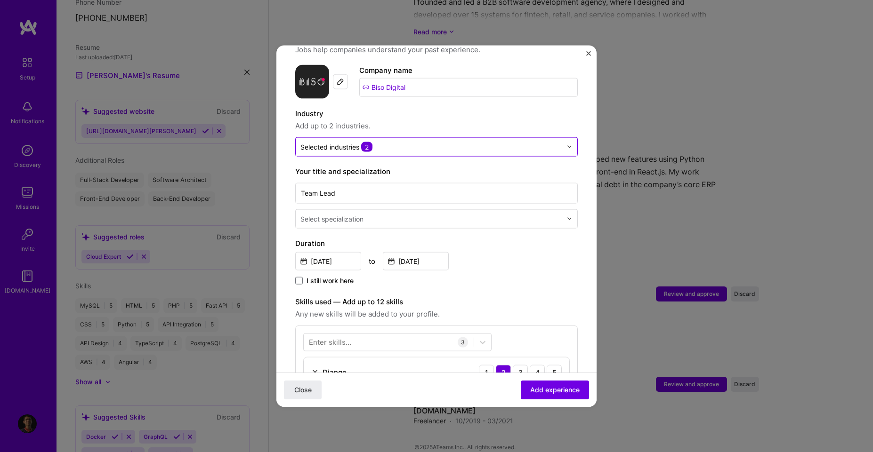
click at [398, 143] on div "Selected industries 2" at bounding box center [431, 146] width 271 height 18
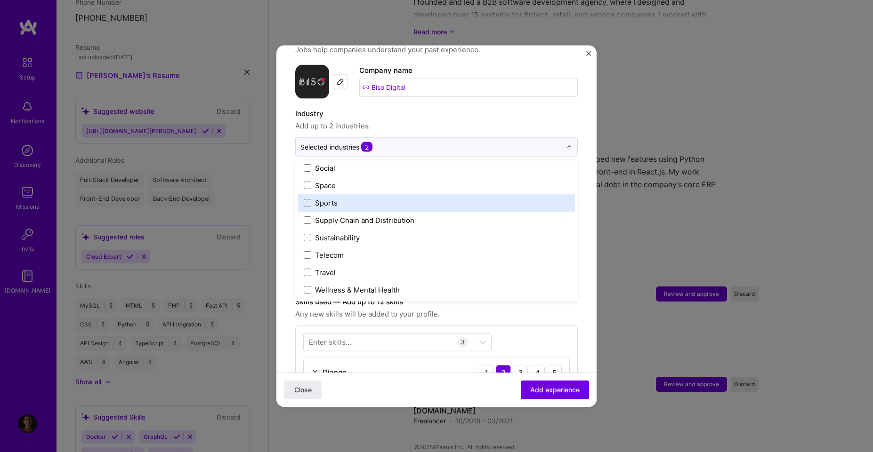
scroll to position [1785, 0]
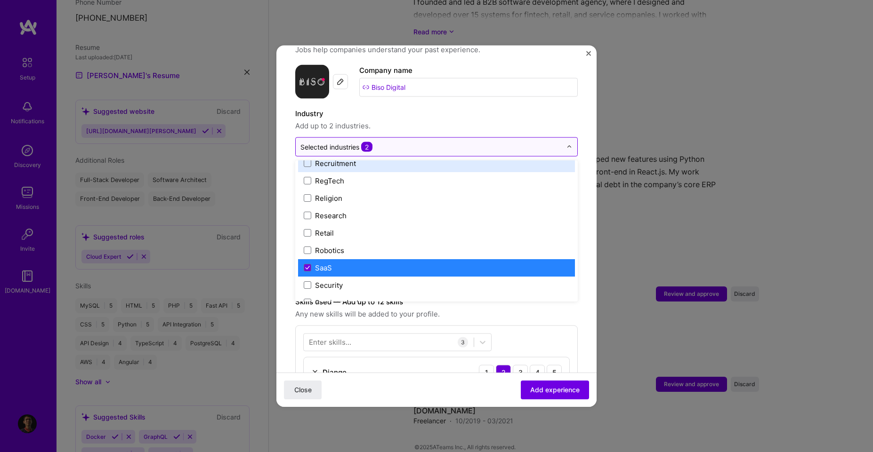
click at [420, 142] on input "text" at bounding box center [430, 147] width 261 height 10
drag, startPoint x: 508, startPoint y: 117, endPoint x: 518, endPoint y: 120, distance: 10.3
click at [508, 120] on span "Add up to 2 industries." at bounding box center [436, 125] width 282 height 11
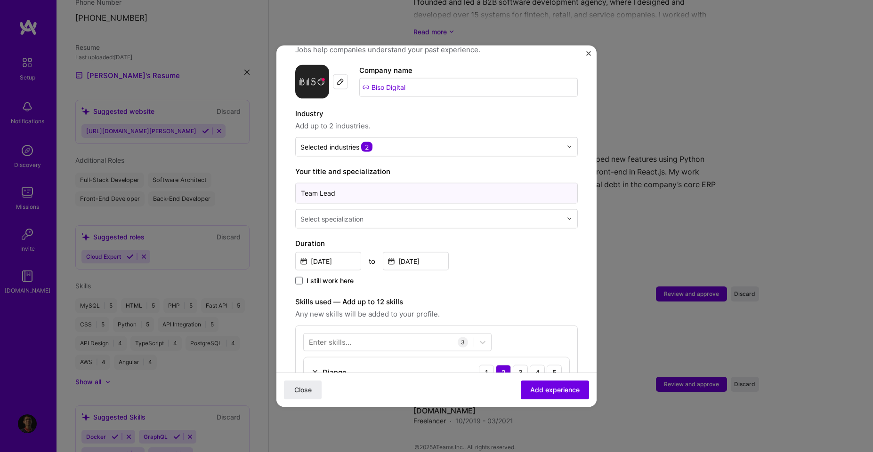
click at [418, 185] on input "Team Lead" at bounding box center [436, 193] width 282 height 21
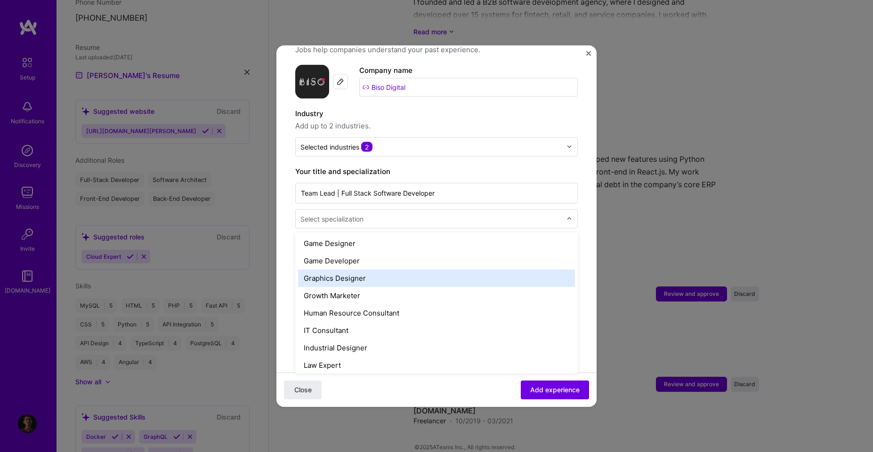
scroll to position [490, 0]
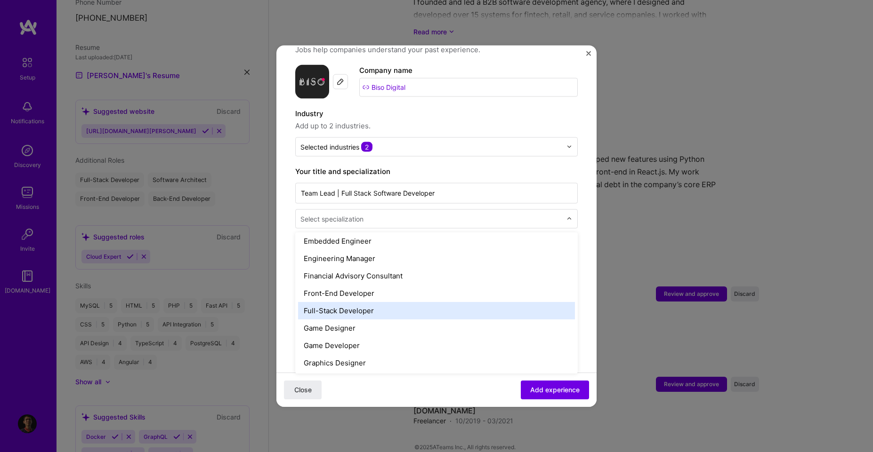
click at [346, 302] on div "Full-Stack Developer" at bounding box center [436, 310] width 277 height 17
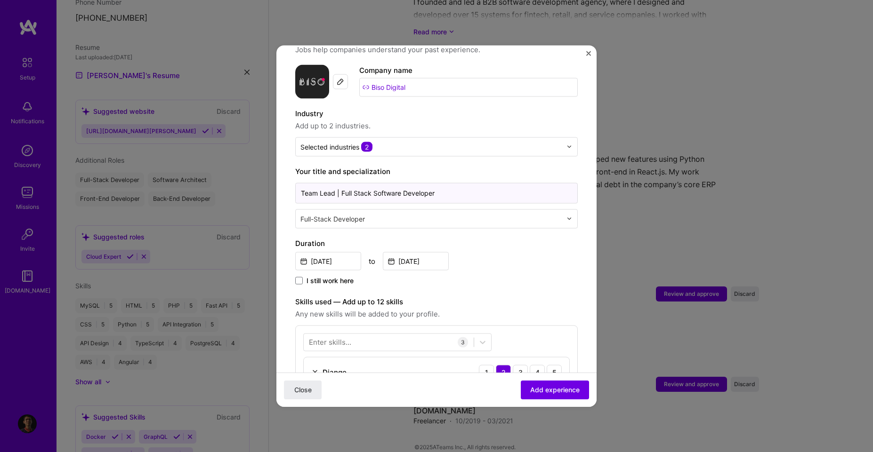
click at [355, 184] on input "Team Lead | Full Stack Software Developer" at bounding box center [436, 193] width 282 height 21
type input "Team Lead | Full-Stack Software Developer"
click at [596, 259] on div "Adding suggested job This job is suggested based on your LinkedIn, resume or A.…" at bounding box center [436, 226] width 873 height 452
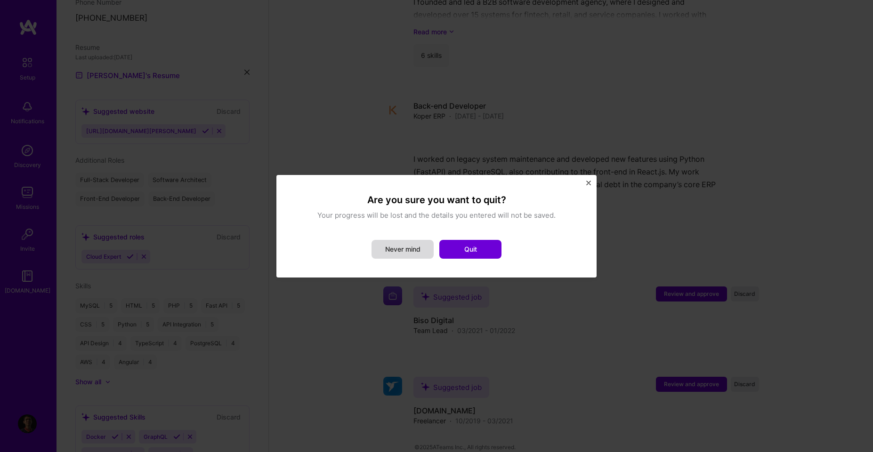
click at [404, 244] on button "Never mind" at bounding box center [402, 249] width 62 height 19
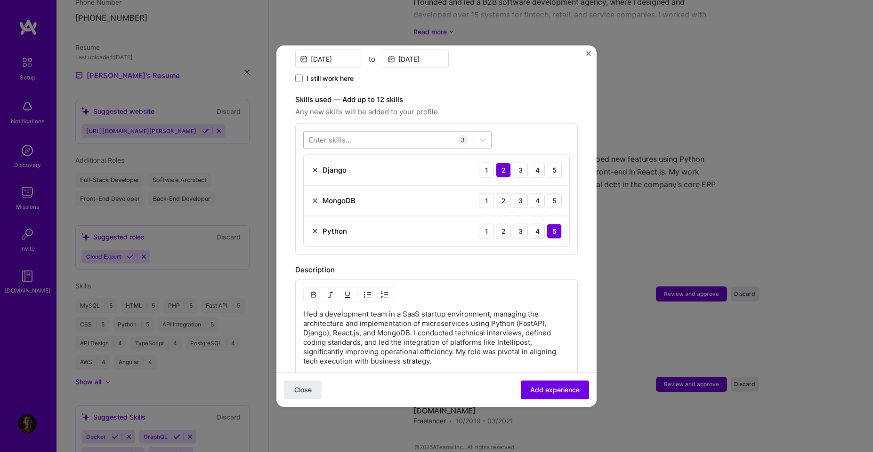
scroll to position [254, 0]
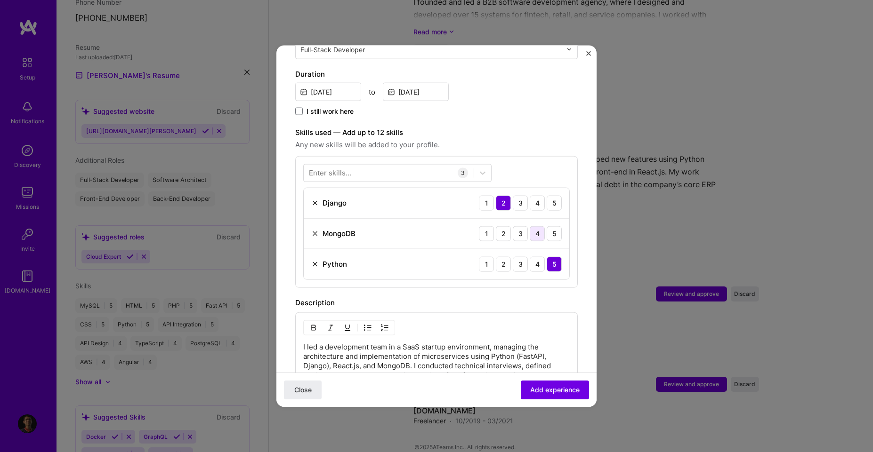
click at [530, 226] on div "4" at bounding box center [537, 233] width 15 height 15
click at [392, 167] on div at bounding box center [389, 173] width 170 height 16
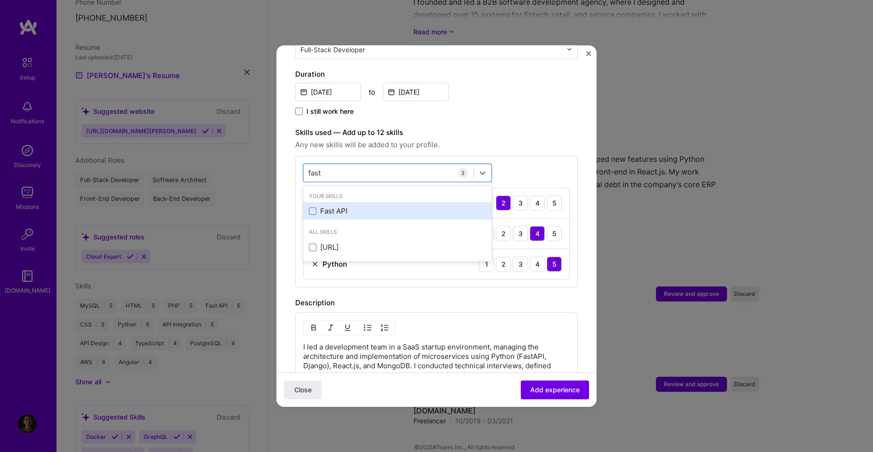
click at [343, 206] on div "Fast API" at bounding box center [397, 211] width 177 height 10
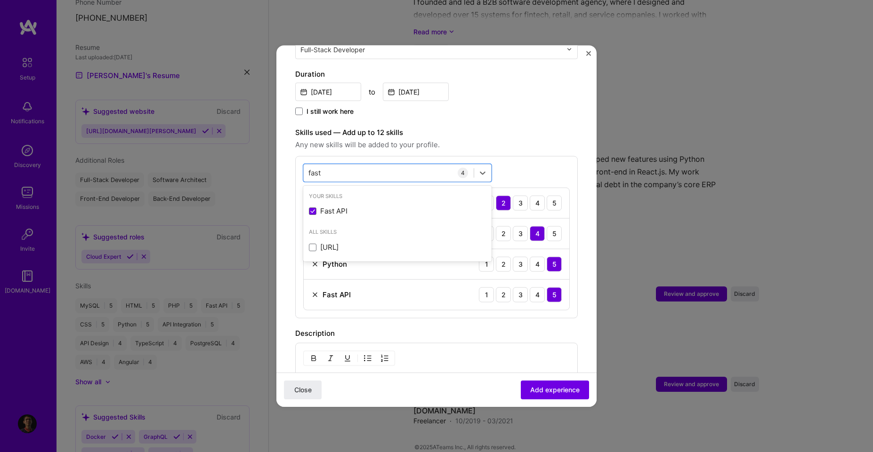
click at [531, 156] on div "option Fast API, selected. option Fast API selected, 0 of 2. 2 results availabl…" at bounding box center [436, 237] width 282 height 162
click at [456, 165] on div "fast fast" at bounding box center [389, 173] width 170 height 16
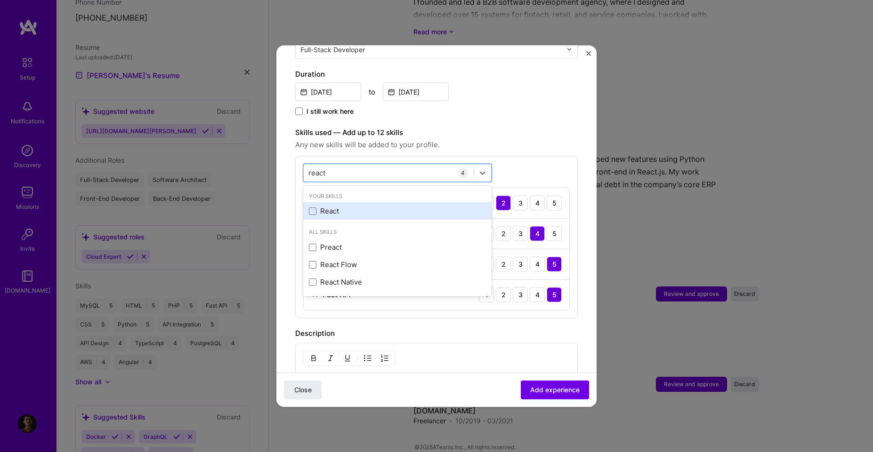
click at [372, 202] on div "React" at bounding box center [397, 210] width 188 height 17
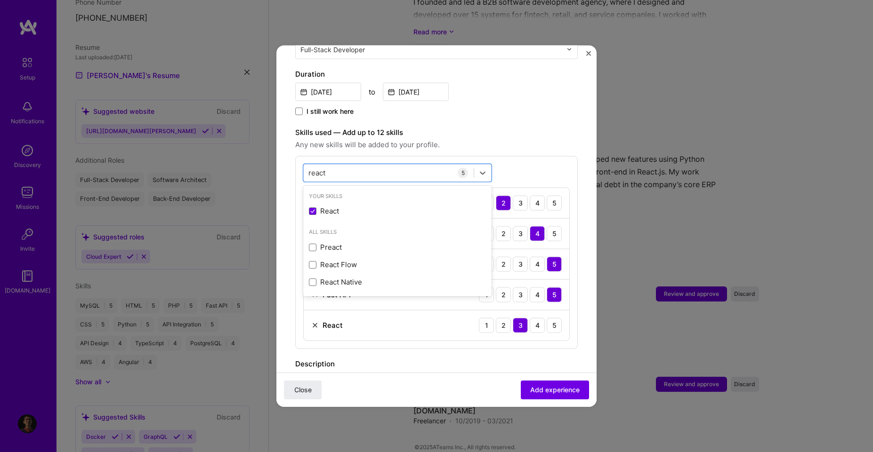
type input "react"
click at [458, 168] on div "5" at bounding box center [463, 173] width 10 height 10
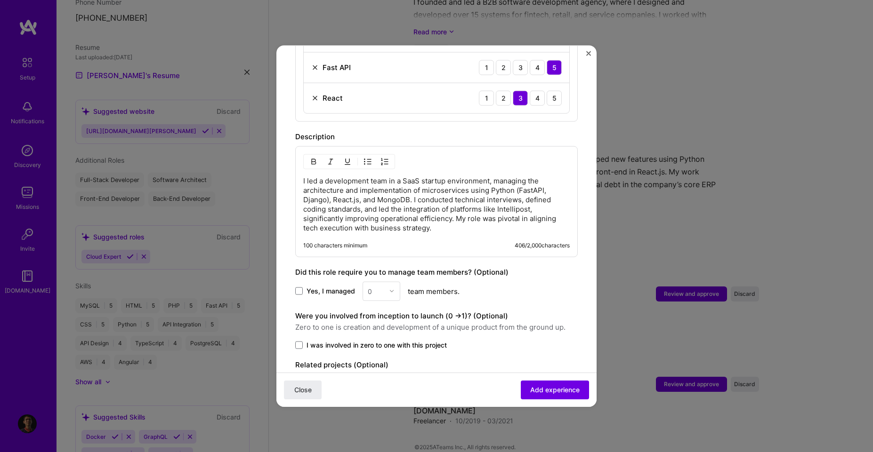
scroll to position [525, 0]
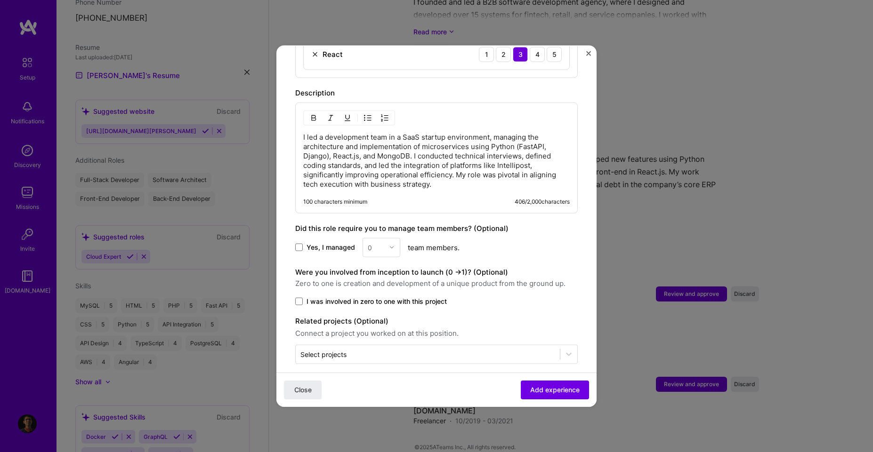
click at [434, 132] on p "I led a development team in a SaaS startup environment, managing the architectu…" at bounding box center [436, 160] width 266 height 56
click at [545, 238] on div "Yes, I managed 0 team members." at bounding box center [436, 247] width 282 height 19
click at [322, 238] on div "Yes, I managed 0 team members." at bounding box center [436, 247] width 282 height 19
click at [335, 243] on span "Yes, I managed" at bounding box center [330, 247] width 48 height 9
click at [0, 0] on input "Yes, I managed" at bounding box center [0, 0] width 0 height 0
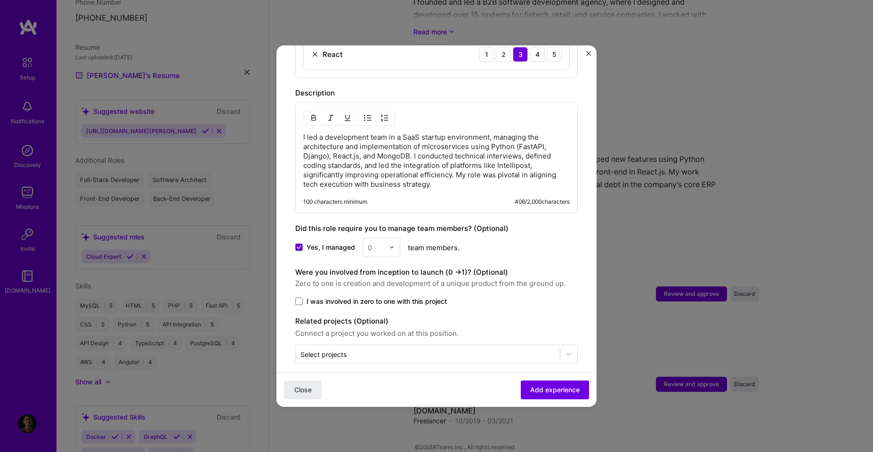
click at [375, 242] on div at bounding box center [376, 247] width 16 height 12
click at [376, 281] on div "2" at bounding box center [381, 289] width 32 height 17
click at [511, 238] on div "Yes, I managed option 2, selected. Select is focused ,type to refine list, pres…" at bounding box center [436, 247] width 282 height 19
click at [531, 386] on span "Add experience" at bounding box center [554, 390] width 49 height 9
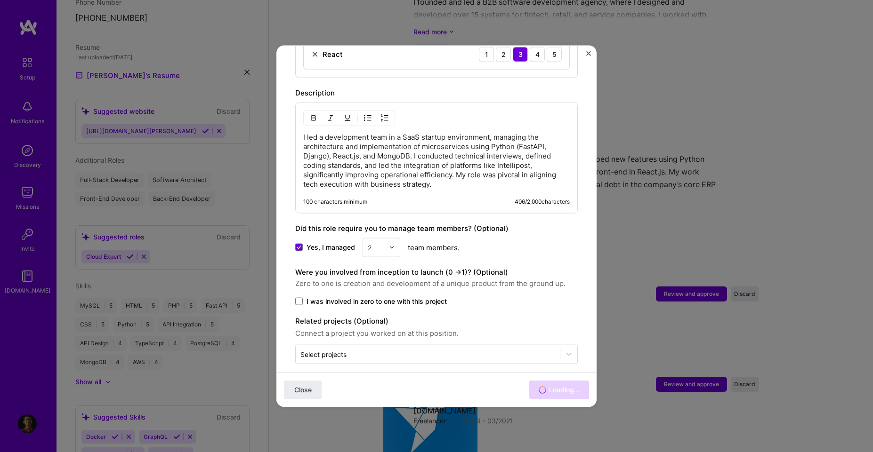
scroll to position [1059, 0]
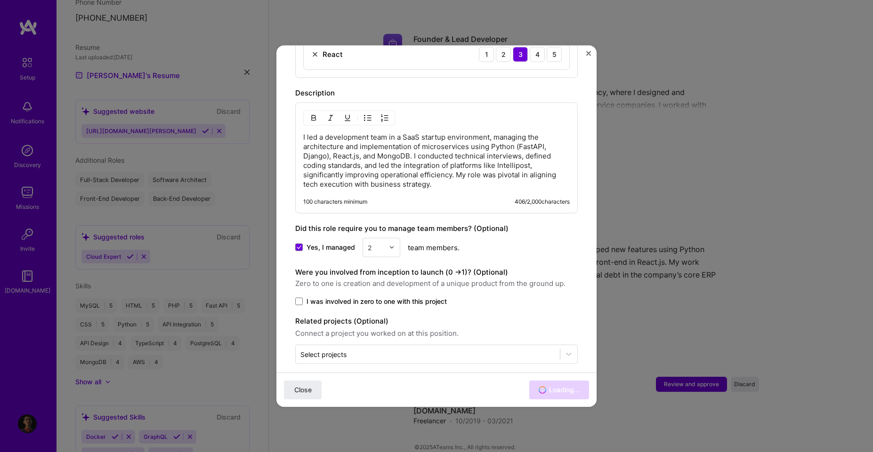
click at [587, 53] on img "Close" at bounding box center [588, 53] width 5 height 5
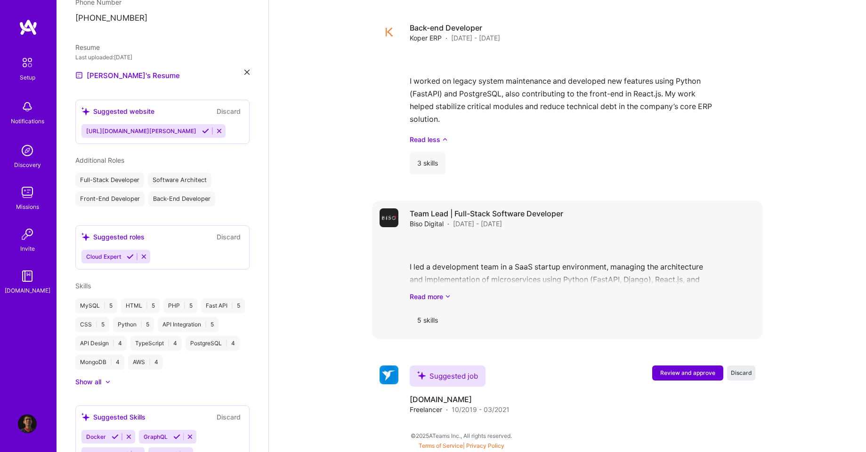
scroll to position [1216, 0]
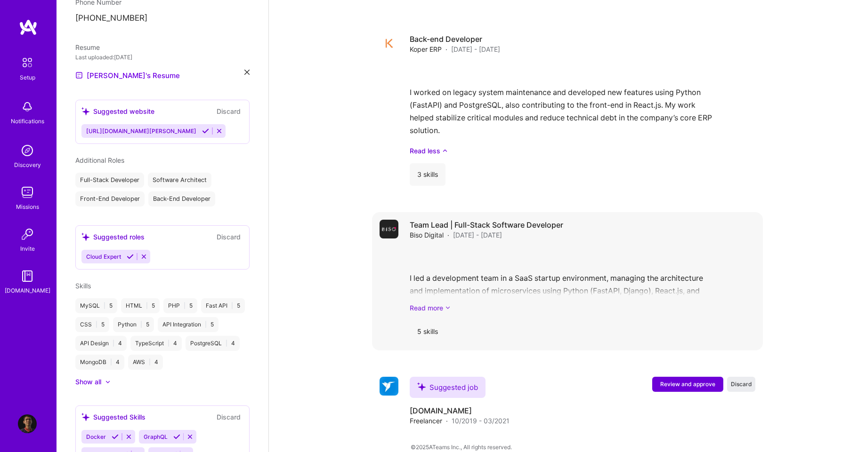
click at [432, 303] on link "Read more" at bounding box center [583, 308] width 346 height 10
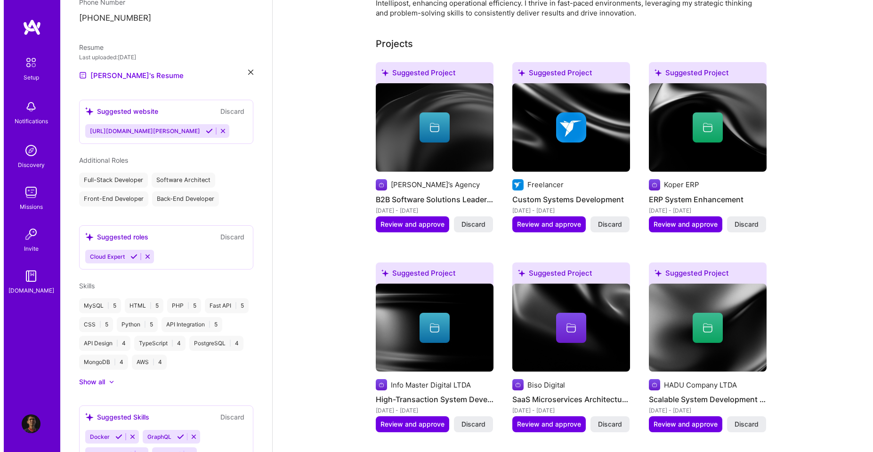
scroll to position [254, 0]
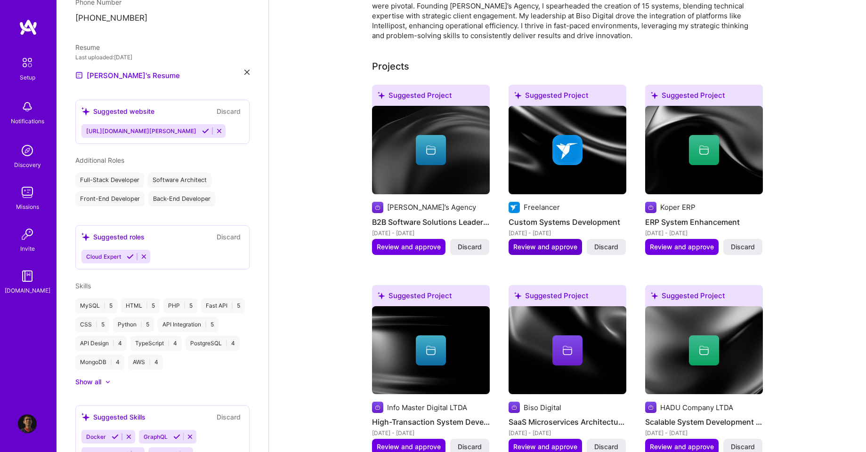
click at [525, 242] on span "Review and approve" at bounding box center [545, 246] width 64 height 9
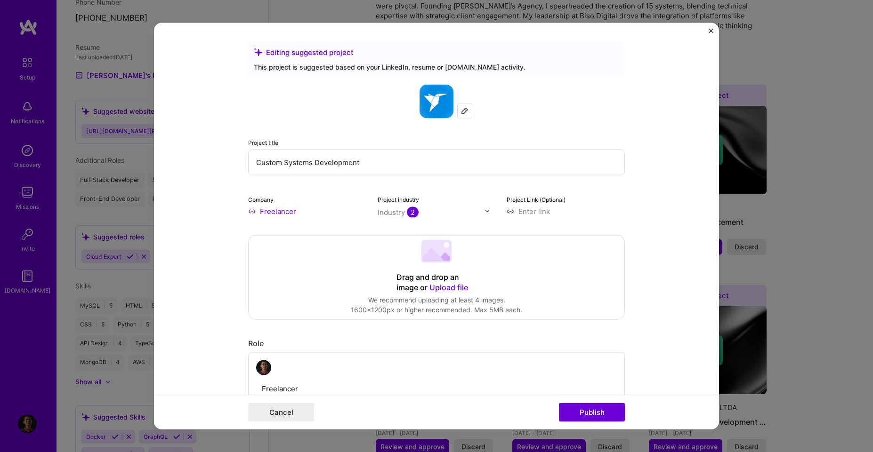
click at [267, 212] on input "Freelancer" at bounding box center [307, 211] width 118 height 10
click at [184, 214] on form "Editing suggested project This project is suggested based on your LinkedIn, res…" at bounding box center [436, 226] width 565 height 407
click at [759, 197] on div "Editing suggested project This project is suggested based on your LinkedIn, res…" at bounding box center [436, 226] width 873 height 452
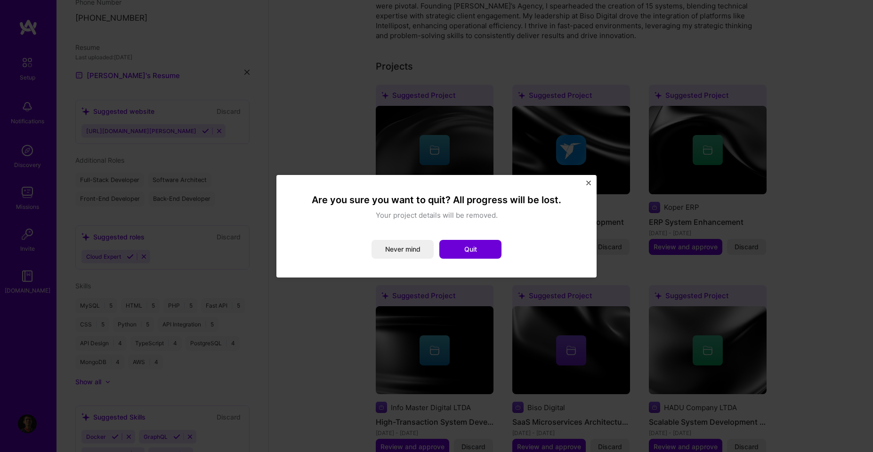
click at [420, 256] on button "Never mind" at bounding box center [402, 249] width 62 height 19
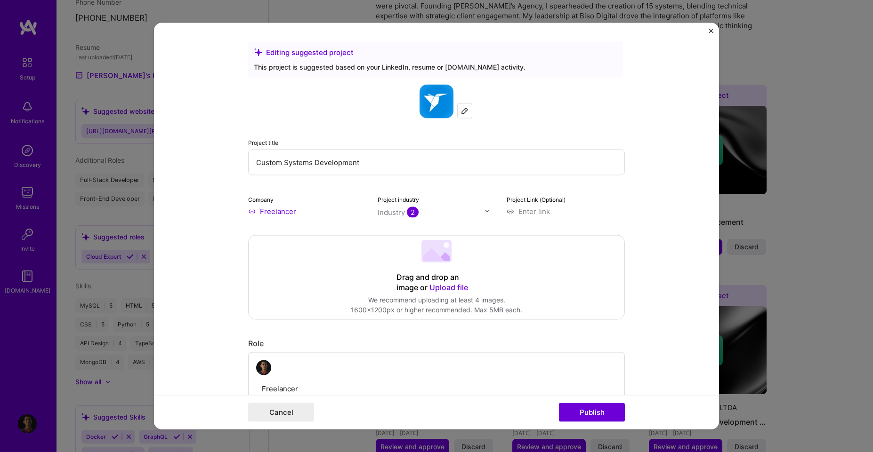
click at [753, 227] on div "Editing suggested project This project is suggested based on your LinkedIn, res…" at bounding box center [436, 226] width 873 height 452
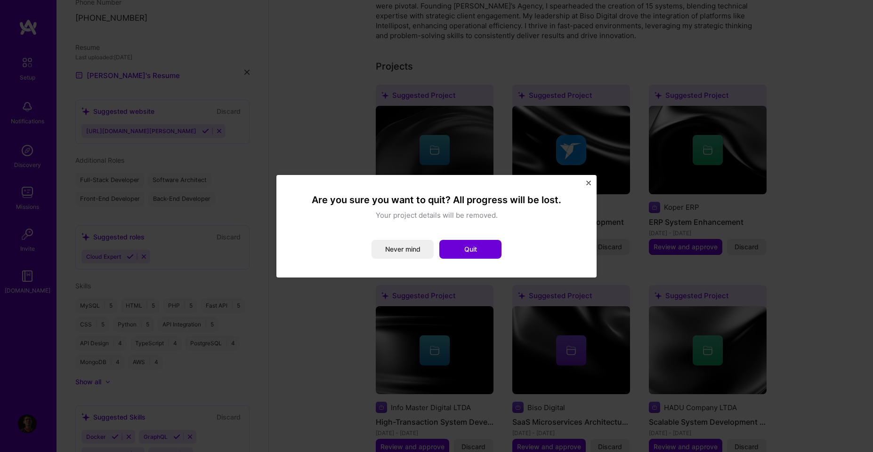
click at [468, 253] on button "Quit" at bounding box center [470, 249] width 62 height 19
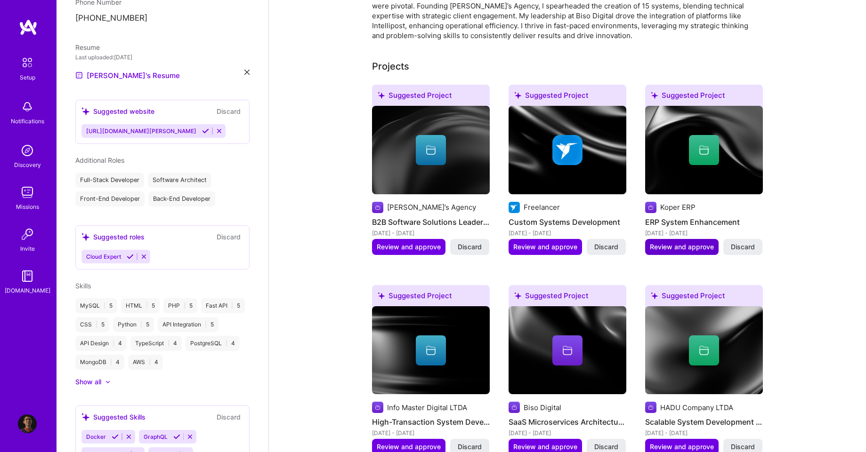
click at [675, 242] on span "Review and approve" at bounding box center [682, 246] width 64 height 9
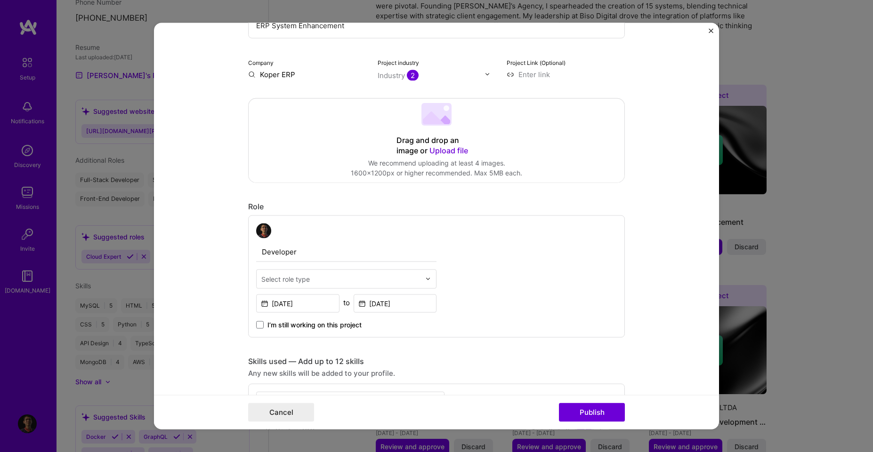
scroll to position [169, 0]
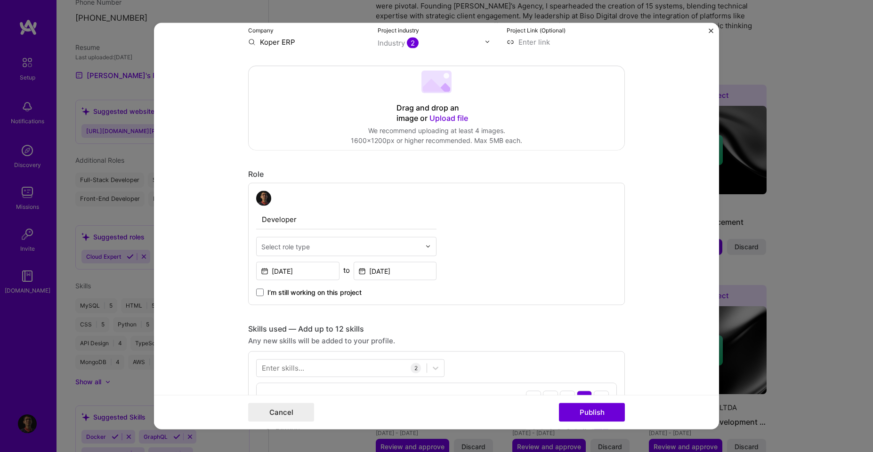
click at [310, 250] on input "text" at bounding box center [340, 246] width 159 height 10
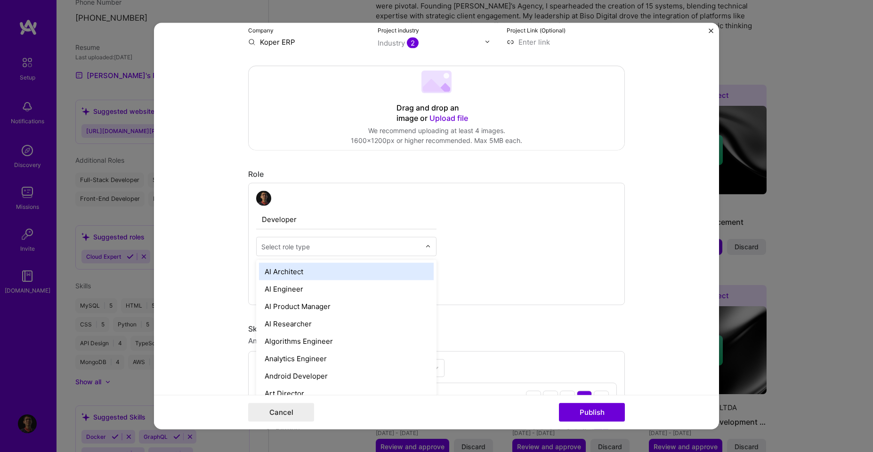
type input "s"
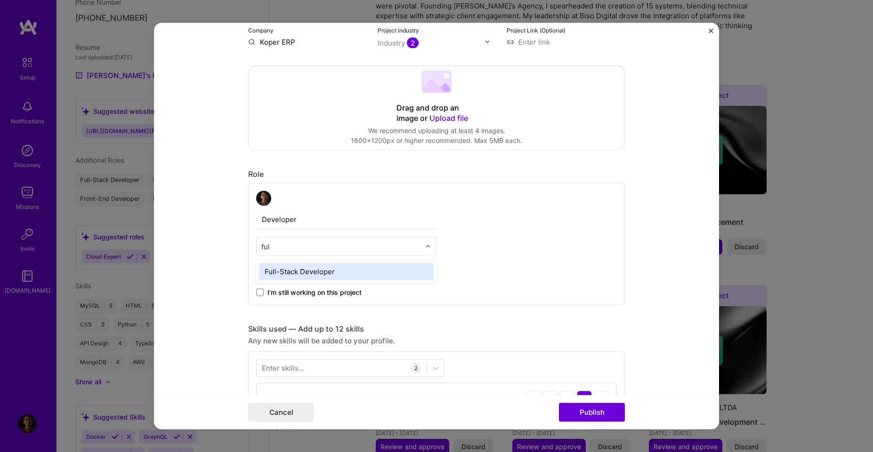
type input "full"
click at [311, 273] on div "Full-Stack Developer" at bounding box center [346, 271] width 175 height 17
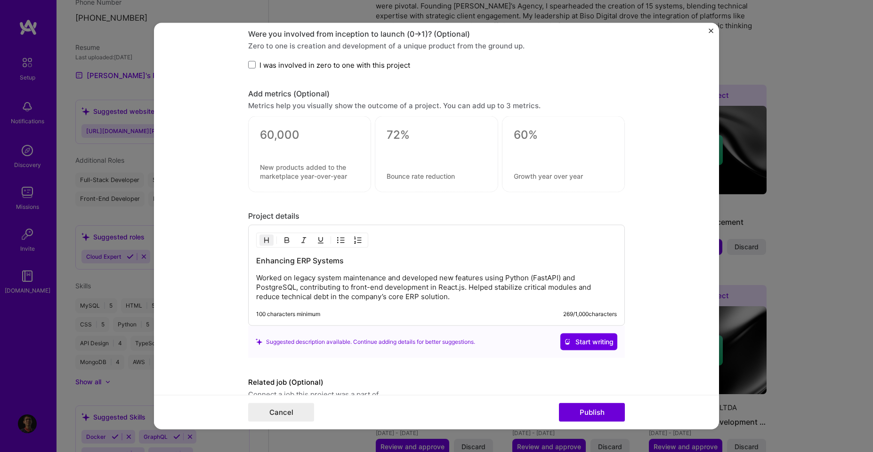
scroll to position [716, 0]
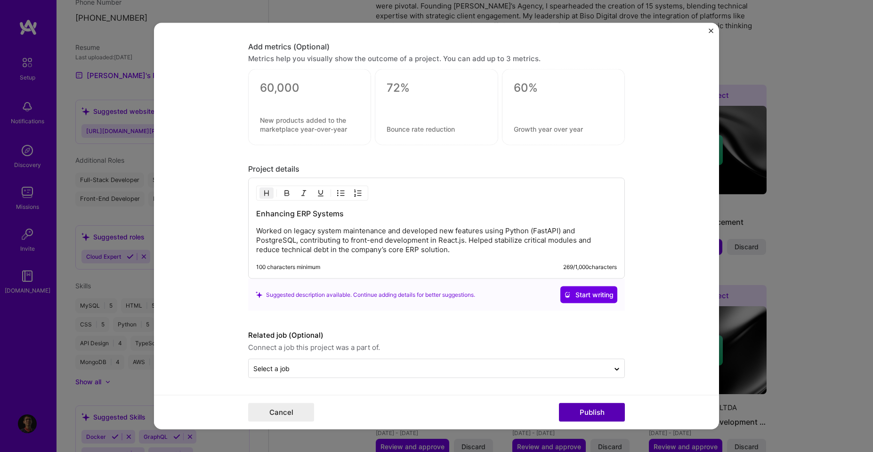
click at [590, 410] on button "Publish" at bounding box center [592, 412] width 66 height 19
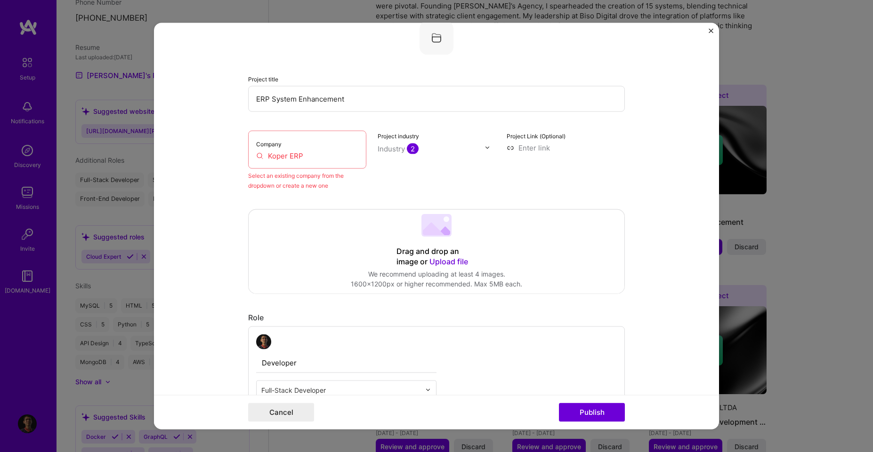
scroll to position [62, 0]
click at [322, 166] on div "Company Koper ERP" at bounding box center [307, 151] width 118 height 38
click at [315, 164] on div "Company Koper ERP" at bounding box center [307, 151] width 118 height 38
click at [301, 158] on input "Koper ERP" at bounding box center [307, 158] width 102 height 10
click at [299, 157] on input "Koper ERP" at bounding box center [307, 158] width 102 height 10
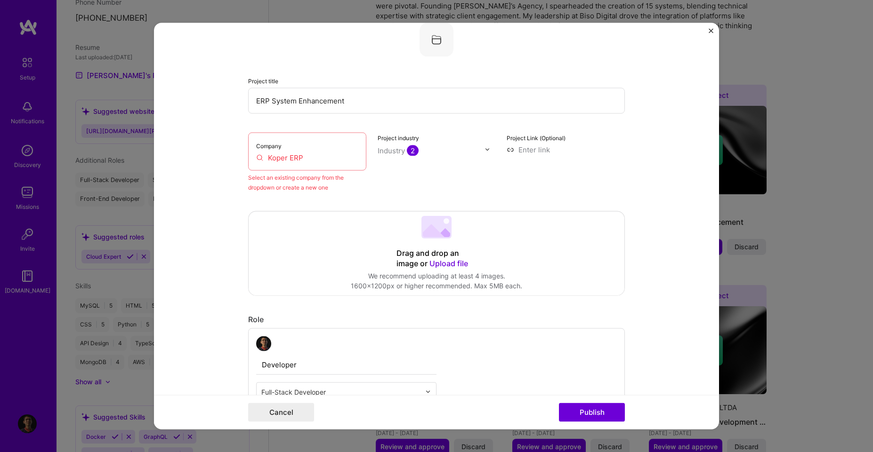
click at [294, 151] on div "Company Koper ERP" at bounding box center [307, 151] width 118 height 38
click at [292, 156] on input "Koper ERP" at bounding box center [307, 158] width 102 height 10
click at [291, 156] on input "Koper ERP" at bounding box center [307, 158] width 102 height 10
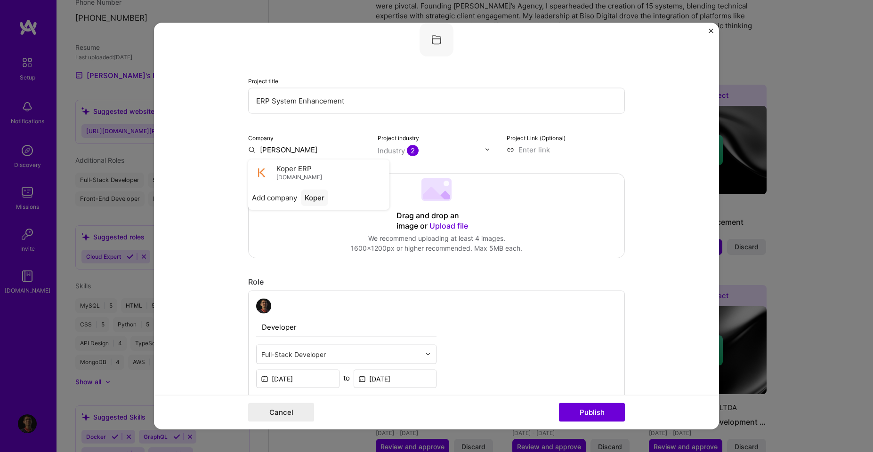
type input "Koper ERP"
click at [293, 165] on span "Koper ERP" at bounding box center [293, 169] width 35 height 10
click at [587, 418] on button "Publish" at bounding box center [592, 412] width 66 height 19
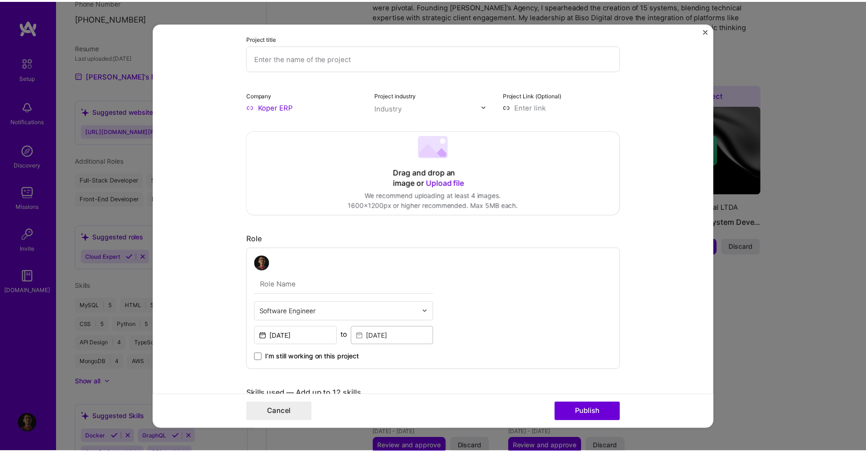
scroll to position [19, 0]
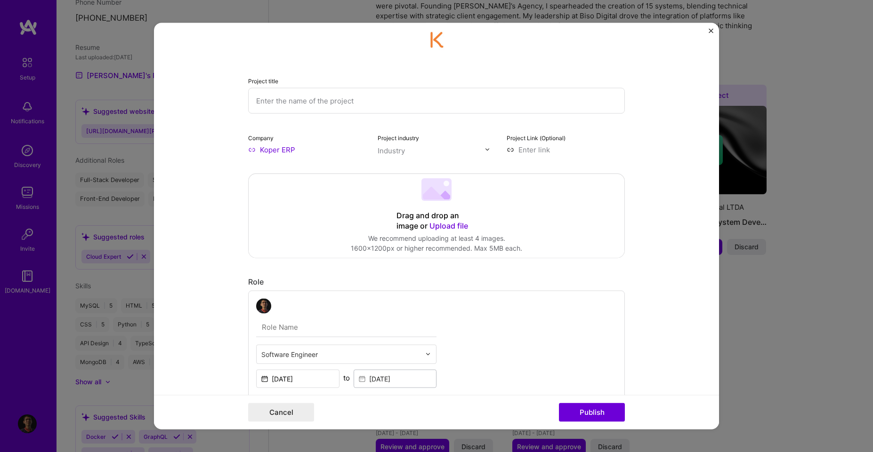
click at [765, 280] on div "Project title Company Koper ERP Project industry Industry Project Link (Optiona…" at bounding box center [436, 226] width 873 height 452
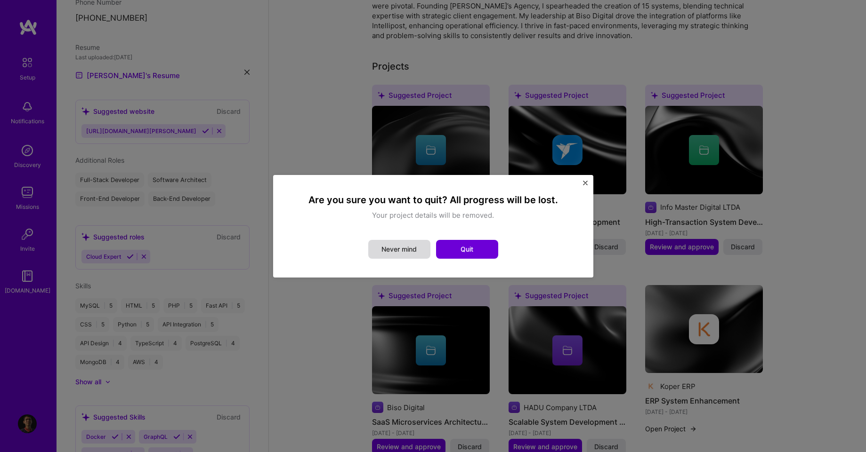
click at [417, 244] on button "Never mind" at bounding box center [399, 249] width 62 height 19
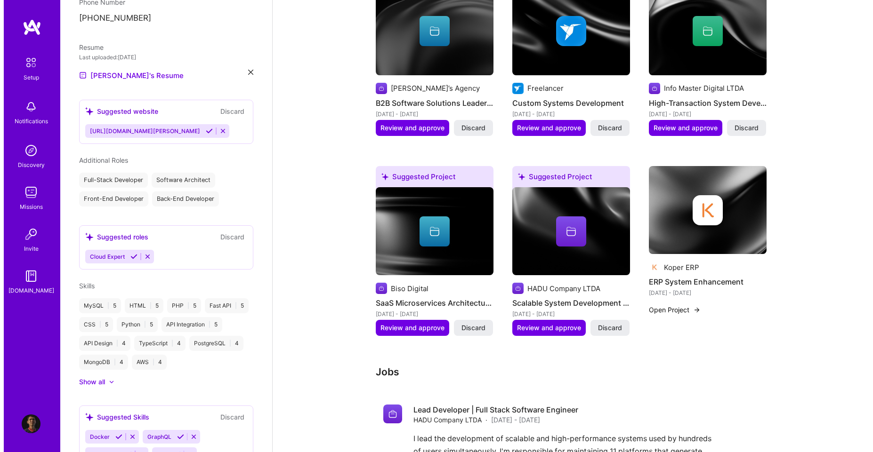
scroll to position [339, 0]
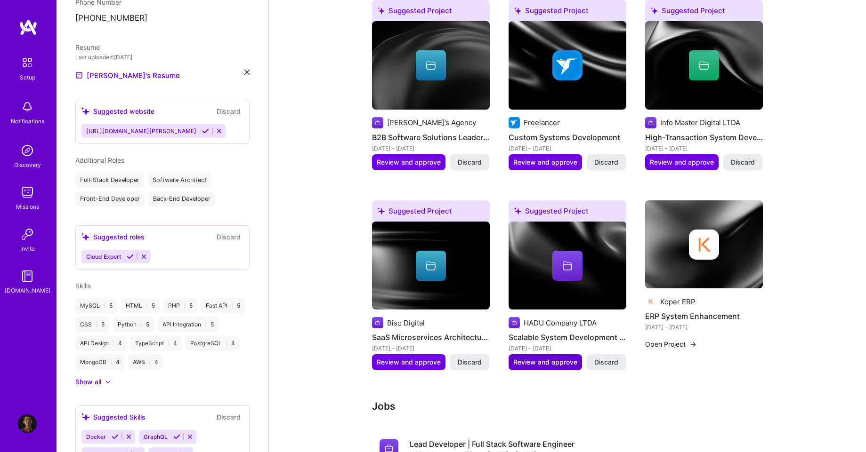
click at [530, 358] on span "Review and approve" at bounding box center [545, 362] width 64 height 9
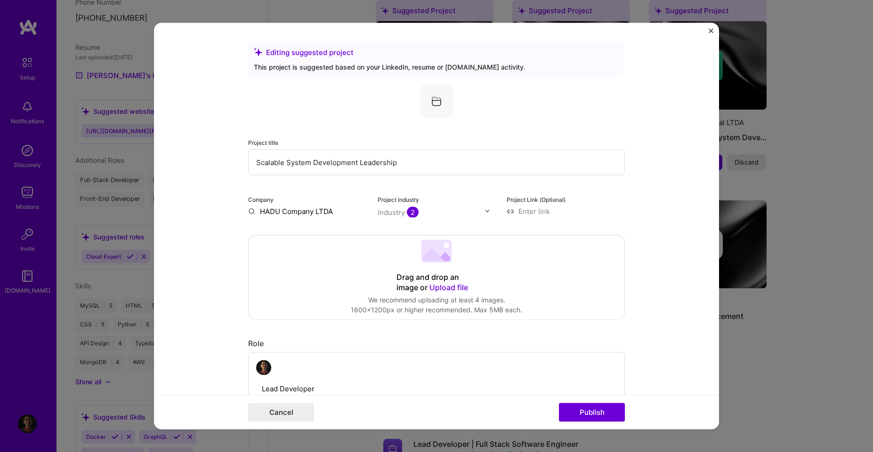
click at [359, 161] on input "Scalable System Development Leadership" at bounding box center [436, 162] width 377 height 26
click at [290, 204] on div "Company HADU Company LTDA" at bounding box center [307, 205] width 118 height 22
click at [292, 213] on input "HADU Company LTDA" at bounding box center [307, 211] width 118 height 10
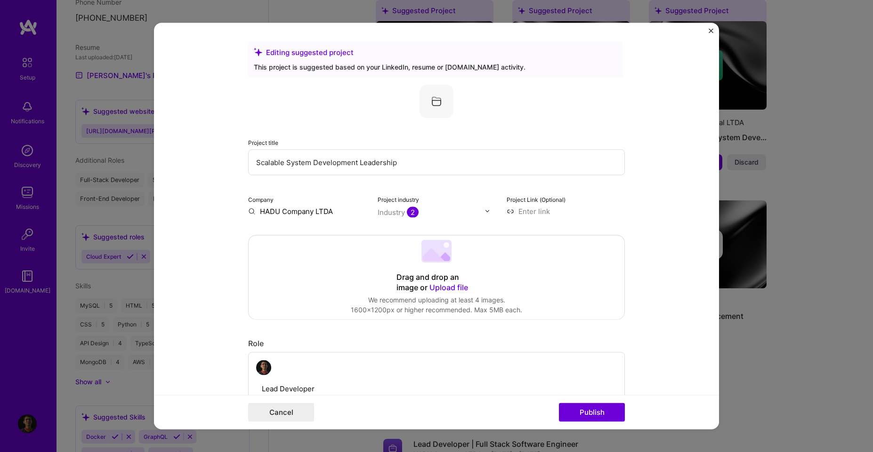
click at [215, 181] on form "Editing suggested project This project is suggested based on your LinkedIn, res…" at bounding box center [436, 226] width 565 height 407
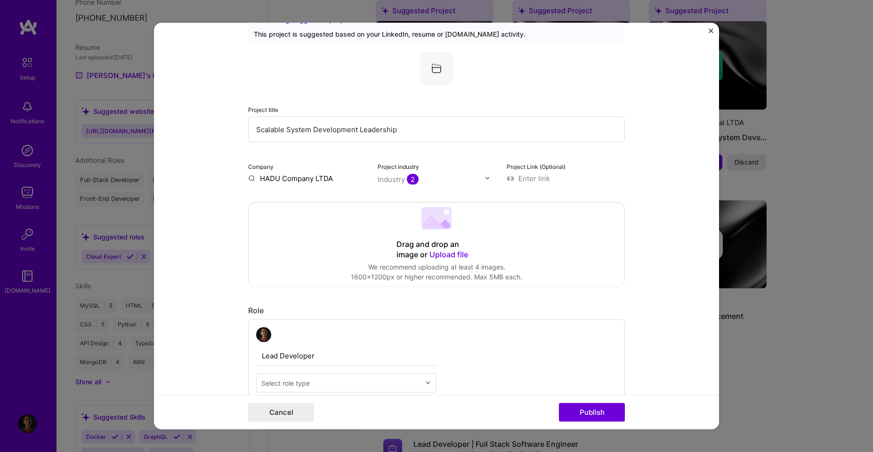
scroll to position [0, 0]
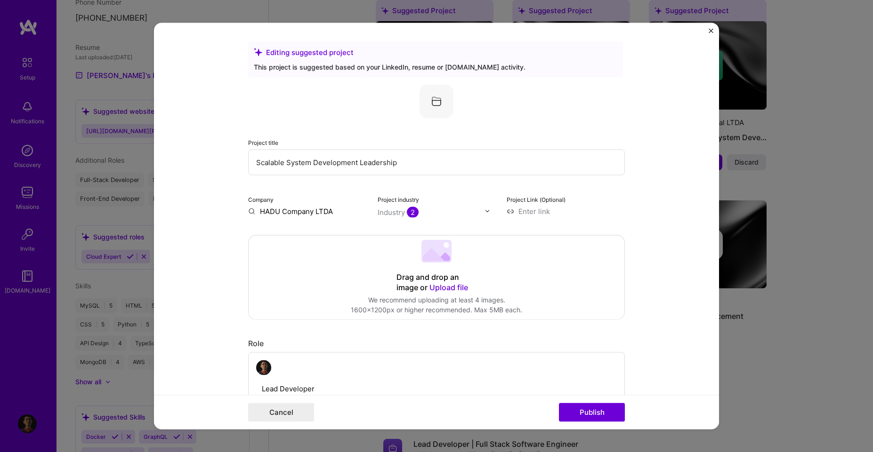
click at [502, 212] on div "Company HADU Company LTDA Project industry Industry 2 Project Link (Optional)" at bounding box center [436, 205] width 377 height 22
click at [518, 207] on input at bounding box center [566, 211] width 118 height 10
paste input "https://bingodopovo.com/"
type input "https://bingodopovo.com/"
click at [626, 207] on form "Editing suggested project This project is suggested based on your LinkedIn, res…" at bounding box center [436, 226] width 565 height 407
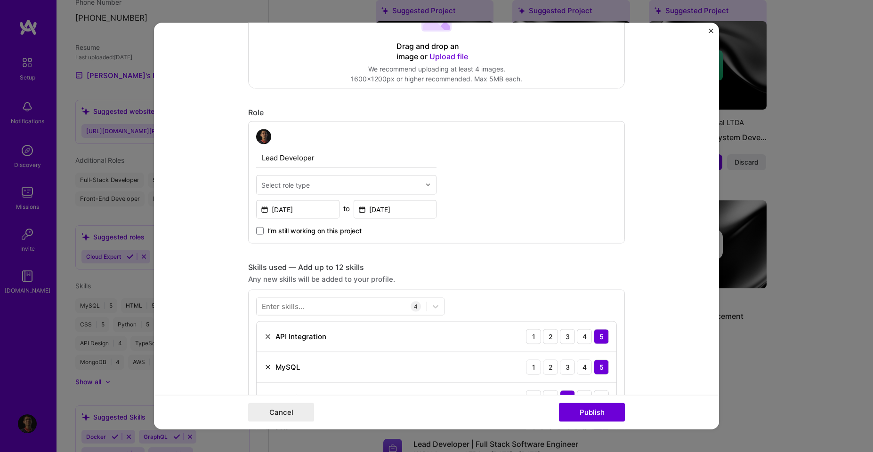
scroll to position [254, 0]
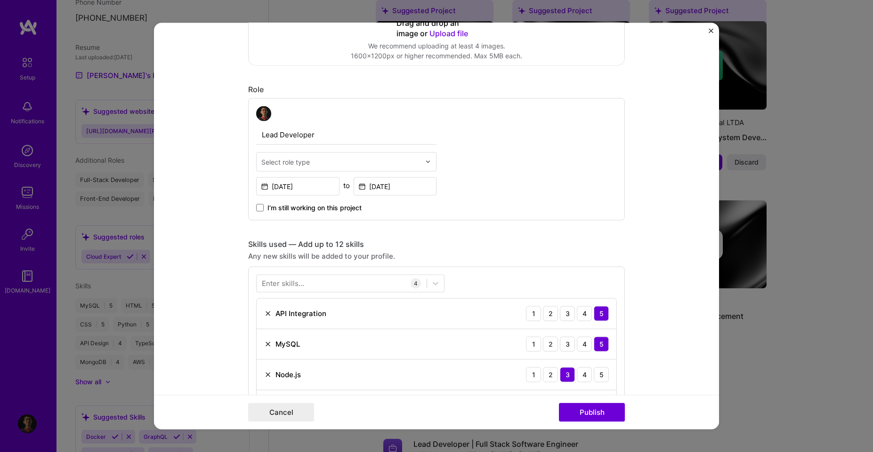
click at [286, 164] on div "Select role type" at bounding box center [285, 162] width 48 height 10
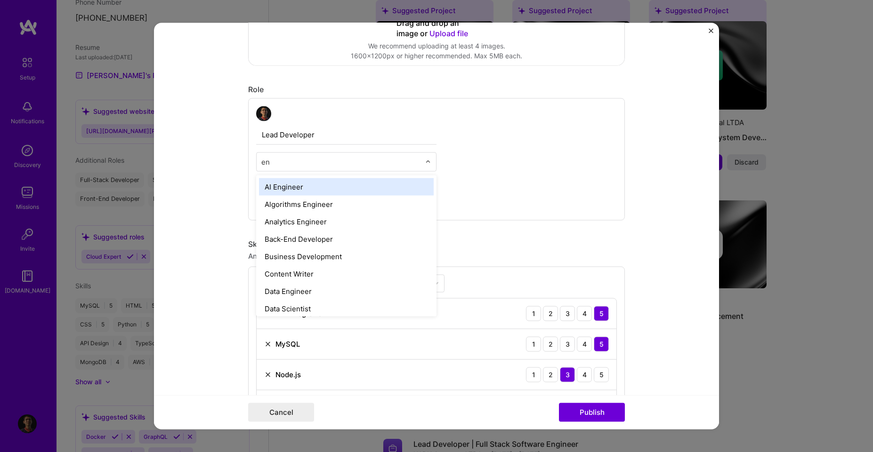
type input "eng"
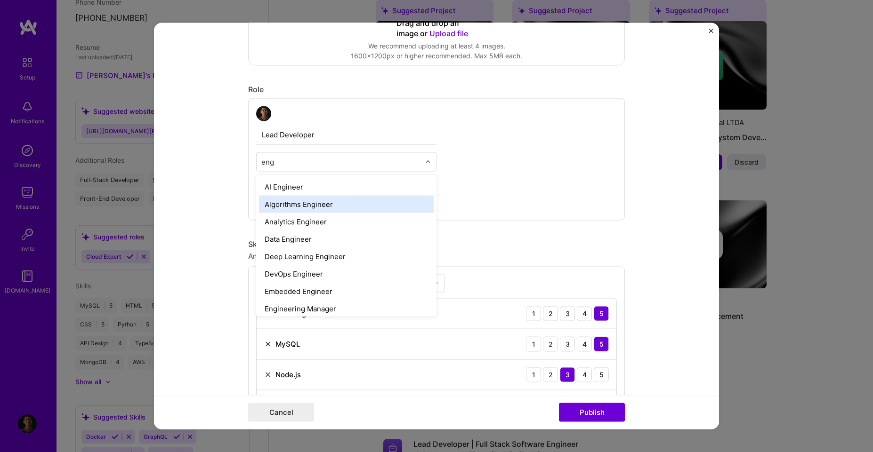
scroll to position [91, 0]
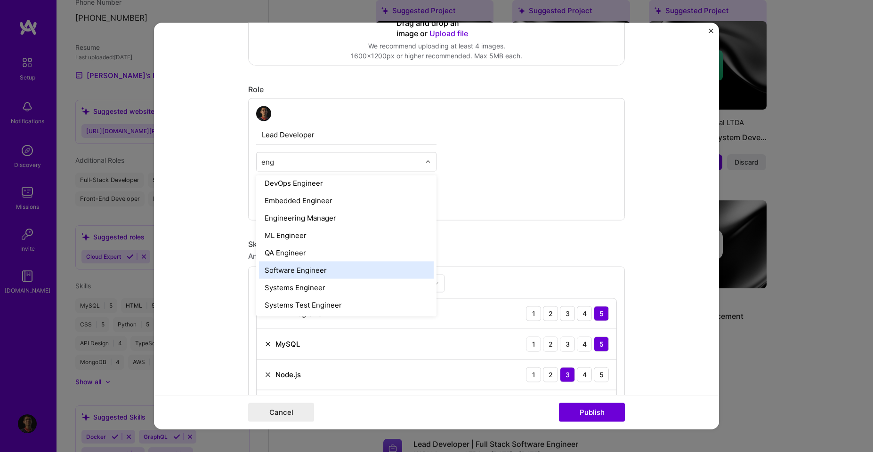
click at [321, 276] on div "Software Engineer" at bounding box center [346, 269] width 175 height 17
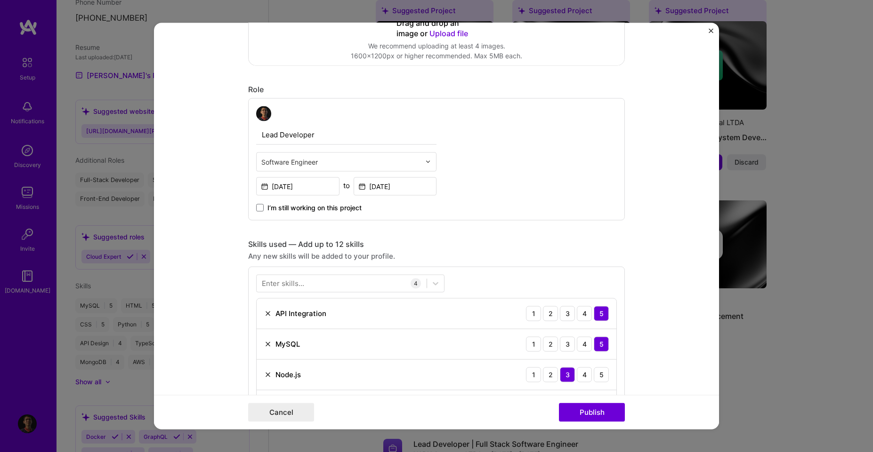
click at [546, 243] on div "Skills used — Add up to 12 skills" at bounding box center [436, 244] width 377 height 10
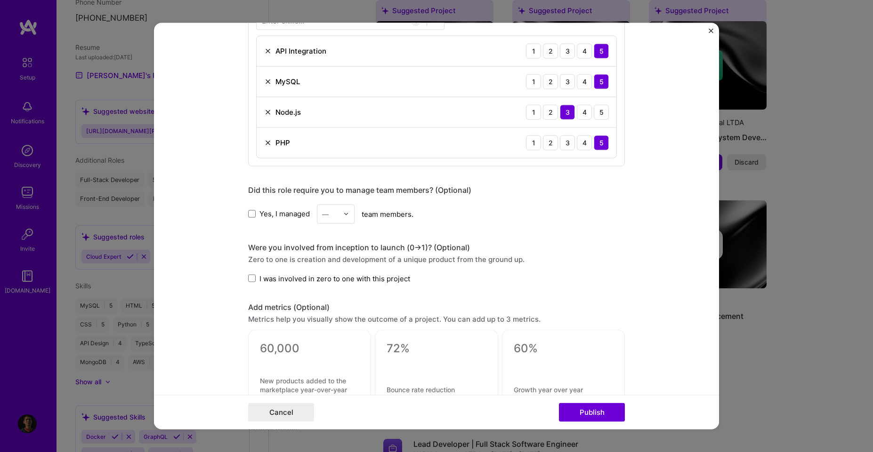
scroll to position [593, 0]
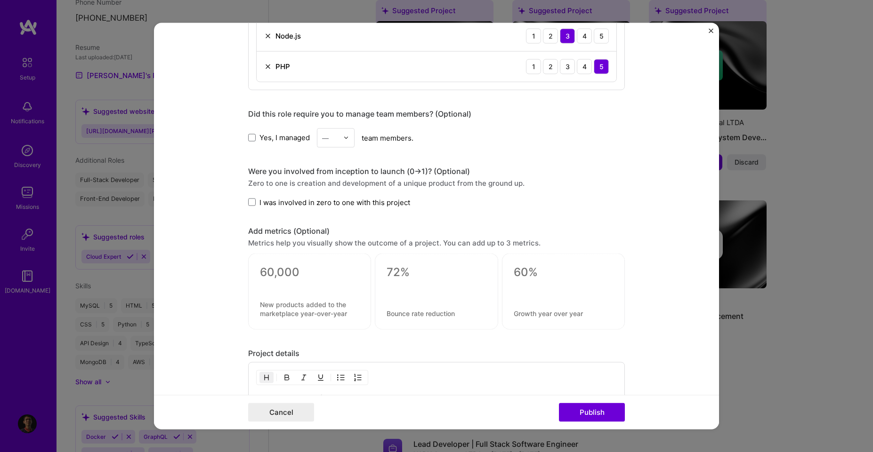
click at [285, 144] on div "Yes, I managed — team members." at bounding box center [436, 137] width 377 height 19
click at [299, 142] on span "Yes, I managed" at bounding box center [284, 138] width 50 height 10
click at [0, 0] on input "Yes, I managed" at bounding box center [0, 0] width 0 height 0
click at [325, 135] on div "—" at bounding box center [325, 138] width 7 height 10
click at [339, 178] on div "2" at bounding box center [336, 179] width 32 height 17
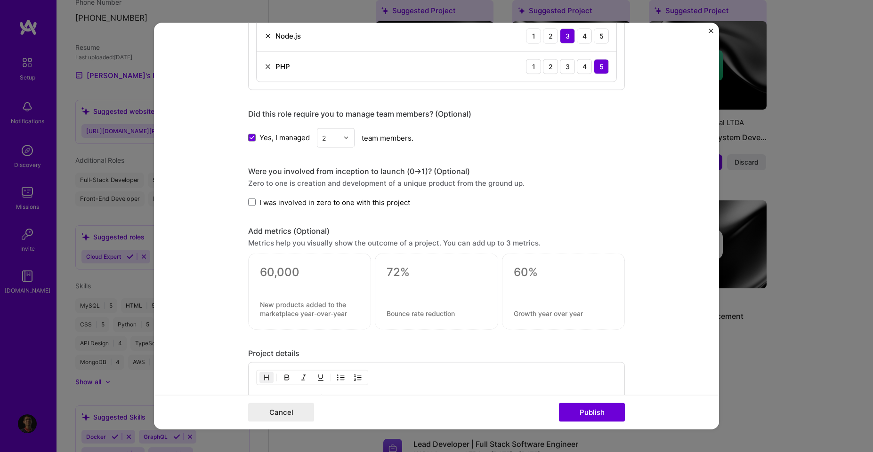
click at [516, 155] on div "Editing suggested project This project is suggested based on your LinkedIn, res…" at bounding box center [436, 10] width 377 height 1124
drag, startPoint x: 297, startPoint y: 210, endPoint x: 303, endPoint y: 204, distance: 8.7
click at [297, 210] on div "Editing suggested project This project is suggested based on your LinkedIn, res…" at bounding box center [436, 10] width 377 height 1124
click at [304, 203] on span "I was involved in zero to one with this project" at bounding box center [334, 202] width 151 height 10
click at [0, 0] on input "I was involved in zero to one with this project" at bounding box center [0, 0] width 0 height 0
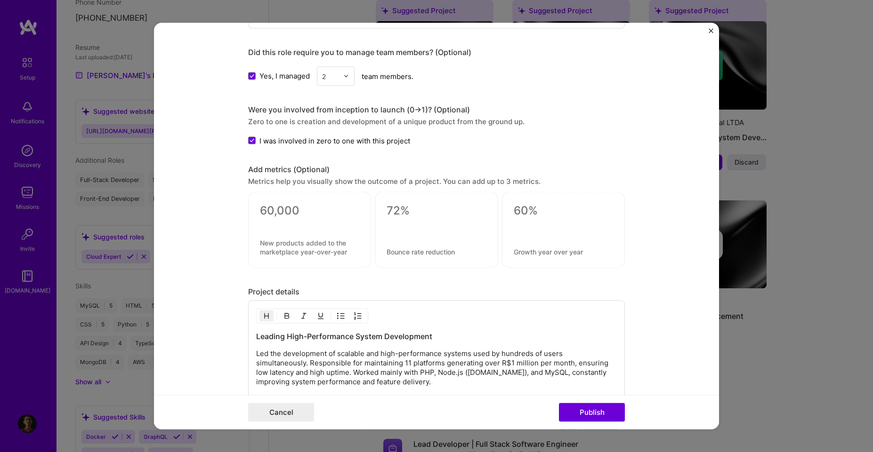
scroll to position [678, 0]
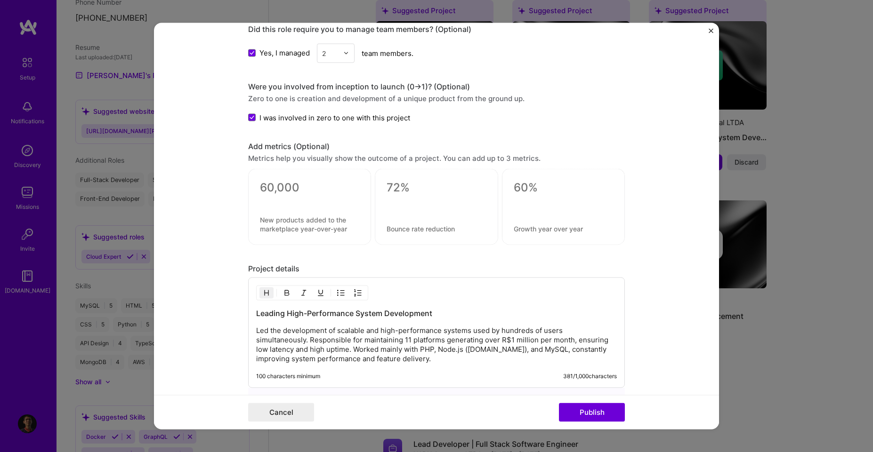
click at [298, 195] on div at bounding box center [309, 200] width 99 height 10
click at [298, 187] on textarea at bounding box center [309, 188] width 99 height 14
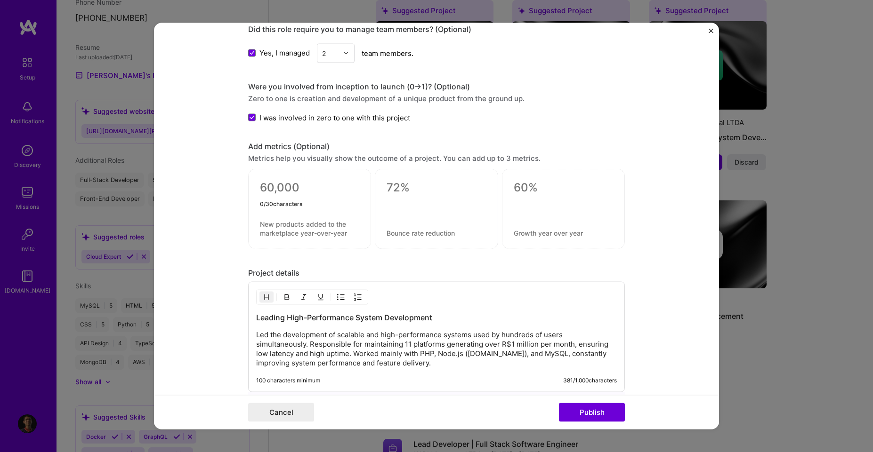
type textarea "0"
type textarea "1,000,000.00"
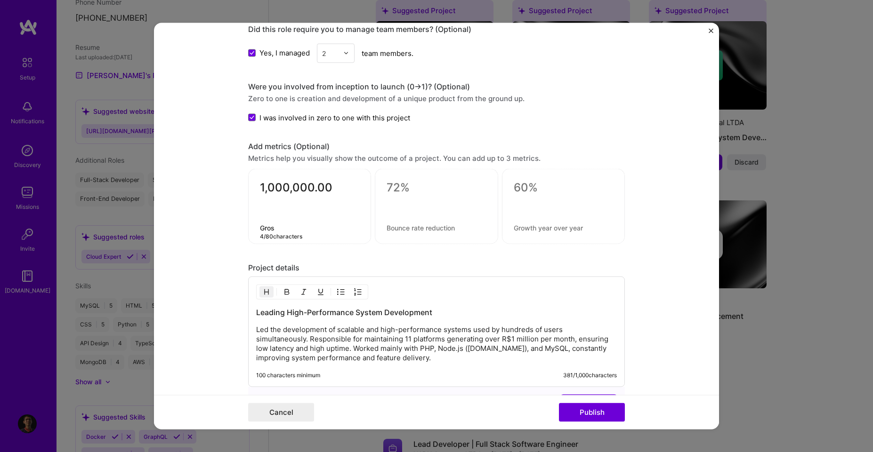
type textarea "Gross"
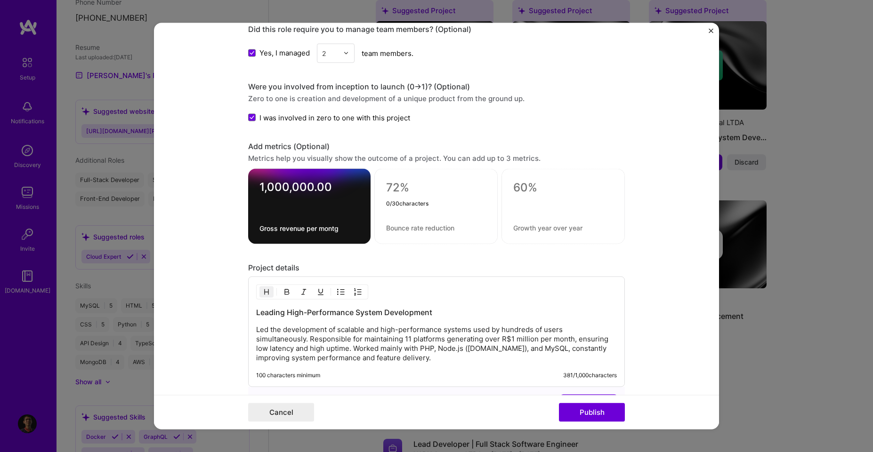
click at [341, 227] on textarea "Gross revenue per montg" at bounding box center [309, 228] width 100 height 9
type textarea "Gross revenue per month"
click at [333, 188] on textarea "1,000,000.00" at bounding box center [309, 189] width 100 height 18
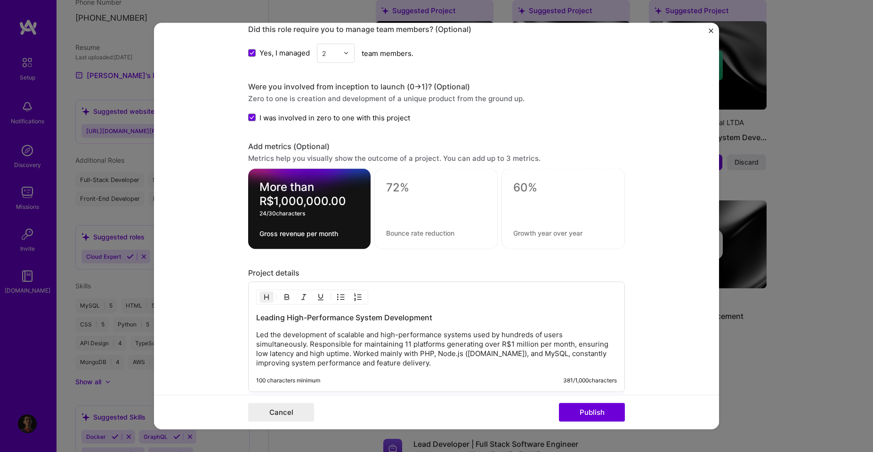
type textarea "More than R$1,000,000.00"
click at [411, 188] on textarea at bounding box center [436, 188] width 100 height 14
type textarea "M"
click at [327, 191] on textarea "More than R$1,000,000.00" at bounding box center [309, 194] width 100 height 28
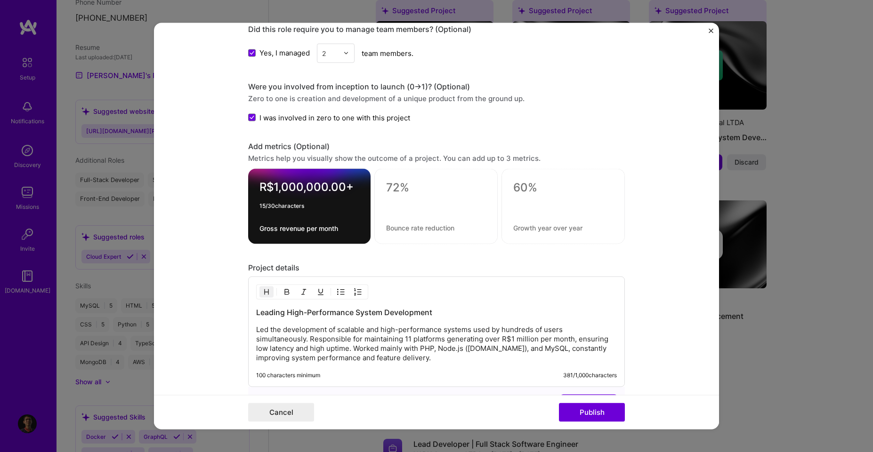
type textarea "R$1,000,000.00+"
click at [406, 187] on textarea at bounding box center [436, 190] width 100 height 18
type textarea "100K+"
type textarea "Users registered on the system"
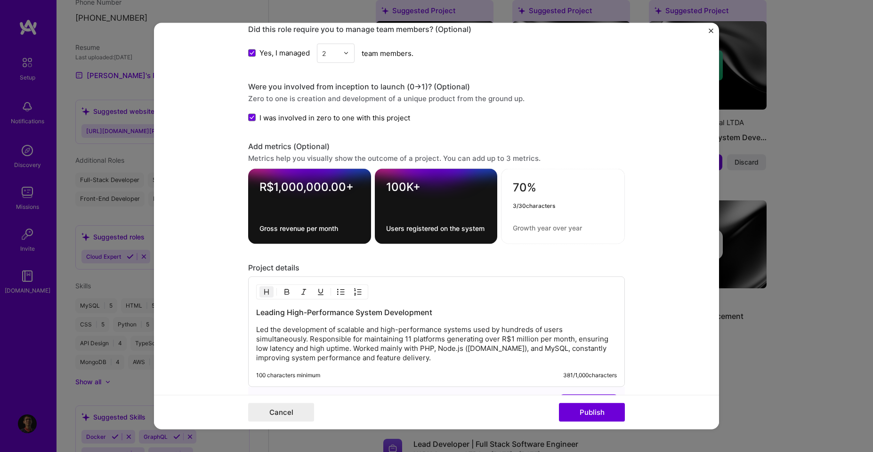
type textarea "70%"
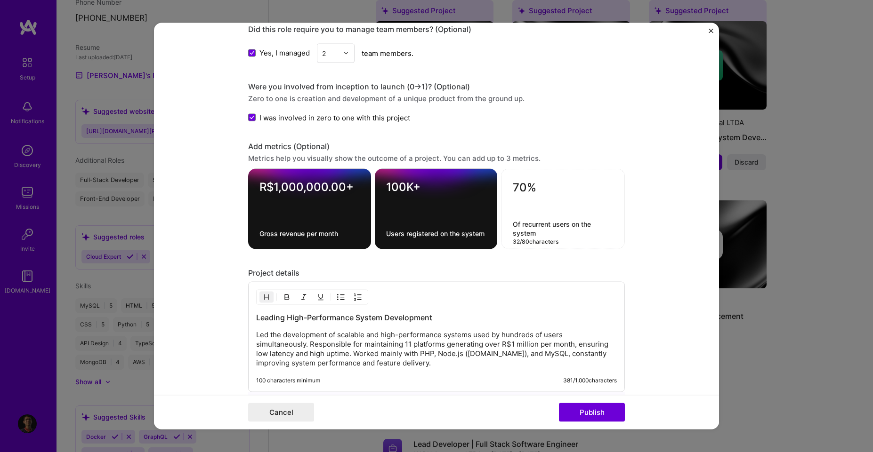
type textarea "Of recurrent users on the system"
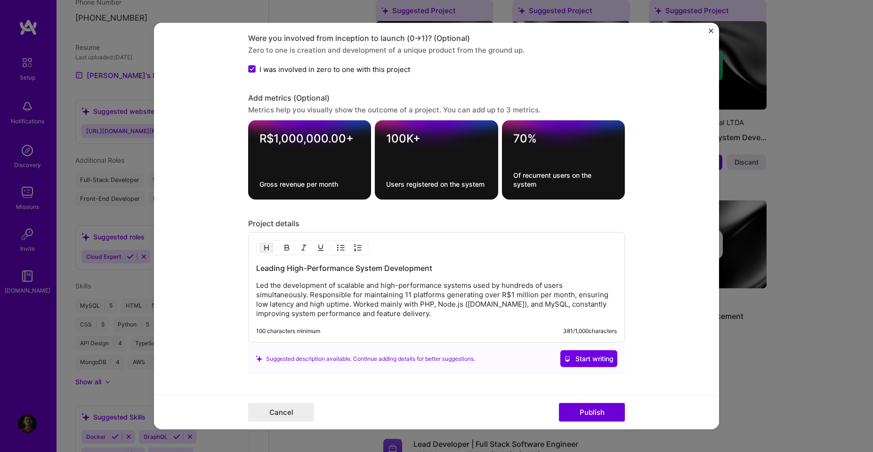
scroll to position [790, 0]
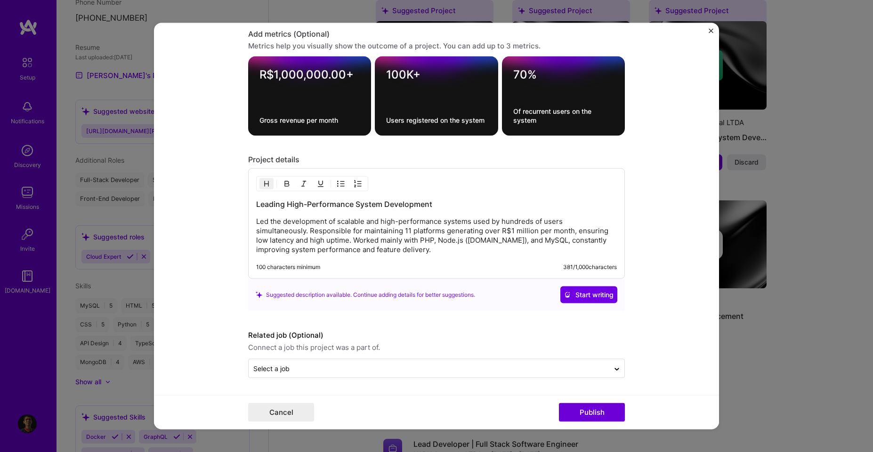
click at [206, 281] on form "Editing suggested project This project is suggested based on your LinkedIn, res…" at bounding box center [436, 226] width 565 height 407
click at [591, 297] on span "Start writing" at bounding box center [588, 294] width 49 height 9
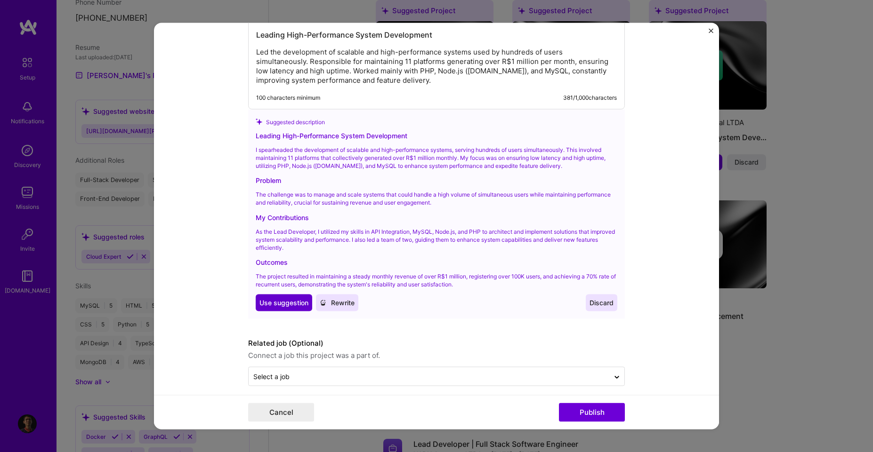
click at [276, 304] on span "Use suggestion" at bounding box center [283, 302] width 49 height 9
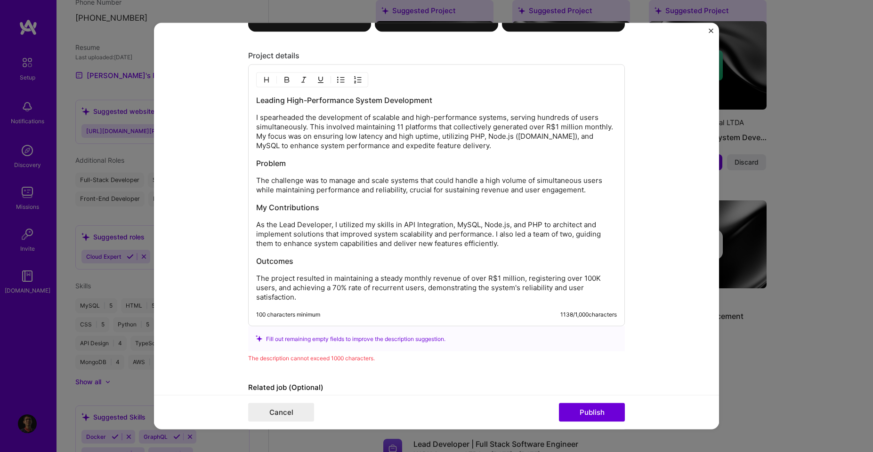
scroll to position [862, 0]
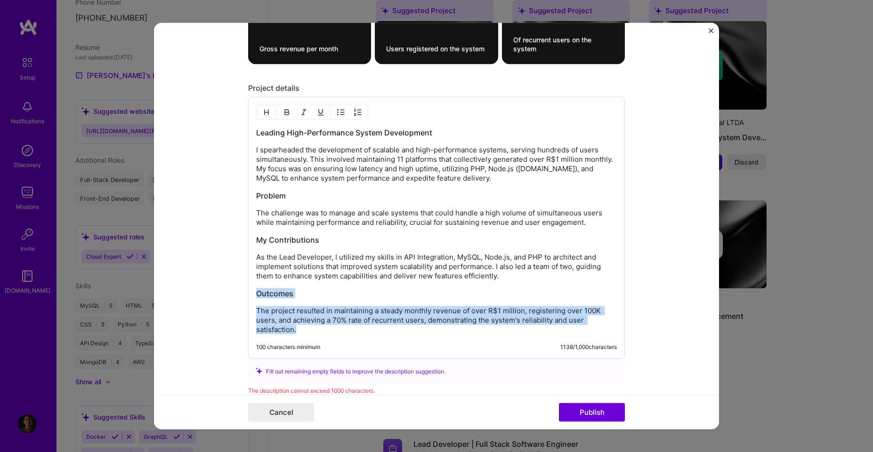
drag, startPoint x: 303, startPoint y: 332, endPoint x: 240, endPoint y: 296, distance: 72.6
click at [240, 296] on form "Editing suggested project This project is suggested based on your LinkedIn, res…" at bounding box center [436, 226] width 565 height 407
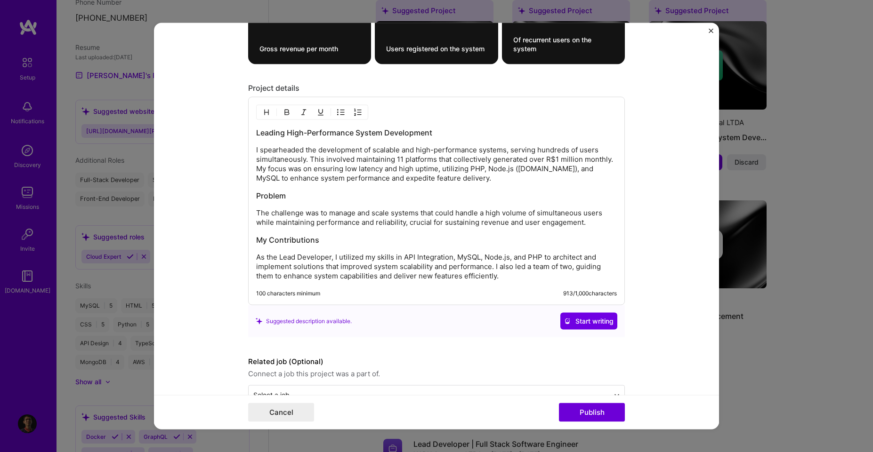
click at [195, 265] on form "Editing suggested project This project is suggested based on your LinkedIn, res…" at bounding box center [436, 226] width 565 height 407
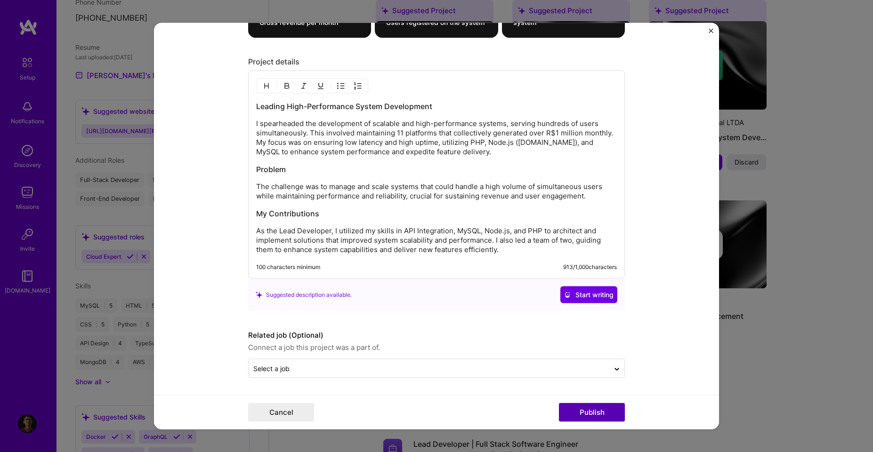
click at [598, 413] on button "Publish" at bounding box center [592, 412] width 66 height 19
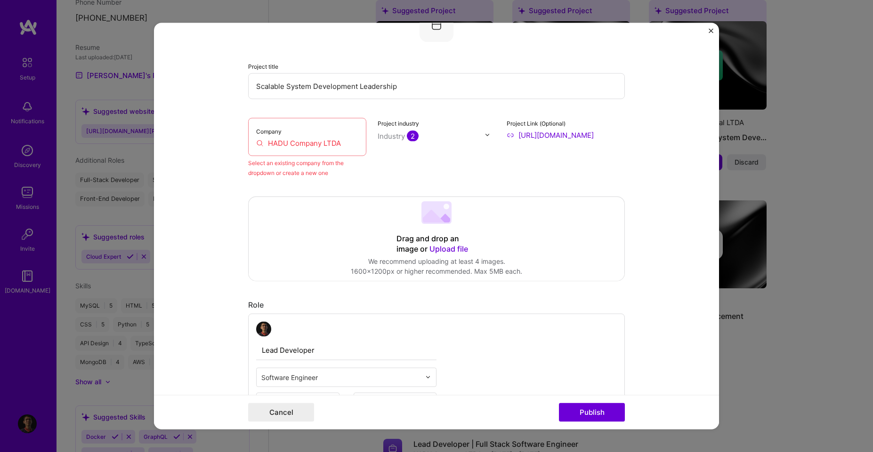
scroll to position [62, 0]
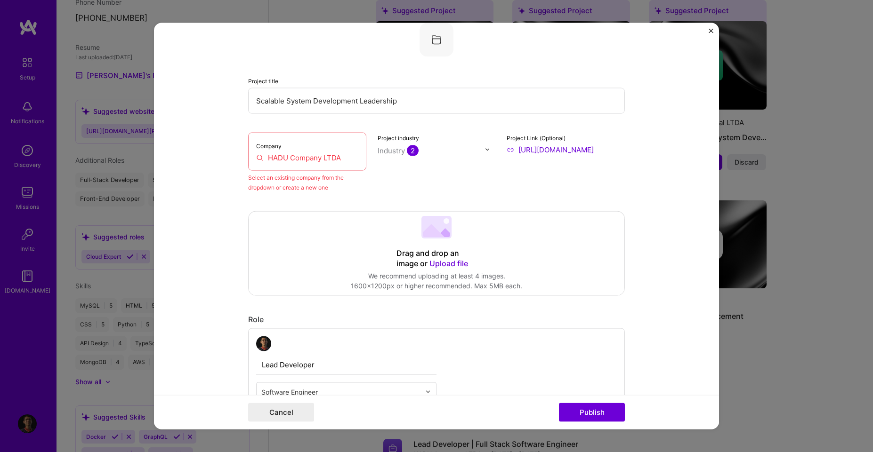
click at [337, 157] on input "HADU Company LTDA" at bounding box center [307, 158] width 102 height 10
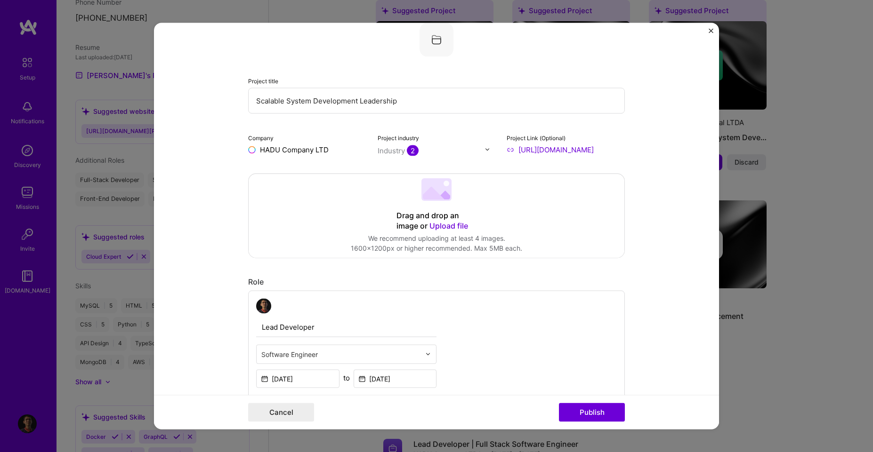
type input "HADU Company LTDA"
click at [342, 175] on div "HADU Company LTDA" at bounding box center [341, 171] width 81 height 16
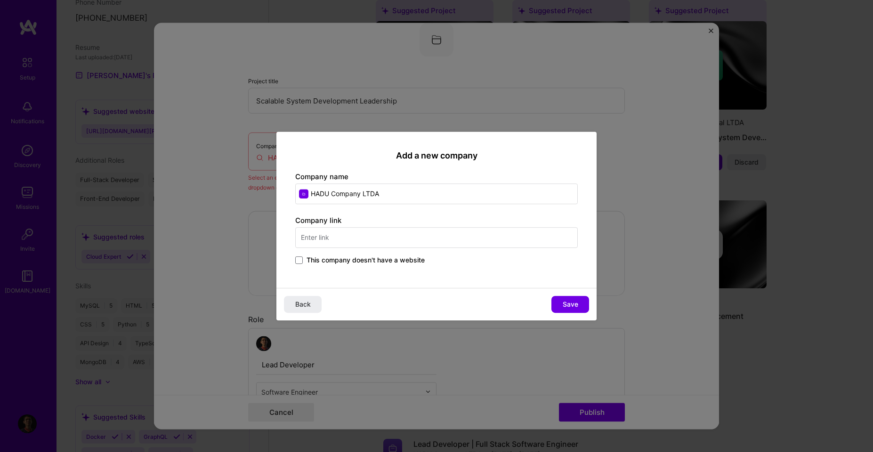
click at [342, 175] on label "Company name" at bounding box center [321, 176] width 53 height 9
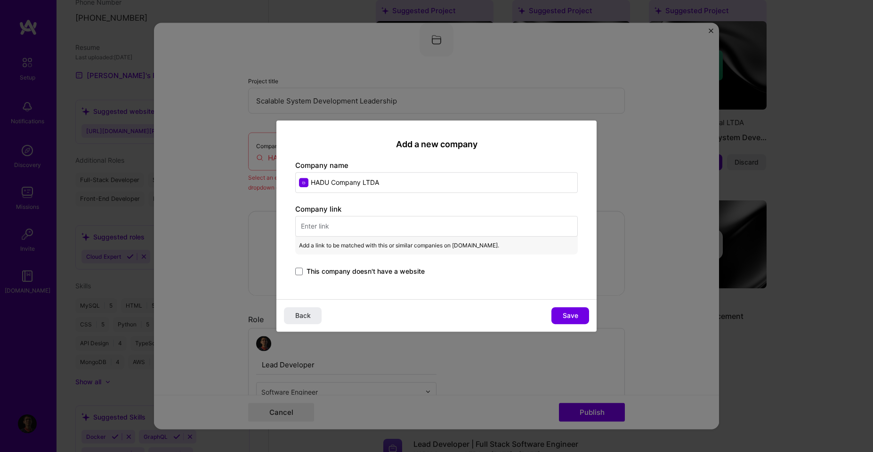
click at [394, 268] on span "This company doesn't have a website" at bounding box center [365, 271] width 118 height 9
click at [0, 0] on input "This company doesn't have a website" at bounding box center [0, 0] width 0 height 0
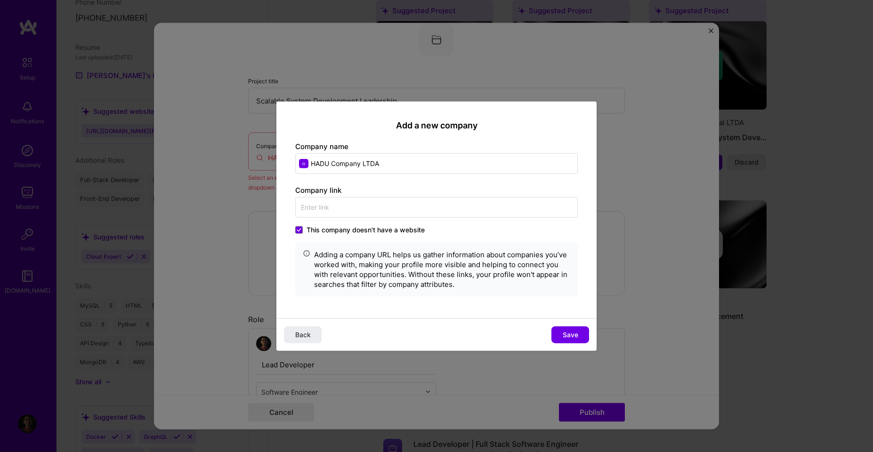
click at [571, 334] on span "Save" at bounding box center [571, 334] width 16 height 9
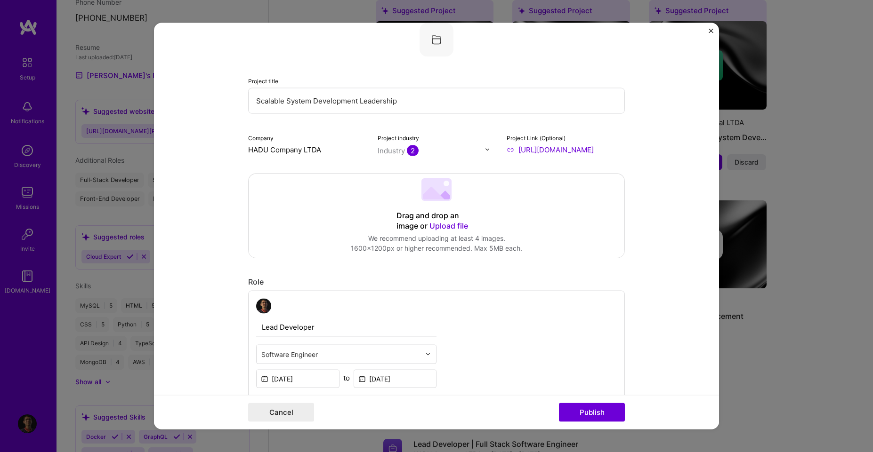
click at [673, 224] on form "Editing suggested project This project is suggested based on your LinkedIn, res…" at bounding box center [436, 226] width 565 height 407
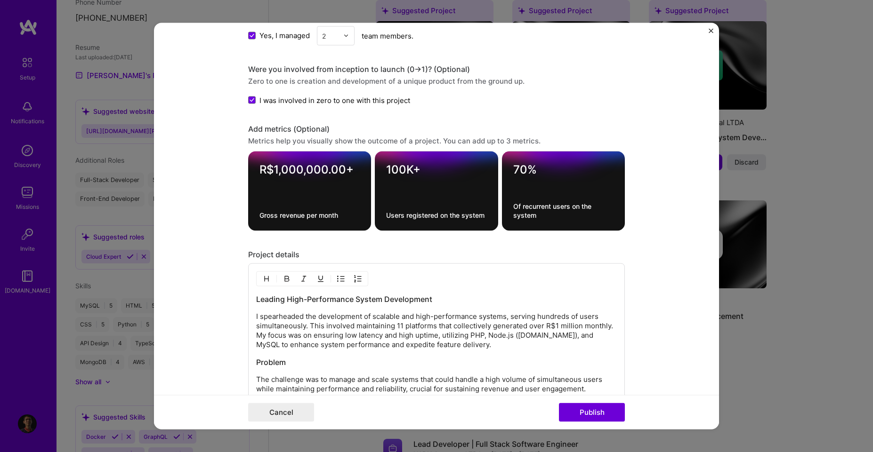
scroll to position [824, 0]
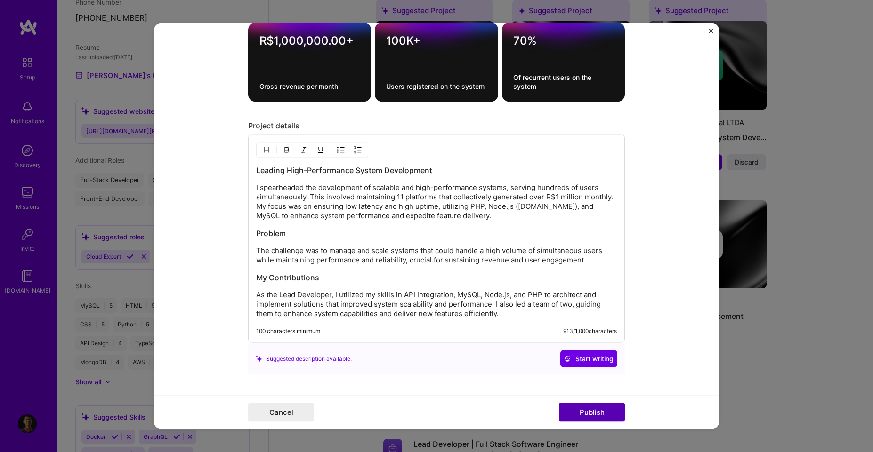
click at [599, 419] on button "Publish" at bounding box center [592, 412] width 66 height 19
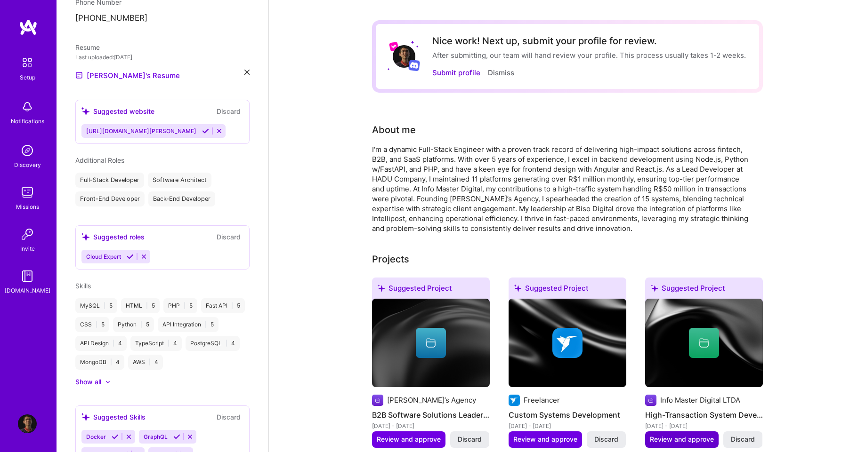
scroll to position [0, 0]
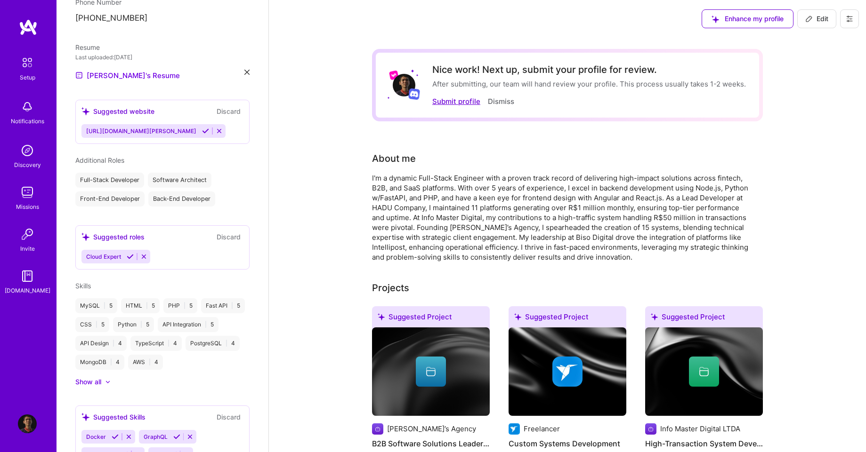
click at [446, 101] on button "Submit profile" at bounding box center [456, 101] width 48 height 10
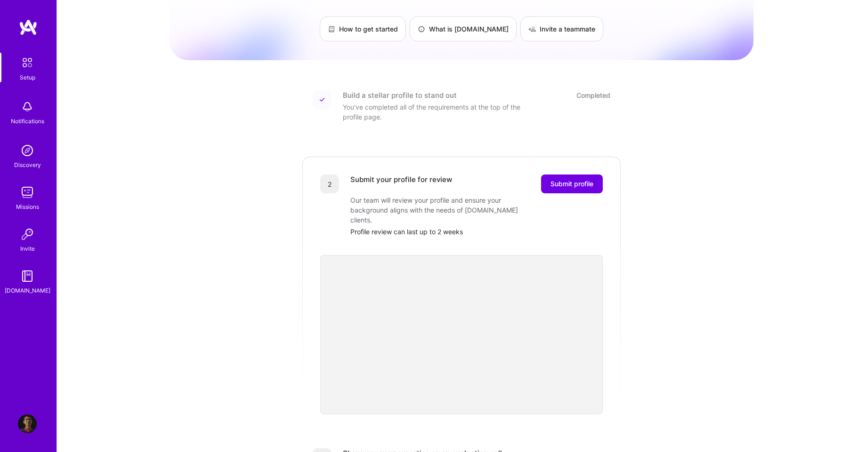
scroll to position [85, 0]
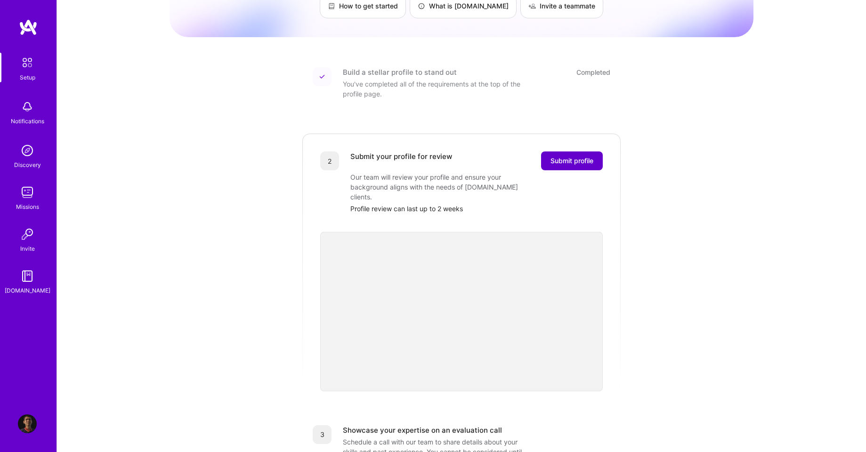
click at [570, 156] on span "Submit profile" at bounding box center [571, 160] width 43 height 9
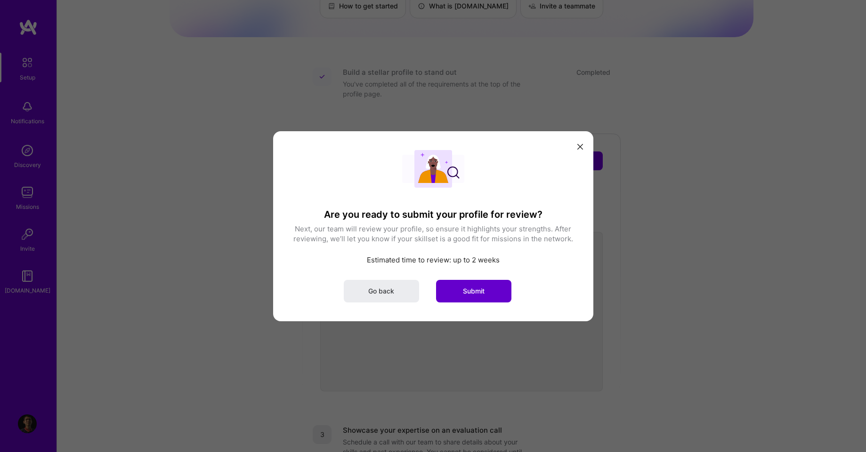
click at [463, 290] on span "Submit" at bounding box center [474, 290] width 22 height 9
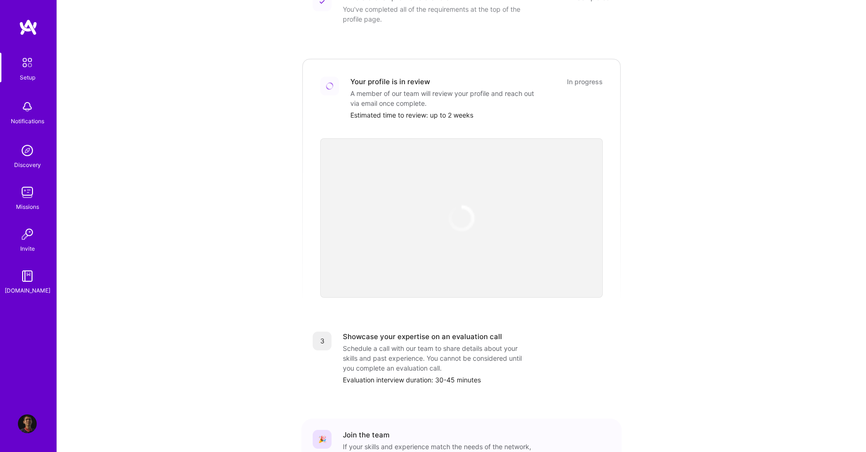
scroll to position [233, 0]
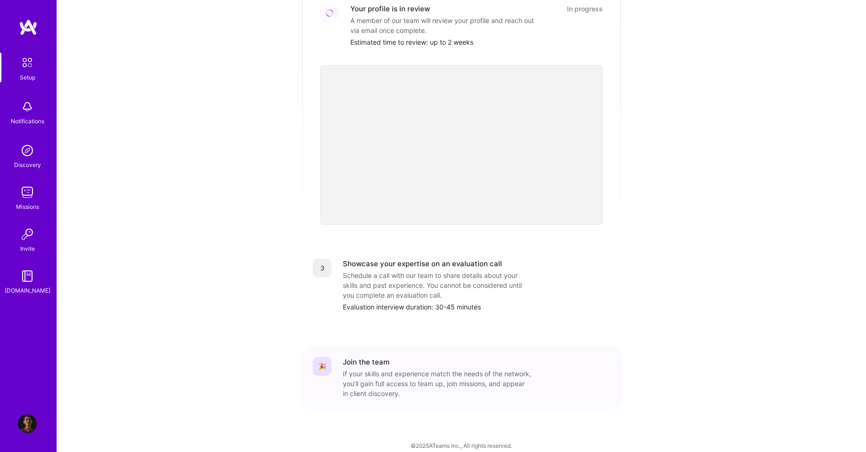
click at [426, 271] on div "Schedule a call with our team to share details about your skills and past exper…" at bounding box center [437, 286] width 188 height 30
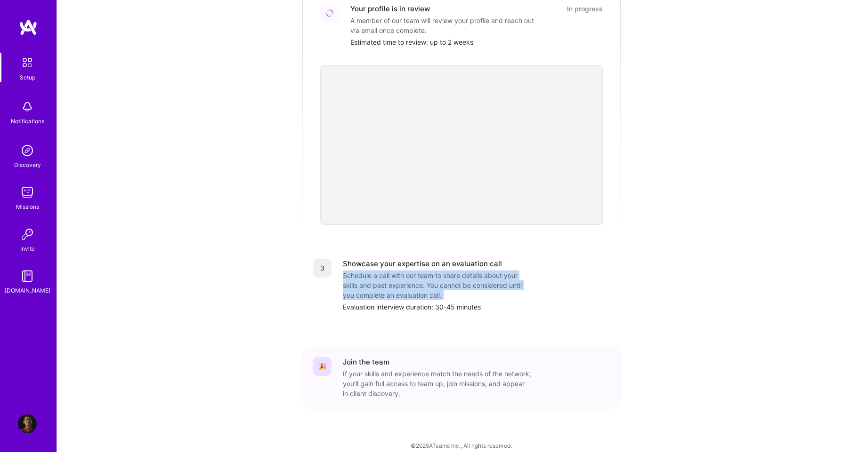
click at [426, 271] on div "Schedule a call with our team to share details about your skills and past exper…" at bounding box center [437, 286] width 188 height 30
click at [367, 271] on div "Schedule a call with our team to share details about your skills and past exper…" at bounding box center [437, 286] width 188 height 30
drag, startPoint x: 367, startPoint y: 264, endPoint x: 434, endPoint y: 278, distance: 68.8
click at [435, 279] on div "Schedule a call with our team to share details about your skills and past exper…" at bounding box center [437, 286] width 188 height 30
click at [434, 277] on div "Schedule a call with our team to share details about your skills and past exper…" at bounding box center [437, 286] width 188 height 30
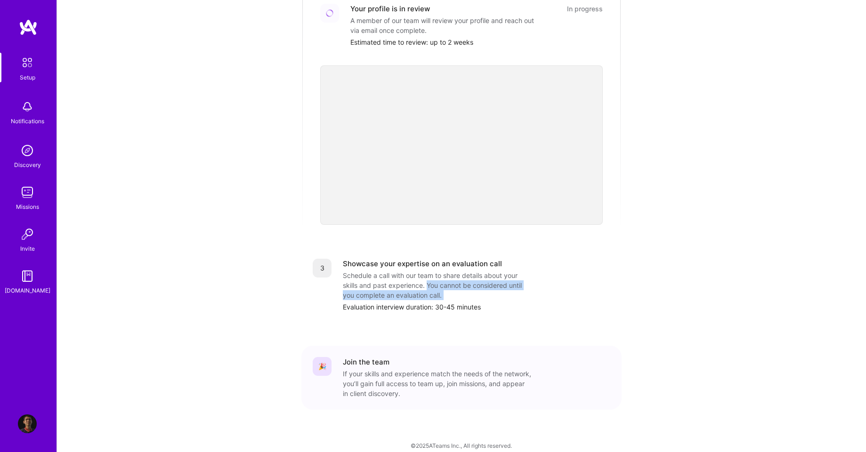
drag, startPoint x: 434, startPoint y: 277, endPoint x: 453, endPoint y: 288, distance: 21.7
click at [453, 288] on div "Schedule a call with our team to share details about your skills and past exper…" at bounding box center [437, 286] width 188 height 30
click at [346, 357] on div "Join the team" at bounding box center [366, 362] width 47 height 10
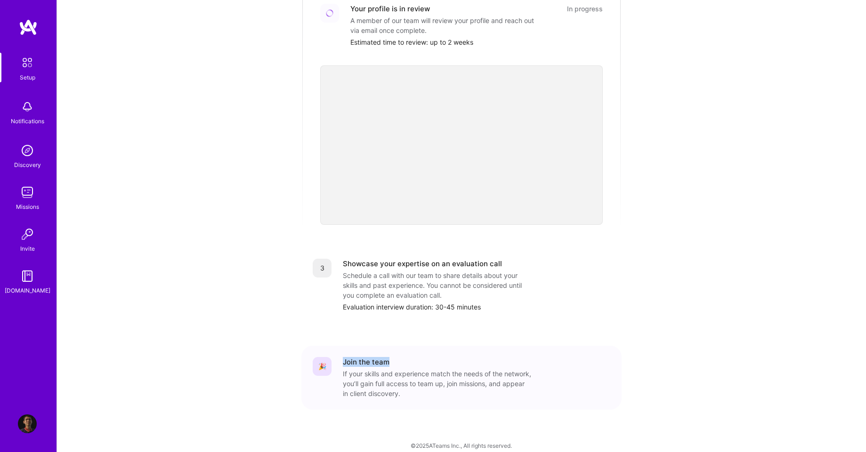
click at [346, 357] on div "Join the team" at bounding box center [366, 362] width 47 height 10
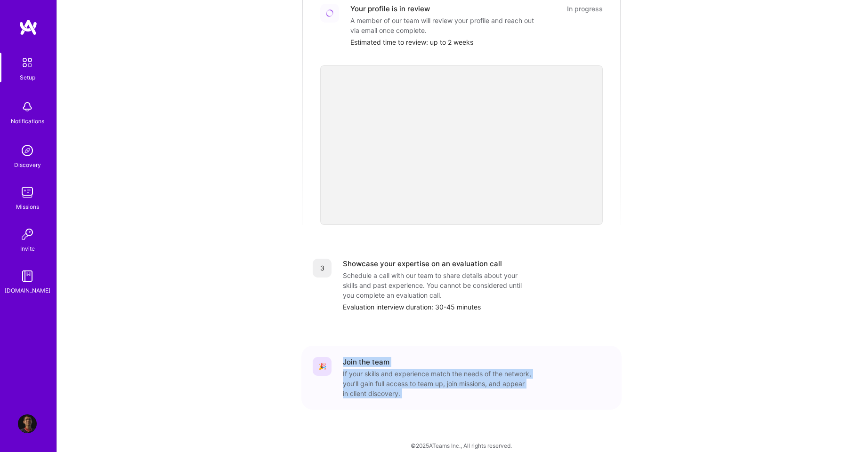
drag, startPoint x: 346, startPoint y: 356, endPoint x: 433, endPoint y: 379, distance: 89.6
click at [433, 379] on div "Join the team If your skills and experience match the needs of the network, you…" at bounding box center [476, 377] width 267 height 41
click at [433, 379] on div "If your skills and experience match the needs of the network, you’ll gain full …" at bounding box center [437, 384] width 188 height 30
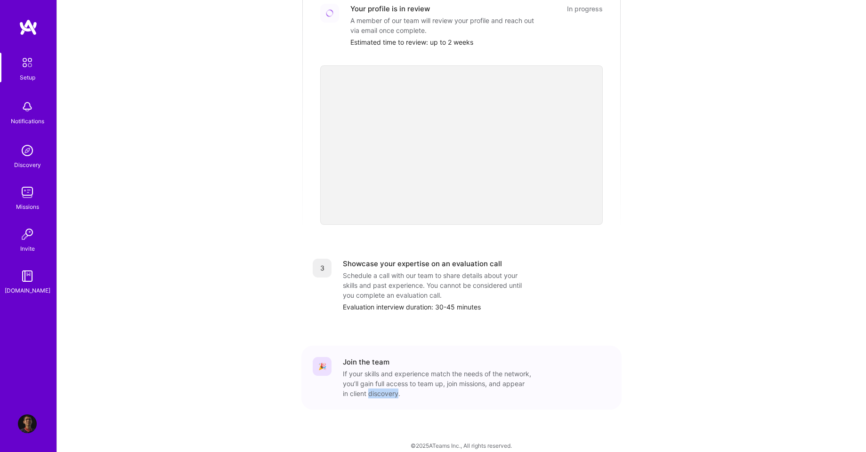
click at [433, 379] on div "If your skills and experience match the needs of the network, you’ll gain full …" at bounding box center [437, 384] width 188 height 30
click at [387, 370] on div "If your skills and experience match the needs of the network, you’ll gain full …" at bounding box center [437, 384] width 188 height 30
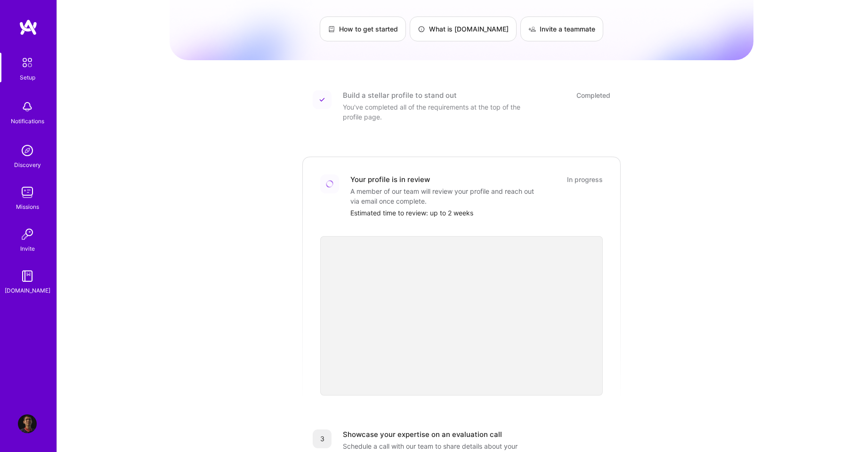
scroll to position [85, 0]
